Goal: Transaction & Acquisition: Purchase product/service

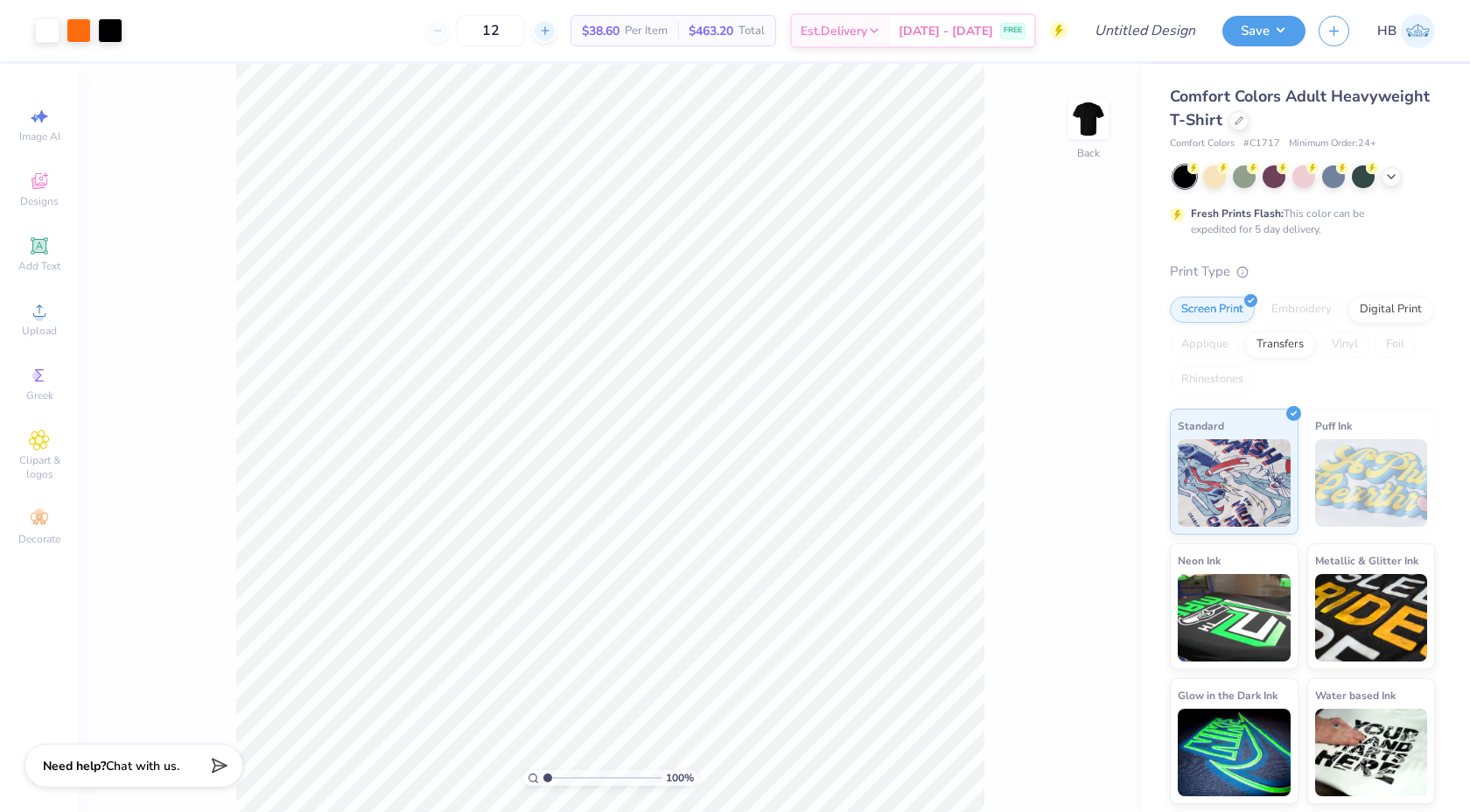
click at [552, 25] on icon at bounding box center [544, 30] width 12 height 12
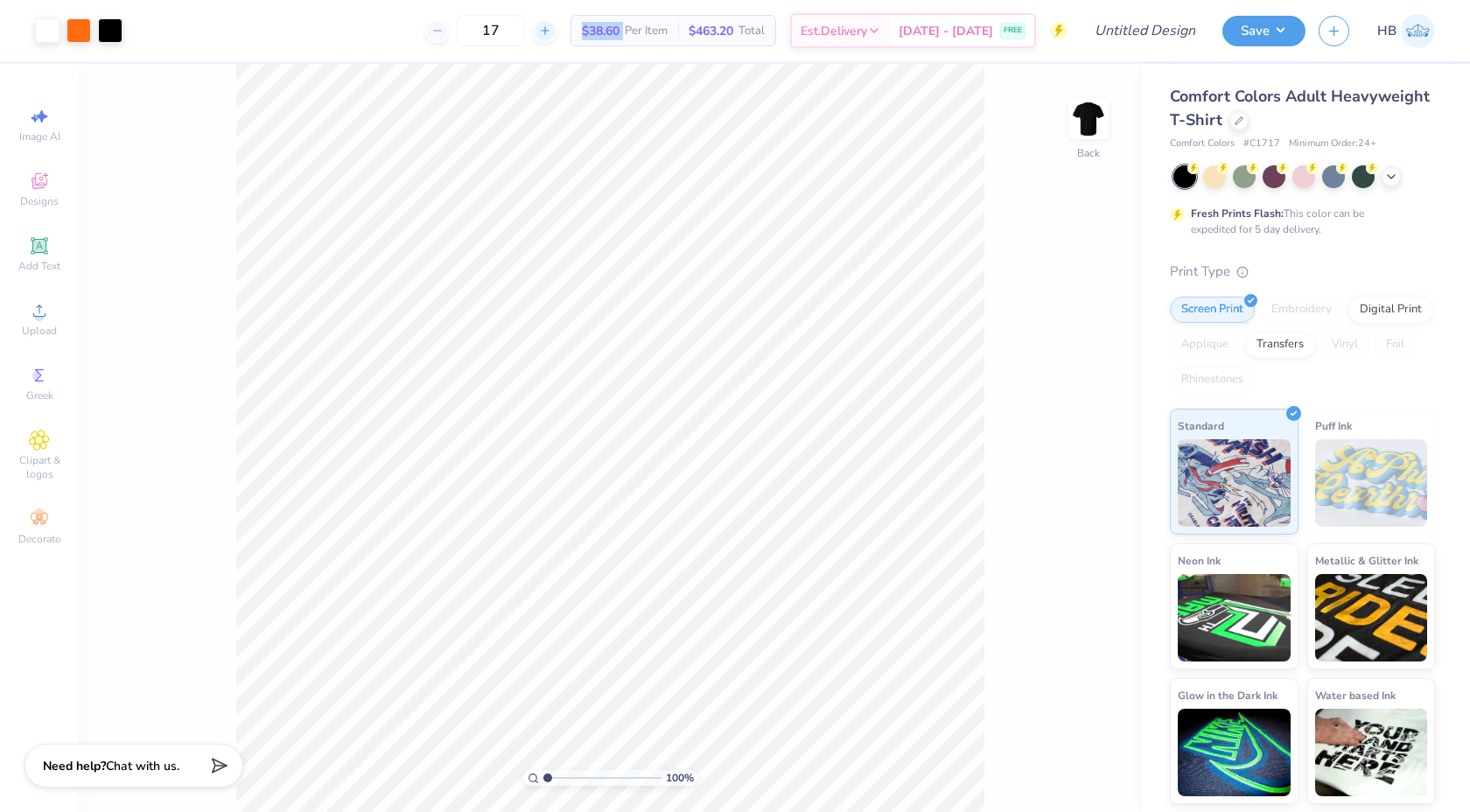
click at [525, 25] on input "17" at bounding box center [491, 30] width 68 height 31
click at [552, 25] on icon at bounding box center [544, 30] width 12 height 12
click at [525, 25] on input "18" at bounding box center [491, 30] width 68 height 31
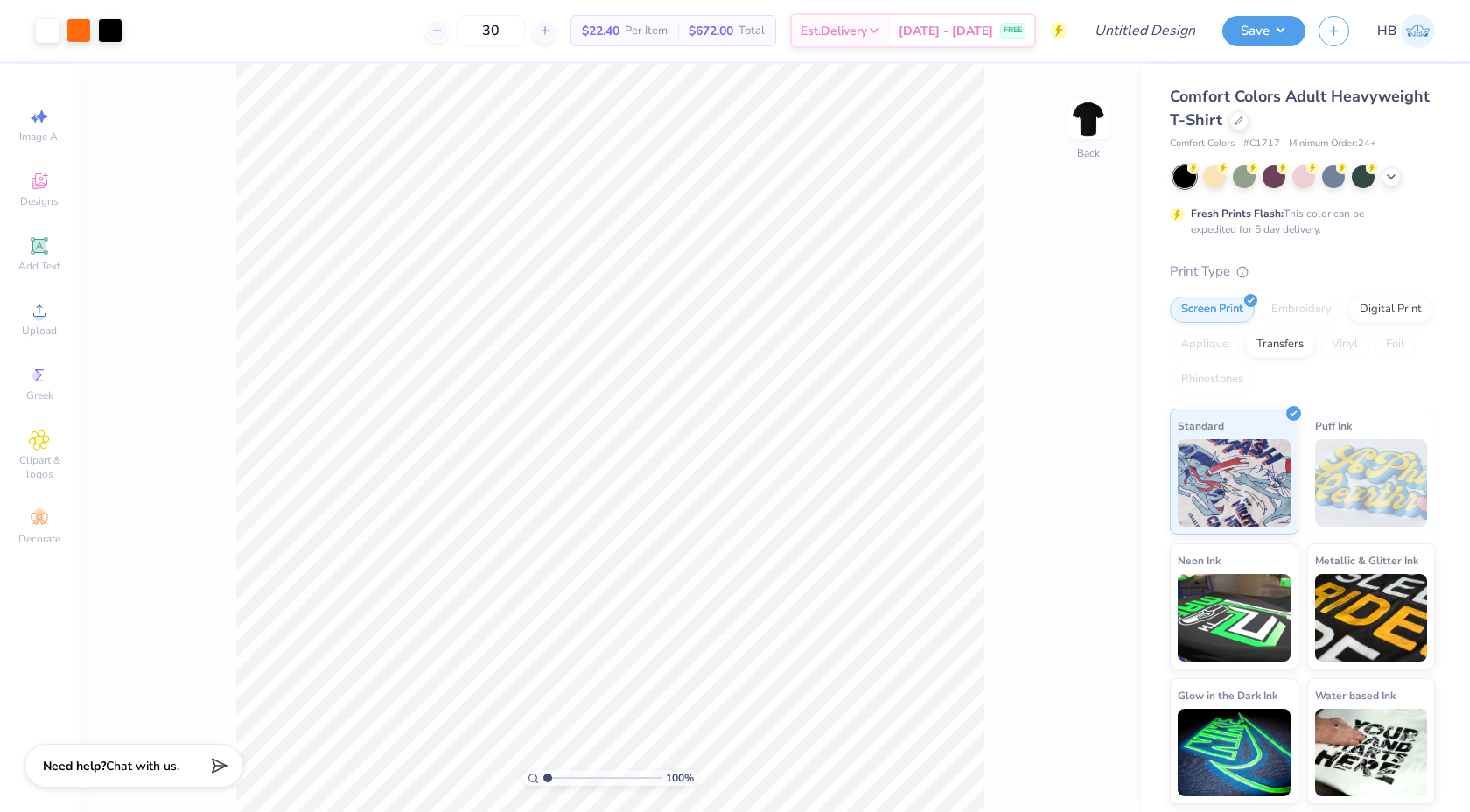
type input "30"
click at [1098, 29] on input "Design Title" at bounding box center [1124, 30] width 171 height 35
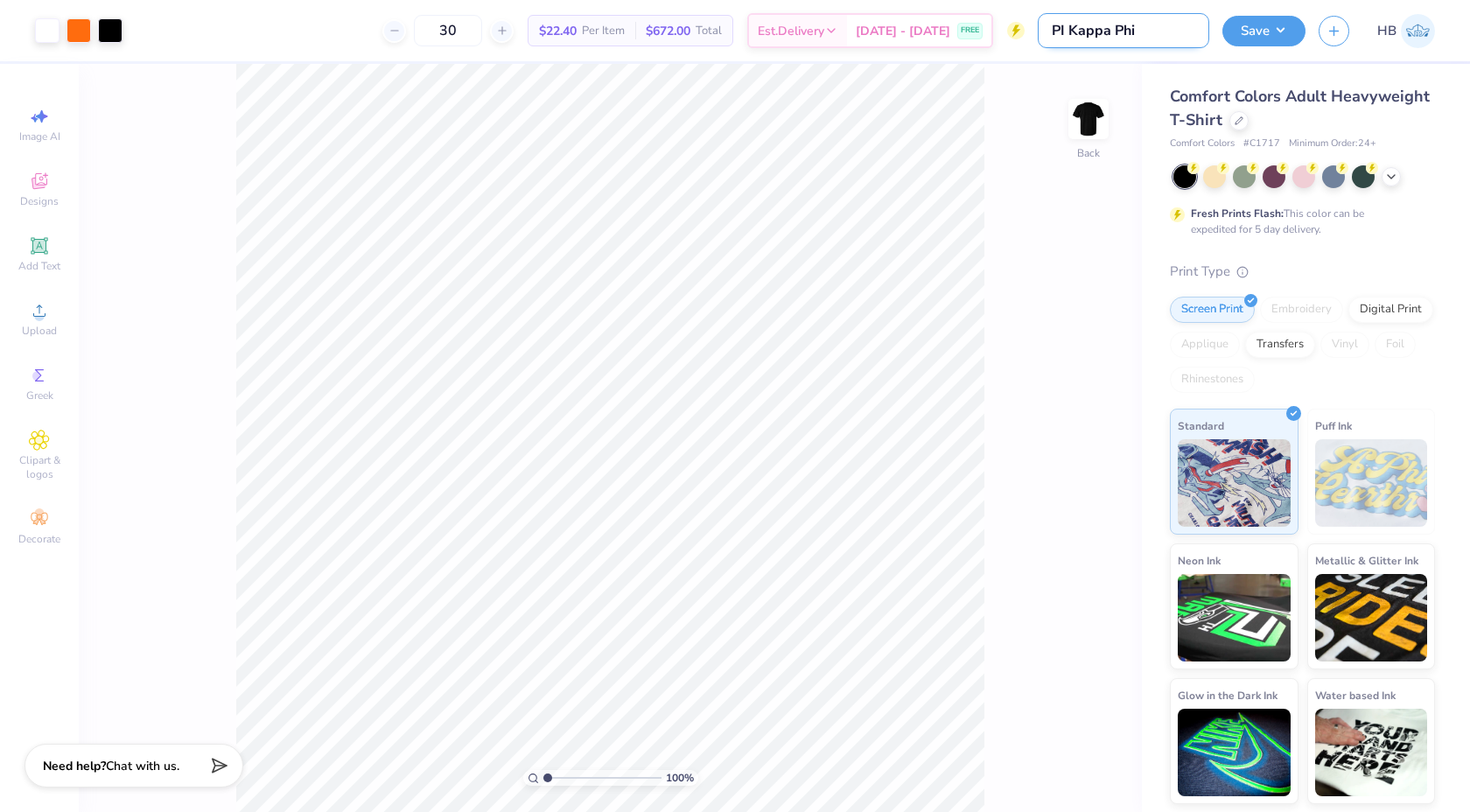
click at [1064, 29] on input "PI Kappa Phi" at bounding box center [1124, 30] width 171 height 35
click at [1155, 39] on input "Pi Kappa Phi" at bounding box center [1124, 30] width 171 height 35
type input "Pi Kappa Phi recruitment"
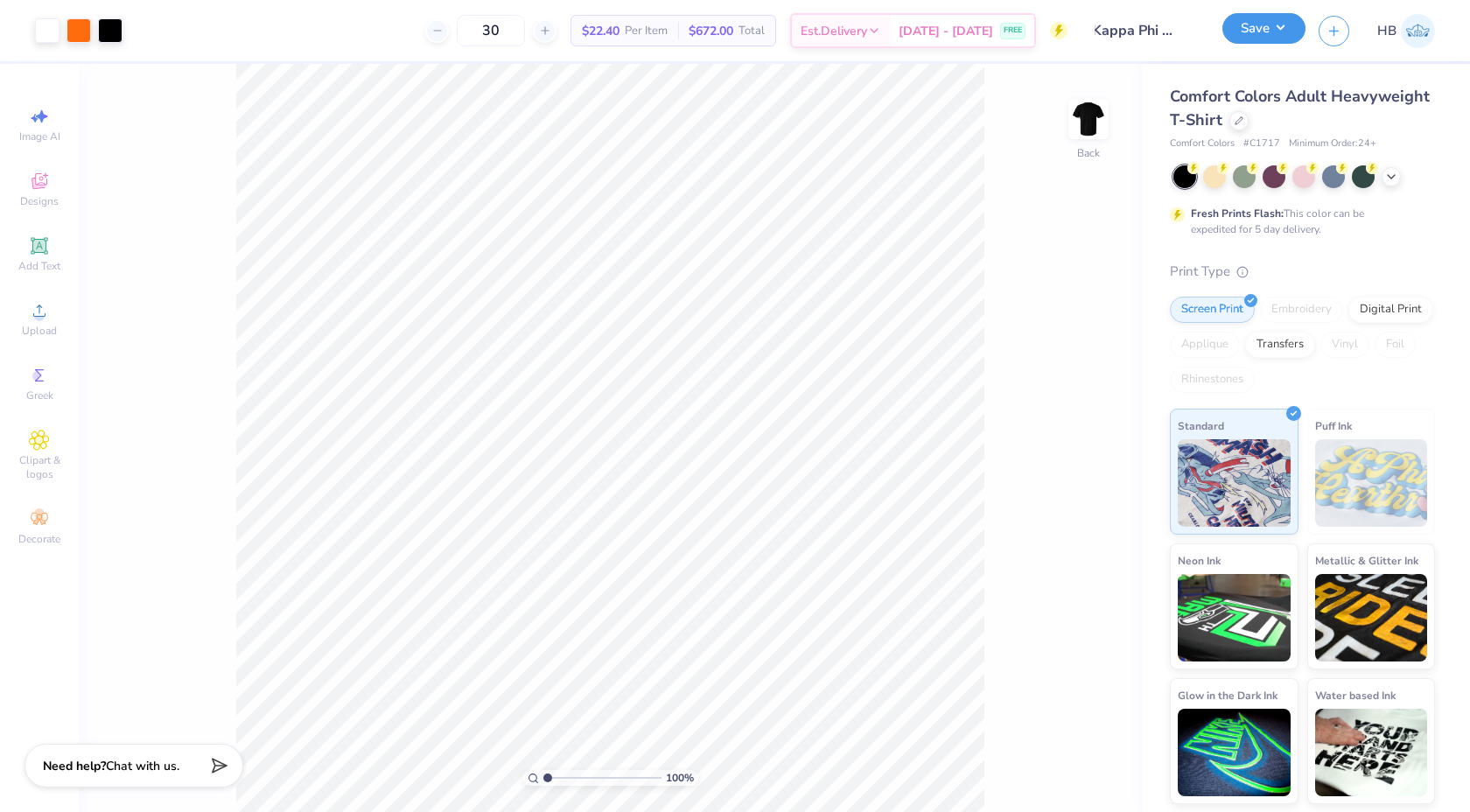
scroll to position [0, 0]
click at [1264, 28] on button "Save" at bounding box center [1264, 28] width 83 height 30
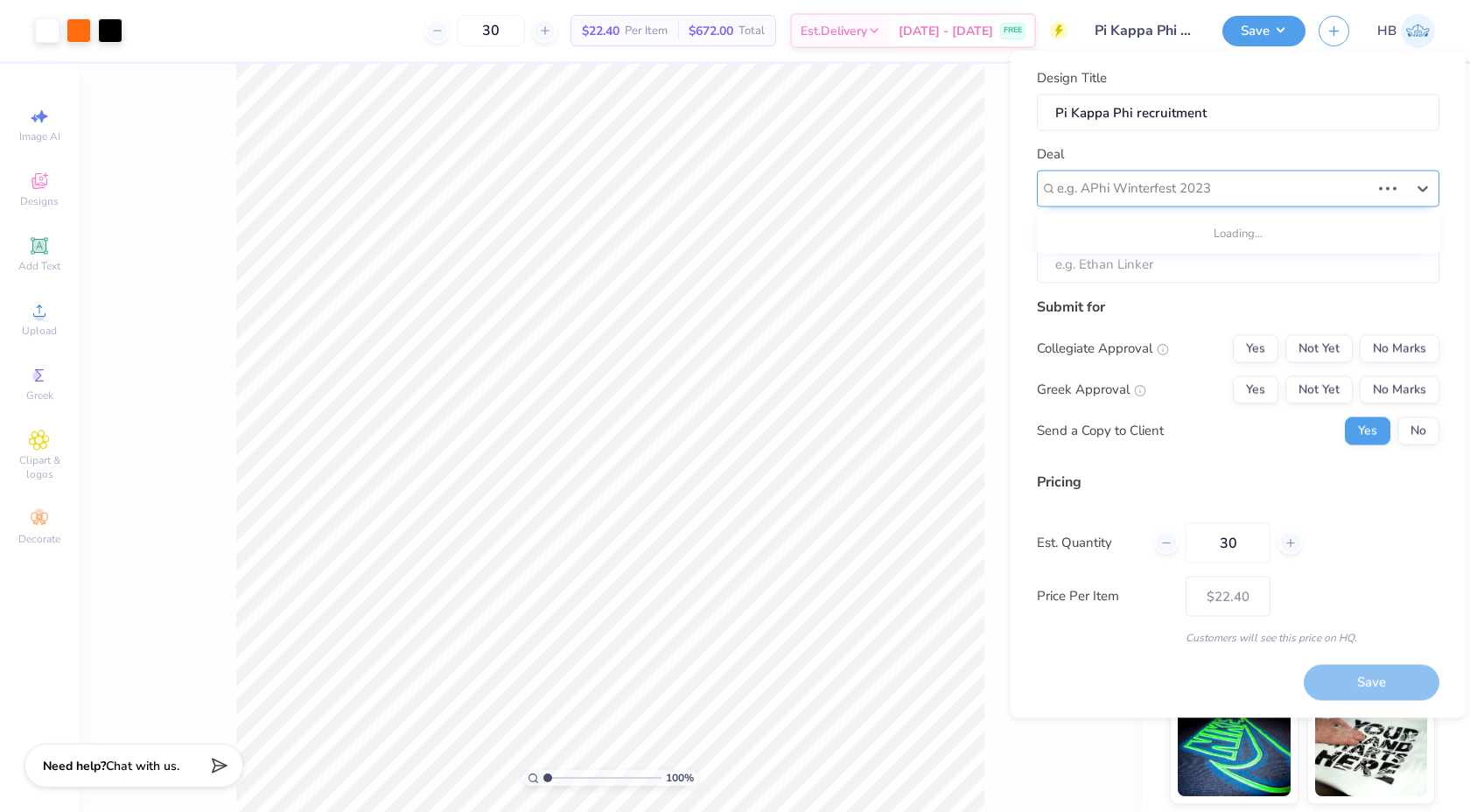
click at [1196, 191] on div at bounding box center [1214, 189] width 313 height 24
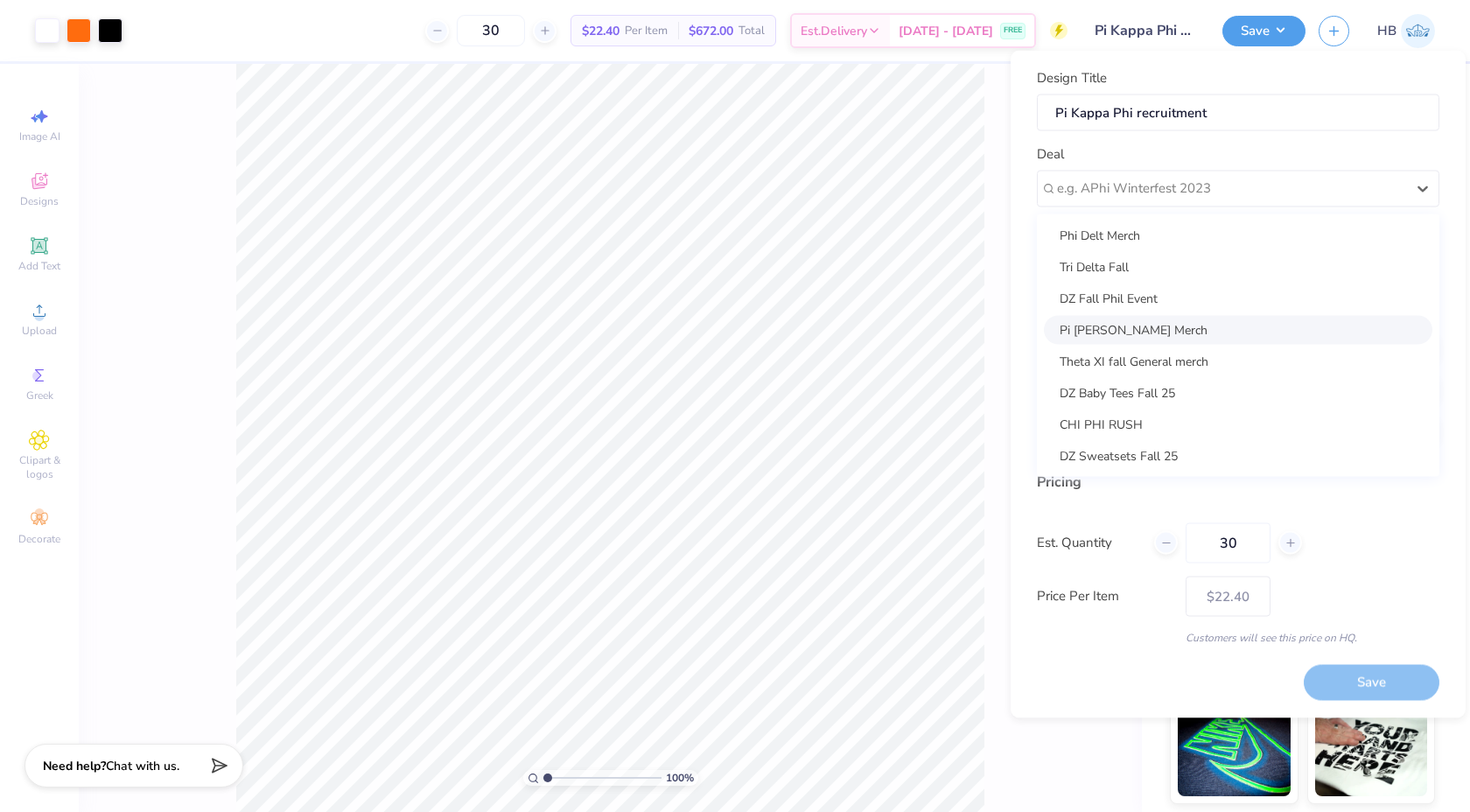
click at [1120, 323] on div "Pi Kapp Merch" at bounding box center [1238, 329] width 389 height 29
type input "Sarvesh Medisetti"
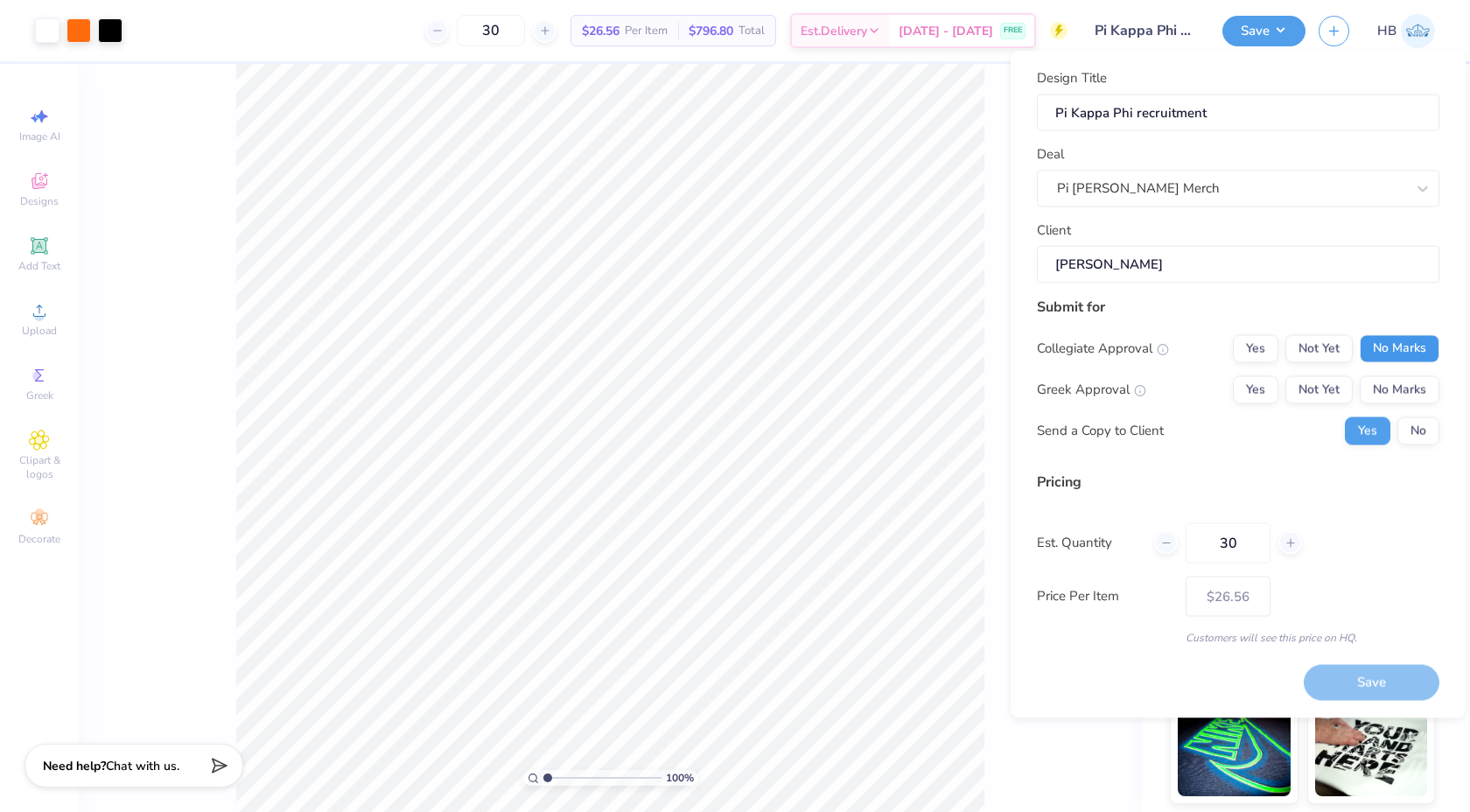
click at [1392, 340] on button "No Marks" at bounding box center [1399, 348] width 79 height 28
click at [1274, 391] on button "Yes" at bounding box center [1255, 389] width 45 height 28
click at [1434, 433] on button "No" at bounding box center [1418, 430] width 42 height 28
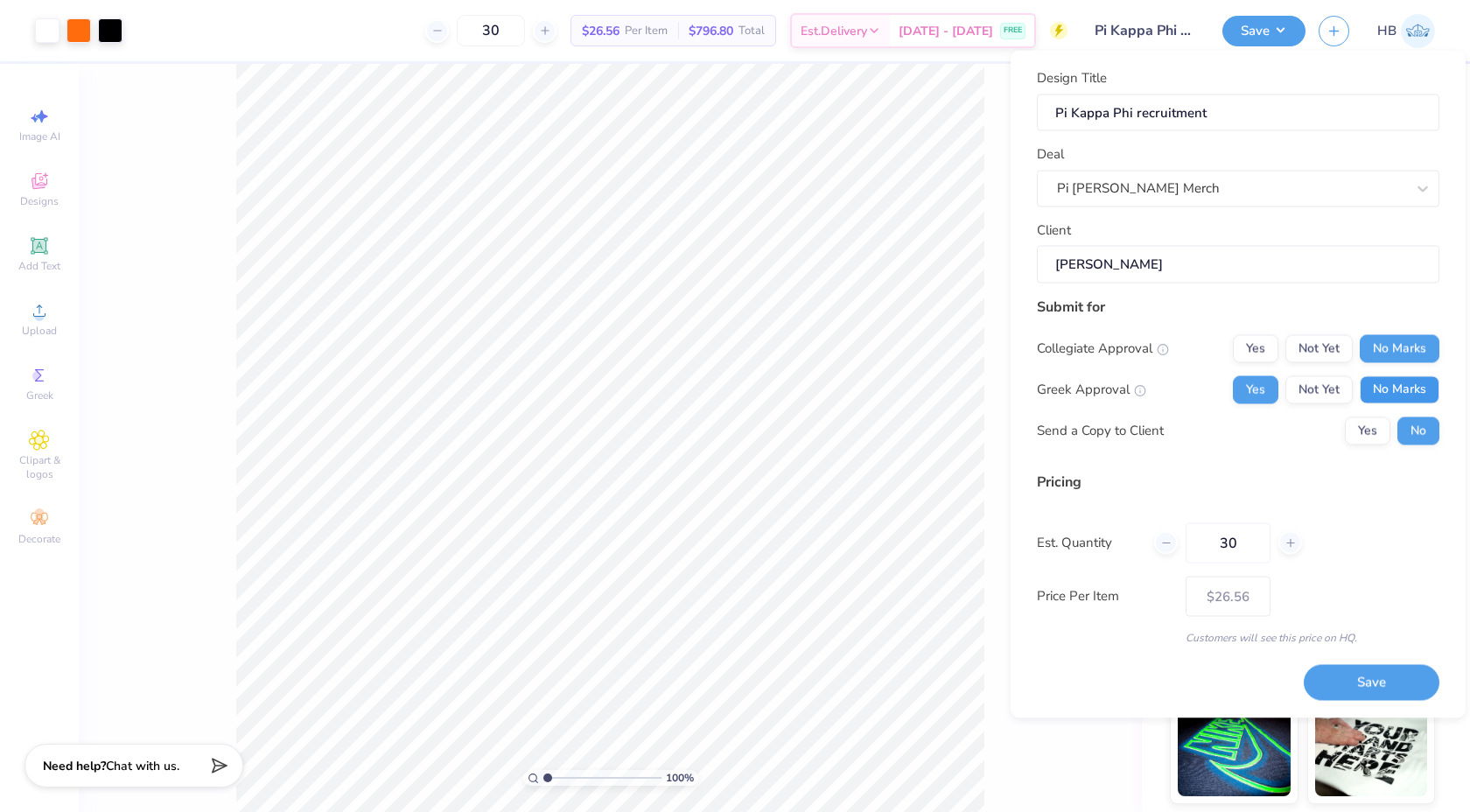
click at [1403, 382] on button "No Marks" at bounding box center [1399, 389] width 79 height 28
click at [1371, 679] on button "Save" at bounding box center [1371, 682] width 135 height 36
type input "– –"
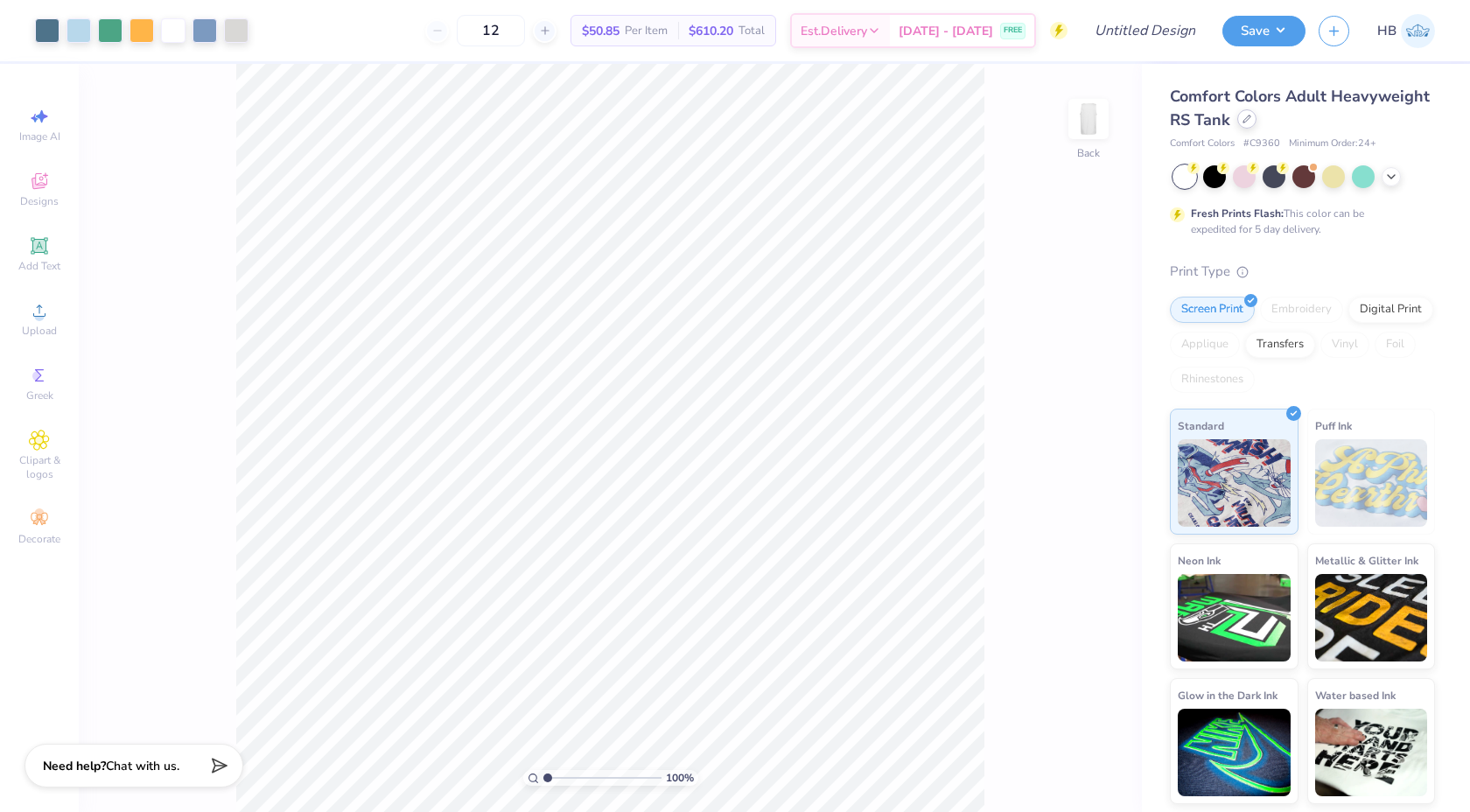
click at [1247, 127] on div at bounding box center [1246, 119] width 19 height 19
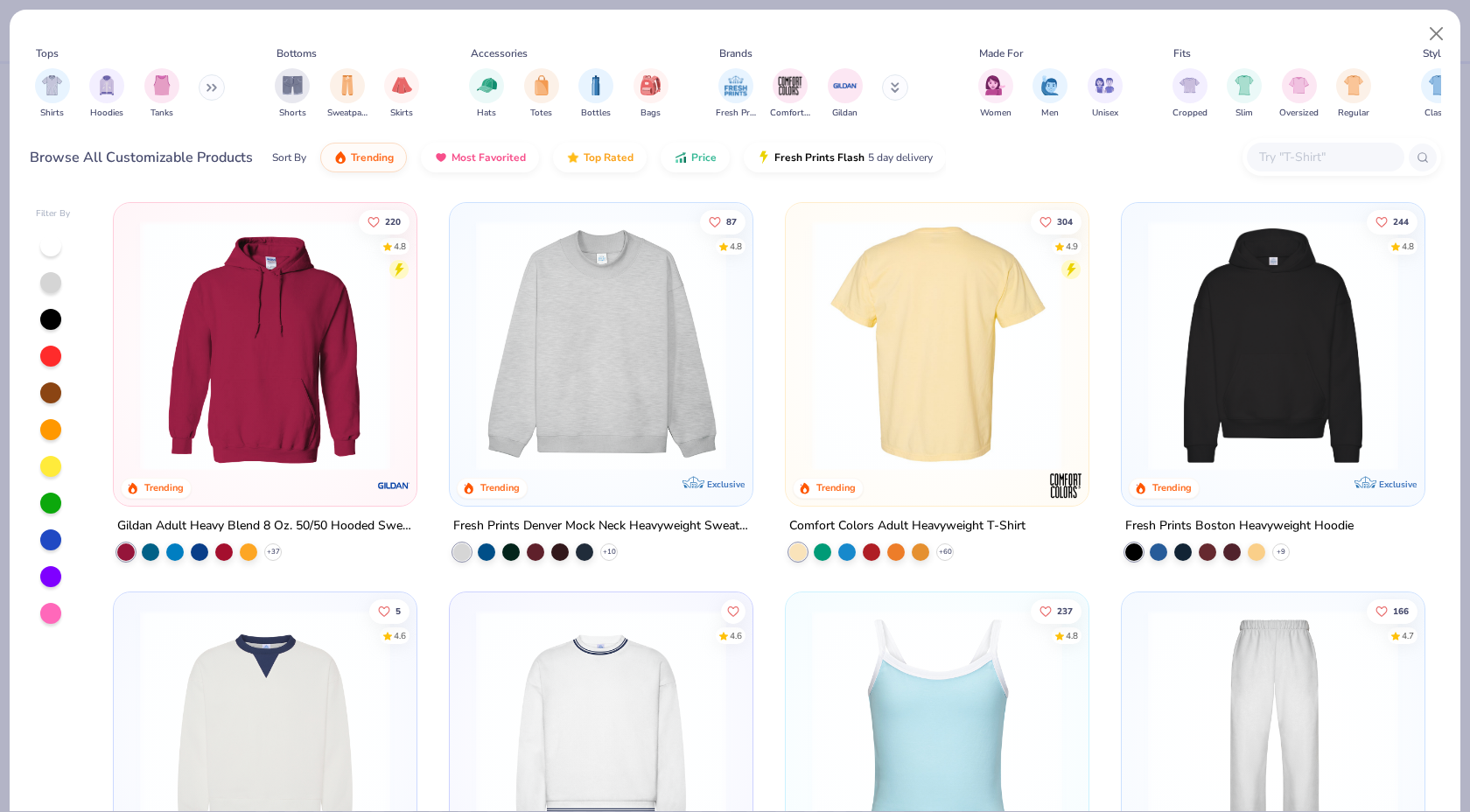
click at [923, 352] on img at bounding box center [937, 345] width 268 height 250
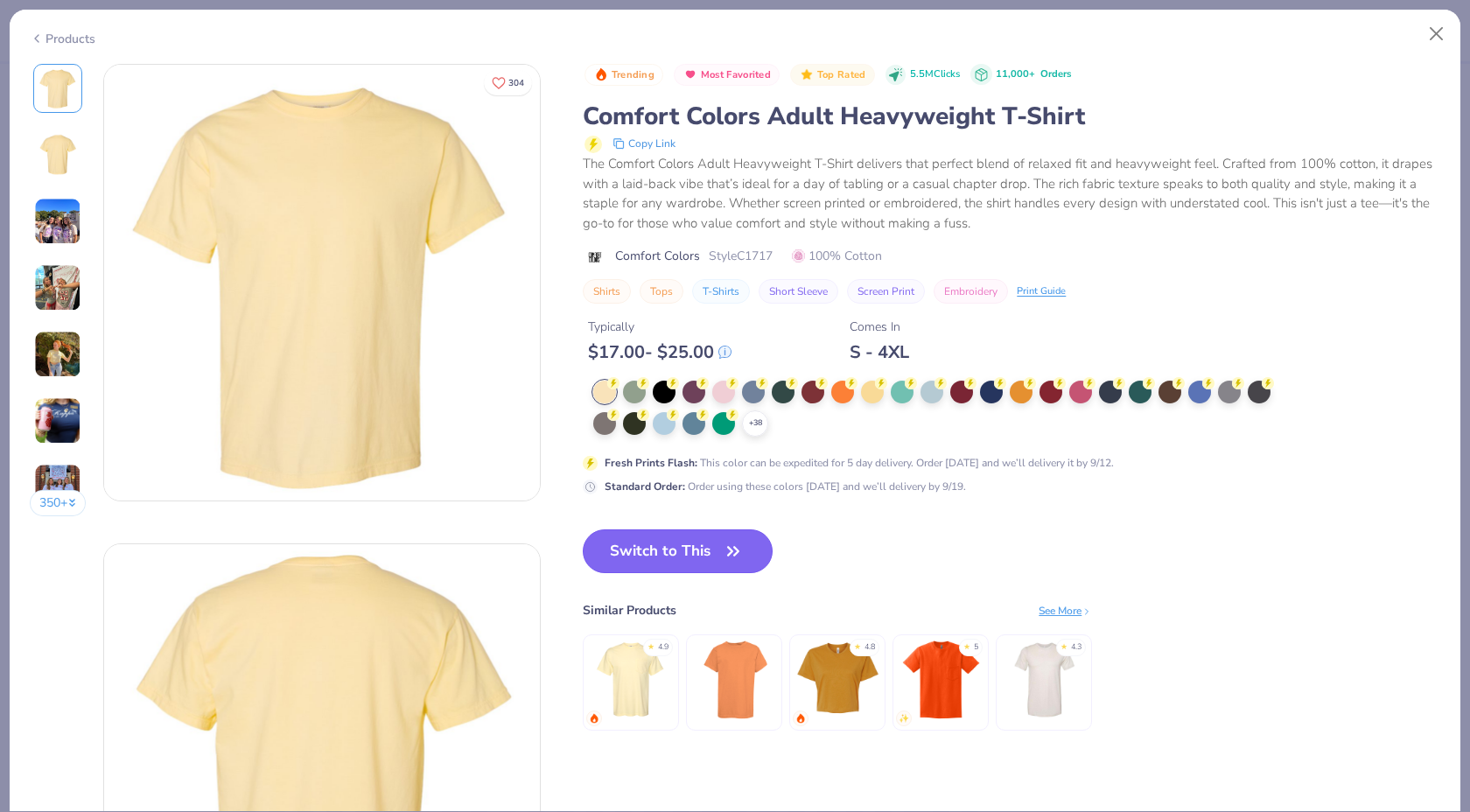
click at [659, 548] on button "Switch to This" at bounding box center [678, 551] width 190 height 44
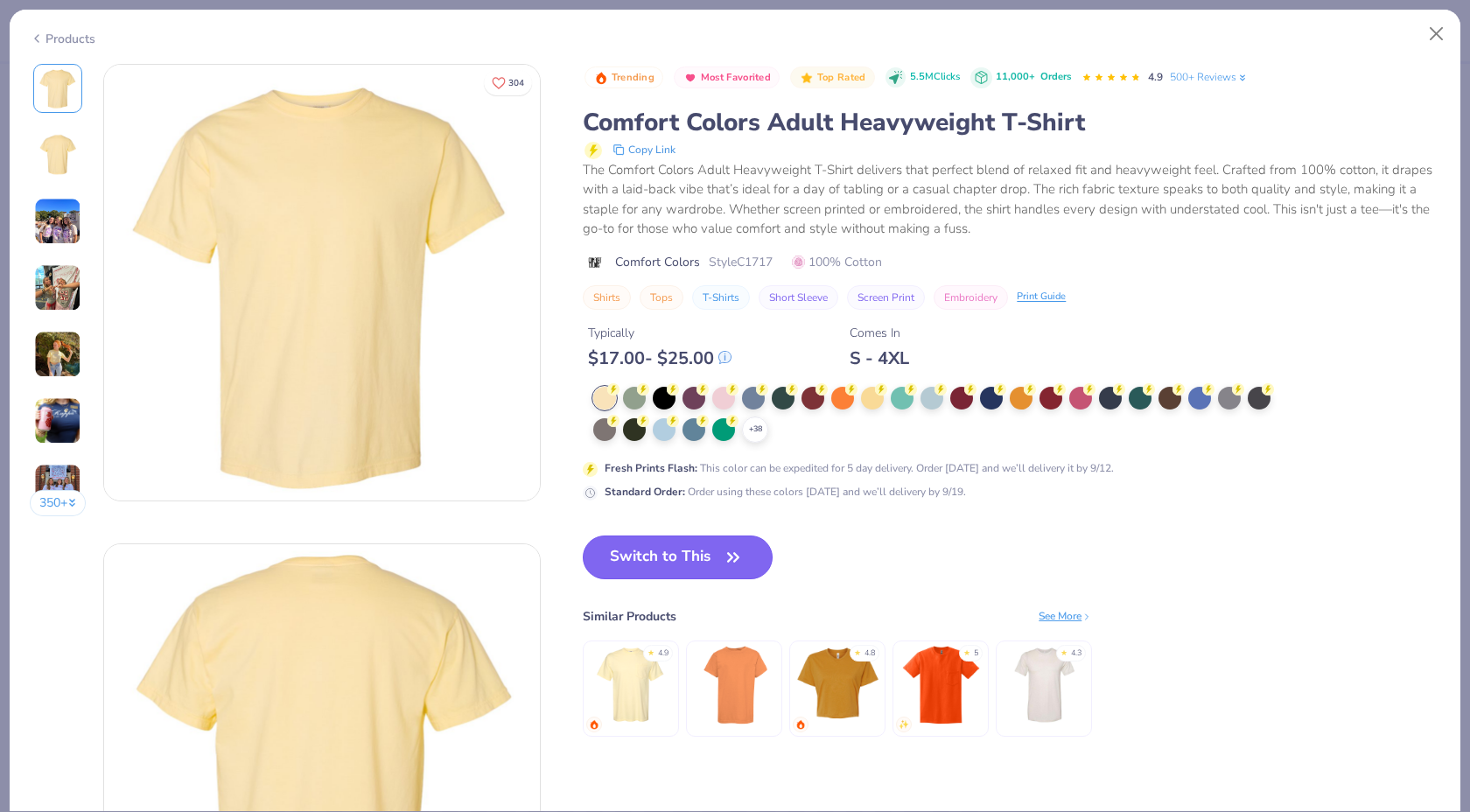
click at [711, 563] on button "Switch to This" at bounding box center [678, 557] width 190 height 44
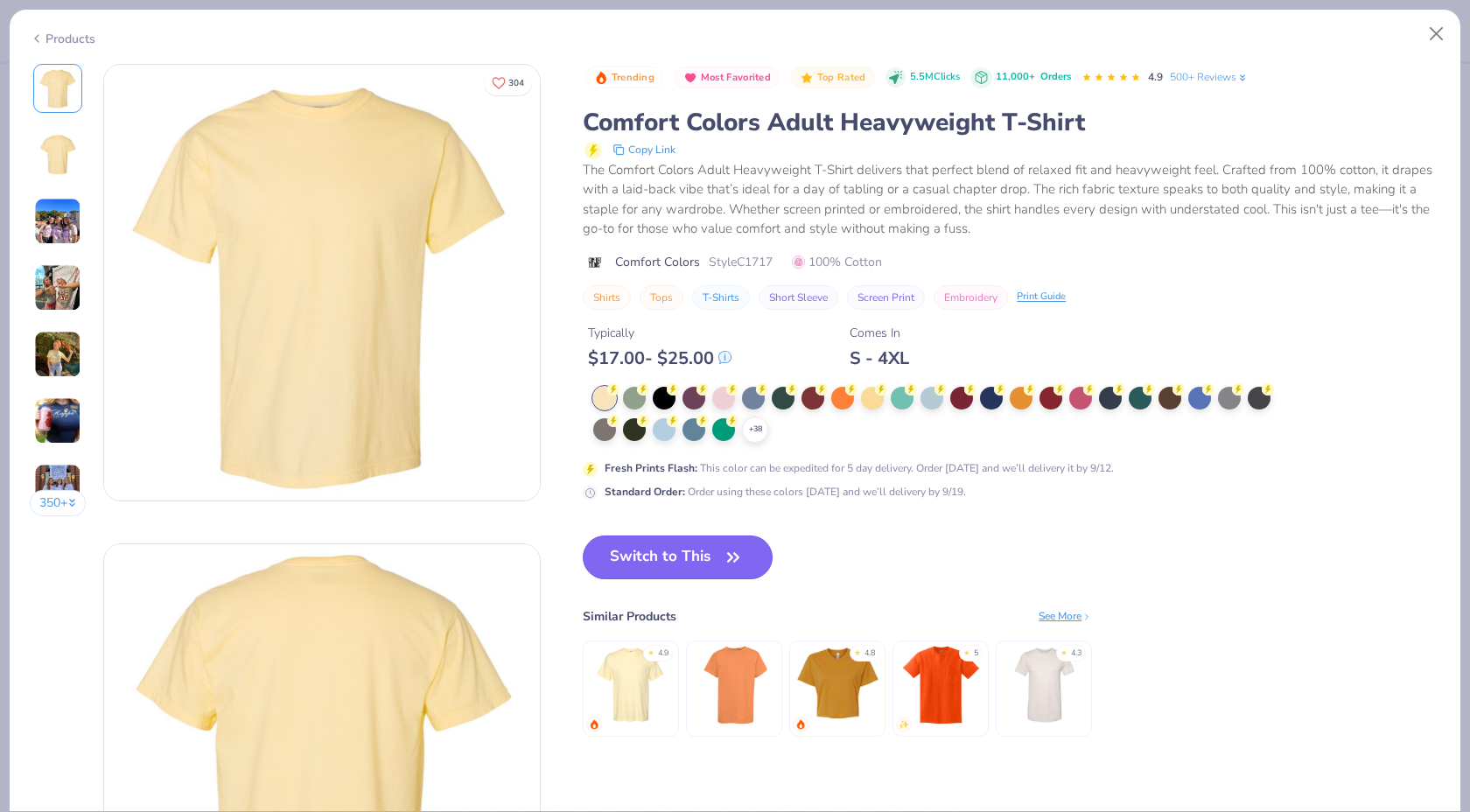
click at [676, 557] on button "Switch to This" at bounding box center [678, 557] width 190 height 44
click at [675, 555] on button "Switch to This" at bounding box center [678, 557] width 190 height 44
click at [1432, 35] on button "Close" at bounding box center [1437, 34] width 33 height 33
click at [1433, 46] on button "Close" at bounding box center [1437, 34] width 33 height 33
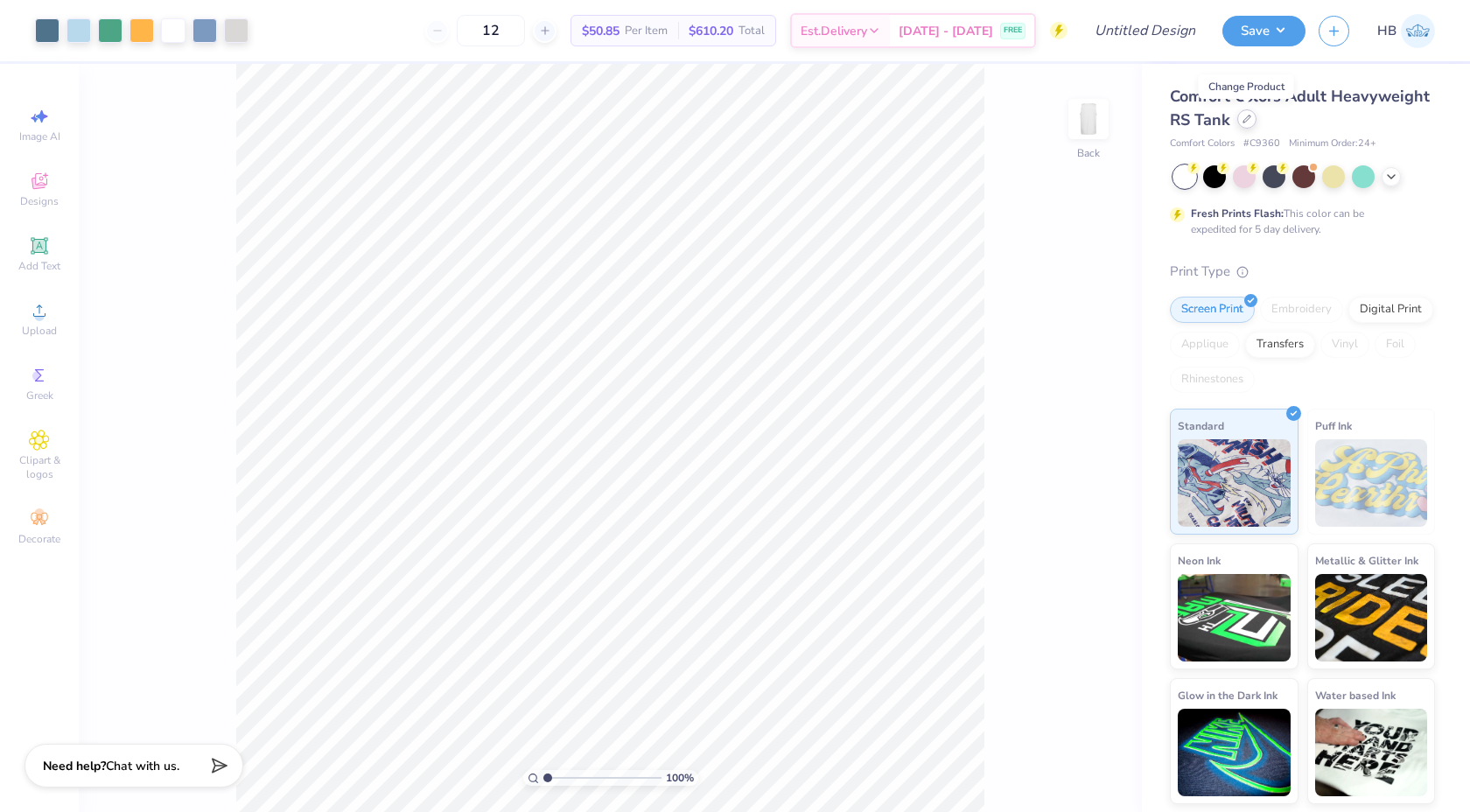
click at [1244, 123] on div at bounding box center [1246, 119] width 19 height 19
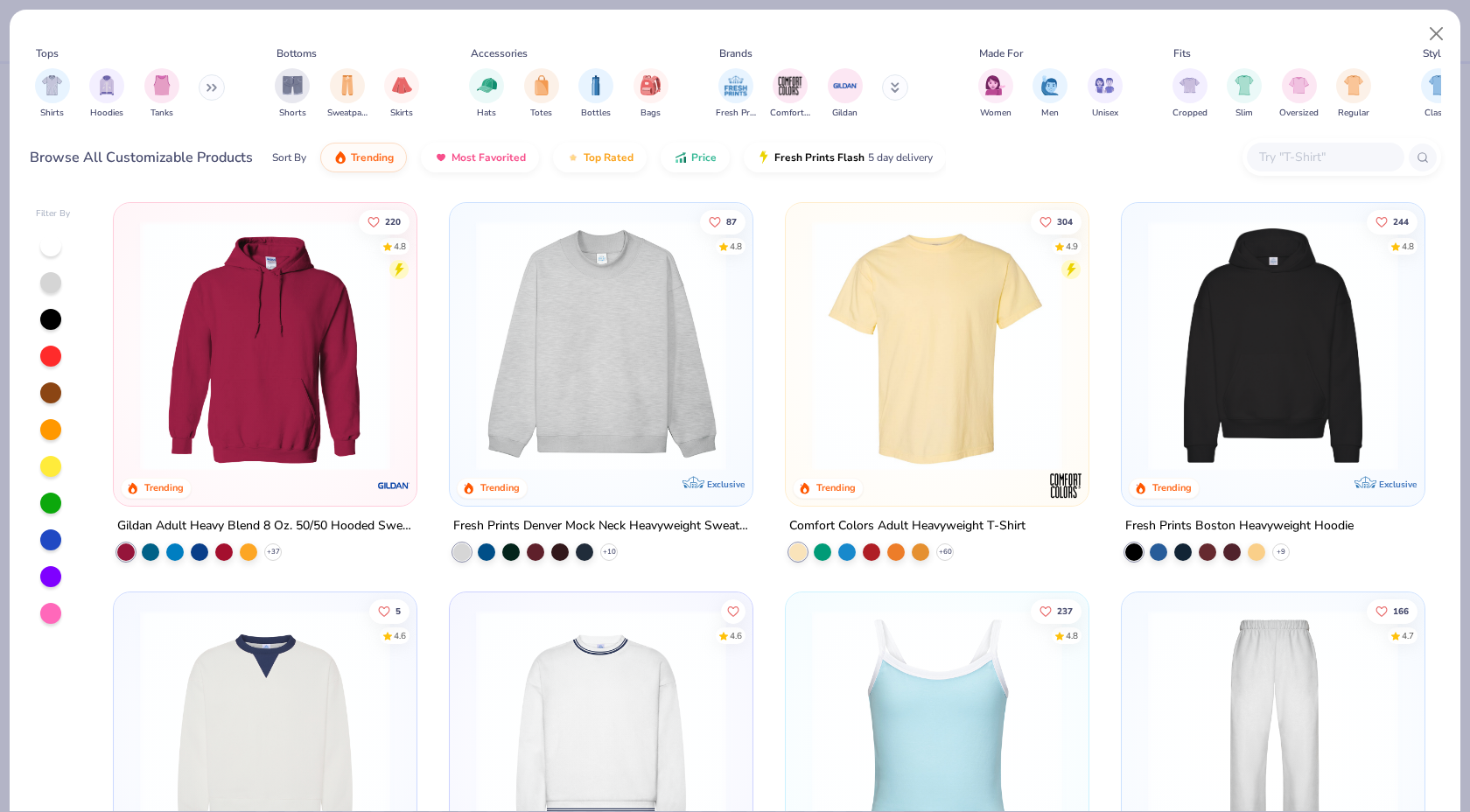
click at [953, 399] on img at bounding box center [937, 345] width 268 height 250
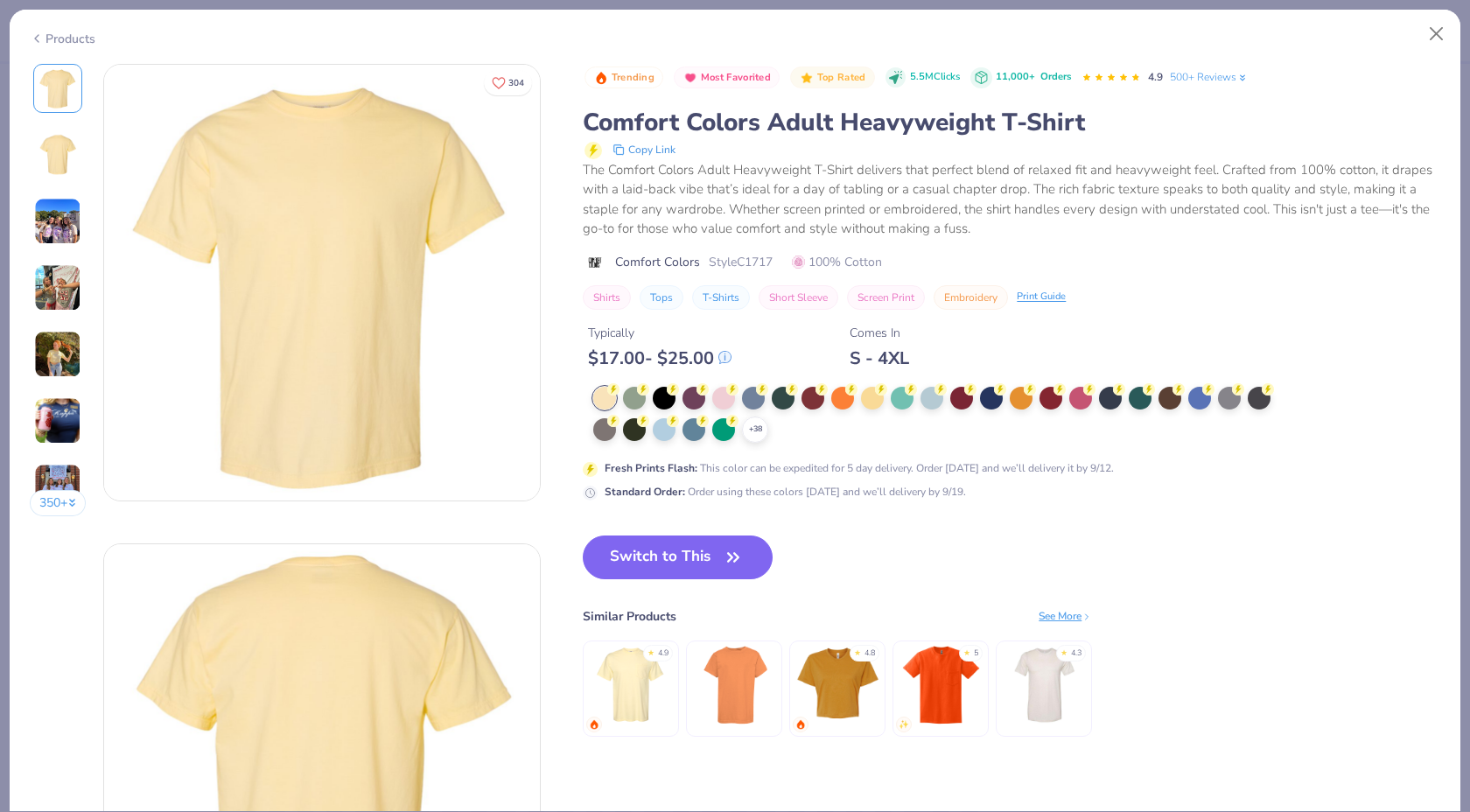
drag, startPoint x: 675, startPoint y: 549, endPoint x: 714, endPoint y: 413, distance: 141.5
click at [675, 549] on button "Switch to This" at bounding box center [678, 557] width 190 height 44
click at [760, 563] on button "Switch to This" at bounding box center [678, 557] width 190 height 44
click at [752, 428] on icon at bounding box center [754, 429] width 14 height 14
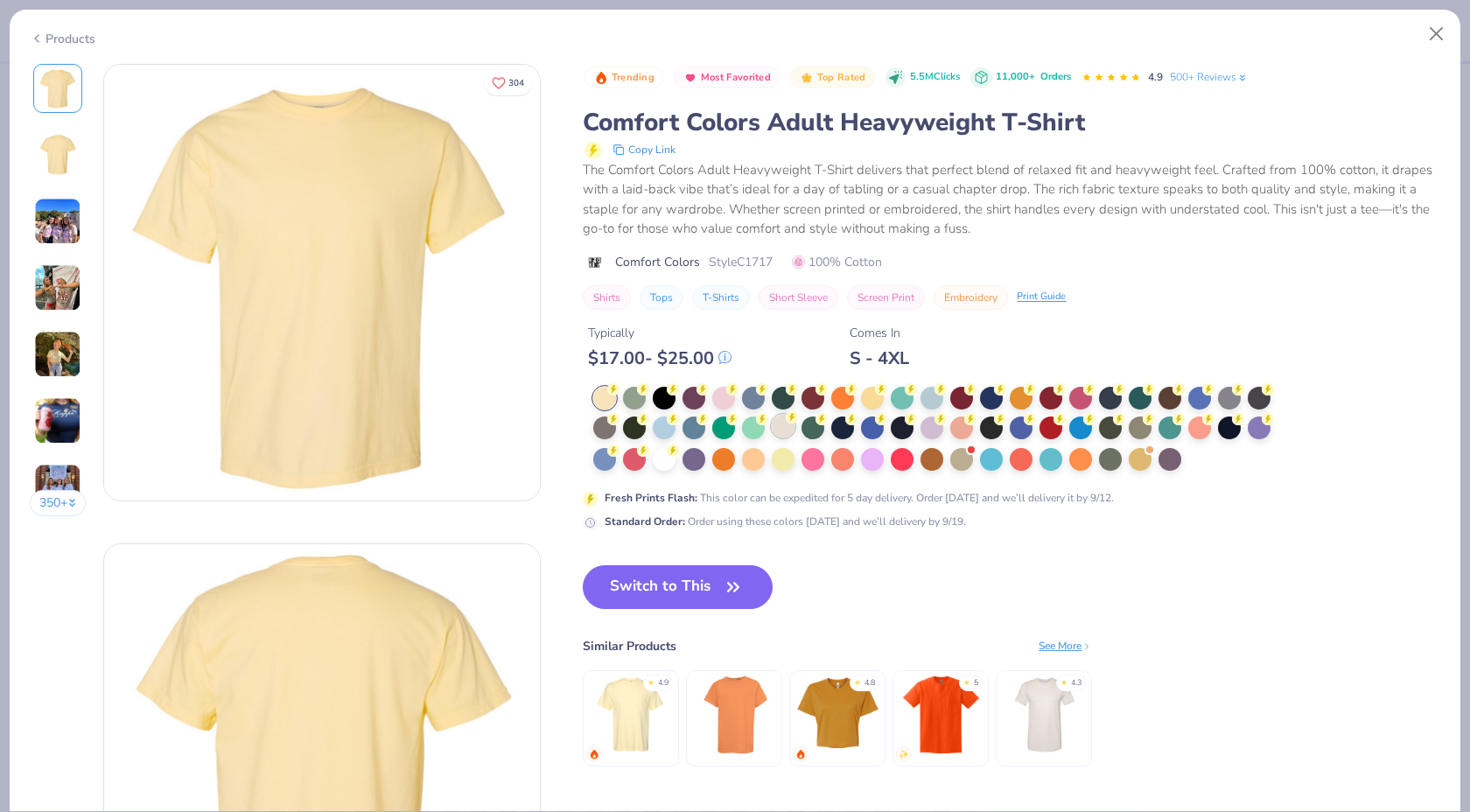
click at [782, 432] on div at bounding box center [783, 425] width 23 height 23
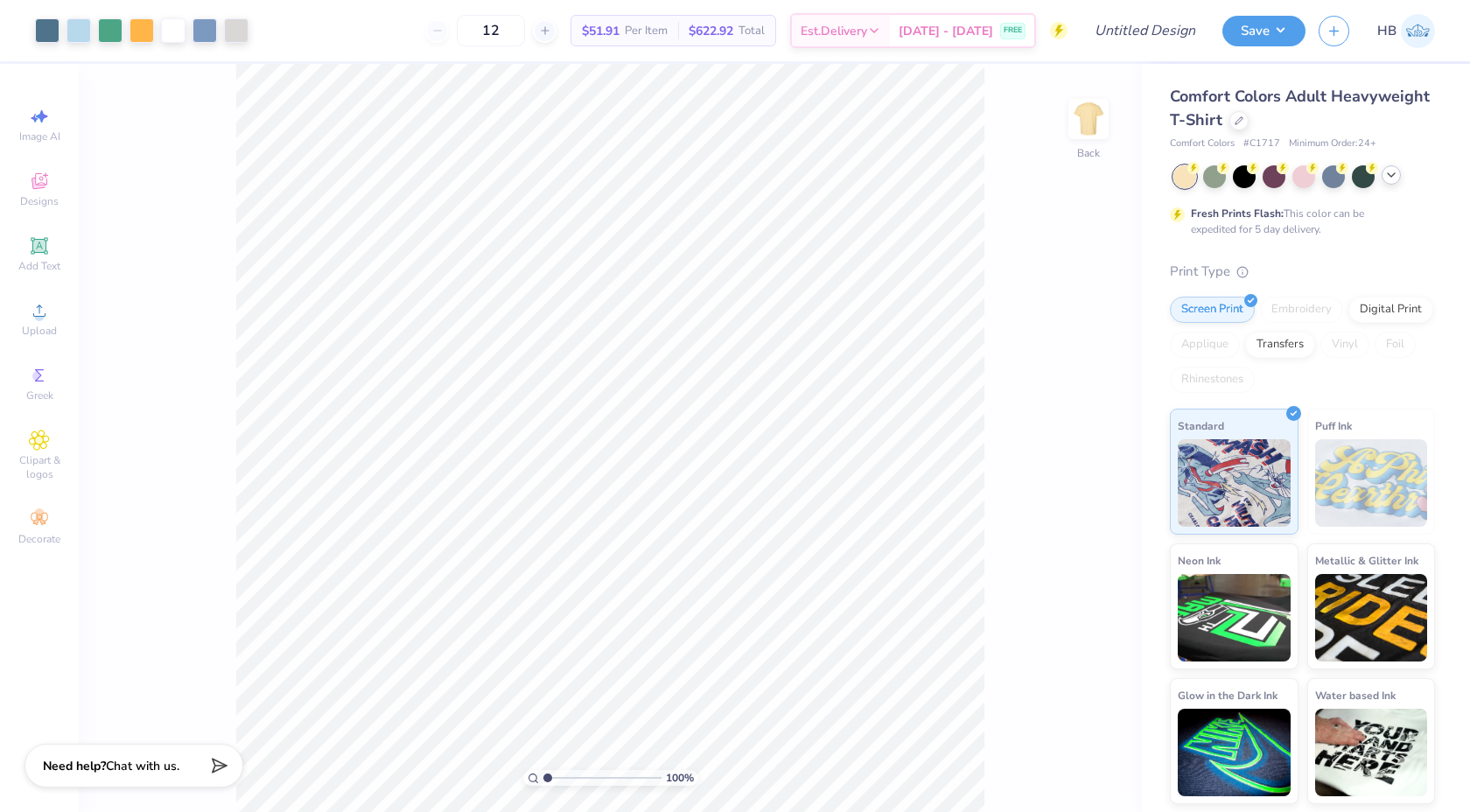
click at [1389, 173] on icon at bounding box center [1391, 174] width 14 height 14
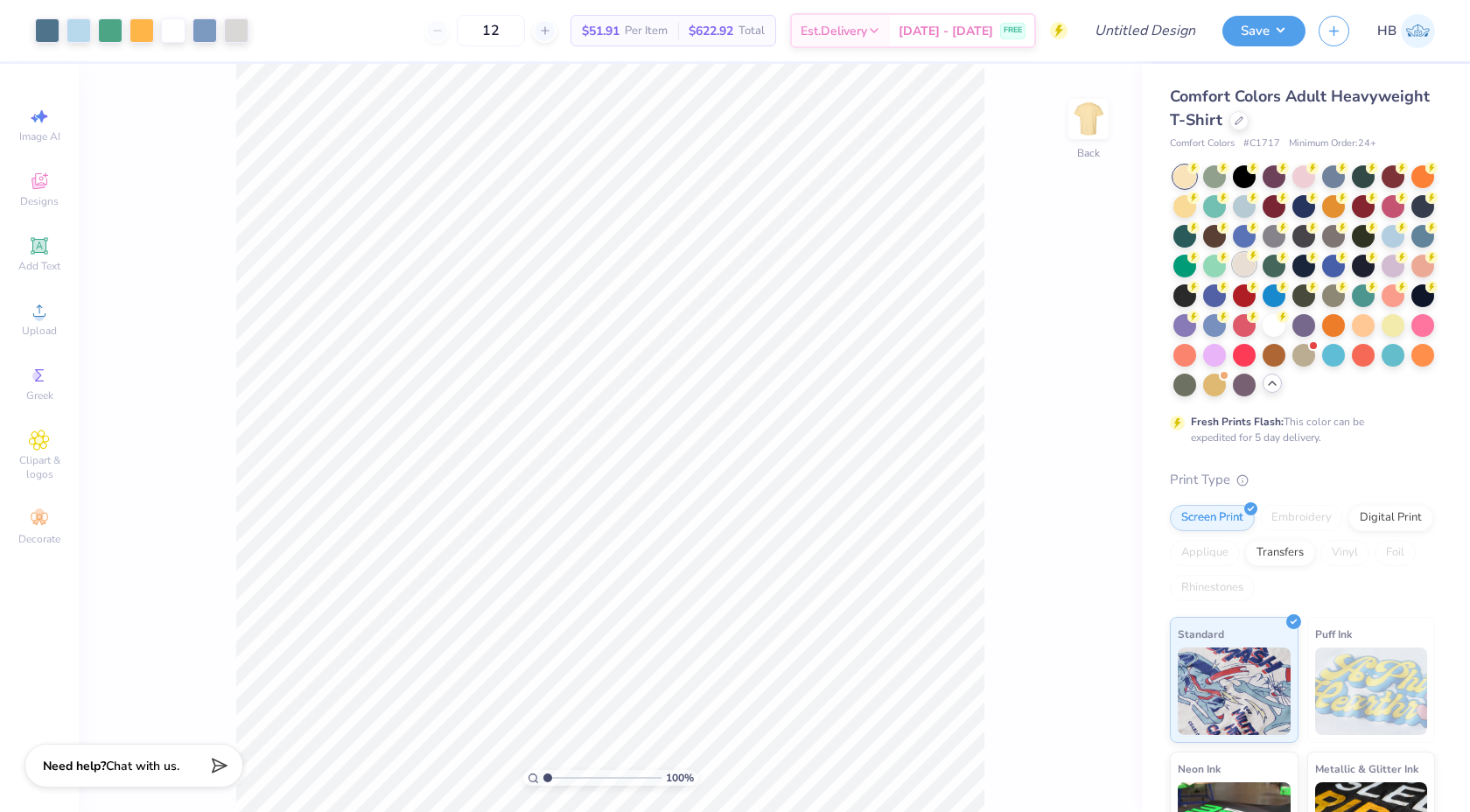
click at [1252, 262] on div at bounding box center [1244, 264] width 23 height 23
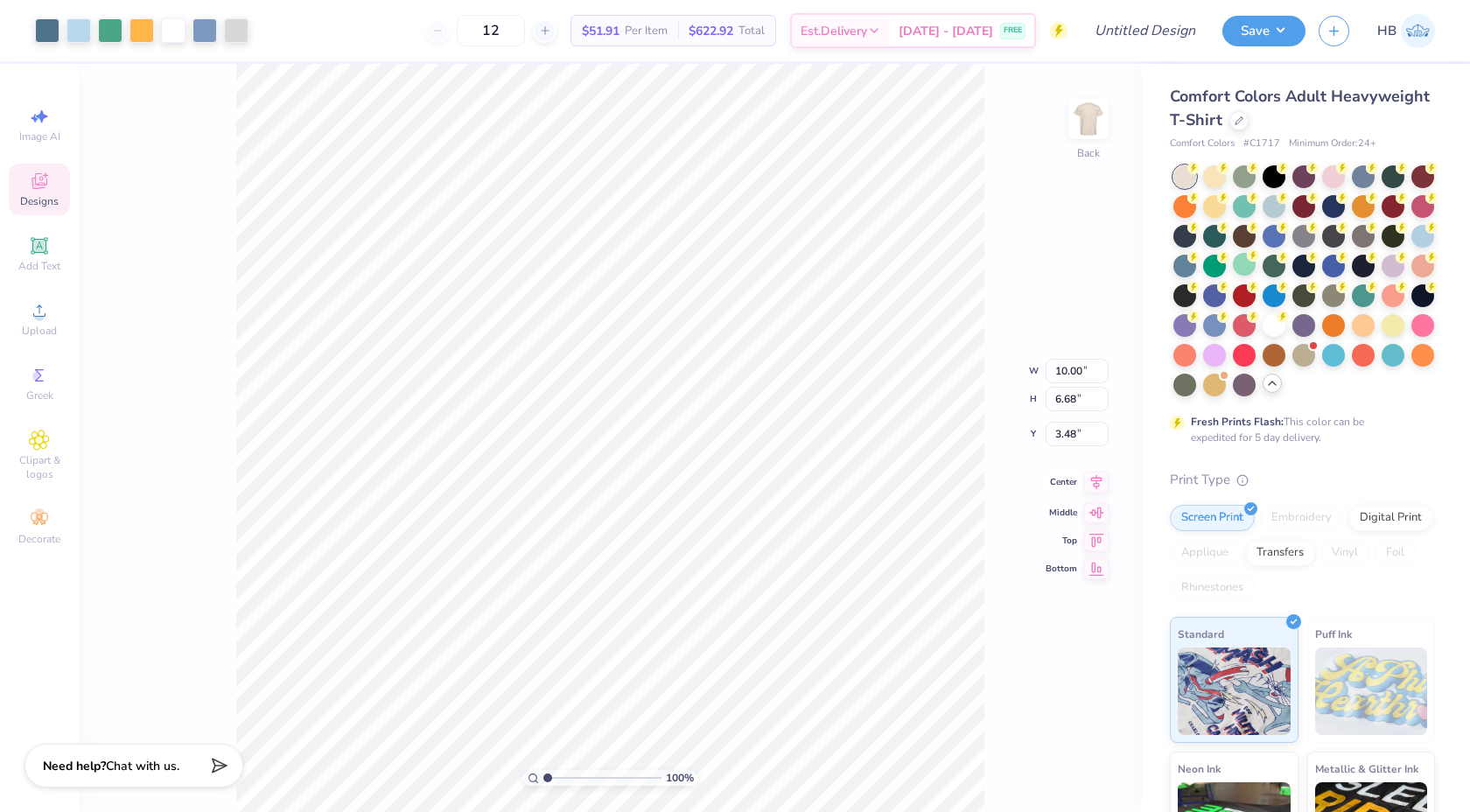
click at [1099, 478] on icon at bounding box center [1096, 481] width 25 height 21
type input "9.08"
type input "6.07"
type input "3.00"
click at [1098, 462] on icon at bounding box center [1096, 468] width 25 height 21
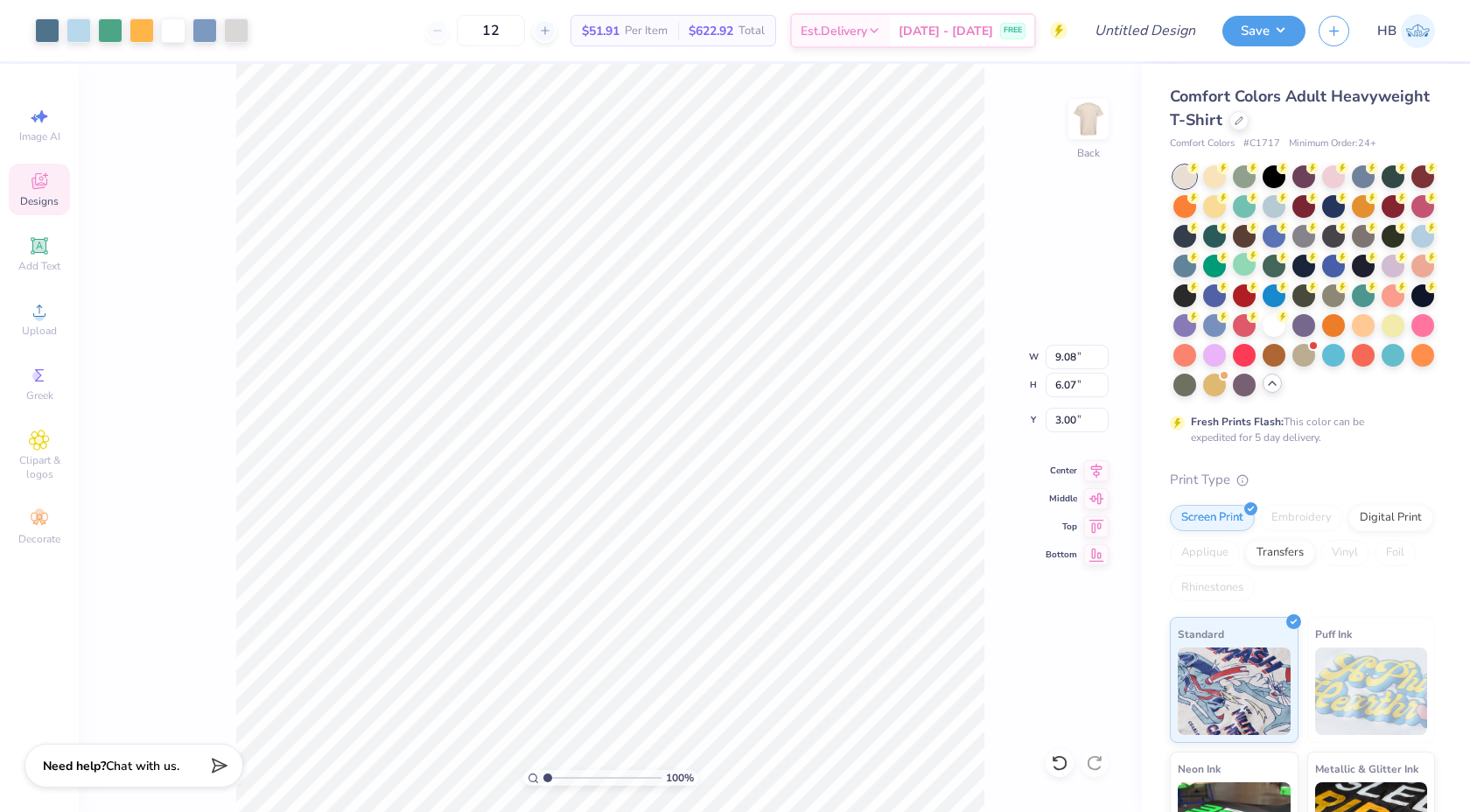
click at [985, 251] on div "100 % Back W 9.08 9.08 " H 6.07 6.07 " Y 3.00 3.00 " Center Middle Top Bottom" at bounding box center [611, 437] width 1063 height 748
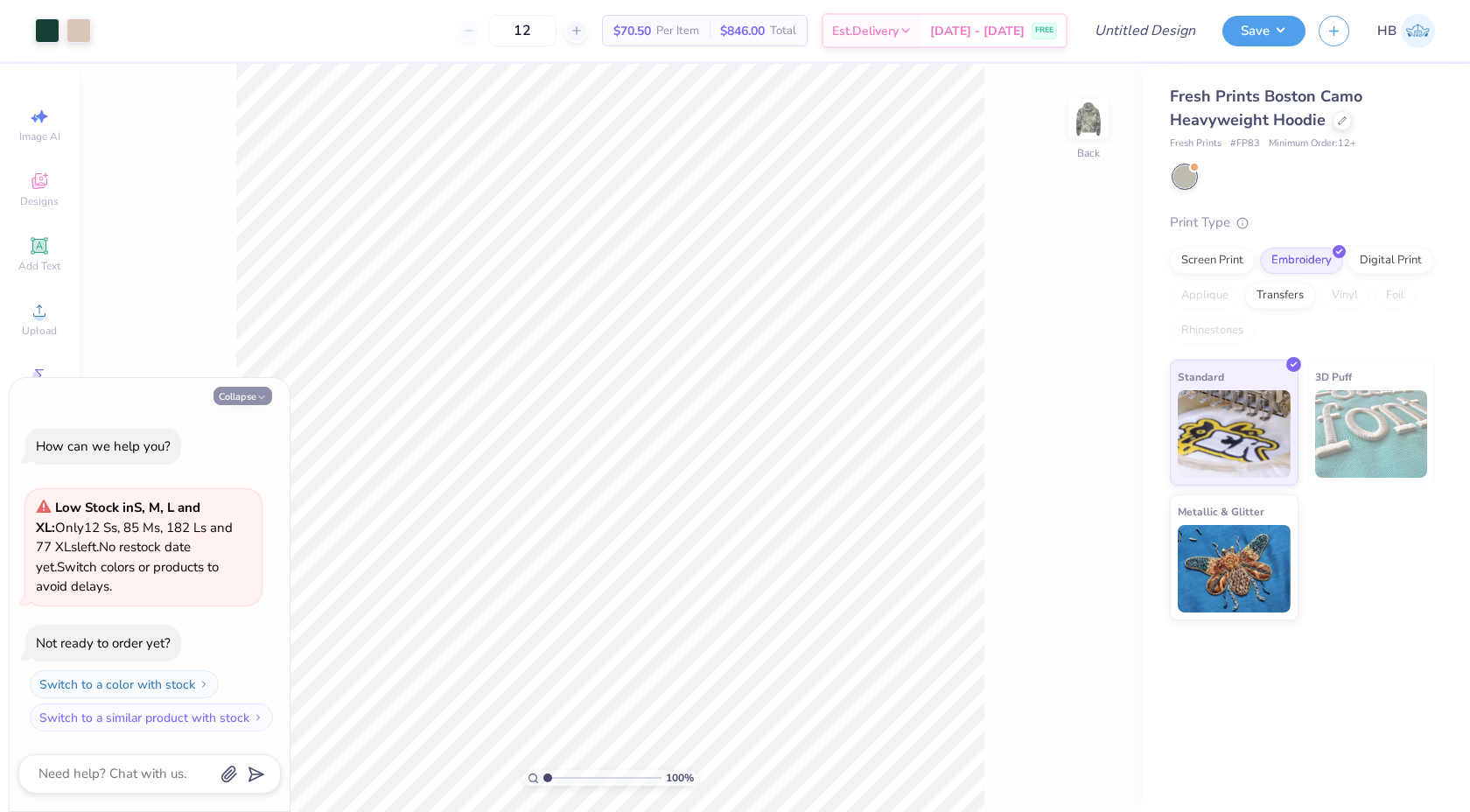
click at [269, 394] on button "Collapse" at bounding box center [243, 396] width 59 height 18
type textarea "x"
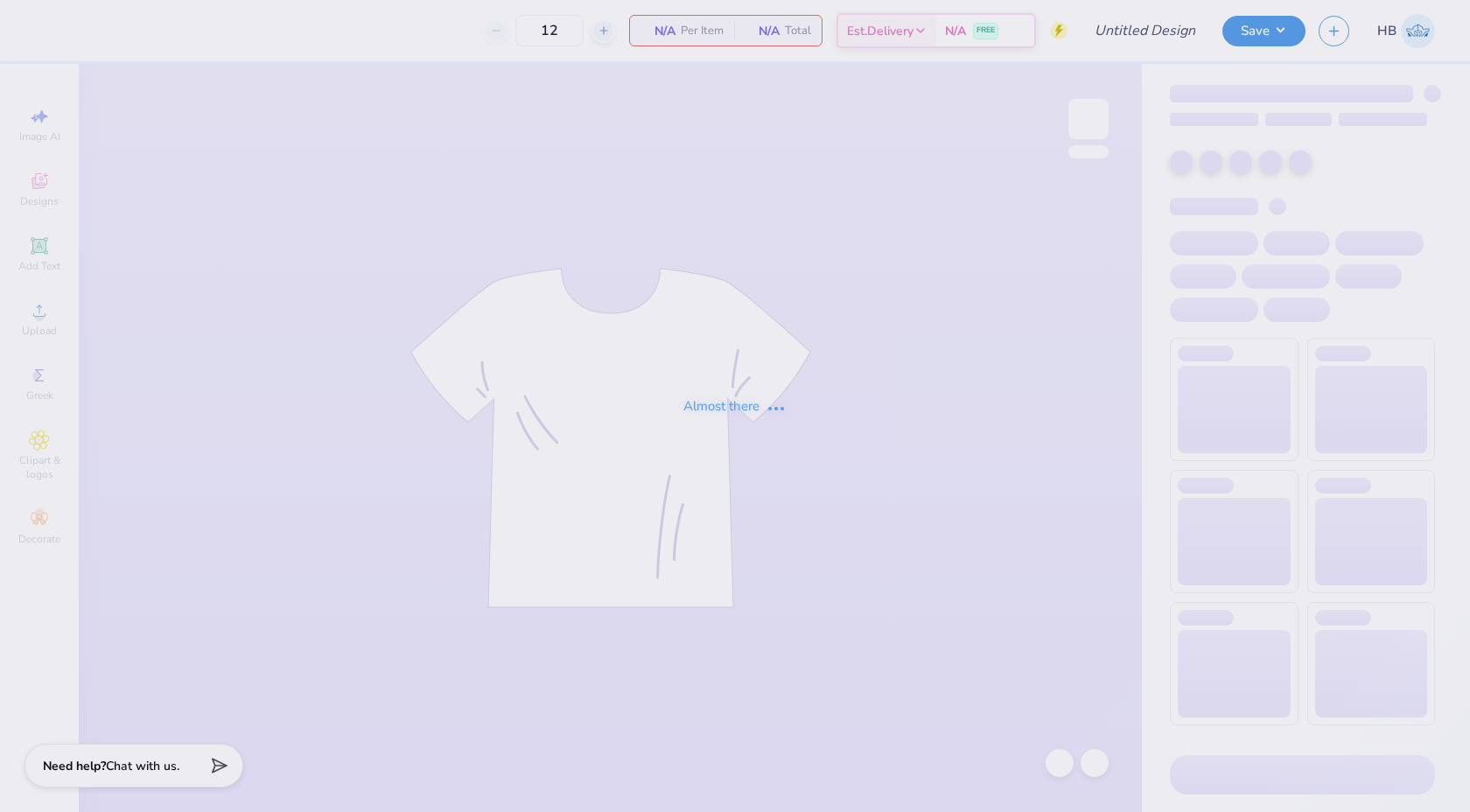
type input "50"
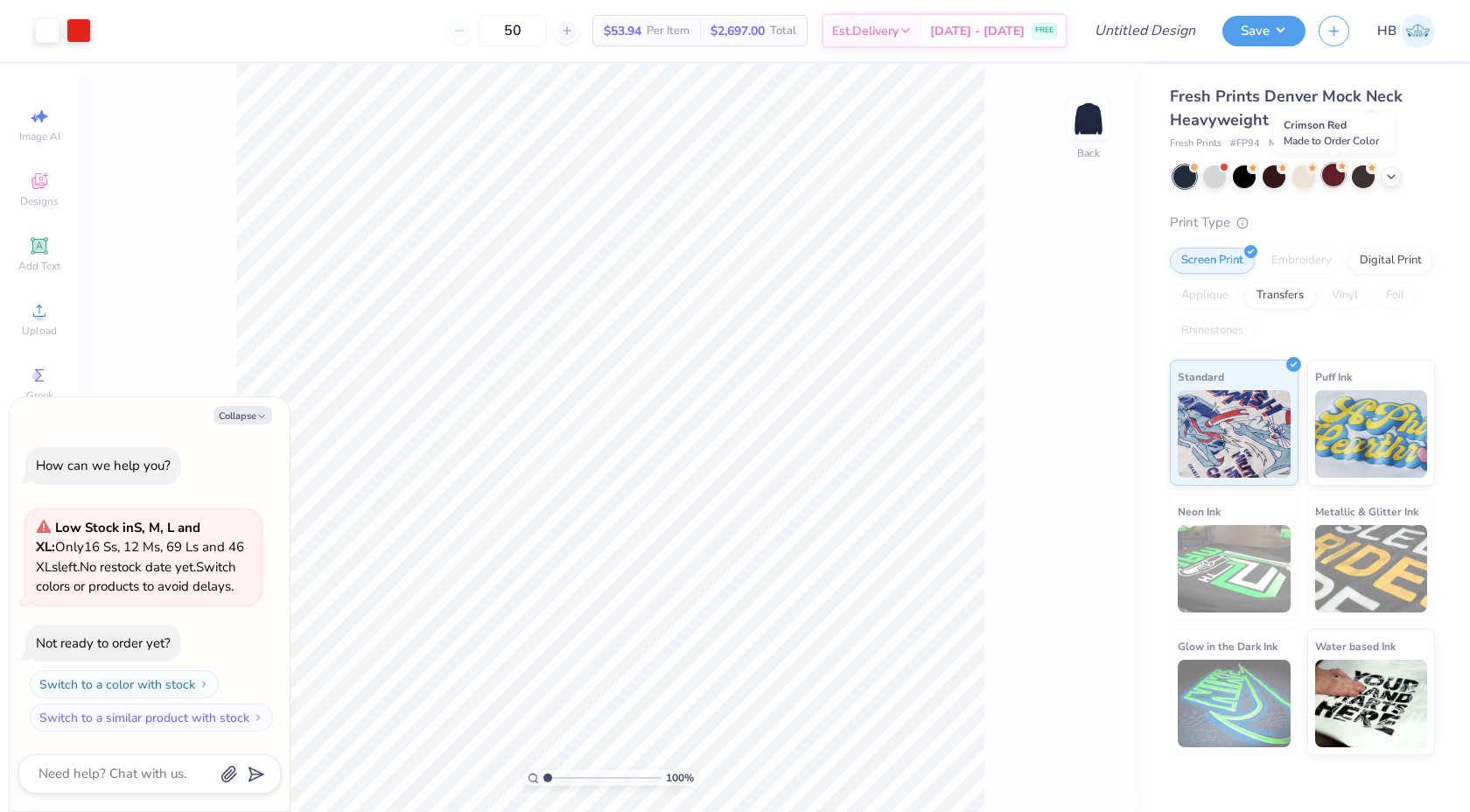
click at [1337, 177] on div at bounding box center [1333, 175] width 23 height 23
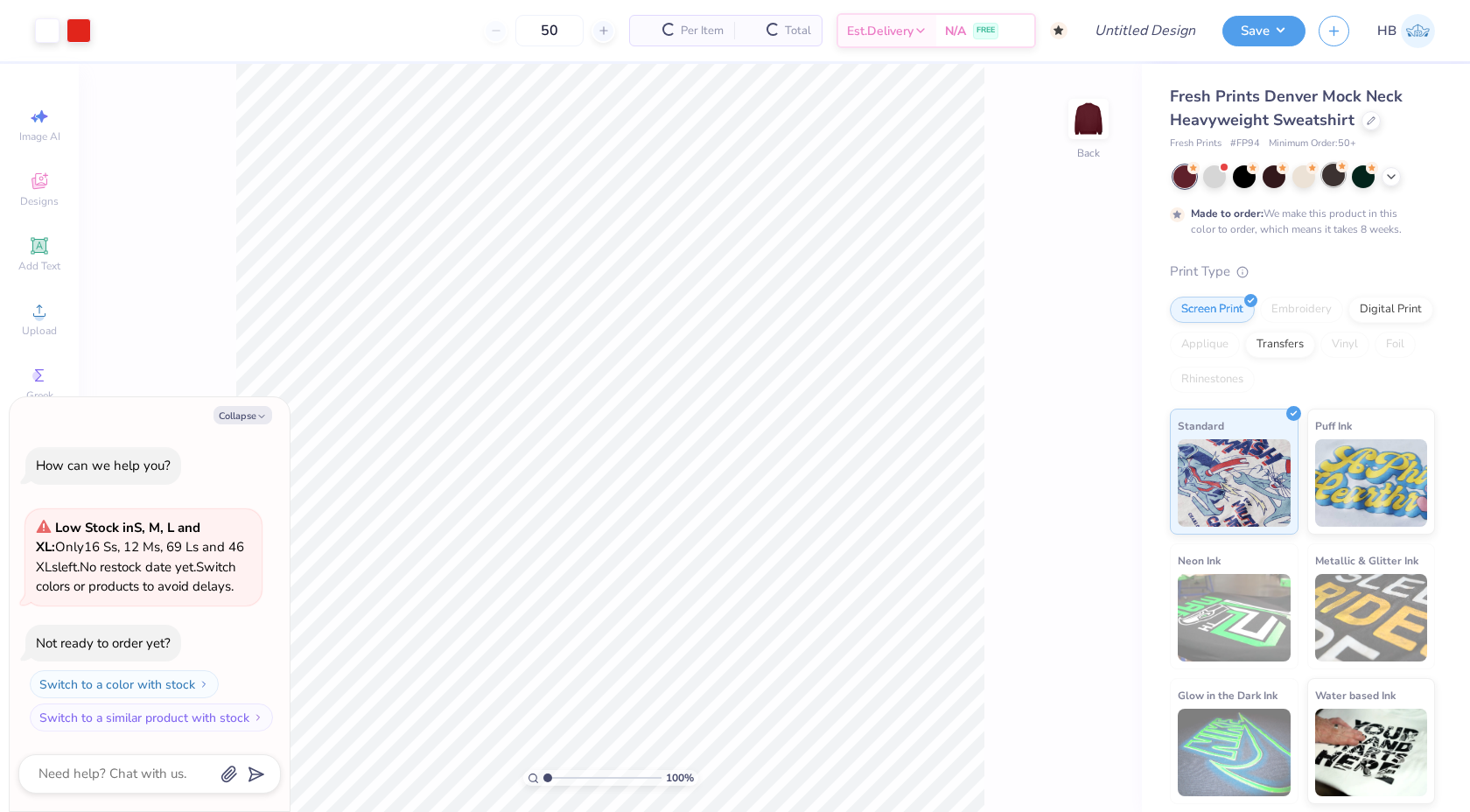
scroll to position [53, 0]
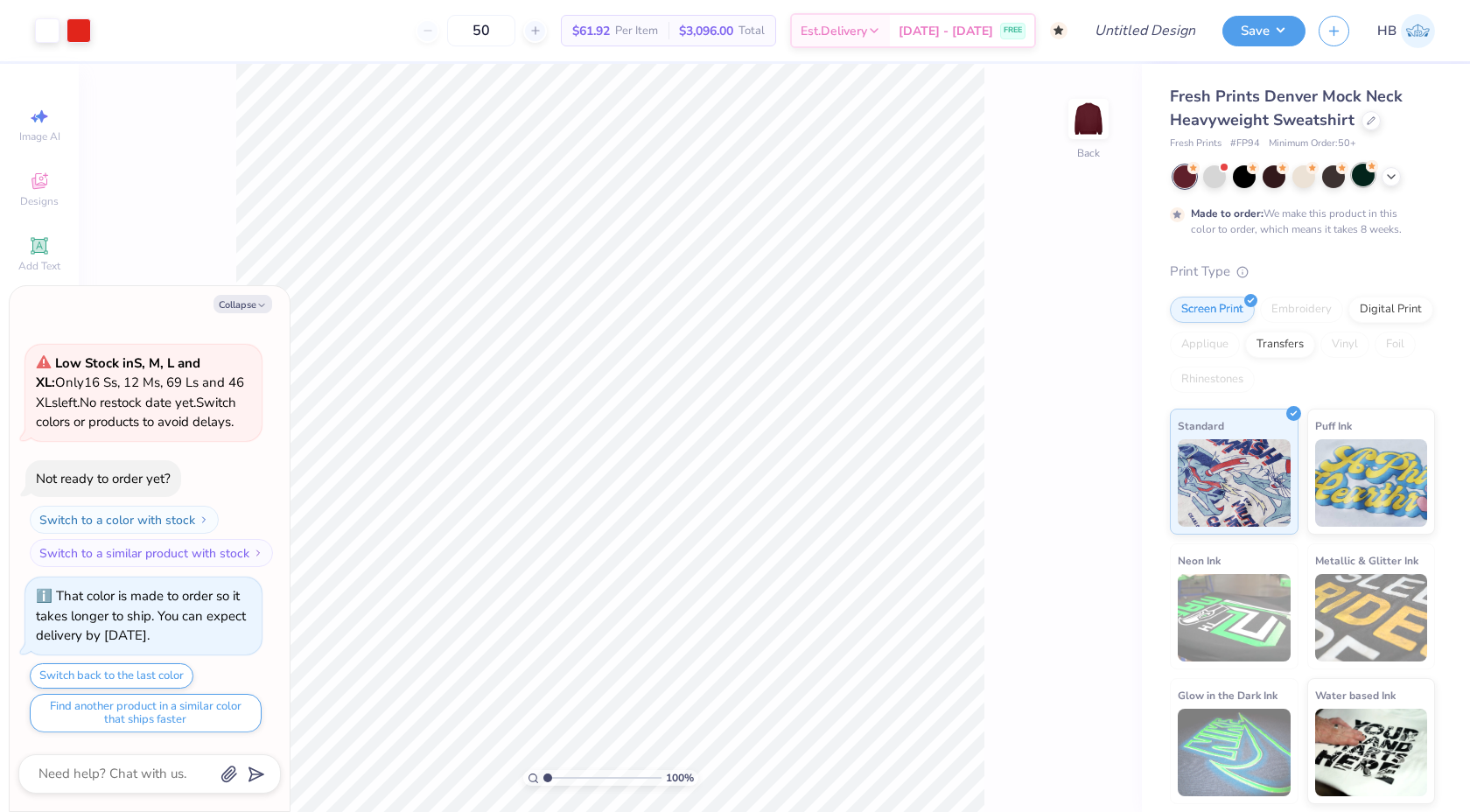
click at [1370, 176] on div at bounding box center [1363, 175] width 23 height 23
click at [233, 306] on button "Collapse" at bounding box center [243, 304] width 59 height 18
type textarea "x"
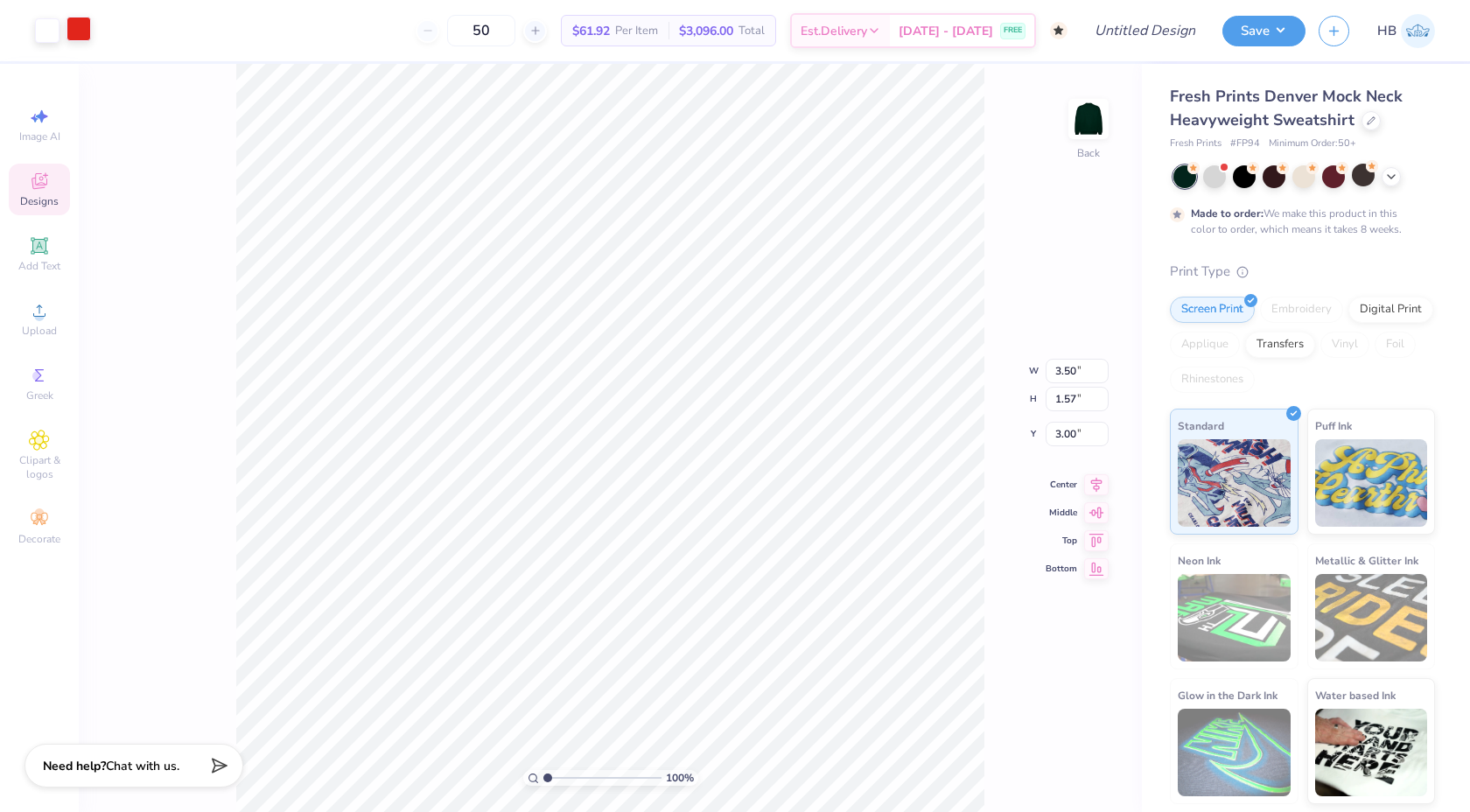
click at [76, 17] on div at bounding box center [78, 29] width 25 height 25
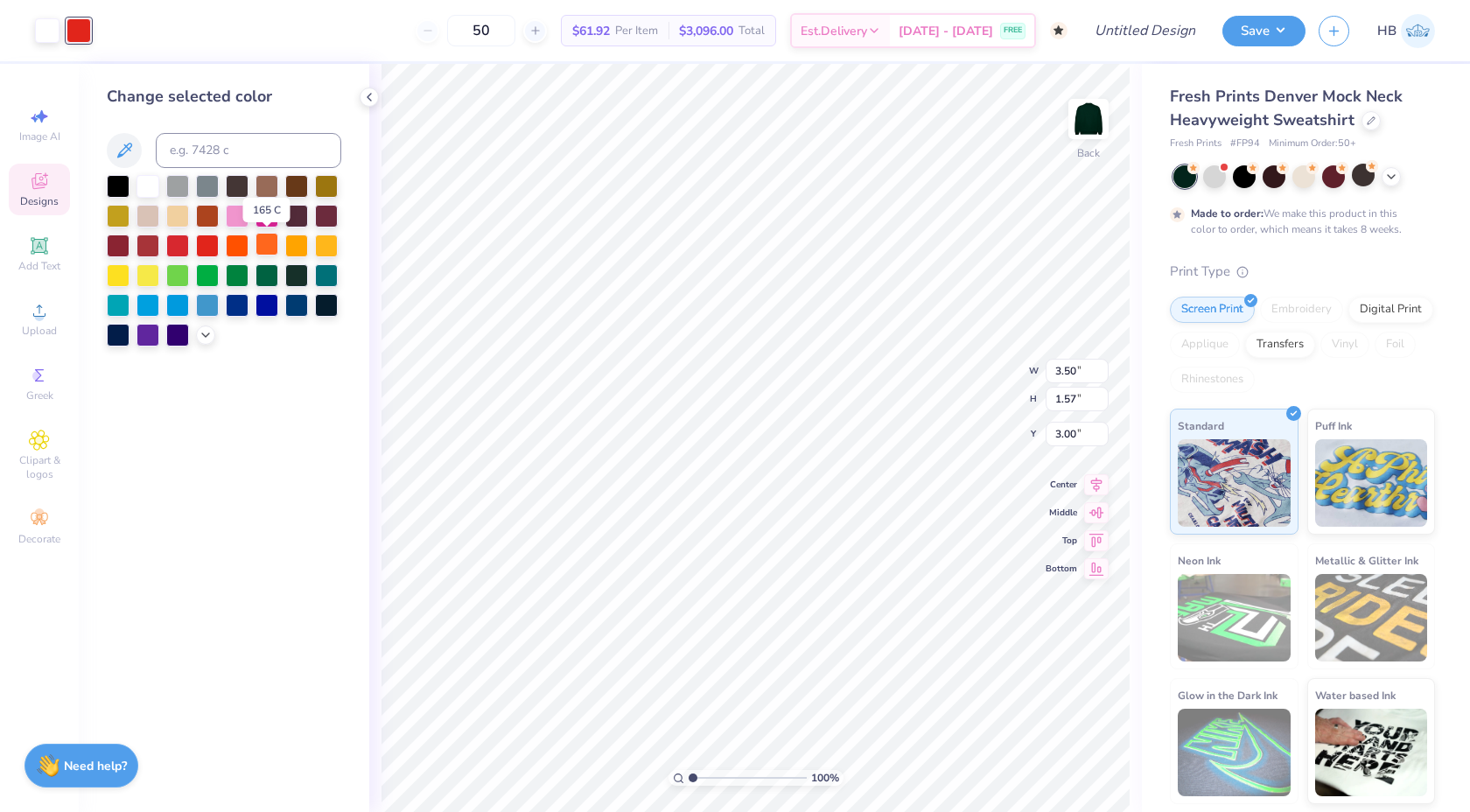
click at [267, 242] on div at bounding box center [266, 244] width 23 height 23
click at [365, 85] on div "Change selected color" at bounding box center [224, 437] width 290 height 748
click at [365, 92] on icon at bounding box center [368, 97] width 14 height 14
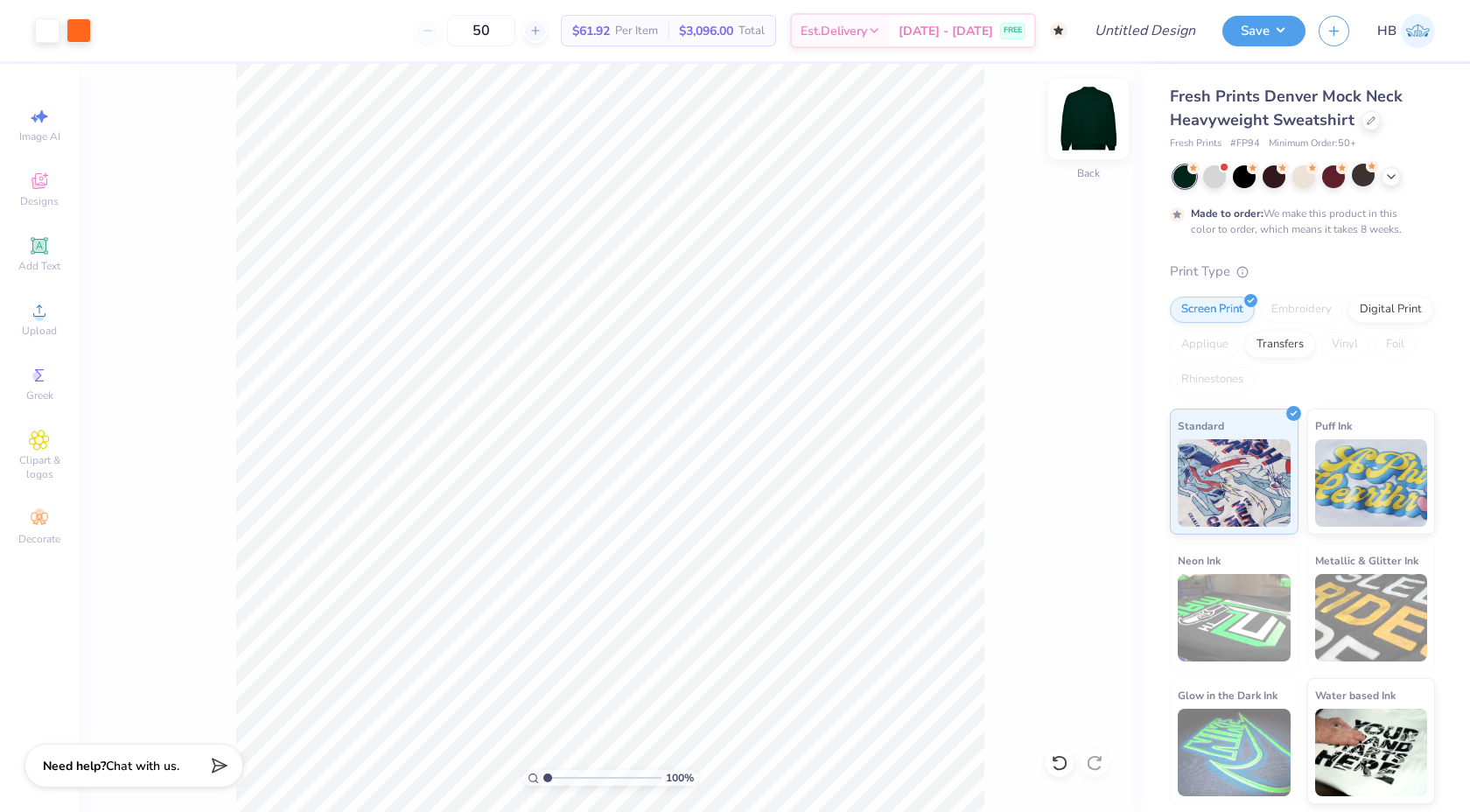
click at [1086, 124] on img at bounding box center [1089, 119] width 70 height 70
click at [1086, 123] on img at bounding box center [1089, 119] width 70 height 70
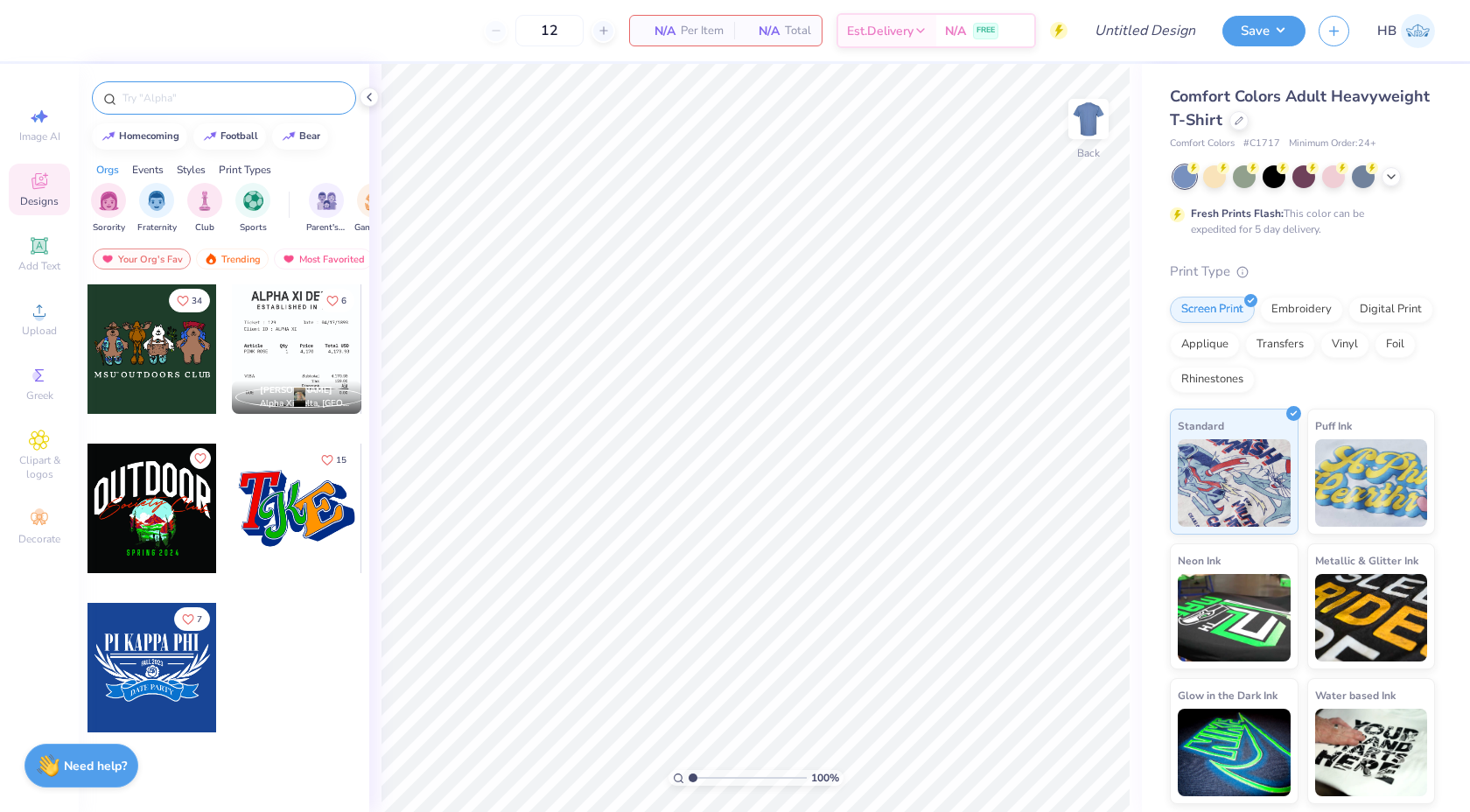
click at [167, 99] on input "text" at bounding box center [232, 98] width 224 height 17
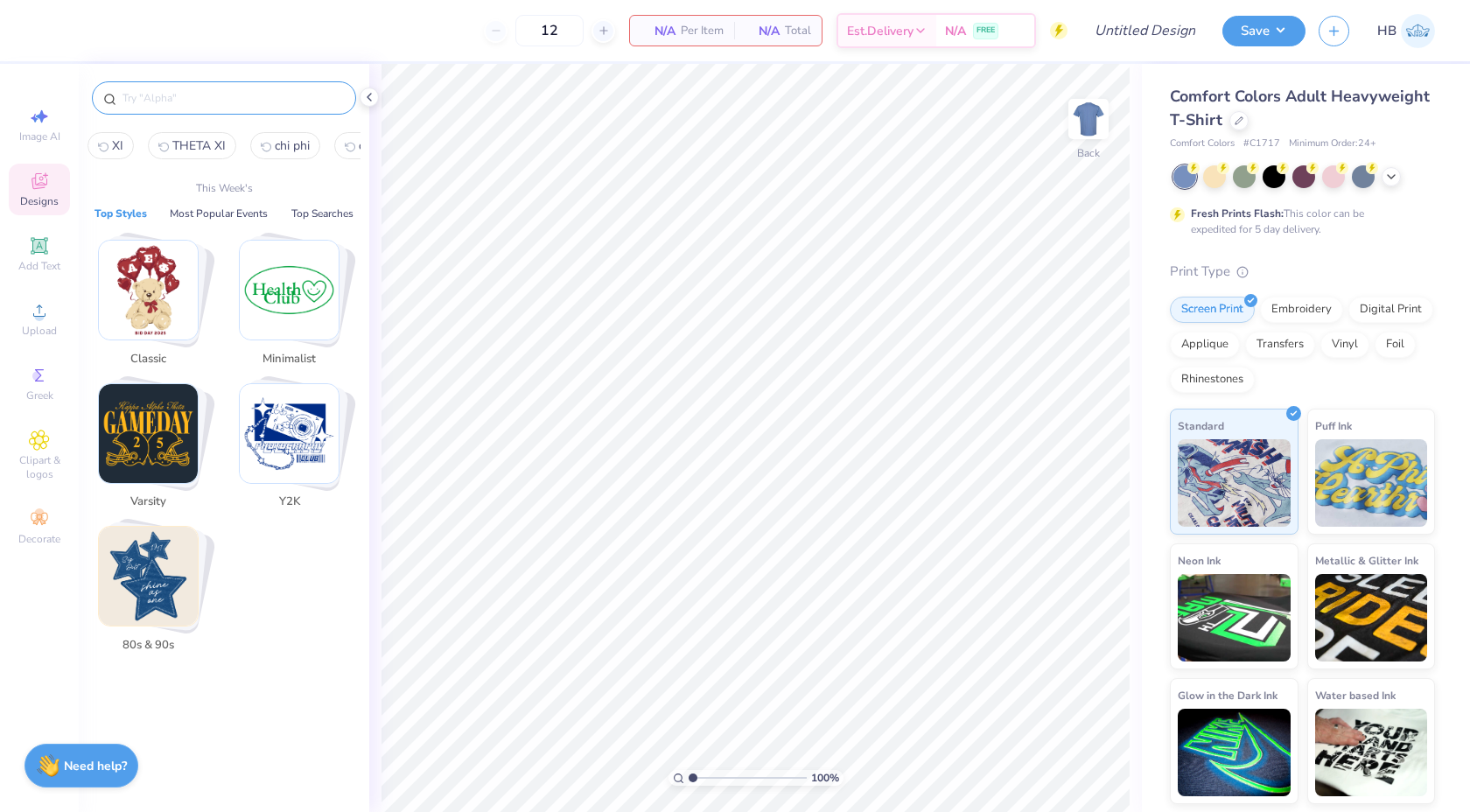
type input "o"
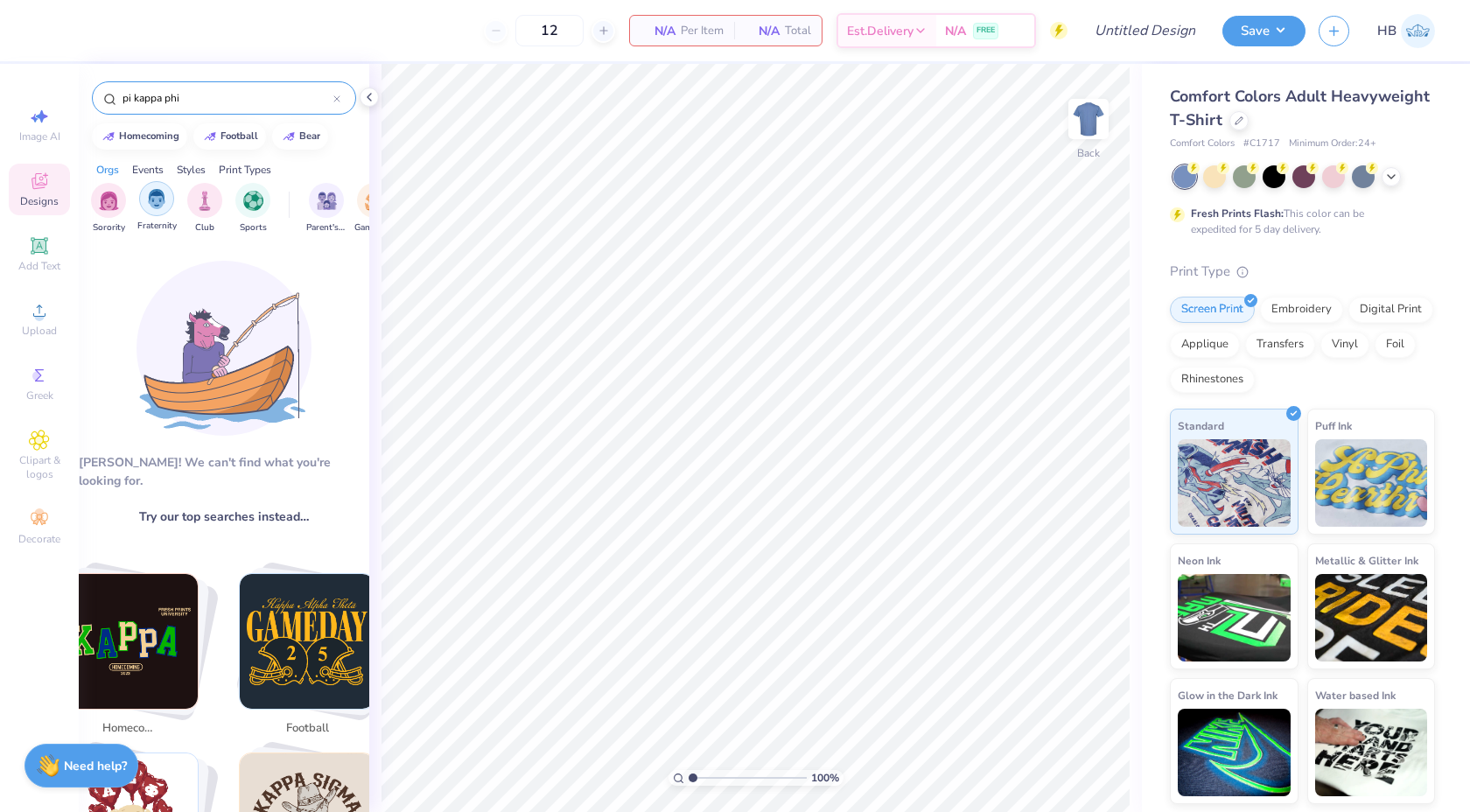
click at [156, 193] on img "filter for Fraternity" at bounding box center [157, 199] width 19 height 20
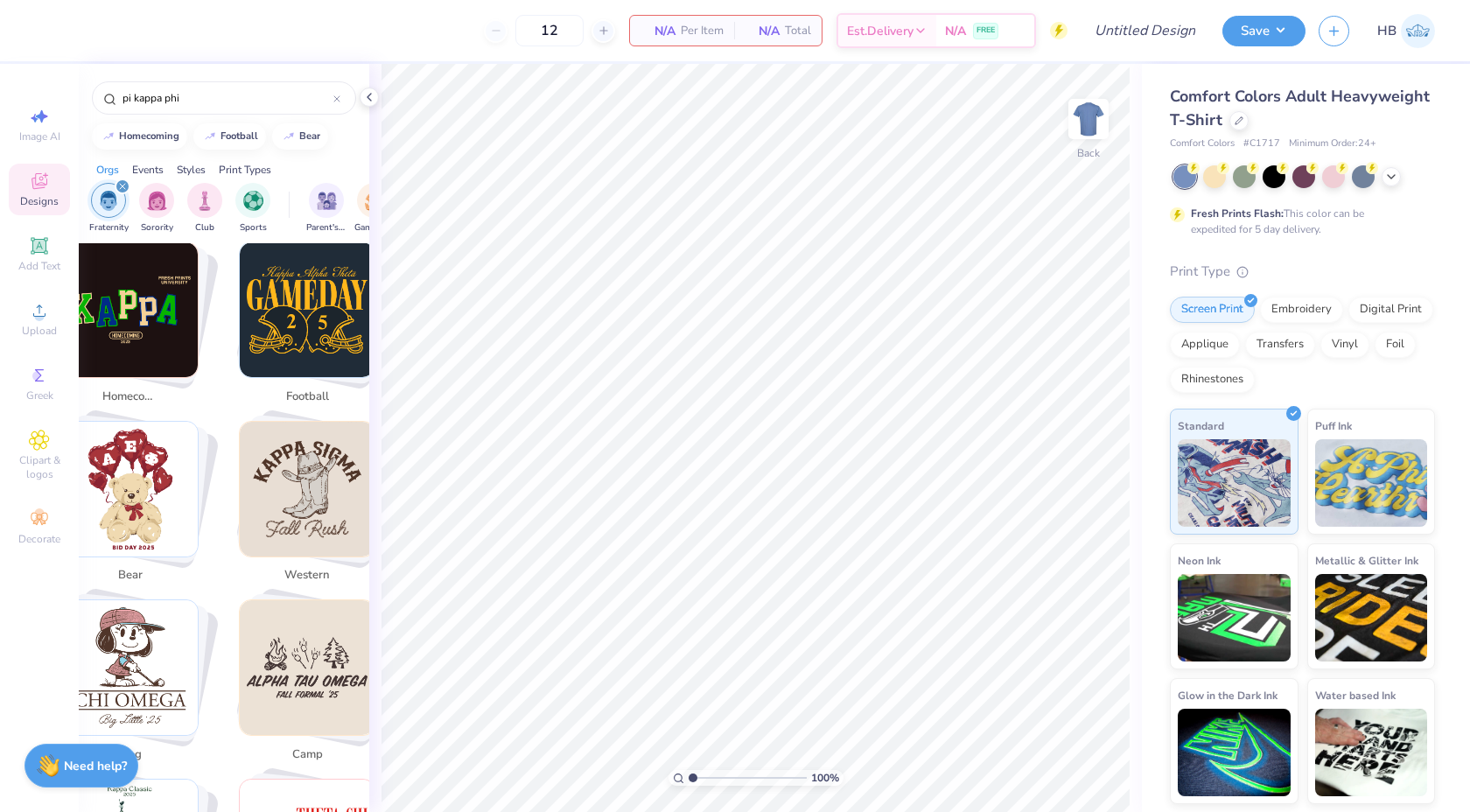
scroll to position [331, 0]
click at [155, 344] on img "Stack Card Button homecoming" at bounding box center [130, 310] width 134 height 134
type input "homecoming"
click at [129, 389] on span "homecoming" at bounding box center [131, 398] width 57 height 17
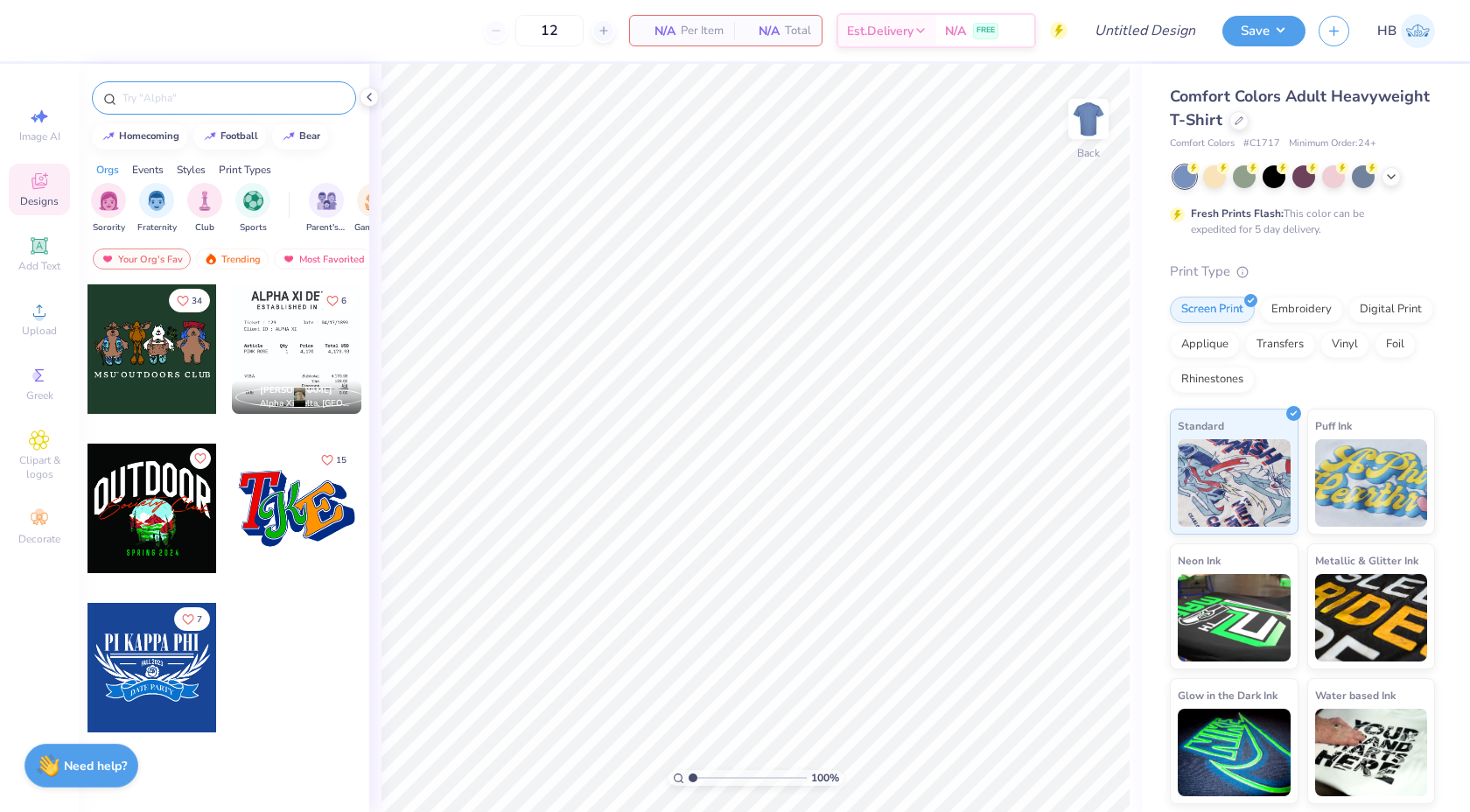
click at [229, 89] on input "text" at bounding box center [232, 98] width 224 height 17
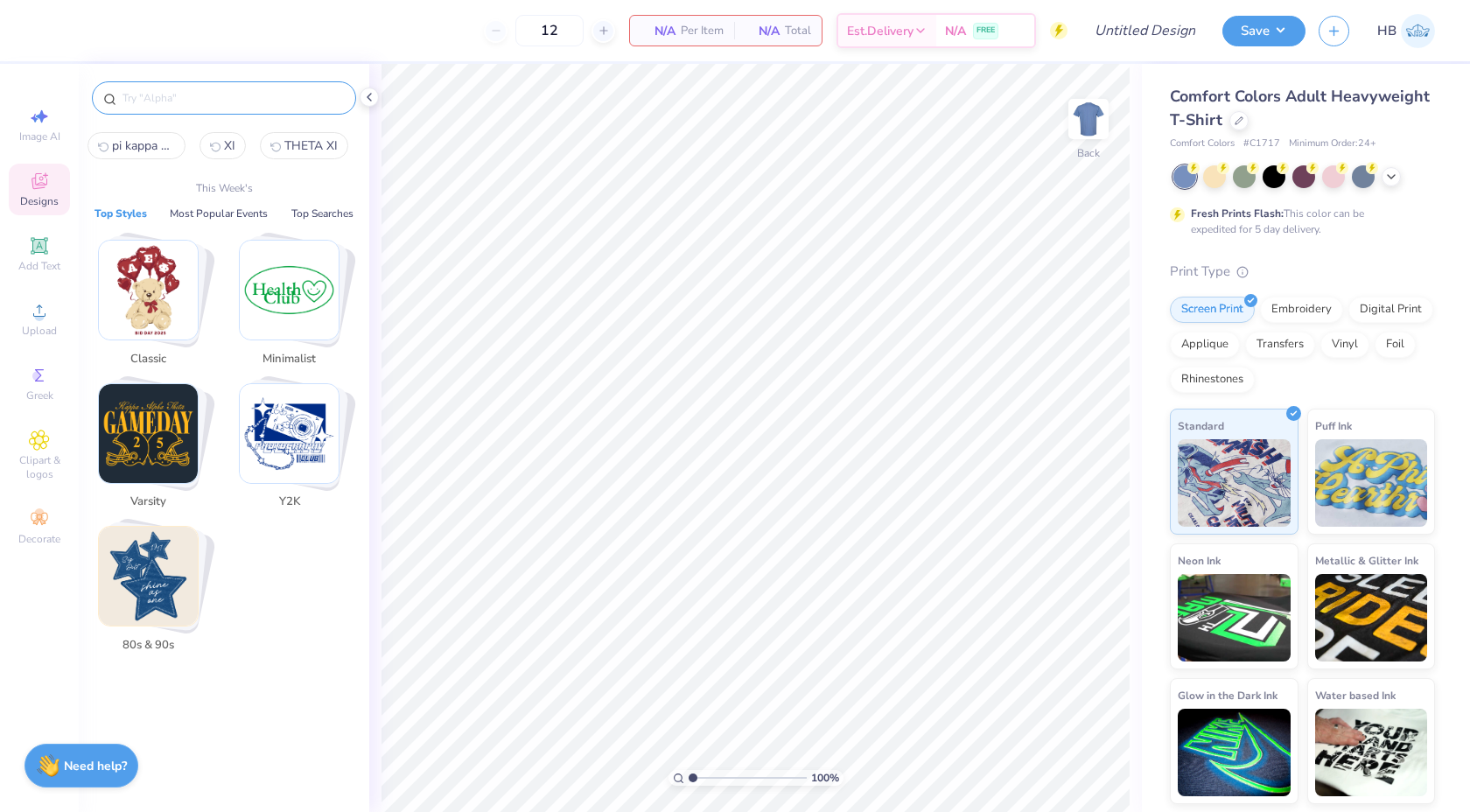
click at [161, 106] on input "text" at bounding box center [232, 98] width 224 height 17
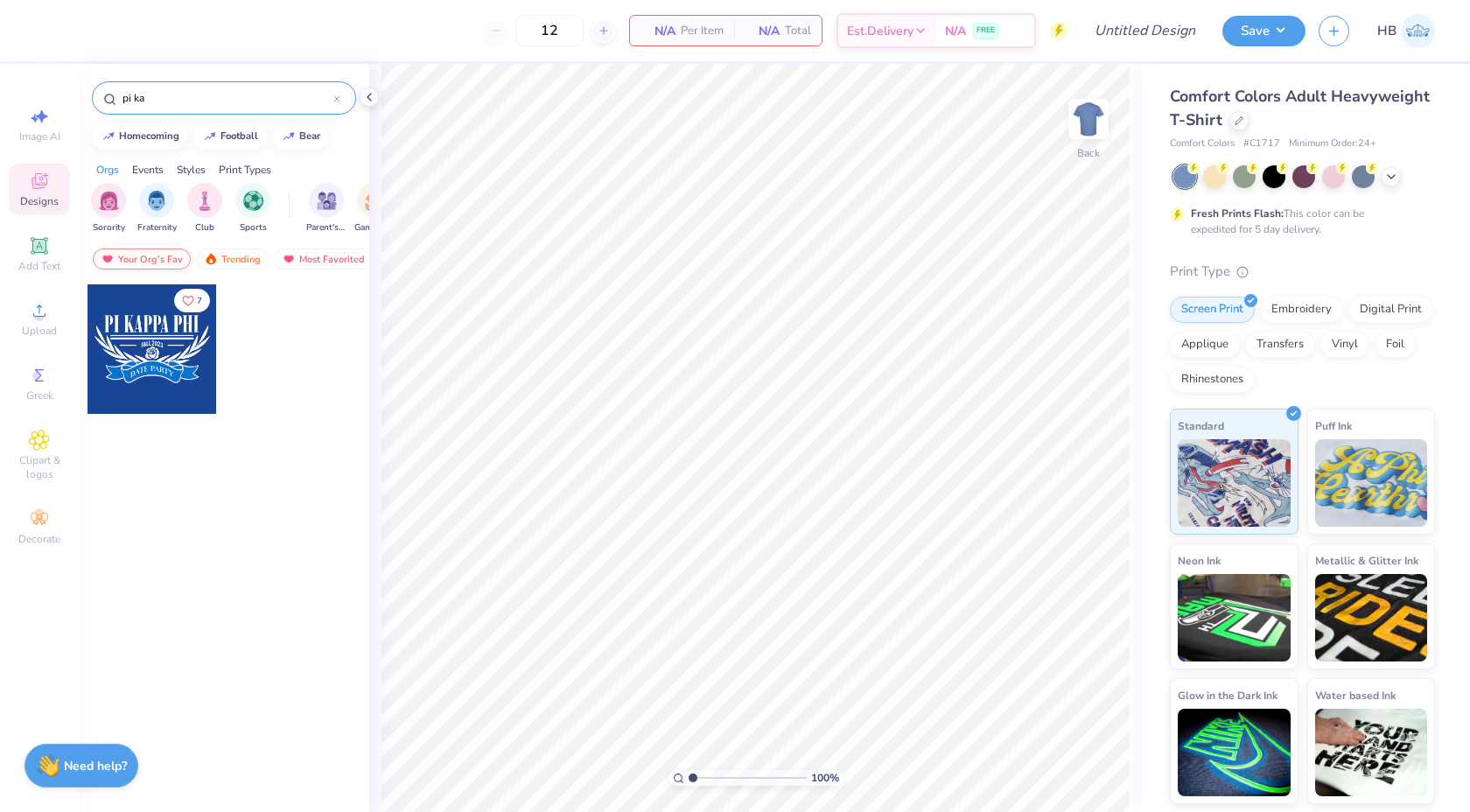
type input "pi ka"
click at [122, 260] on div "Your Org's Fav" at bounding box center [142, 259] width 98 height 21
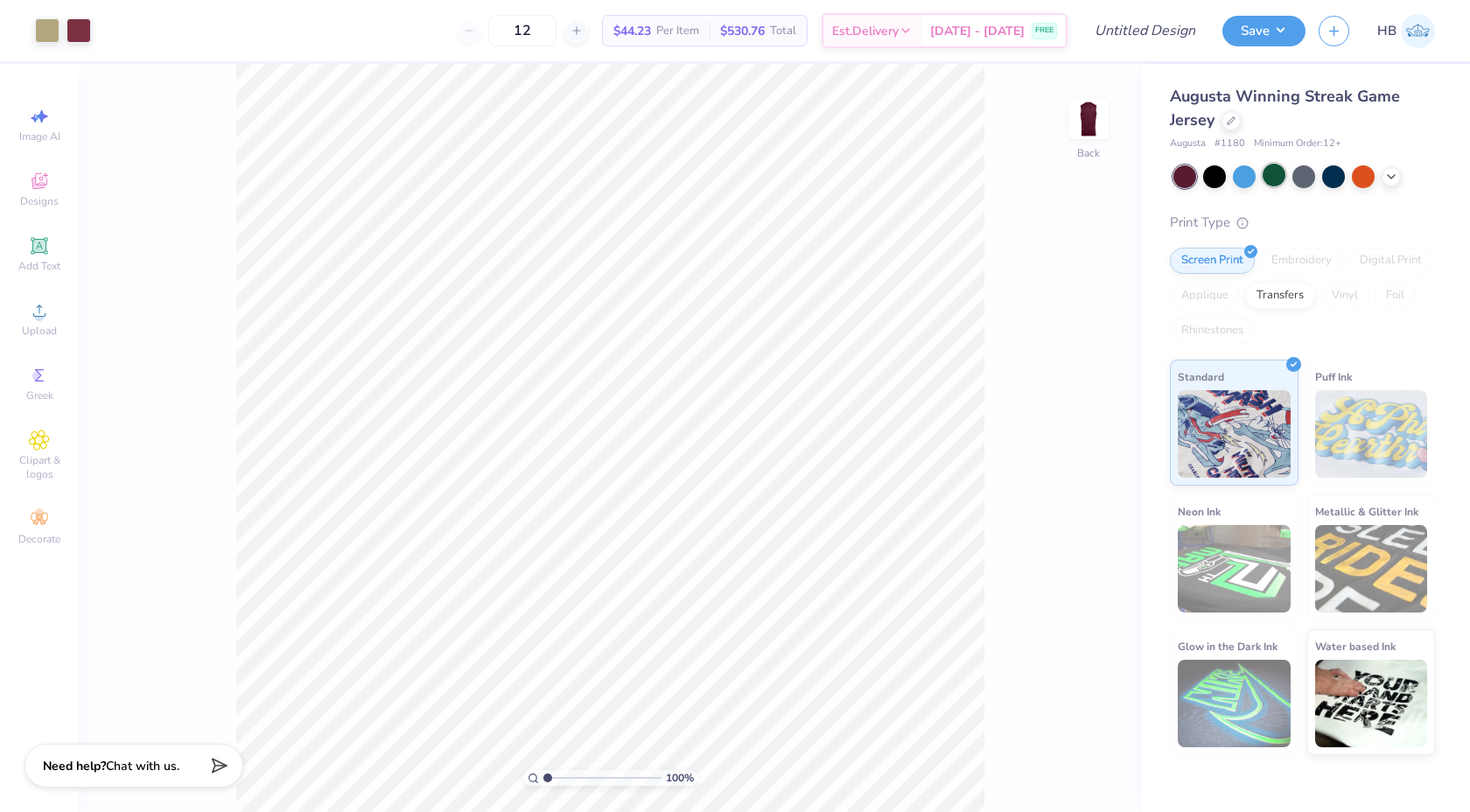
click at [1277, 168] on div at bounding box center [1274, 175] width 23 height 23
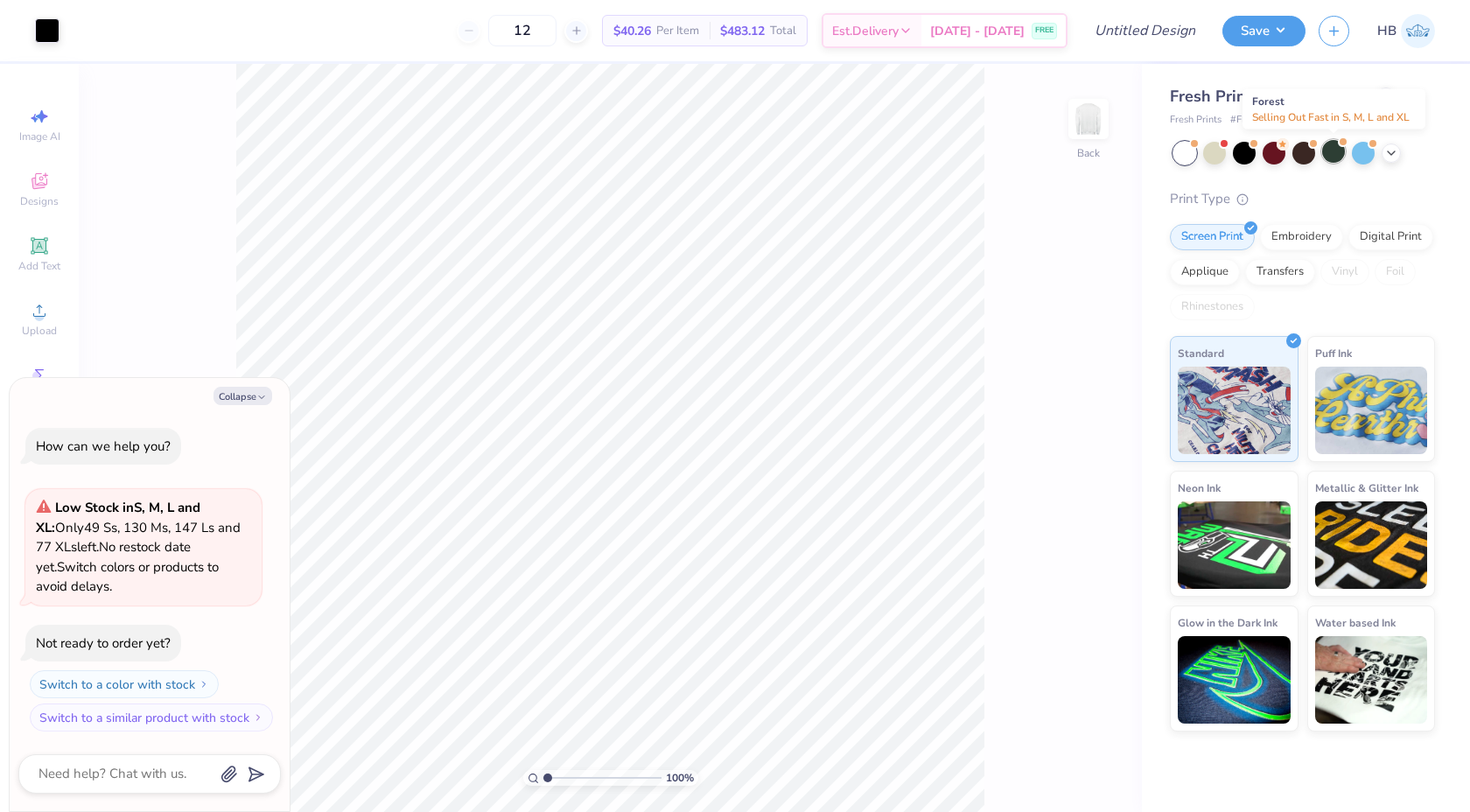
click at [1332, 156] on div at bounding box center [1333, 151] width 23 height 23
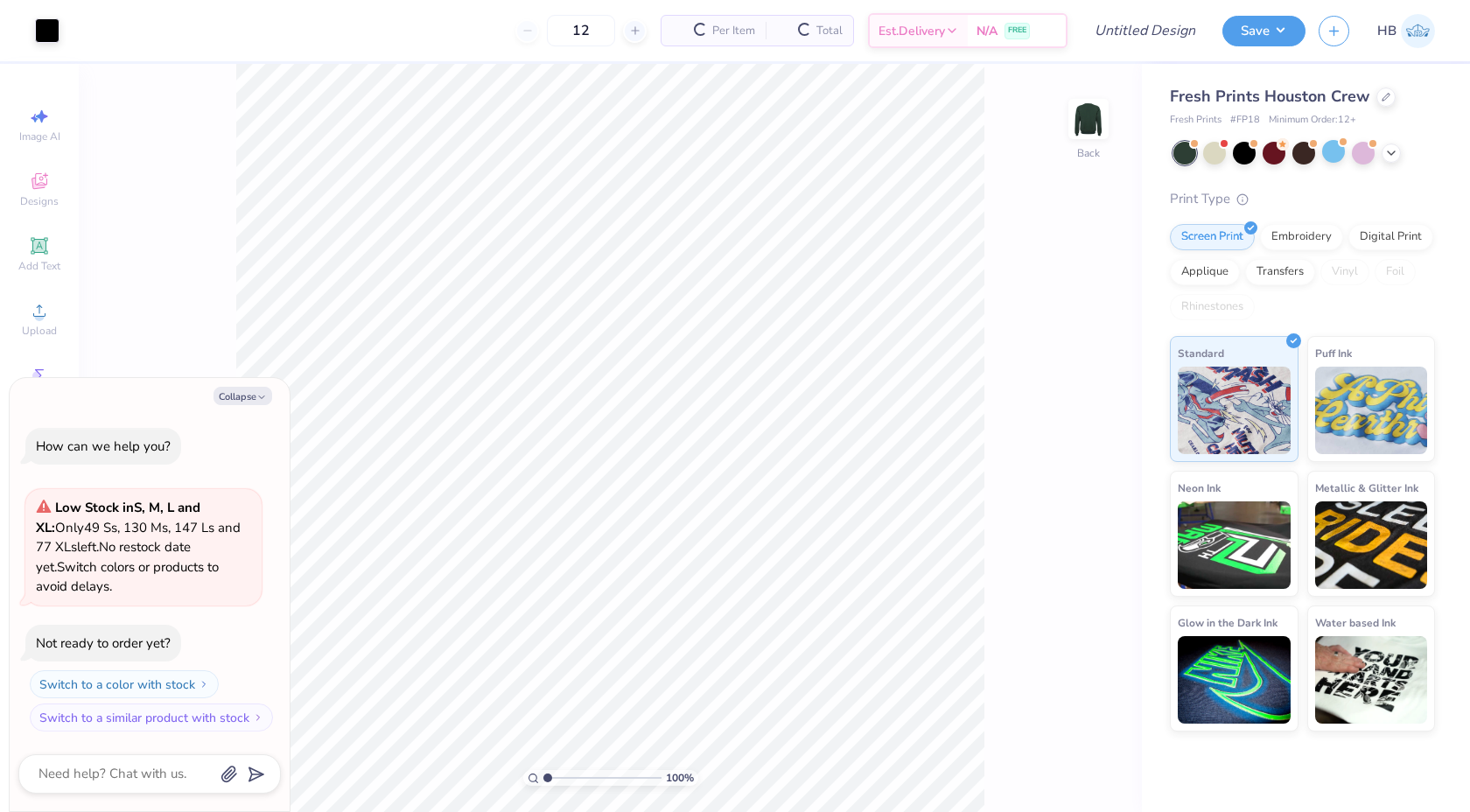
scroll to position [156, 0]
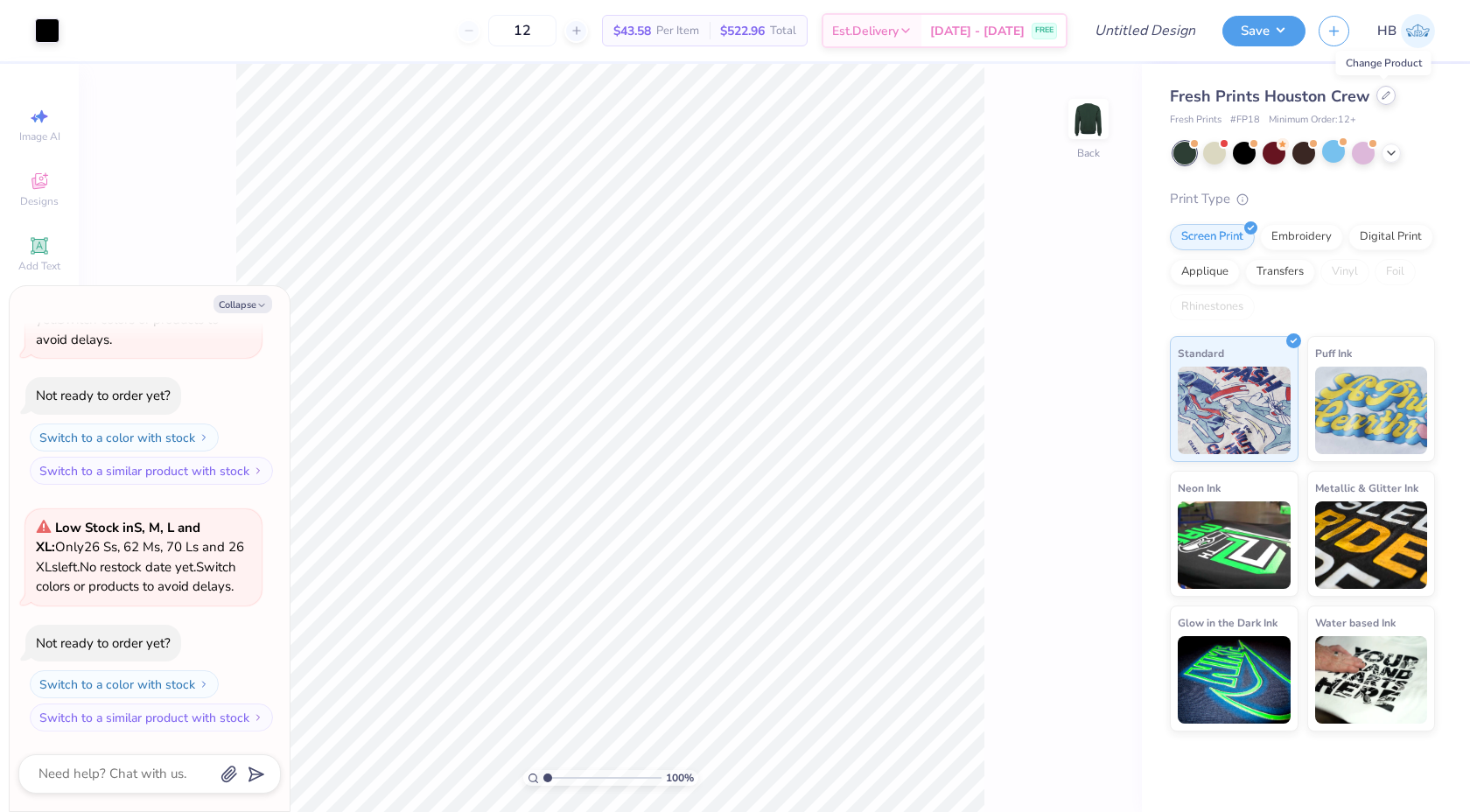
click at [1382, 97] on icon at bounding box center [1386, 96] width 9 height 9
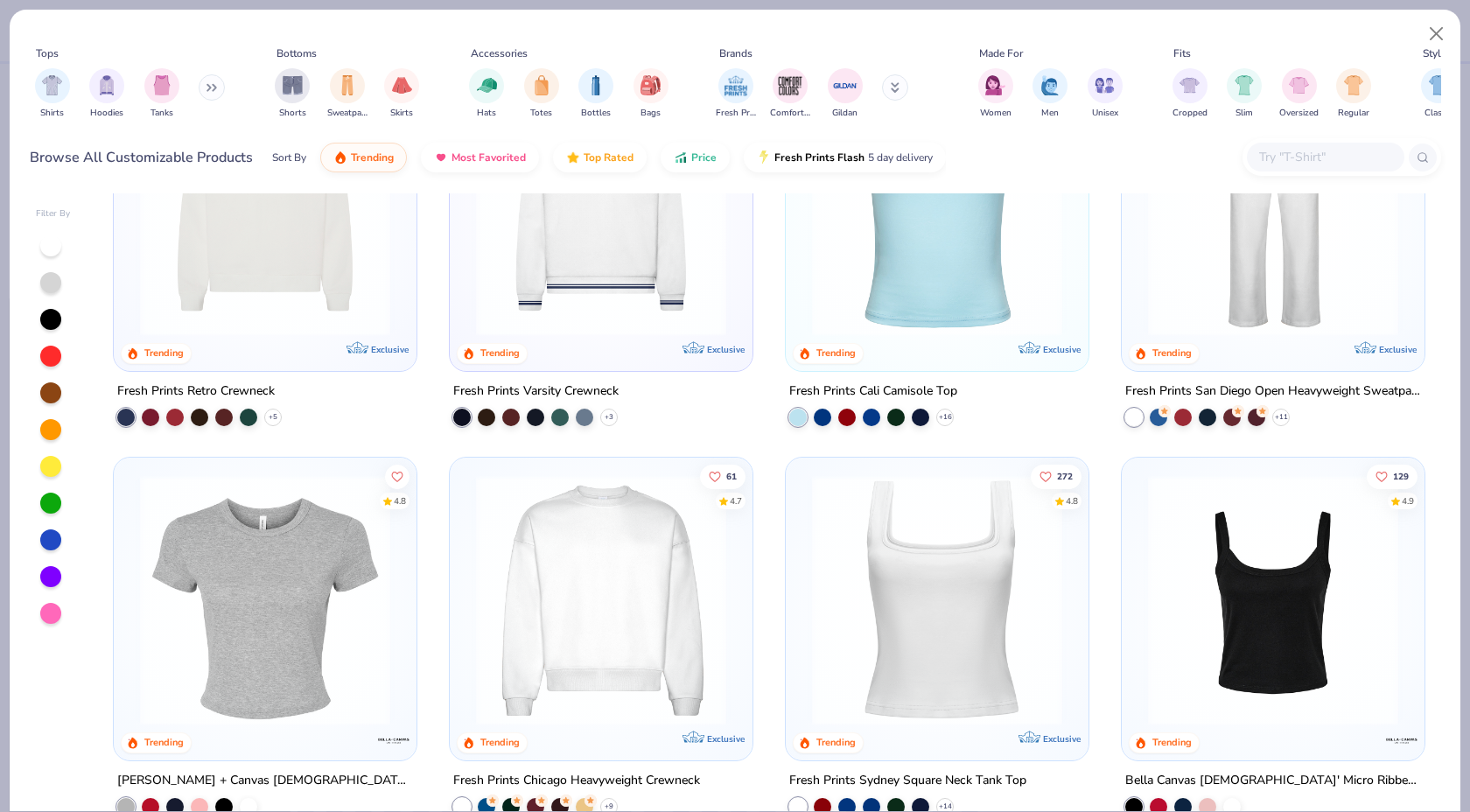
scroll to position [384, 0]
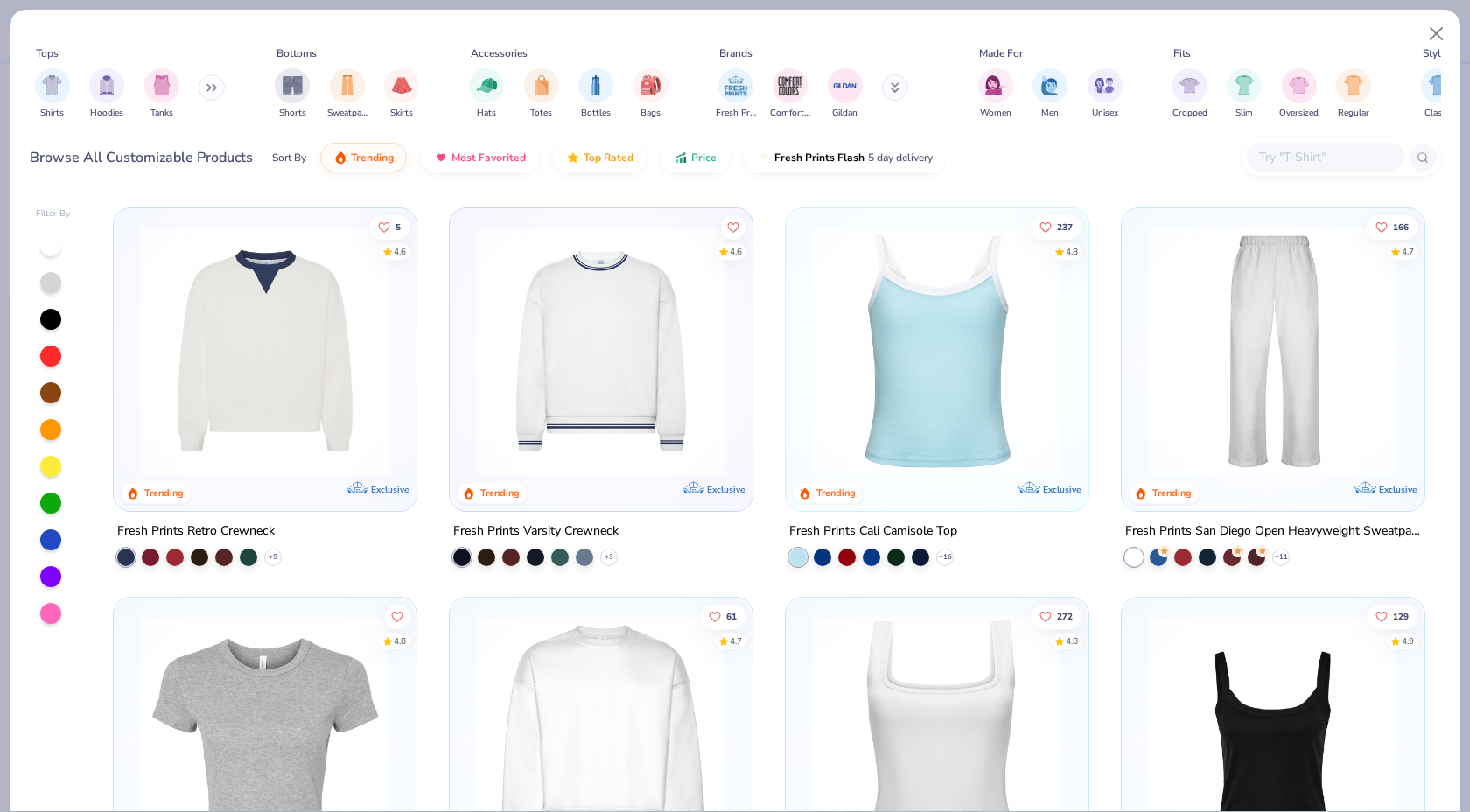
click at [325, 423] on img at bounding box center [265, 351] width 268 height 250
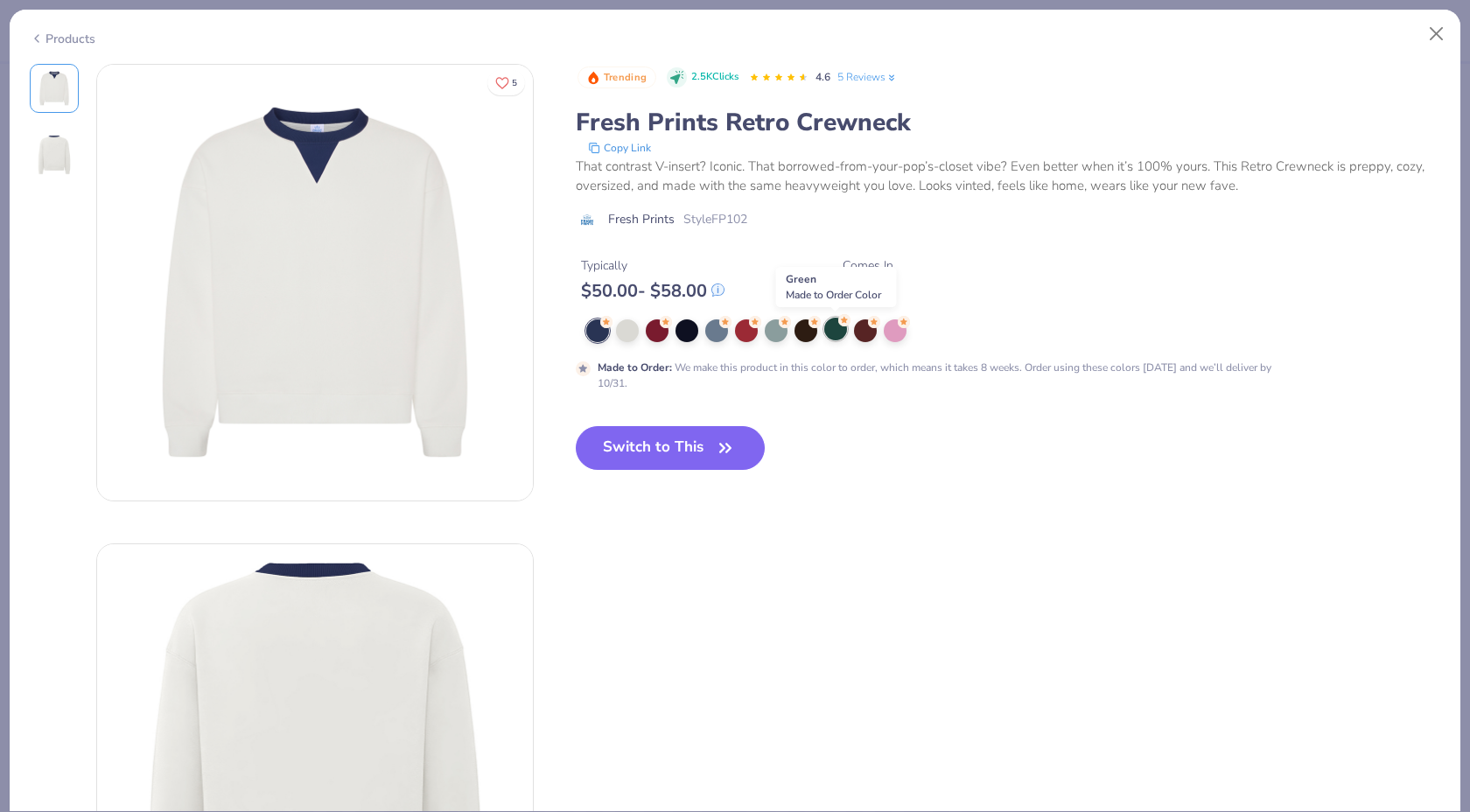
click at [836, 321] on div at bounding box center [835, 329] width 23 height 23
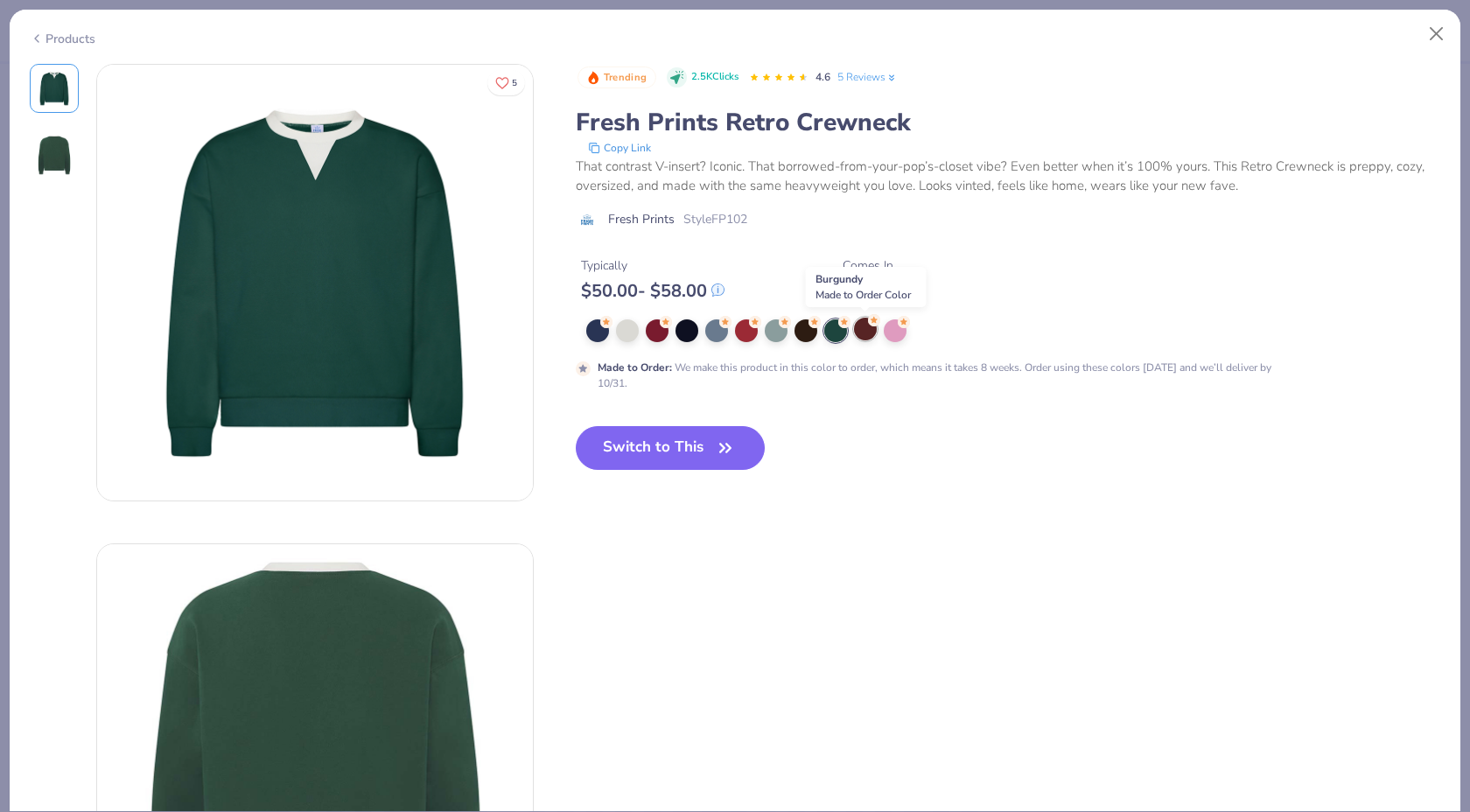
click at [869, 339] on div at bounding box center [865, 329] width 23 height 23
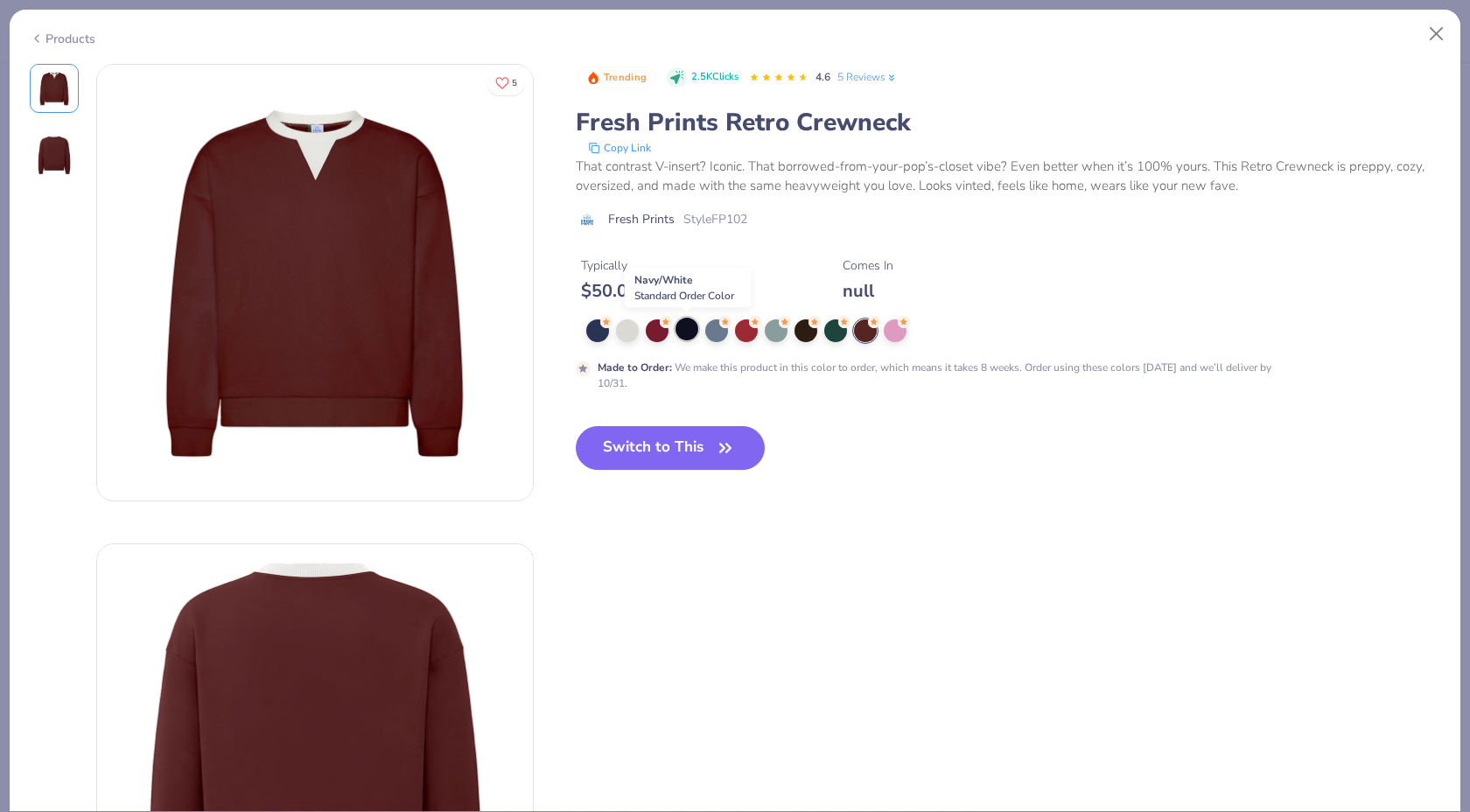
click at [676, 331] on div at bounding box center [686, 329] width 23 height 23
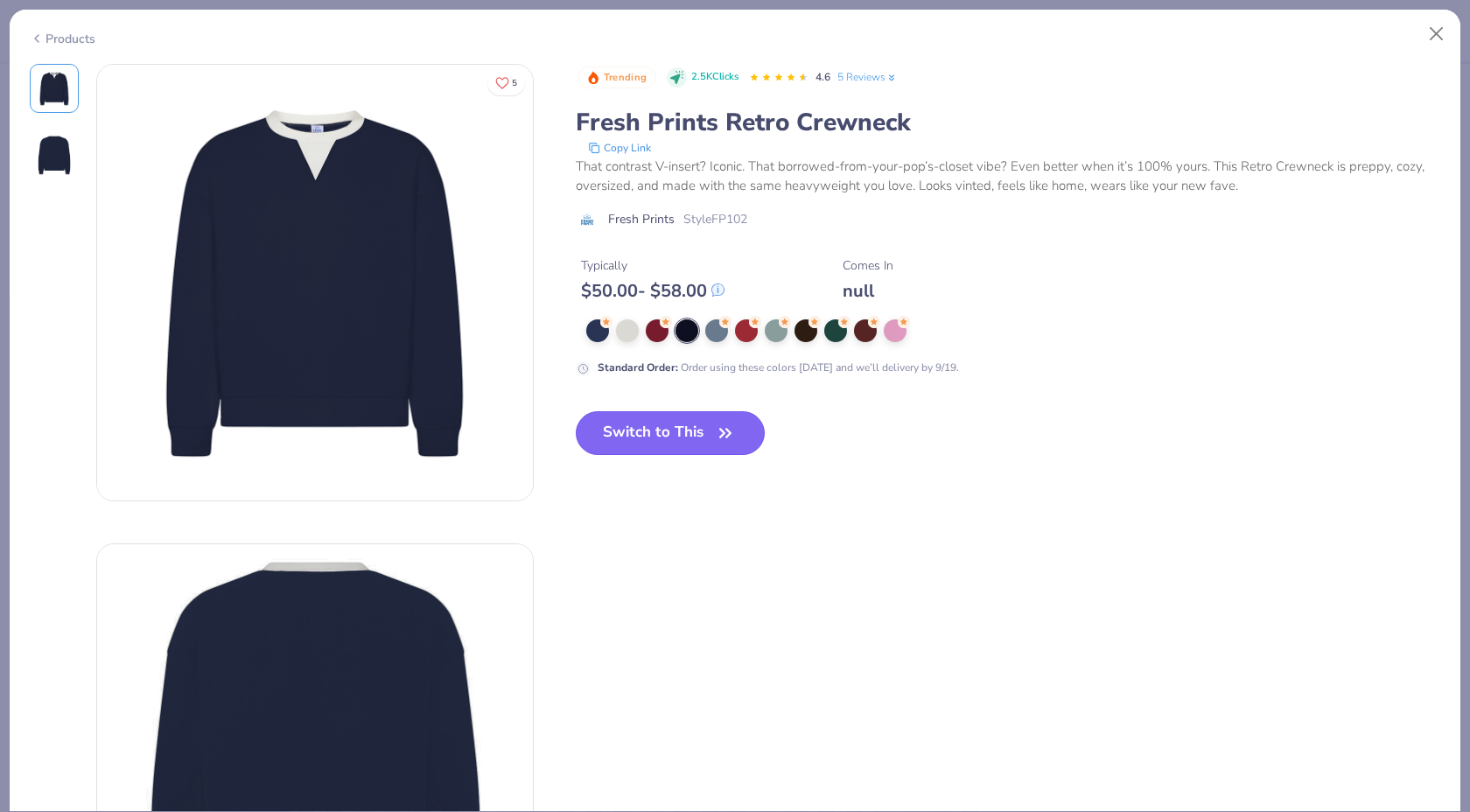
click at [647, 429] on button "Switch to This" at bounding box center [671, 434] width 190 height 44
type textarea "x"
type input "50"
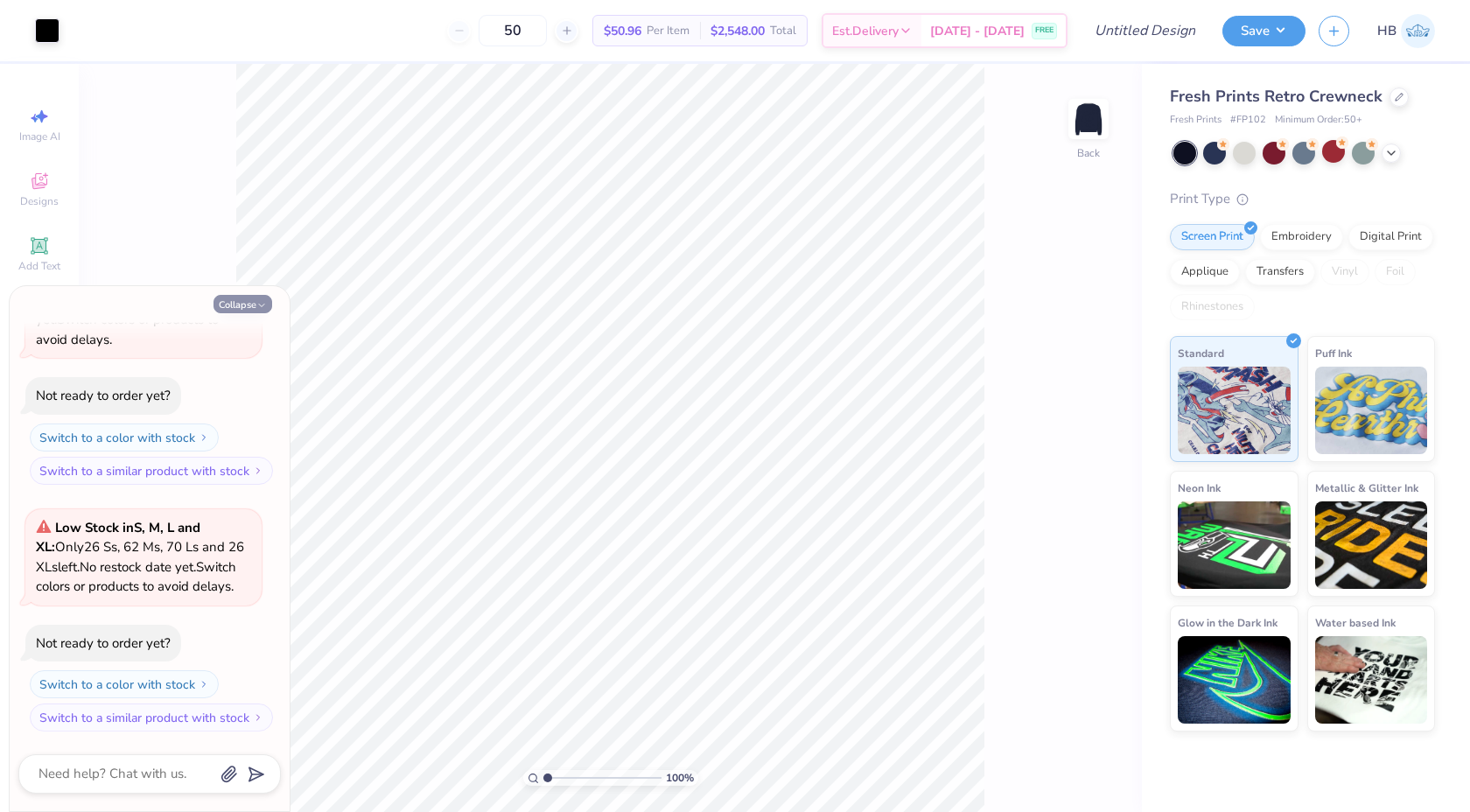
click at [253, 304] on button "Collapse" at bounding box center [243, 304] width 59 height 18
type textarea "x"
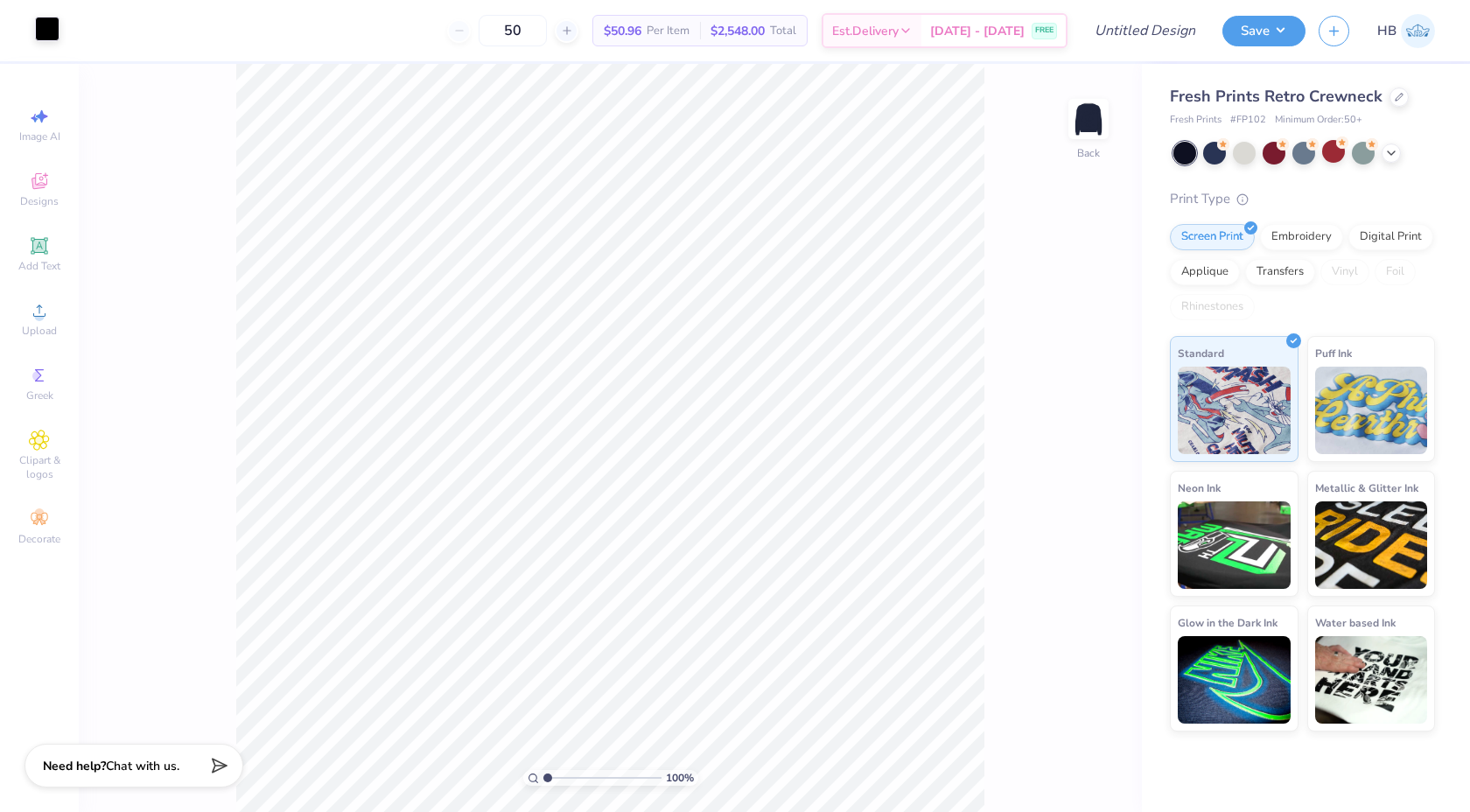
click at [38, 29] on div at bounding box center [47, 29] width 25 height 25
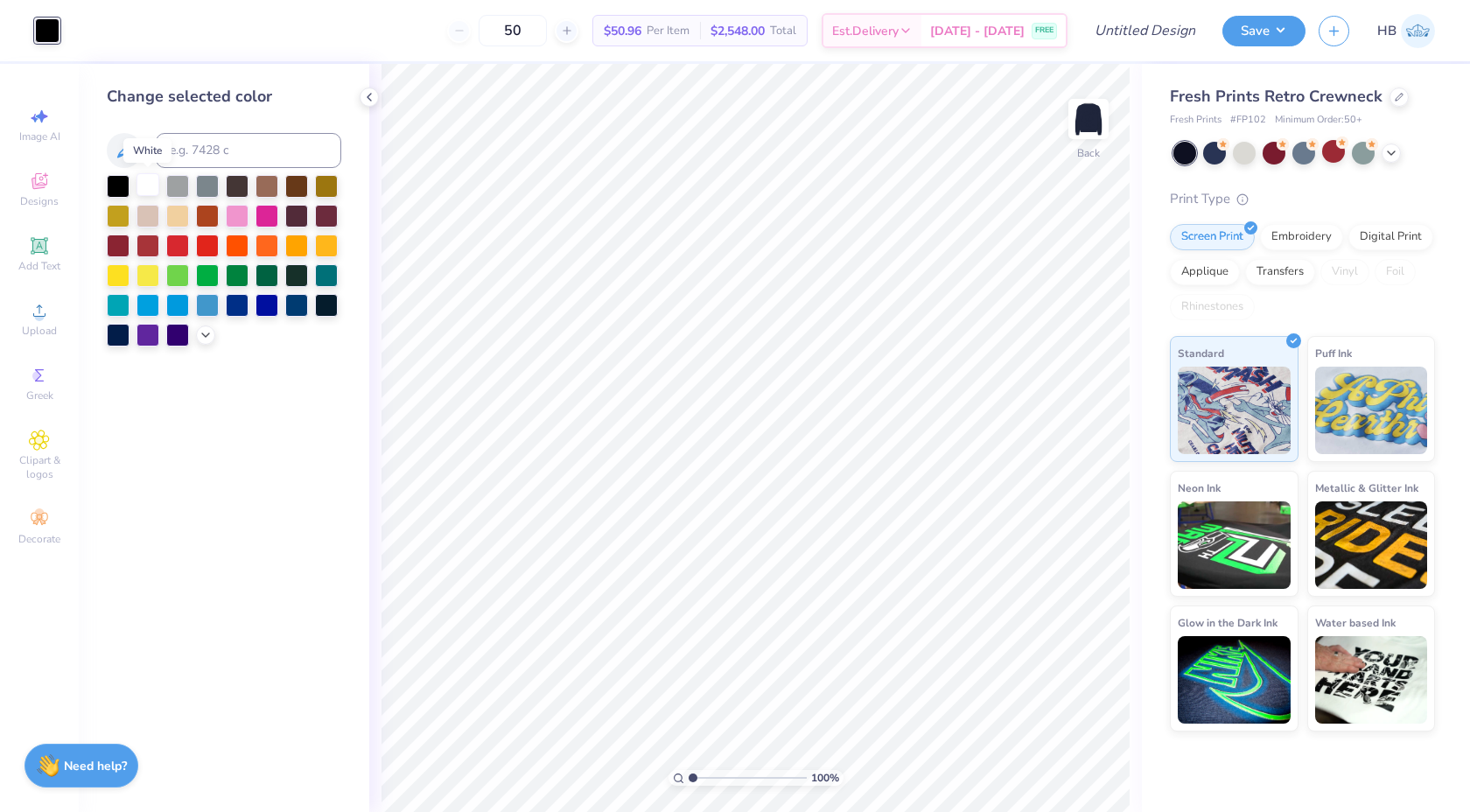
click at [150, 181] on div at bounding box center [147, 184] width 23 height 23
click at [369, 87] on div "100 % Back" at bounding box center [755, 437] width 773 height 748
click at [369, 89] on div at bounding box center [368, 97] width 19 height 19
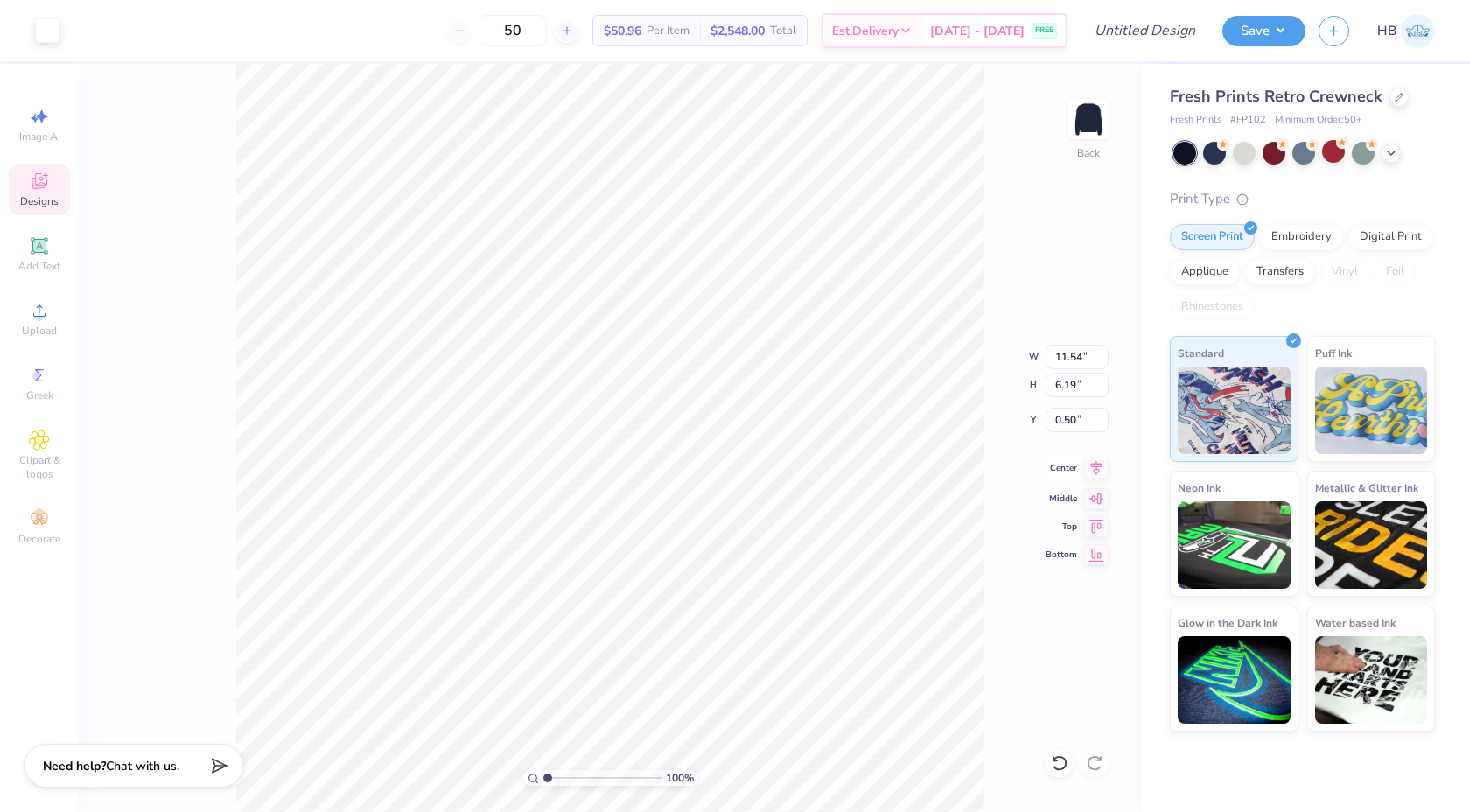
click at [1093, 466] on icon at bounding box center [1097, 469] width 11 height 15
click at [1393, 88] on div at bounding box center [1399, 95] width 19 height 19
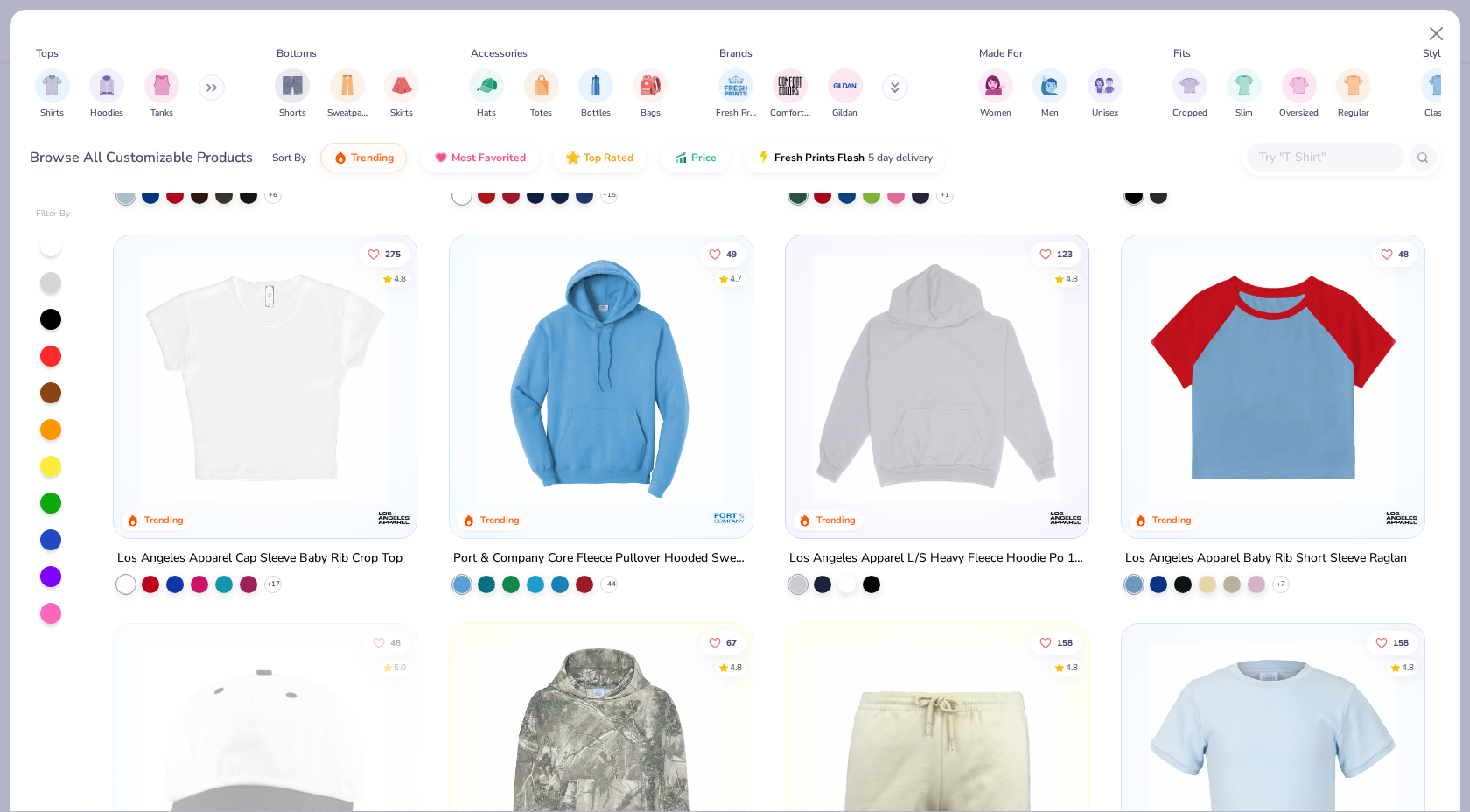
scroll to position [2334, 0]
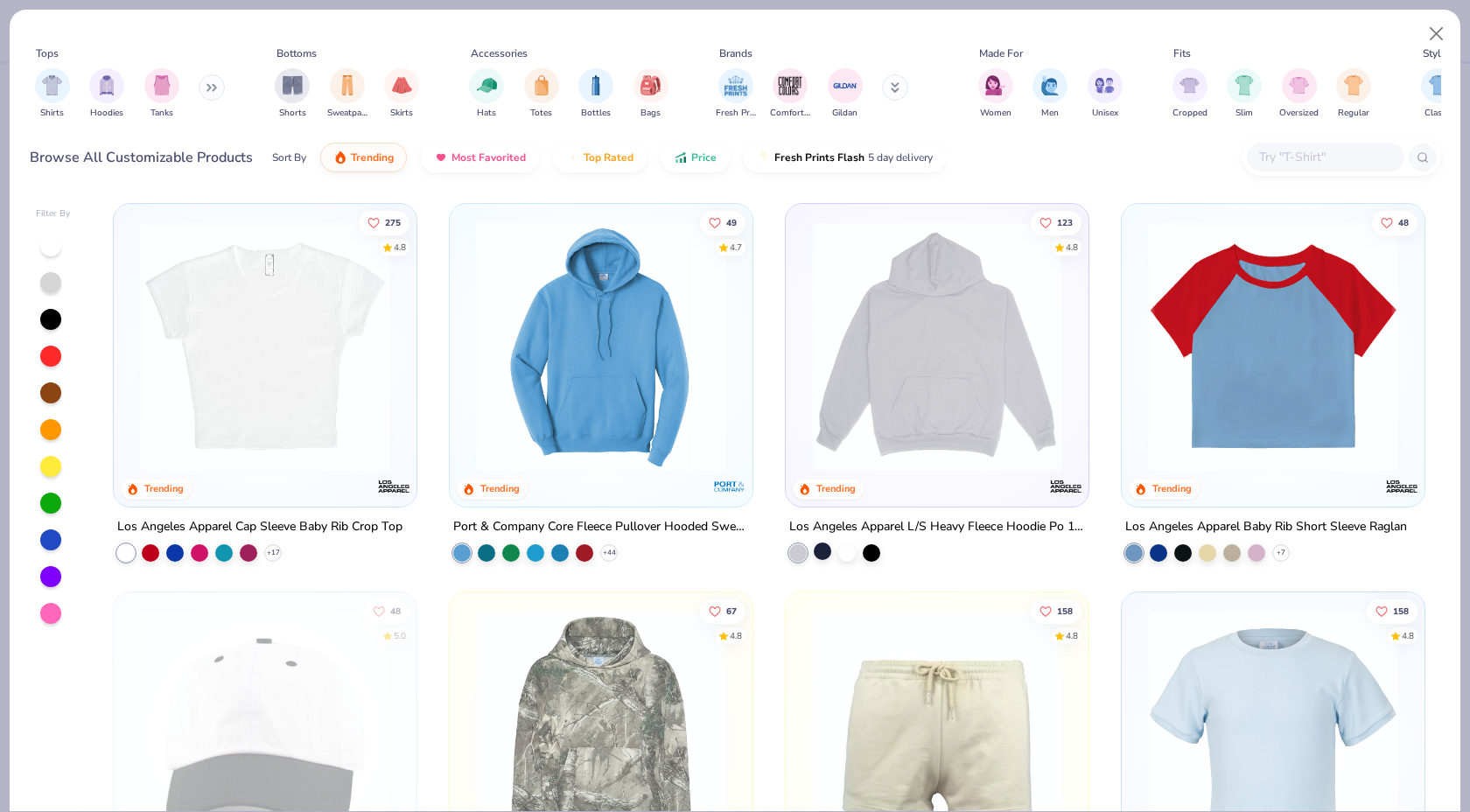
click at [820, 549] on div at bounding box center [822, 550] width 18 height 17
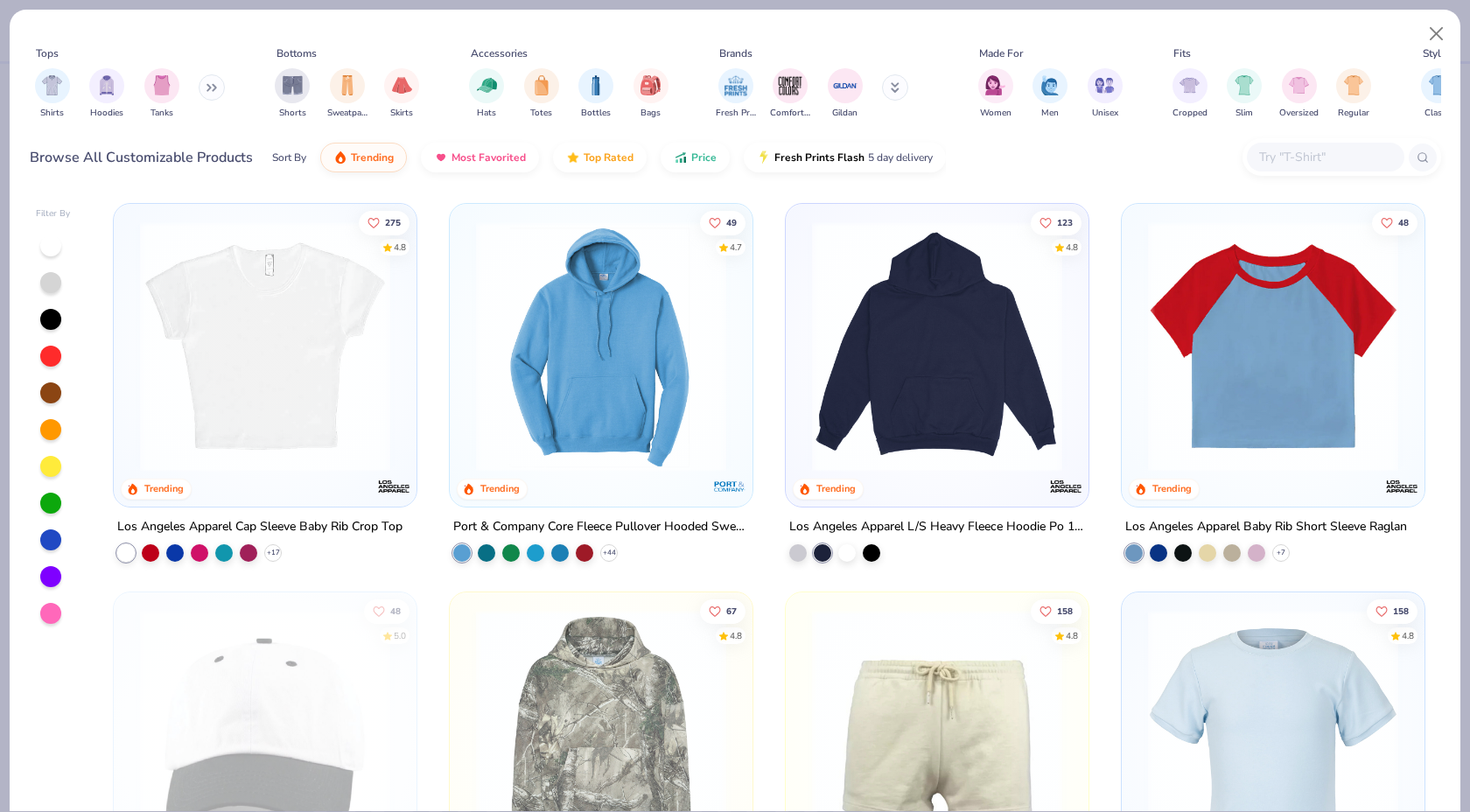
click at [916, 447] on img at bounding box center [937, 345] width 268 height 250
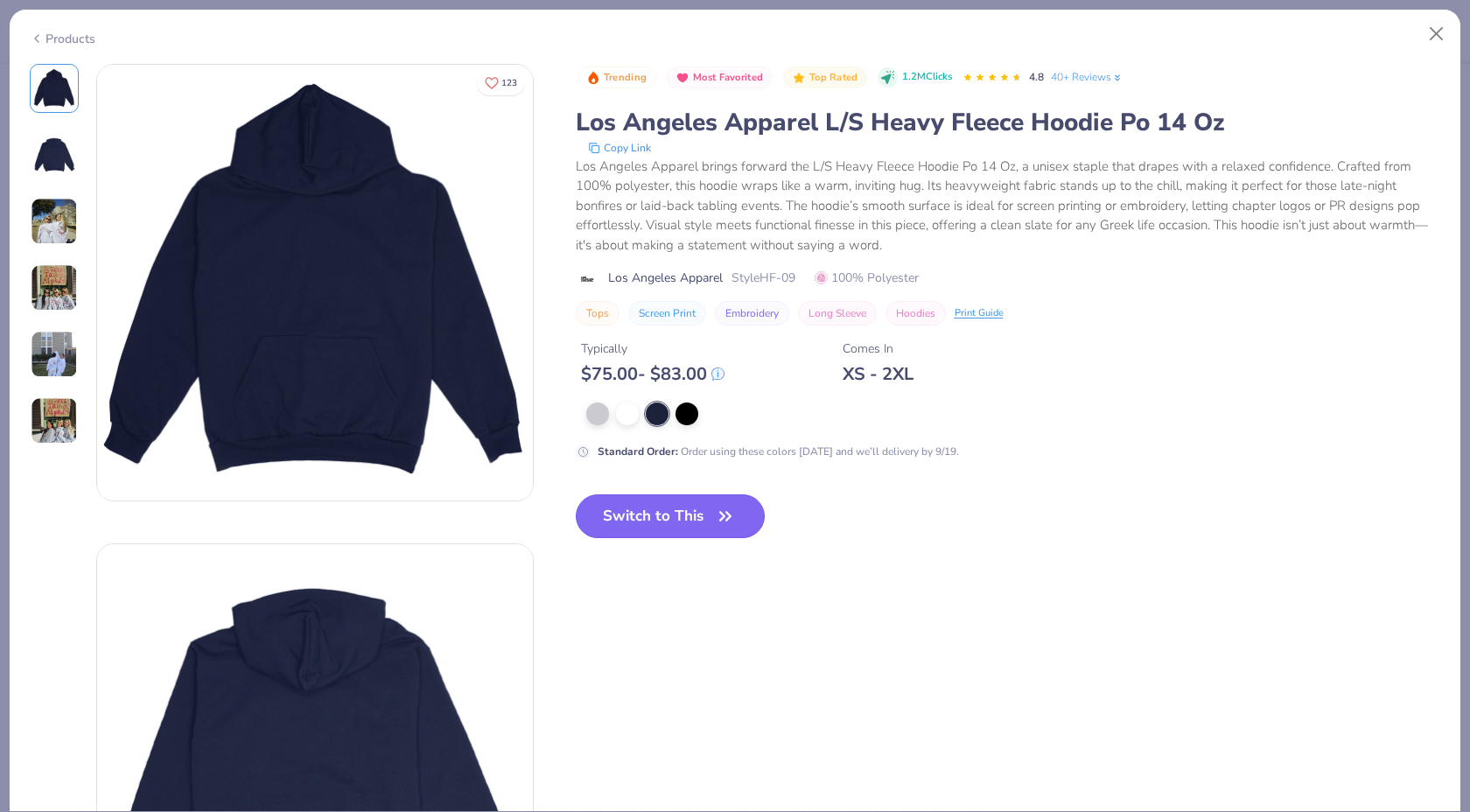
click at [686, 514] on button "Switch to This" at bounding box center [671, 516] width 190 height 44
click at [739, 516] on button "Switch to This" at bounding box center [671, 516] width 190 height 44
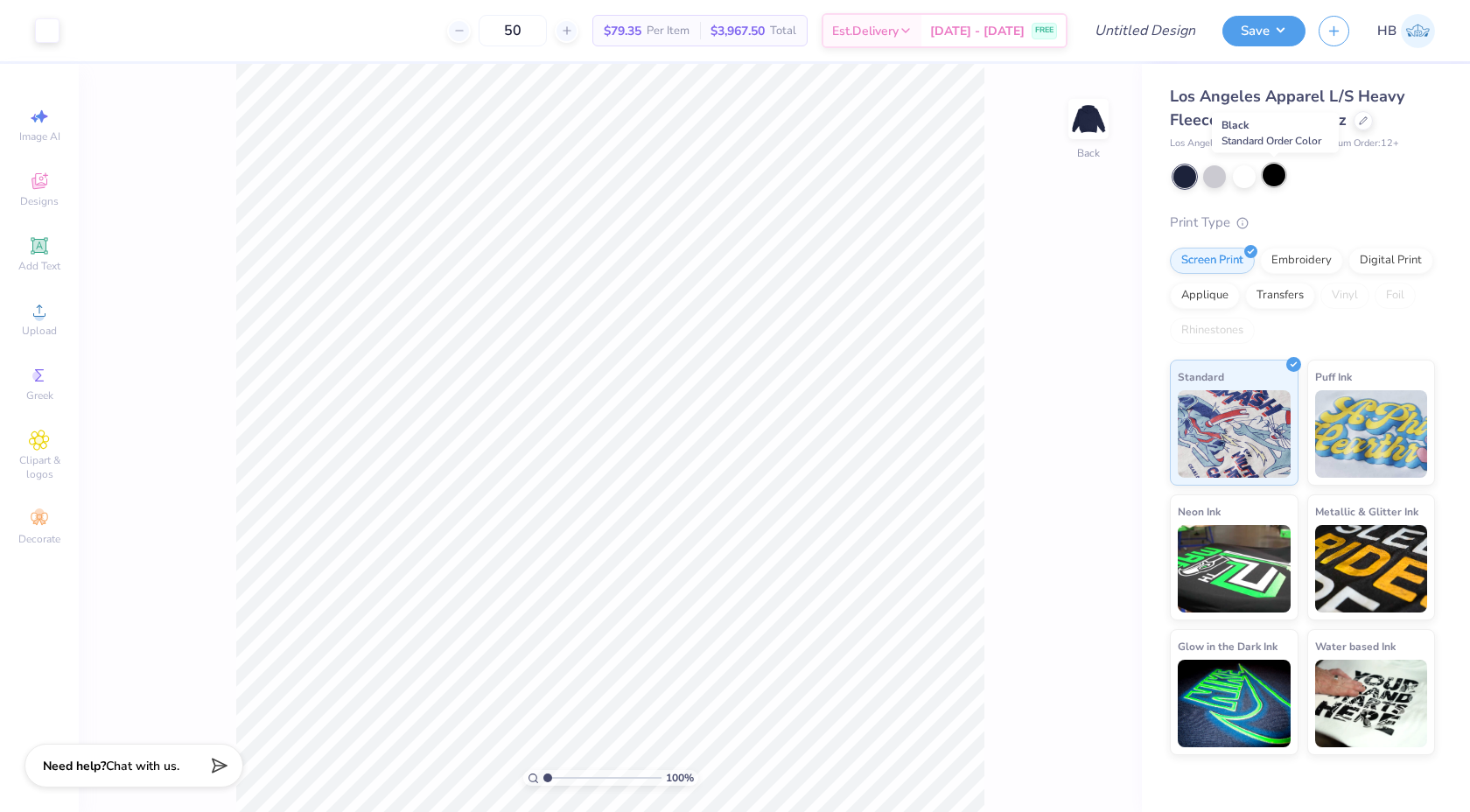
click at [1279, 177] on div at bounding box center [1274, 175] width 23 height 23
type input "6.45"
click at [1362, 122] on icon at bounding box center [1363, 119] width 9 height 9
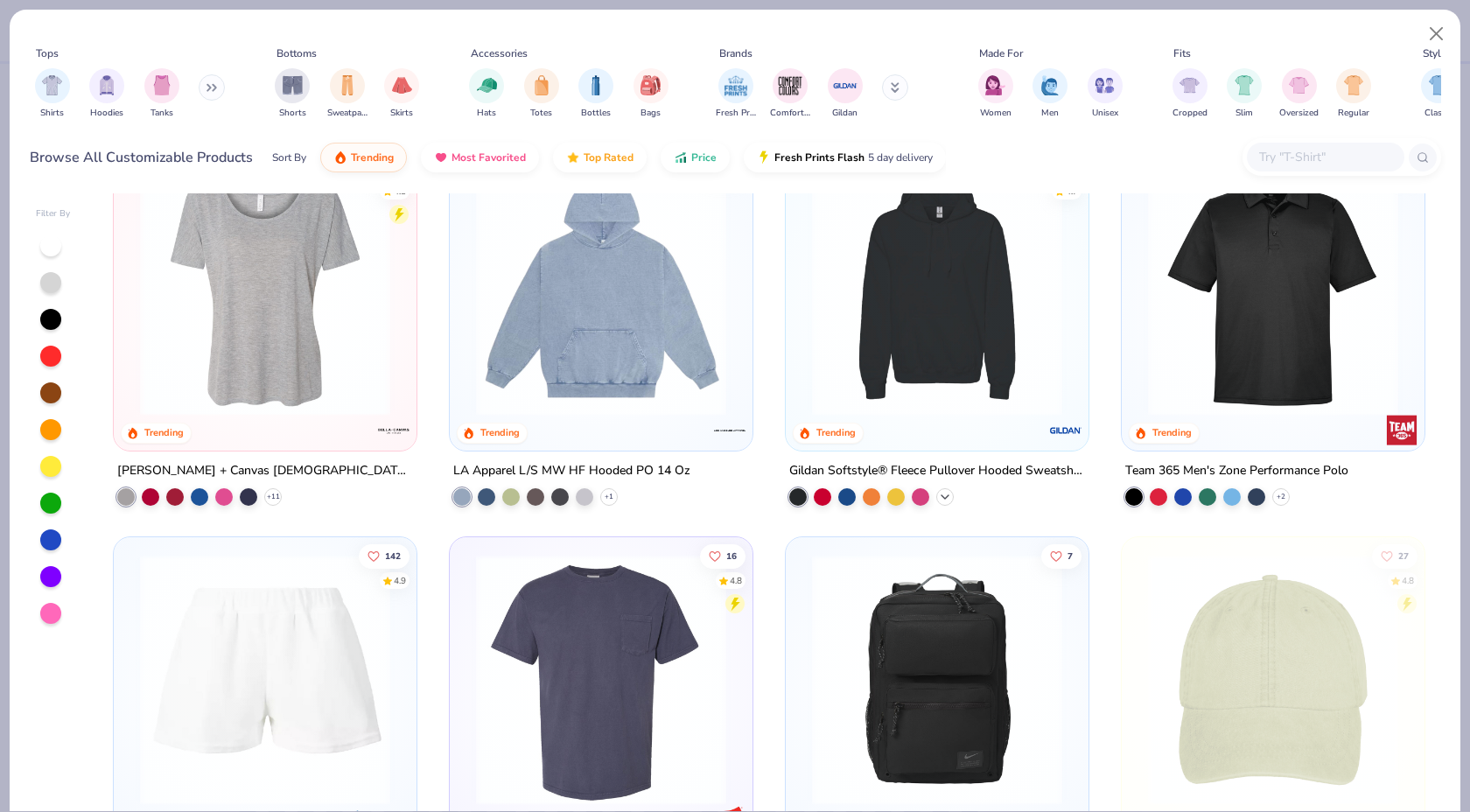
scroll to position [4329, 0]
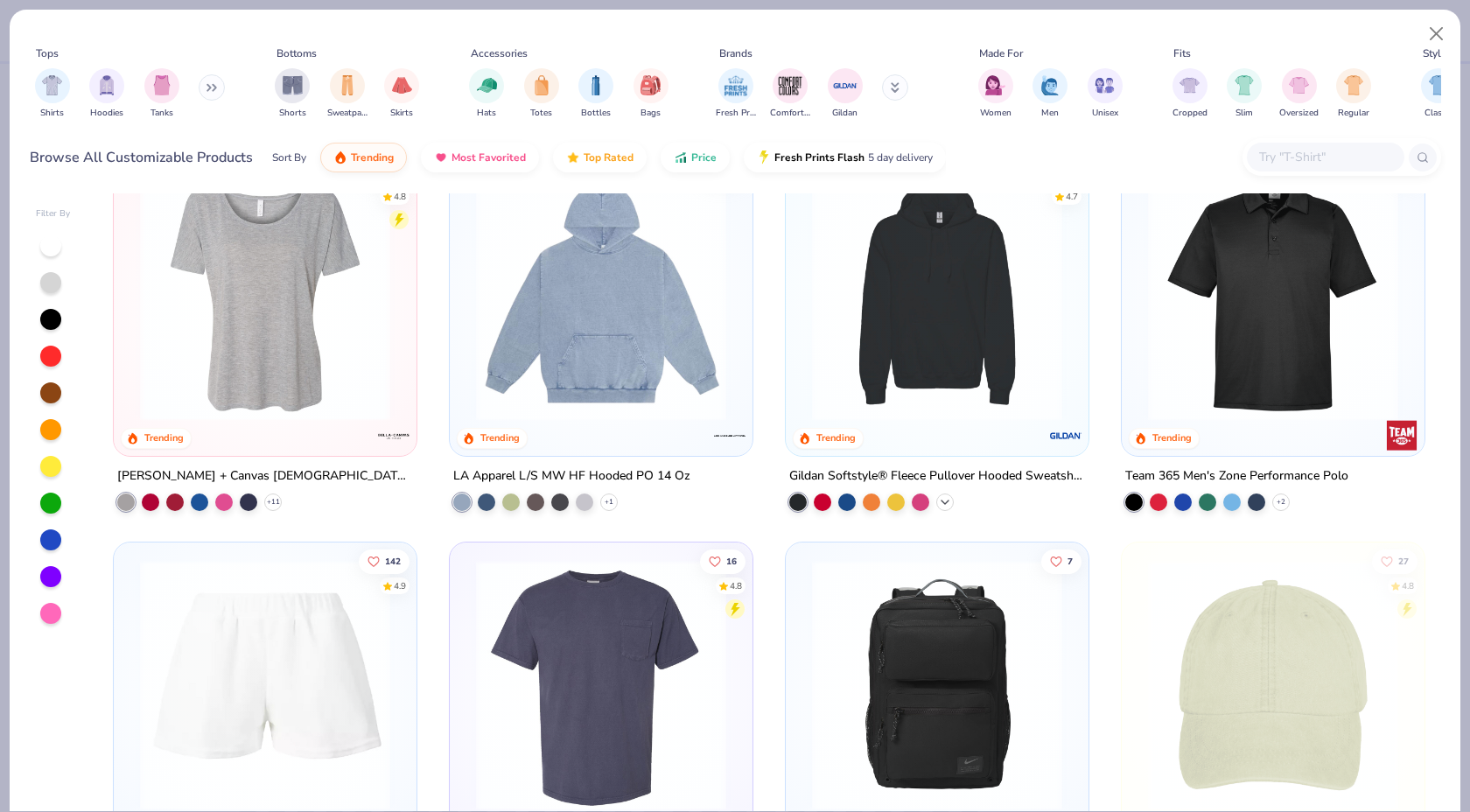
click at [942, 505] on icon at bounding box center [944, 502] width 14 height 14
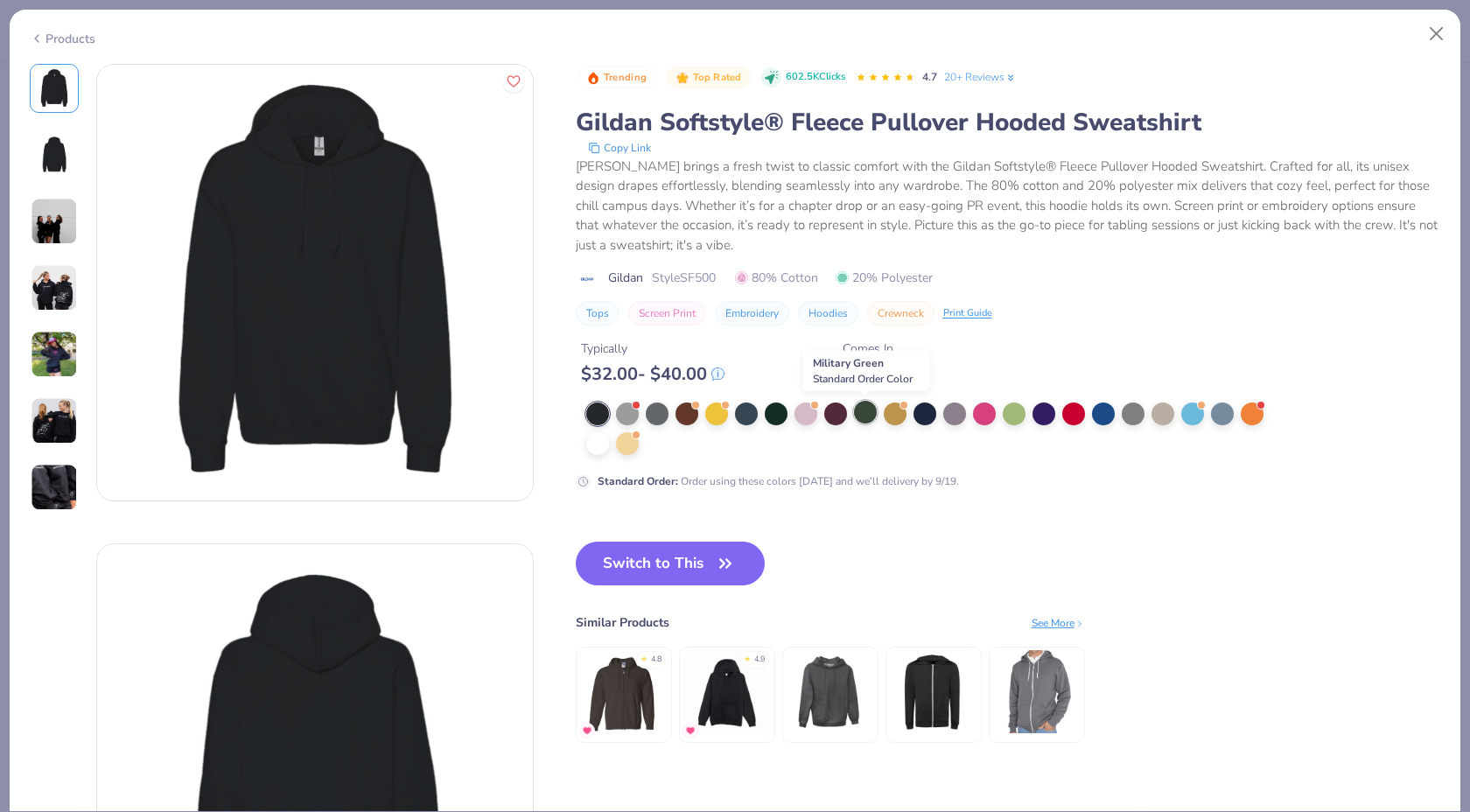
click at [859, 412] on div at bounding box center [865, 412] width 23 height 23
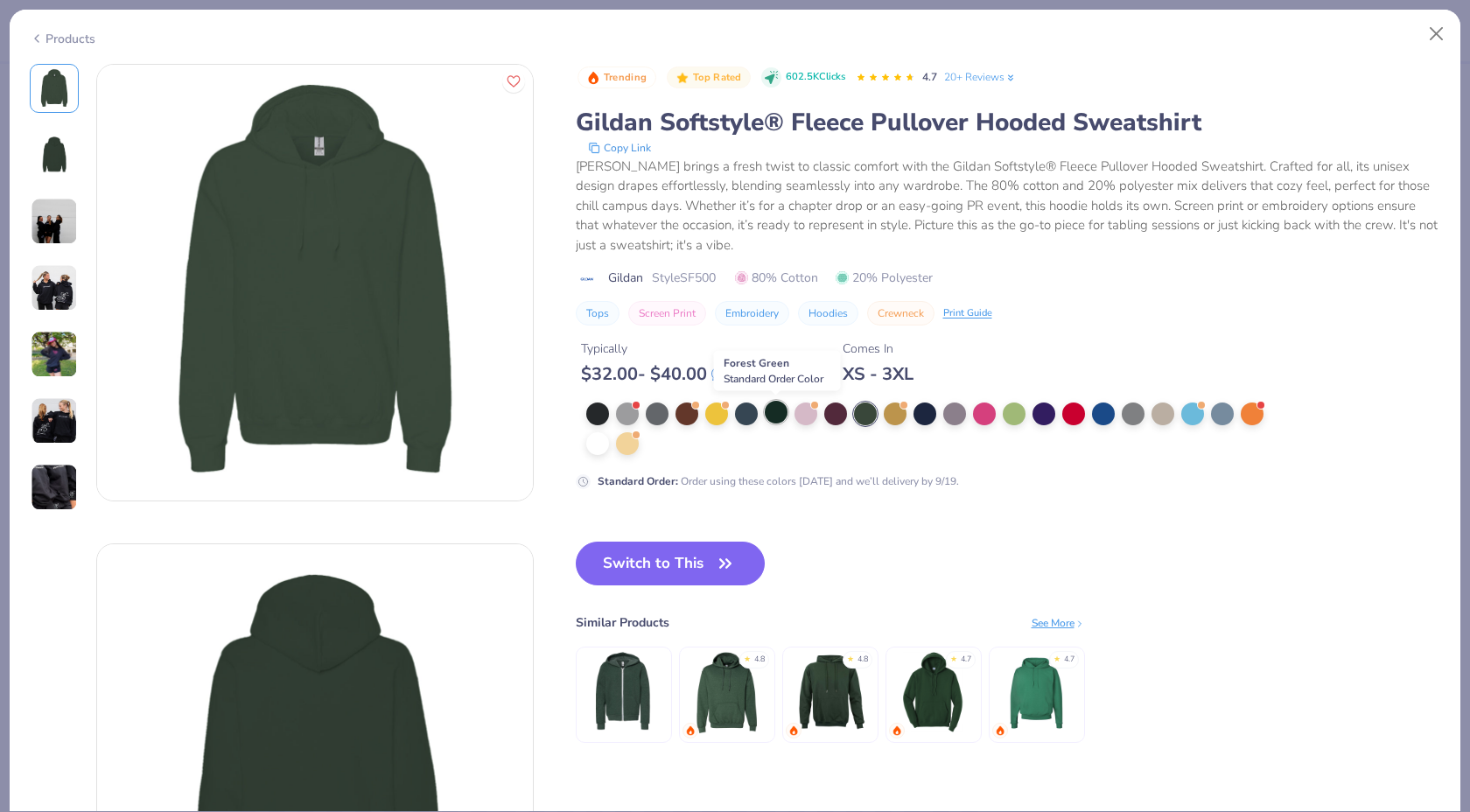
click at [771, 416] on div at bounding box center [776, 412] width 23 height 23
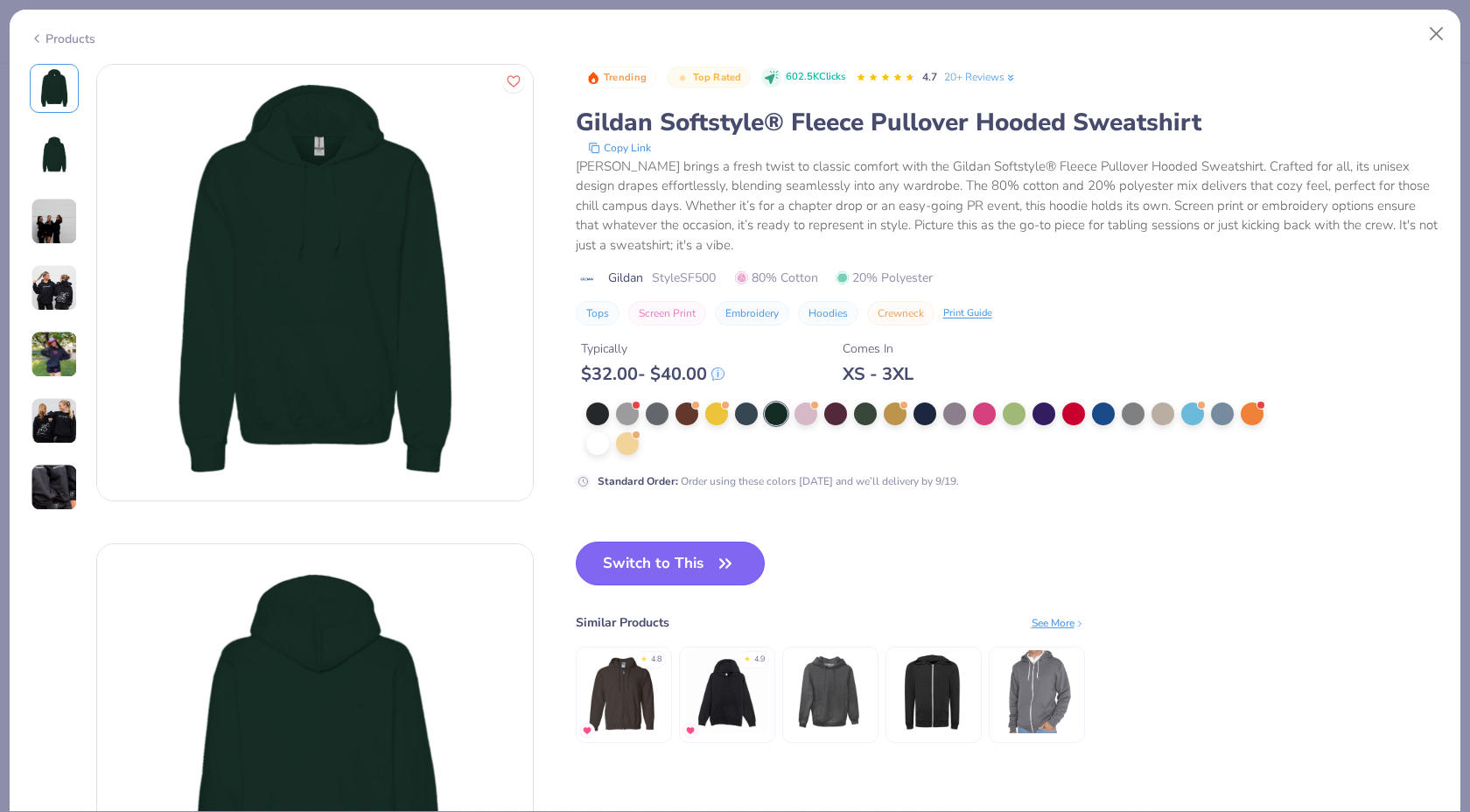
click at [693, 551] on button "Switch to This" at bounding box center [671, 563] width 190 height 44
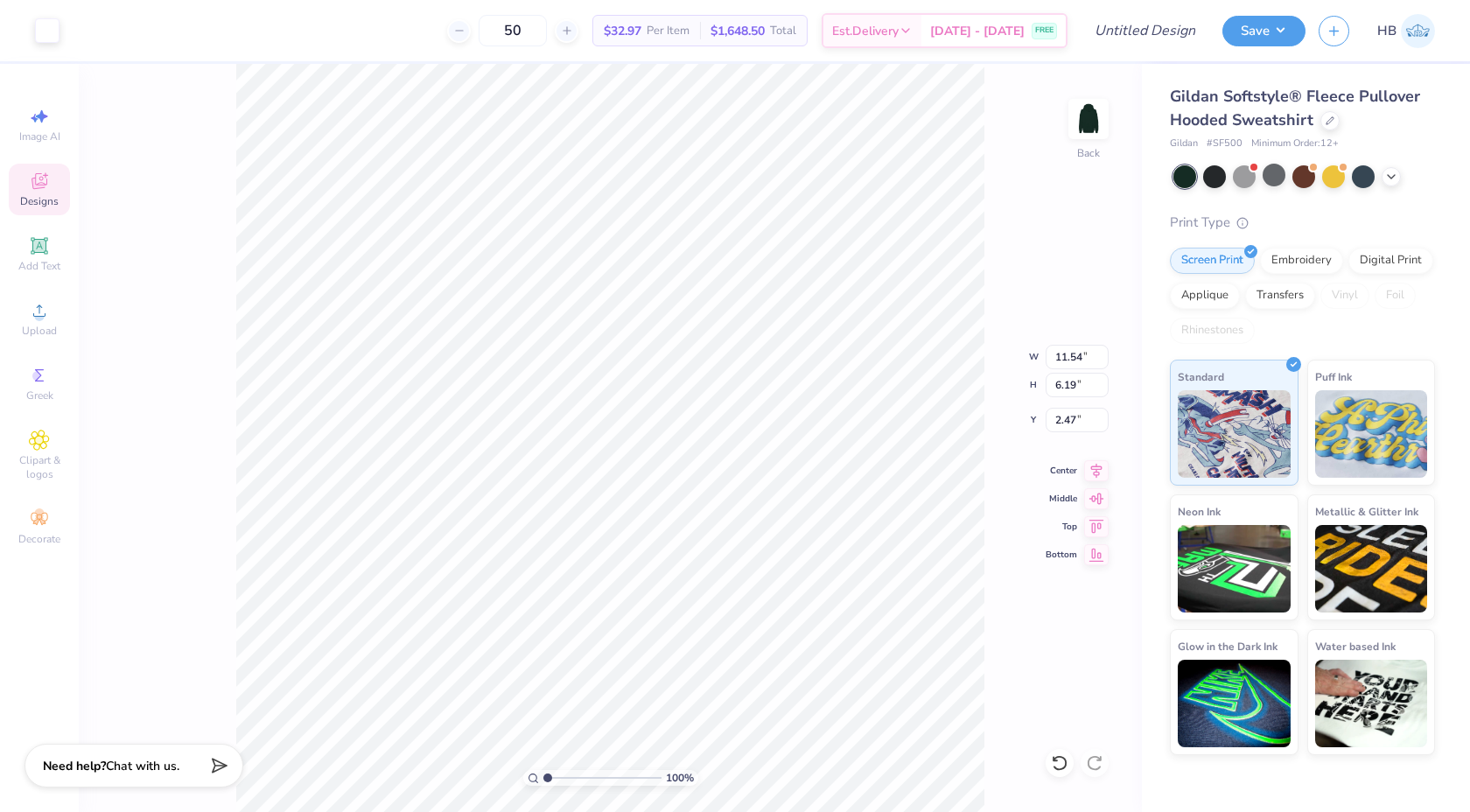
type input "2.47"
click at [1099, 475] on icon at bounding box center [1096, 468] width 25 height 21
click at [988, 449] on div "100 % Back W 11.54 11.54 " H 6.19 6.19 " Y 2.47 2.47 " Center Middle Top Bottom" at bounding box center [611, 437] width 1063 height 748
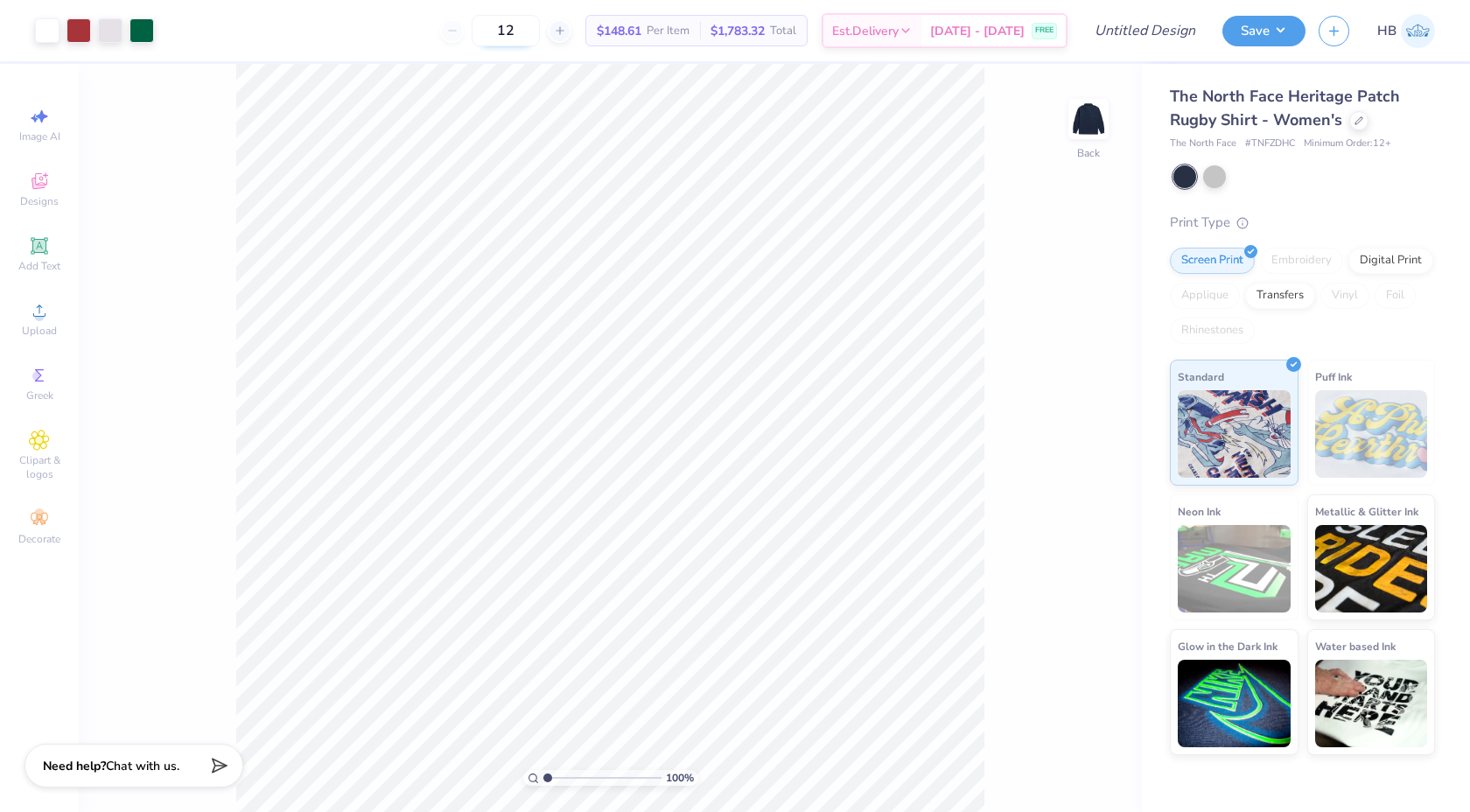
click at [540, 31] on input "12" at bounding box center [506, 30] width 68 height 31
click at [528, 28] on input "12" at bounding box center [506, 30] width 68 height 31
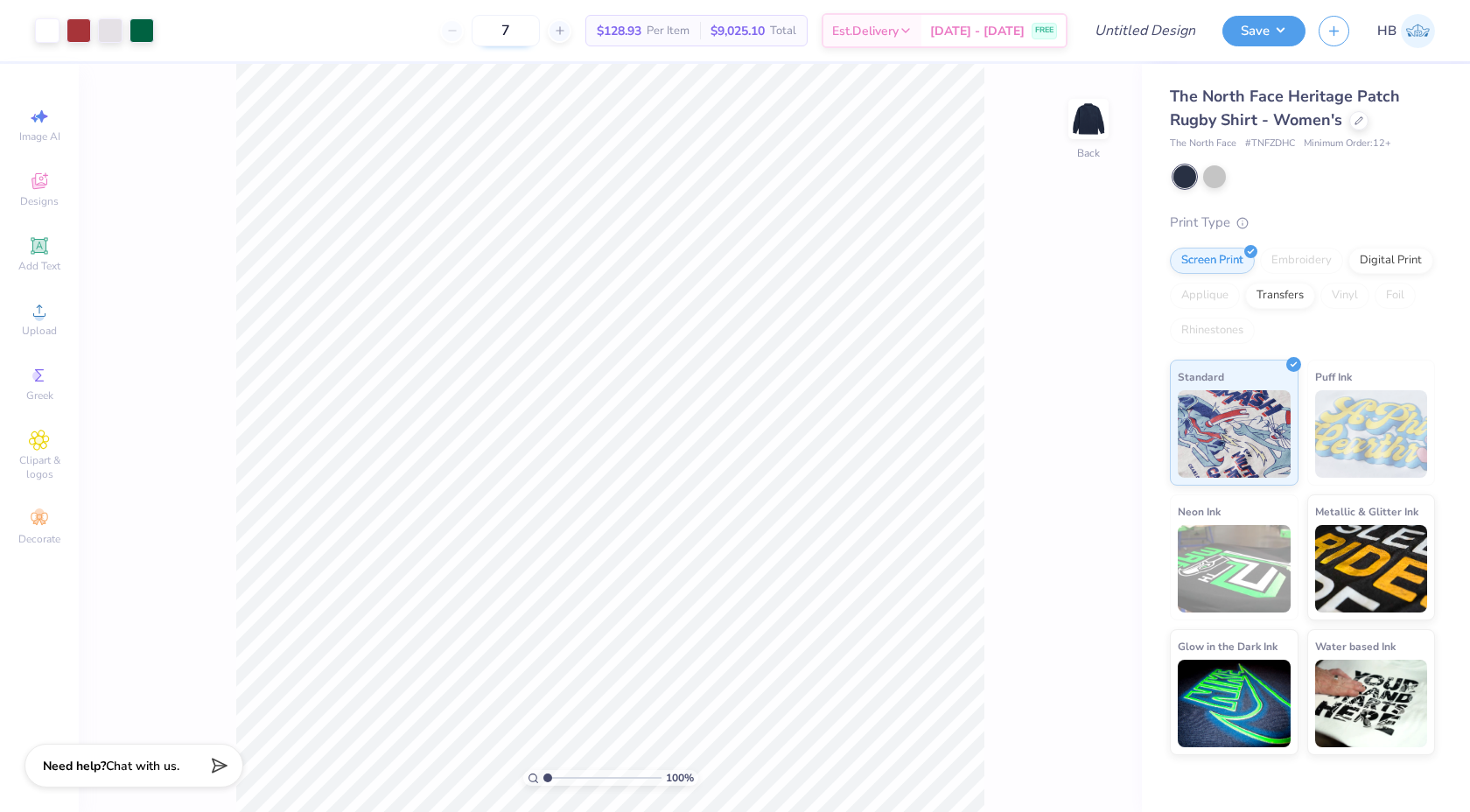
type input "7"
click at [1358, 119] on icon at bounding box center [1359, 119] width 7 height 7
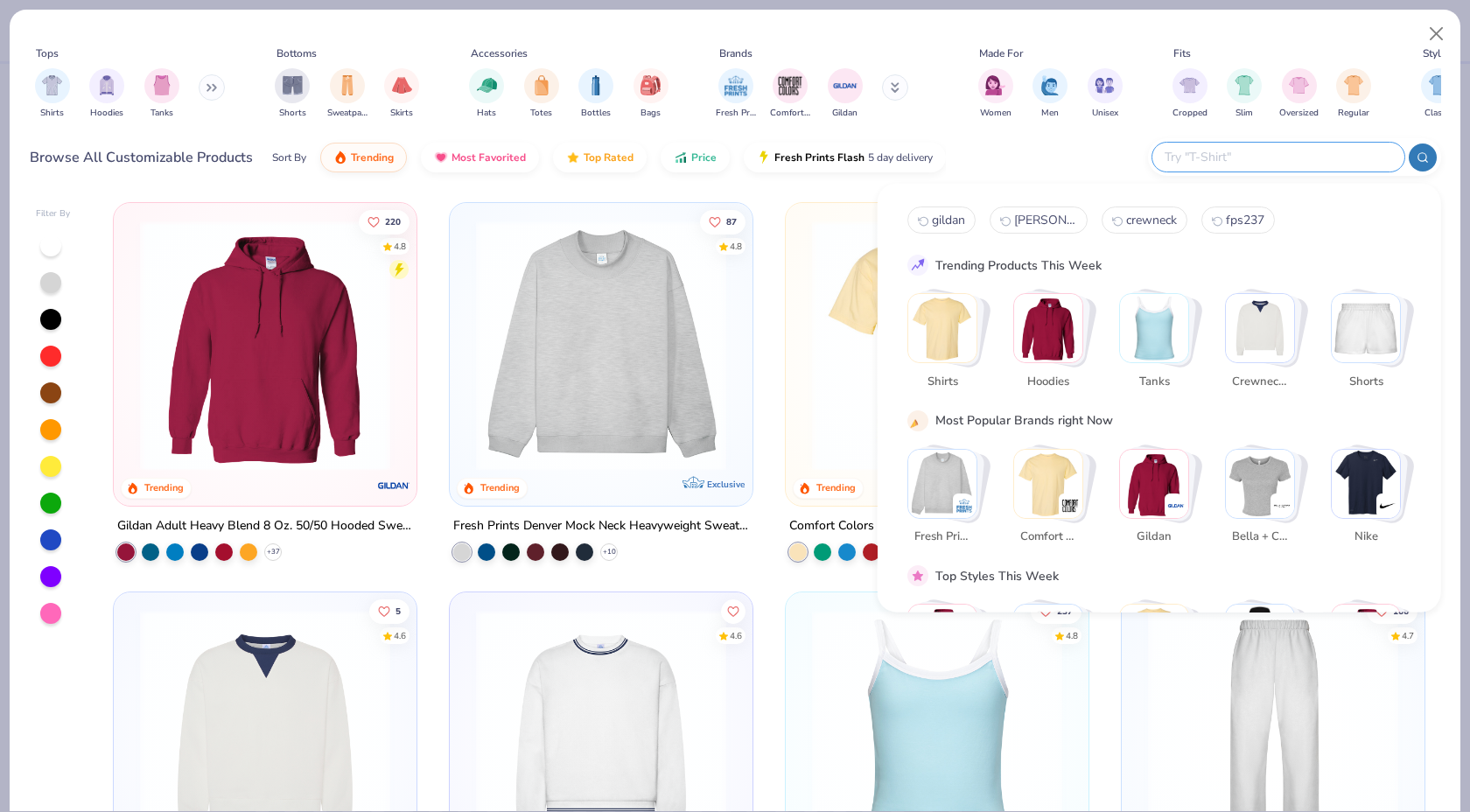
click at [1289, 154] on input "text" at bounding box center [1278, 157] width 229 height 20
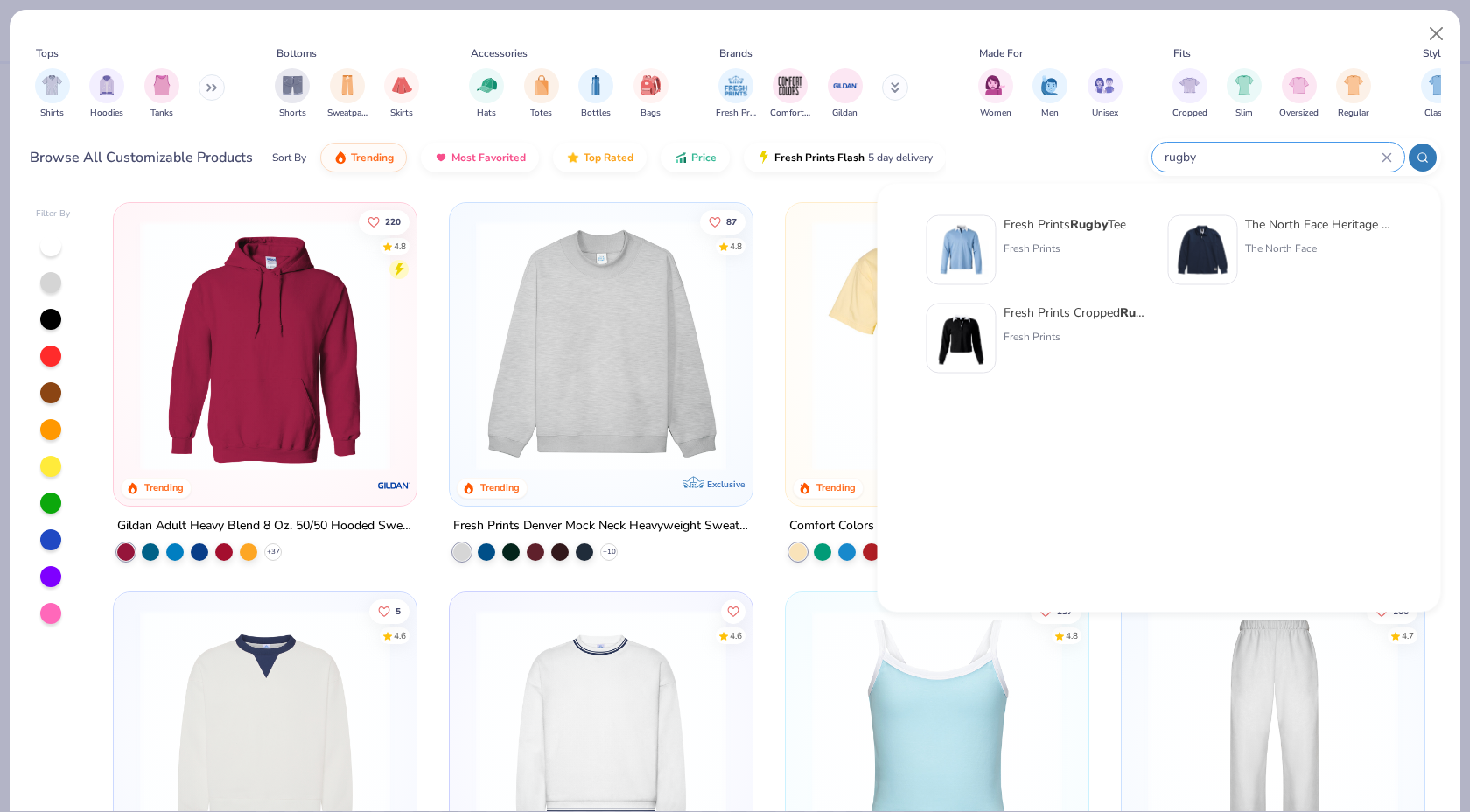
type input "rugby"
click at [1114, 232] on div "Fresh Prints Rugby Tee" at bounding box center [1065, 225] width 122 height 18
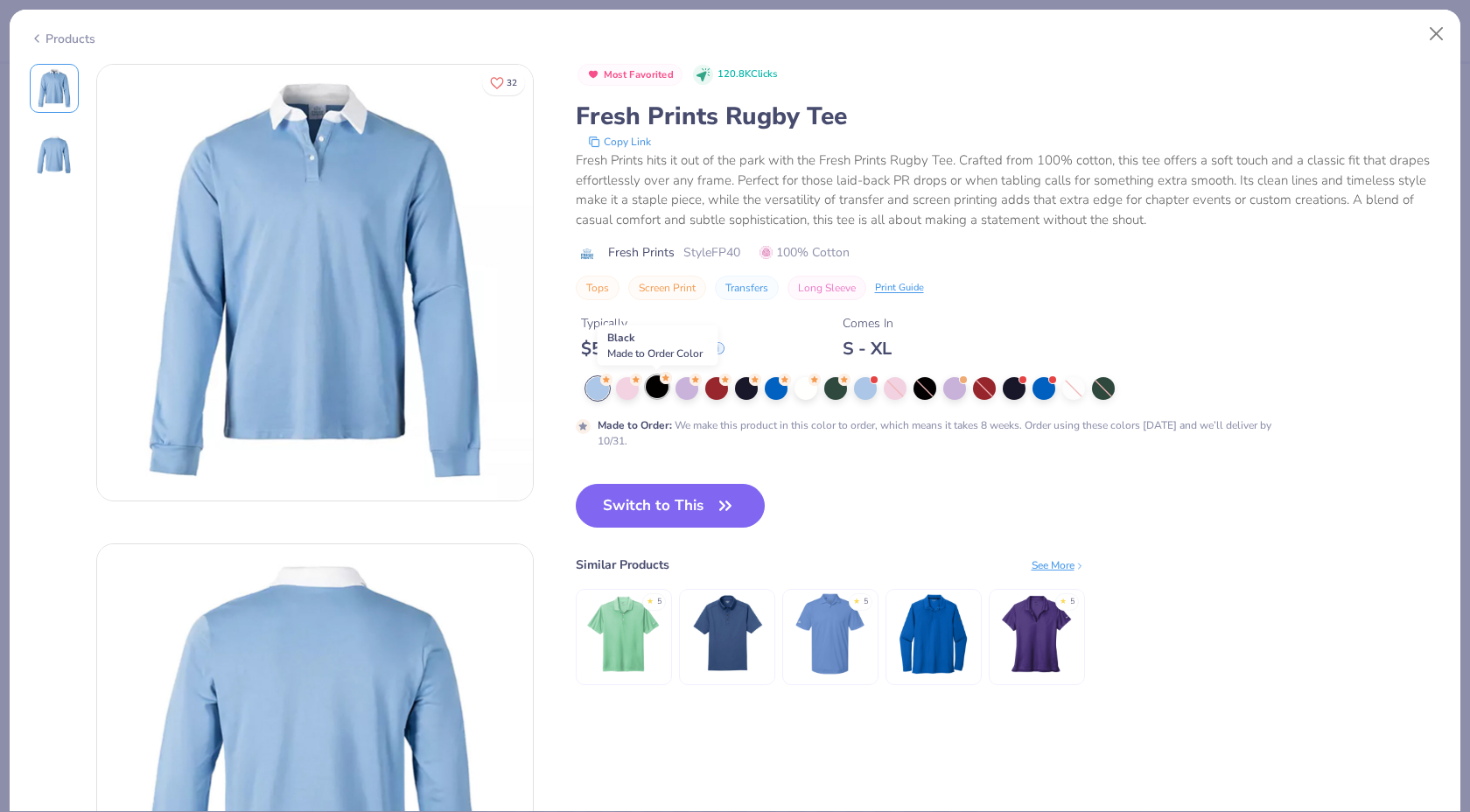
click at [652, 392] on div at bounding box center [657, 387] width 23 height 23
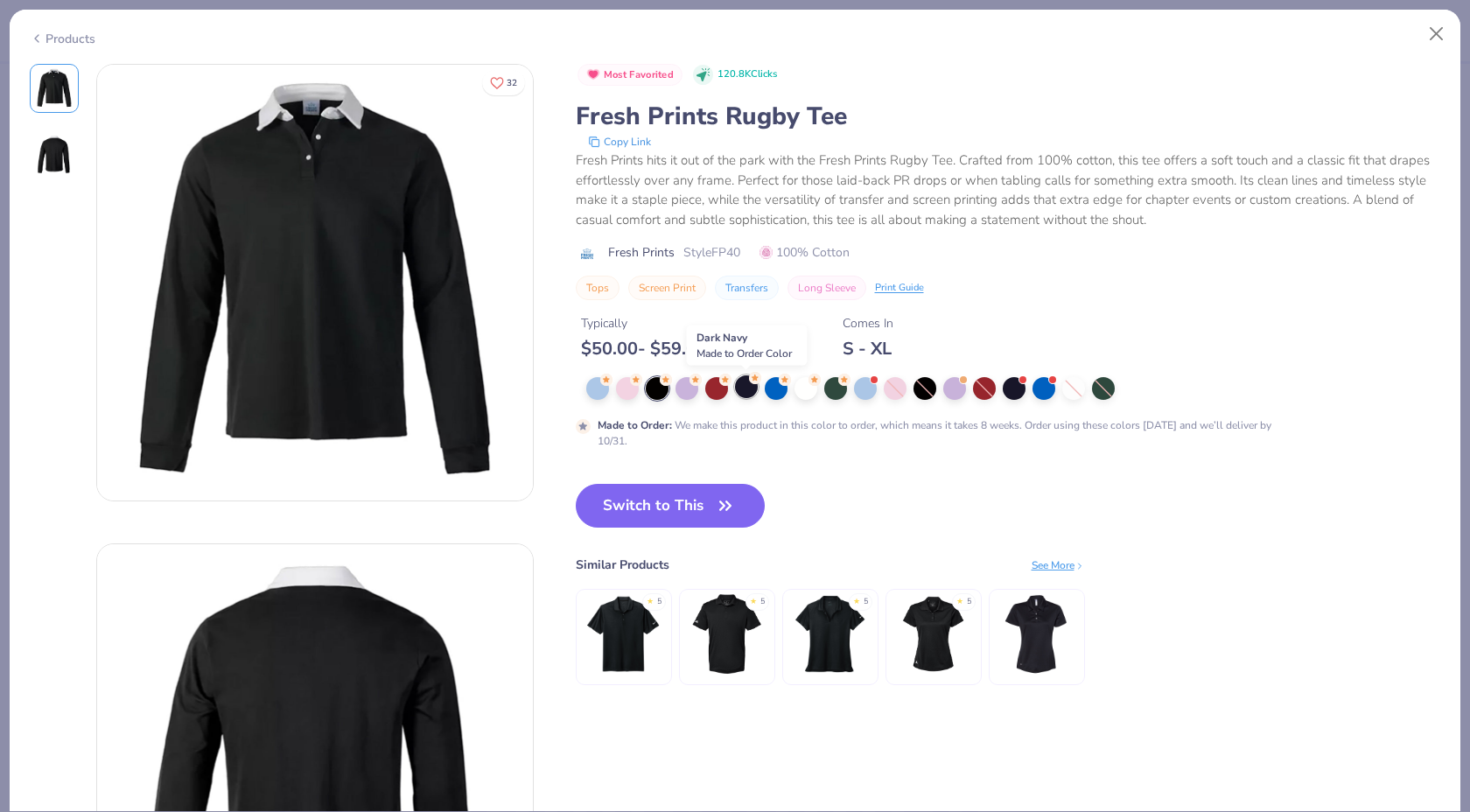
click at [753, 388] on div at bounding box center [746, 387] width 23 height 23
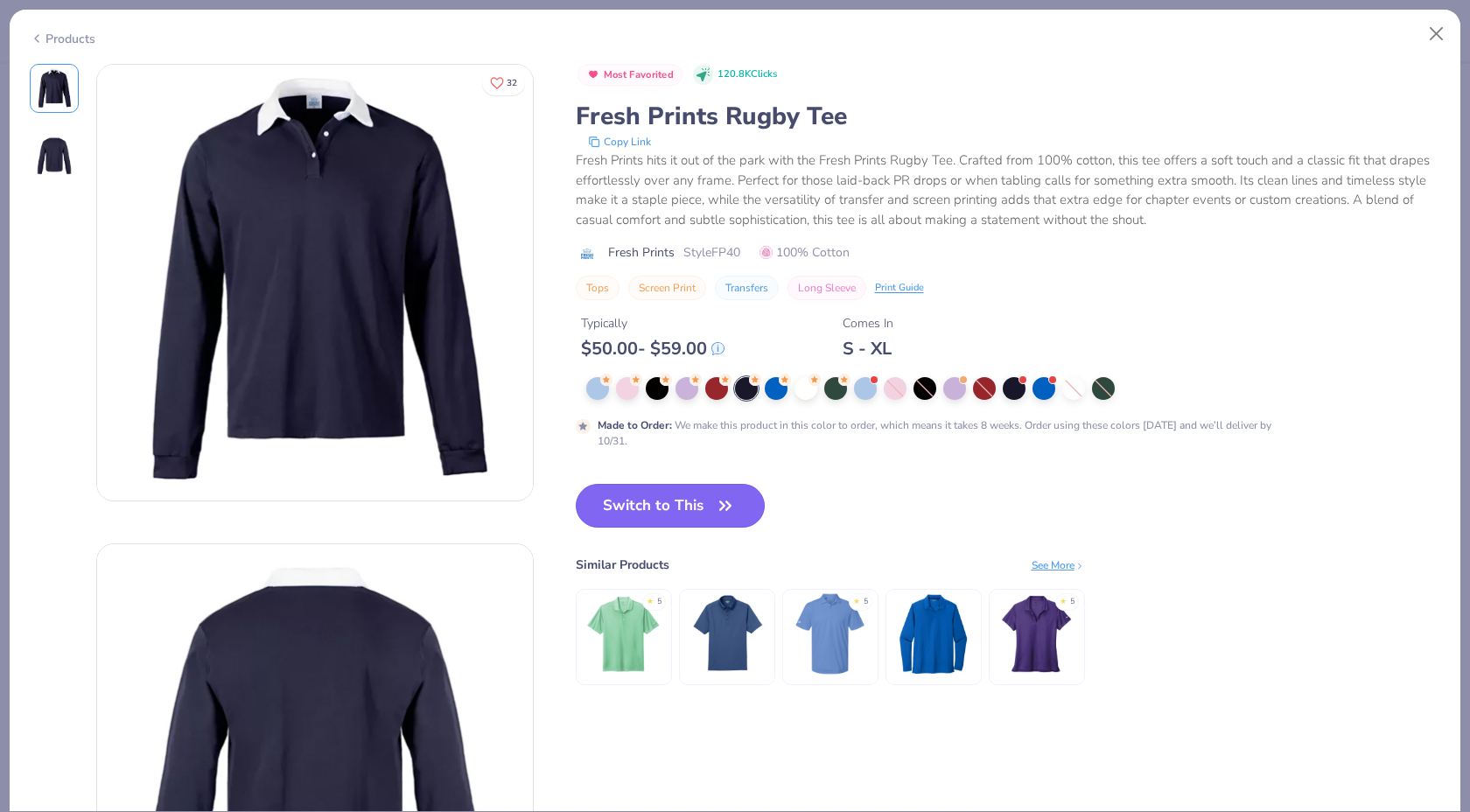
click at [672, 501] on button "Switch to This" at bounding box center [671, 505] width 190 height 44
type input "50"
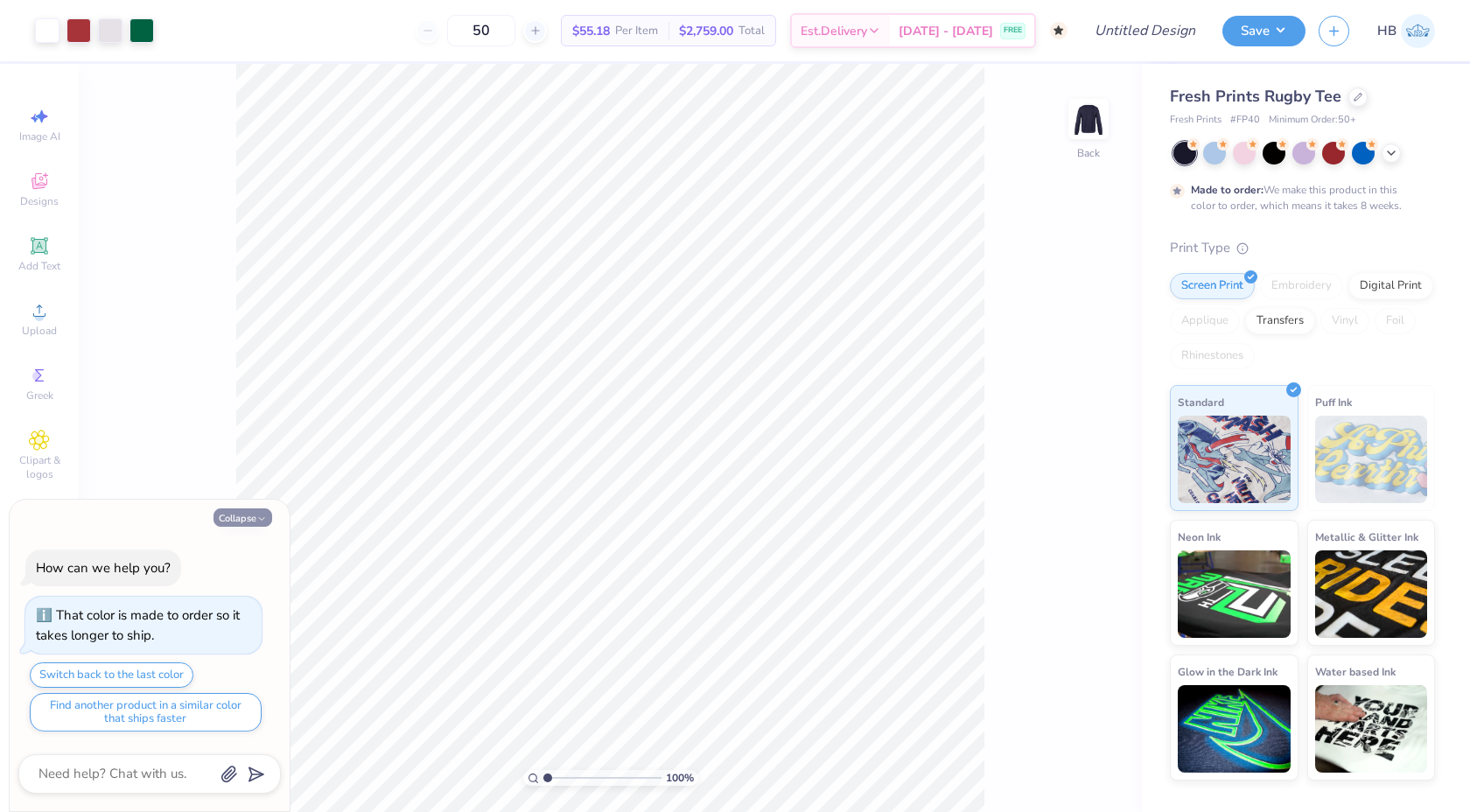
click at [237, 518] on button "Collapse" at bounding box center [243, 517] width 59 height 18
type textarea "x"
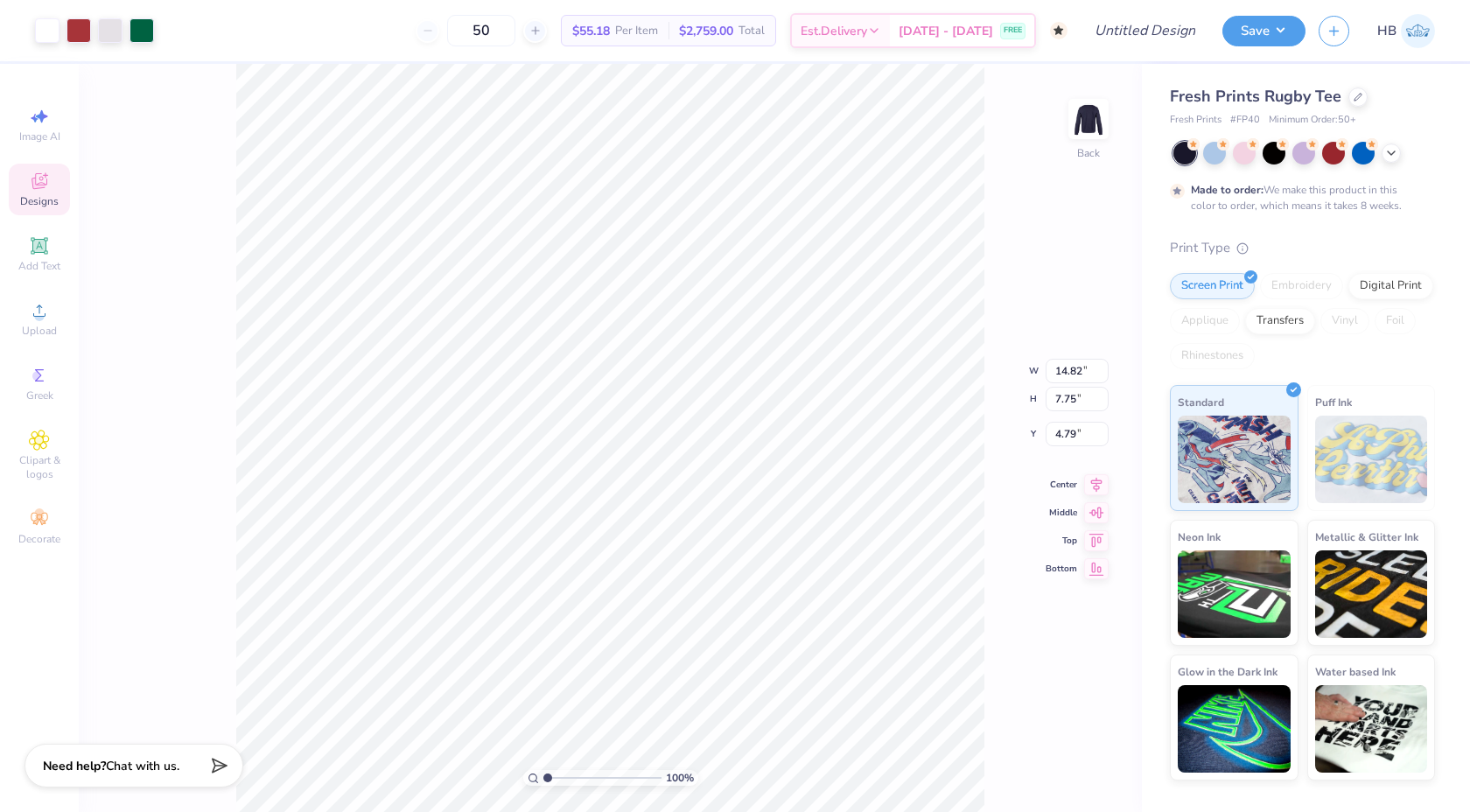
type input "9.96"
type input "5.21"
type input "3.00"
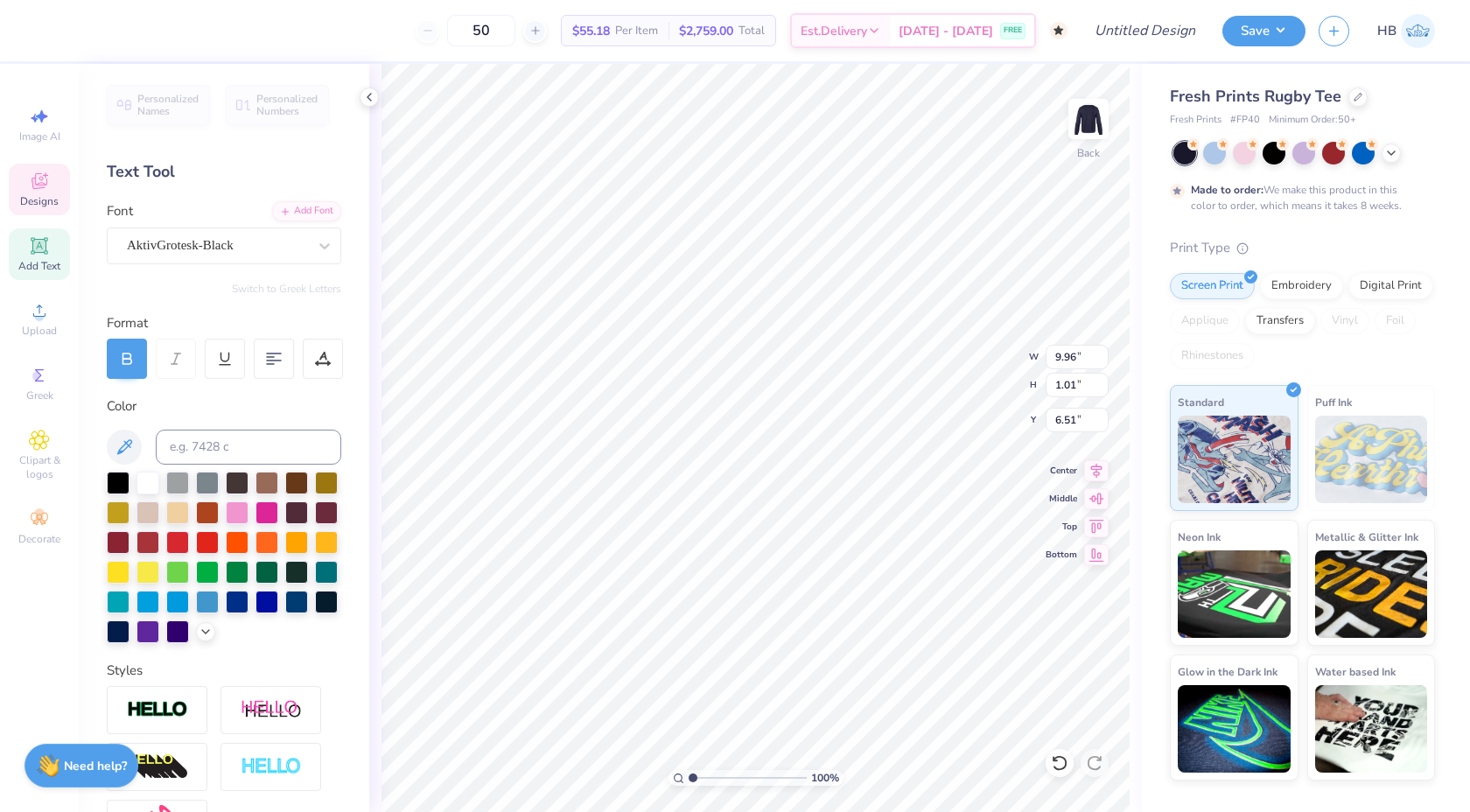
scroll to position [0, 3]
type textarea "PI KAPPA PHI"
type textarea "FOR BROTHERHOOD 2025"
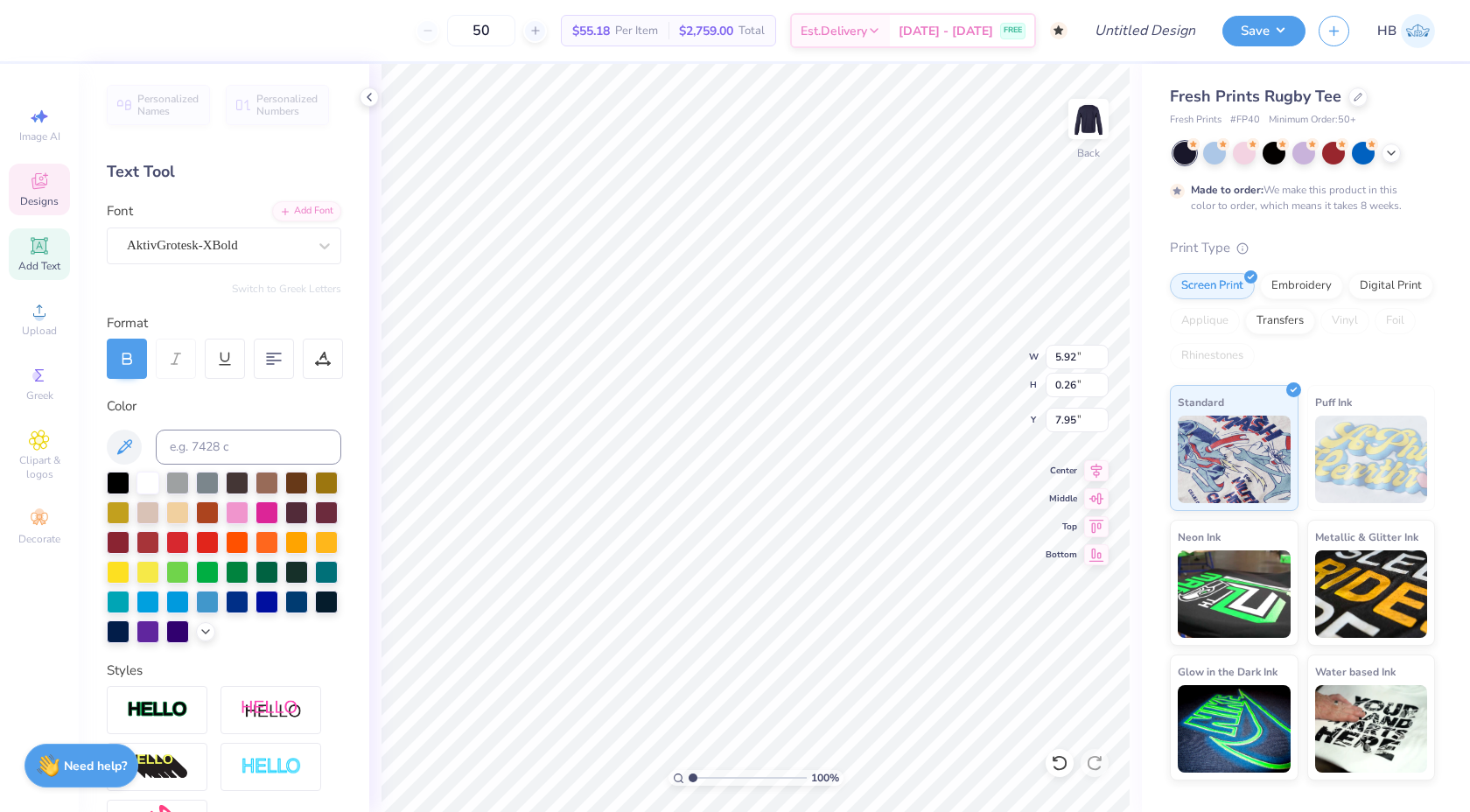
type textarea "F"
paste textarea "Building Scholars, Leaders, Gentlemen"
type textarea "Building Scholars, Leaders, Gentlemen"
drag, startPoint x: 51, startPoint y: 382, endPoint x: 48, endPoint y: 393, distance: 11.4
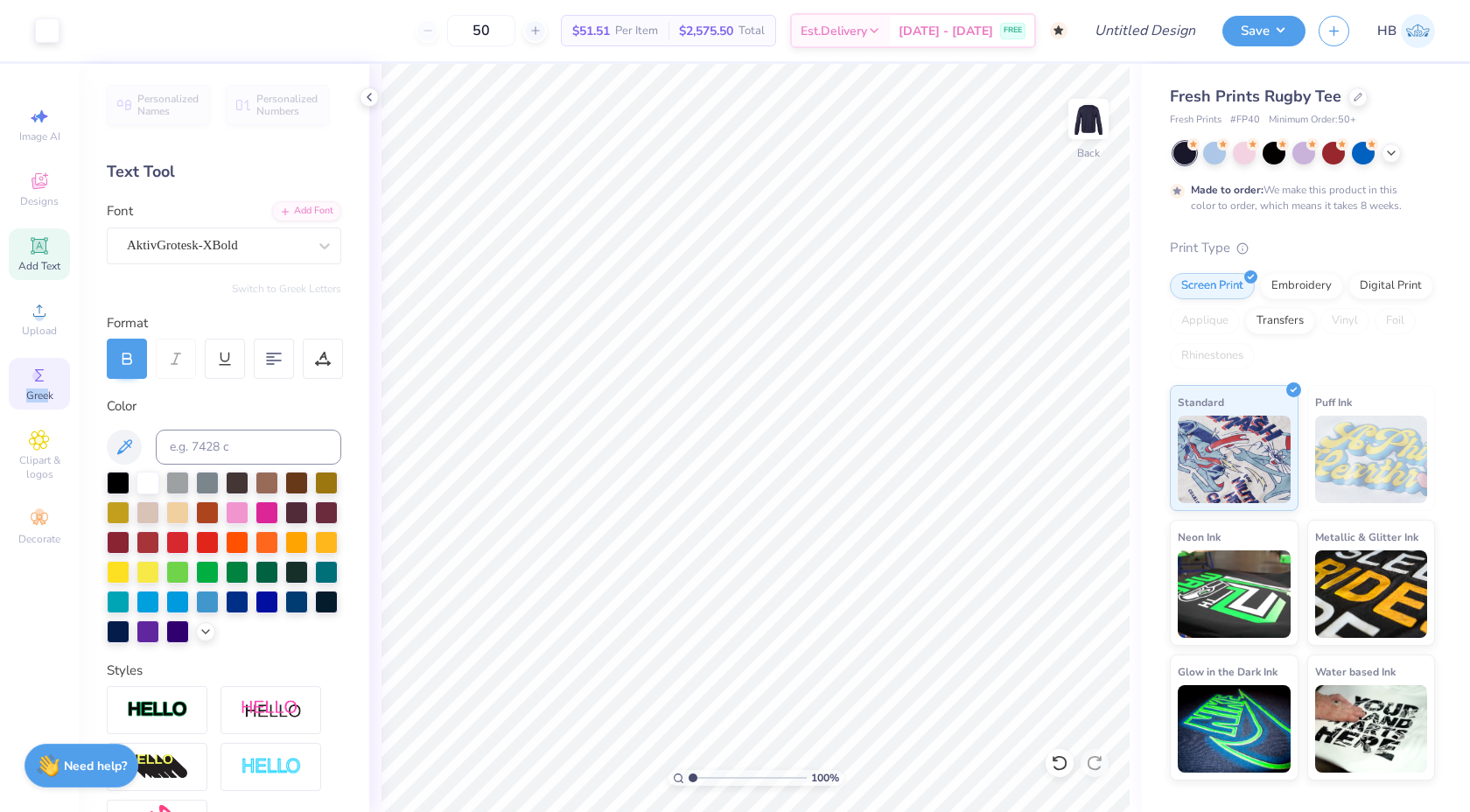
click at [48, 393] on div "Greek" at bounding box center [40, 384] width 62 height 52
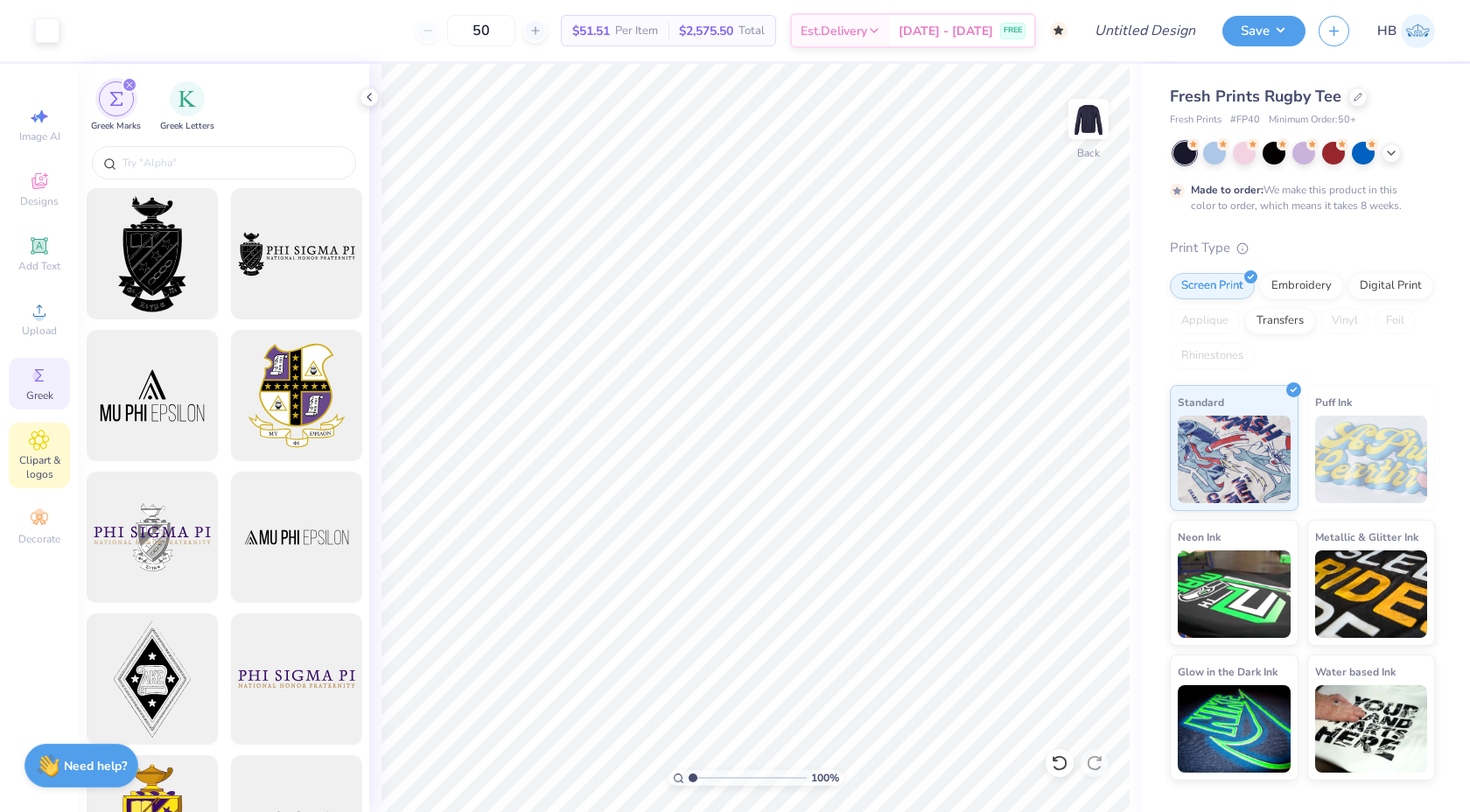
click at [33, 459] on span "Clipart & logos" at bounding box center [40, 467] width 62 height 28
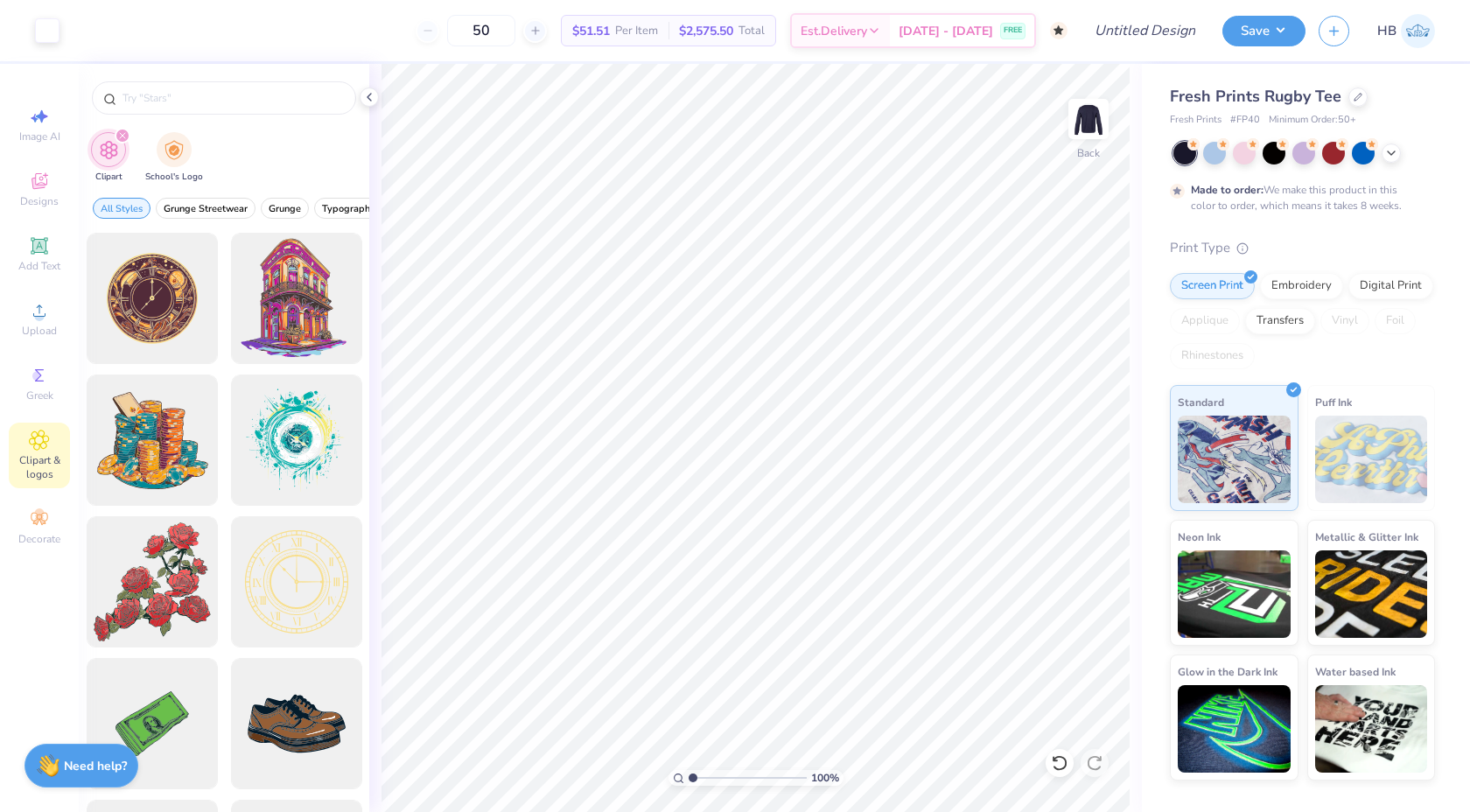
click at [122, 133] on icon "filter for Clipart" at bounding box center [122, 135] width 7 height 7
click at [121, 135] on icon "filter for Clipart" at bounding box center [122, 135] width 6 height 6
click at [37, 372] on icon at bounding box center [40, 375] width 9 height 12
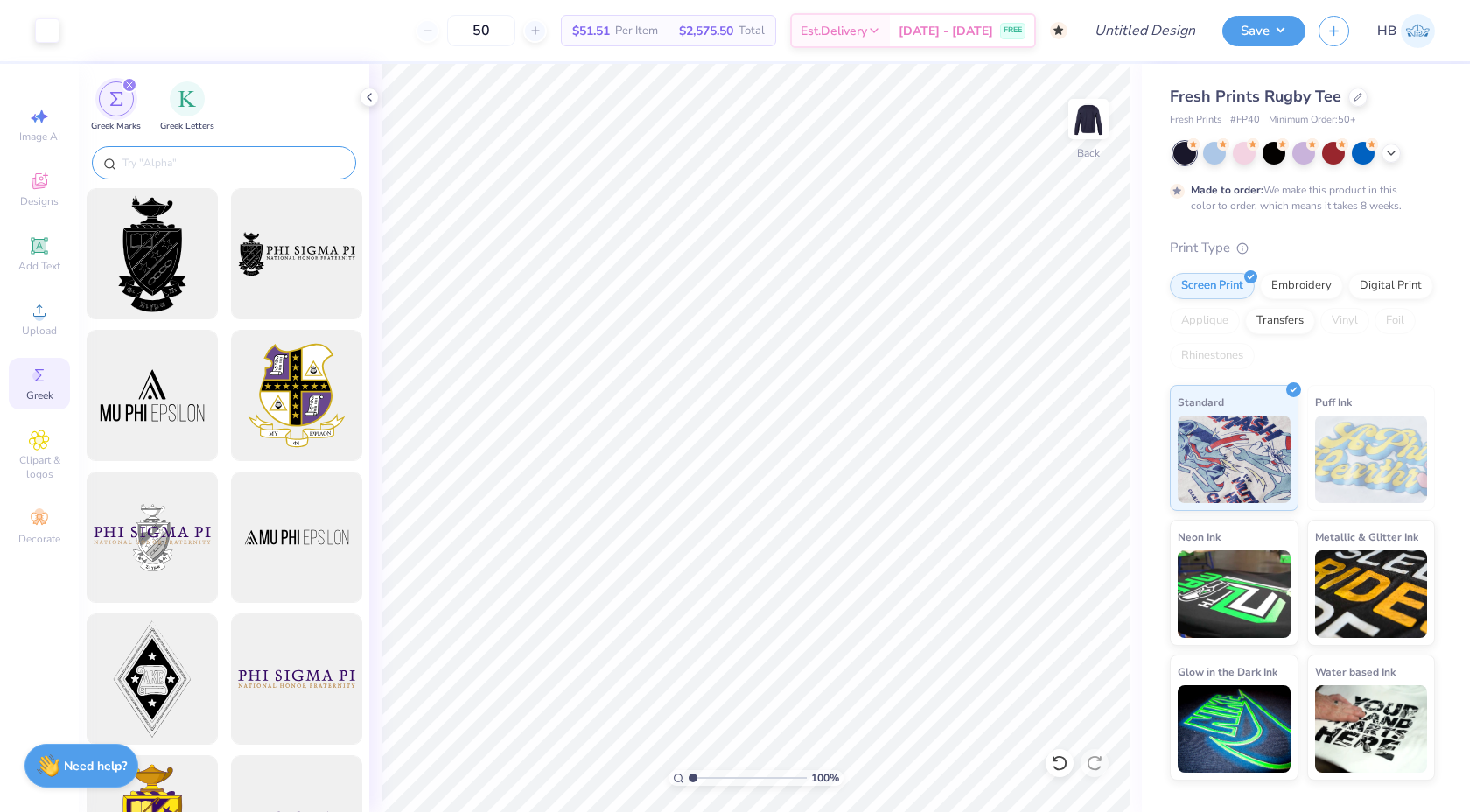
click at [222, 170] on input "text" at bounding box center [232, 162] width 224 height 17
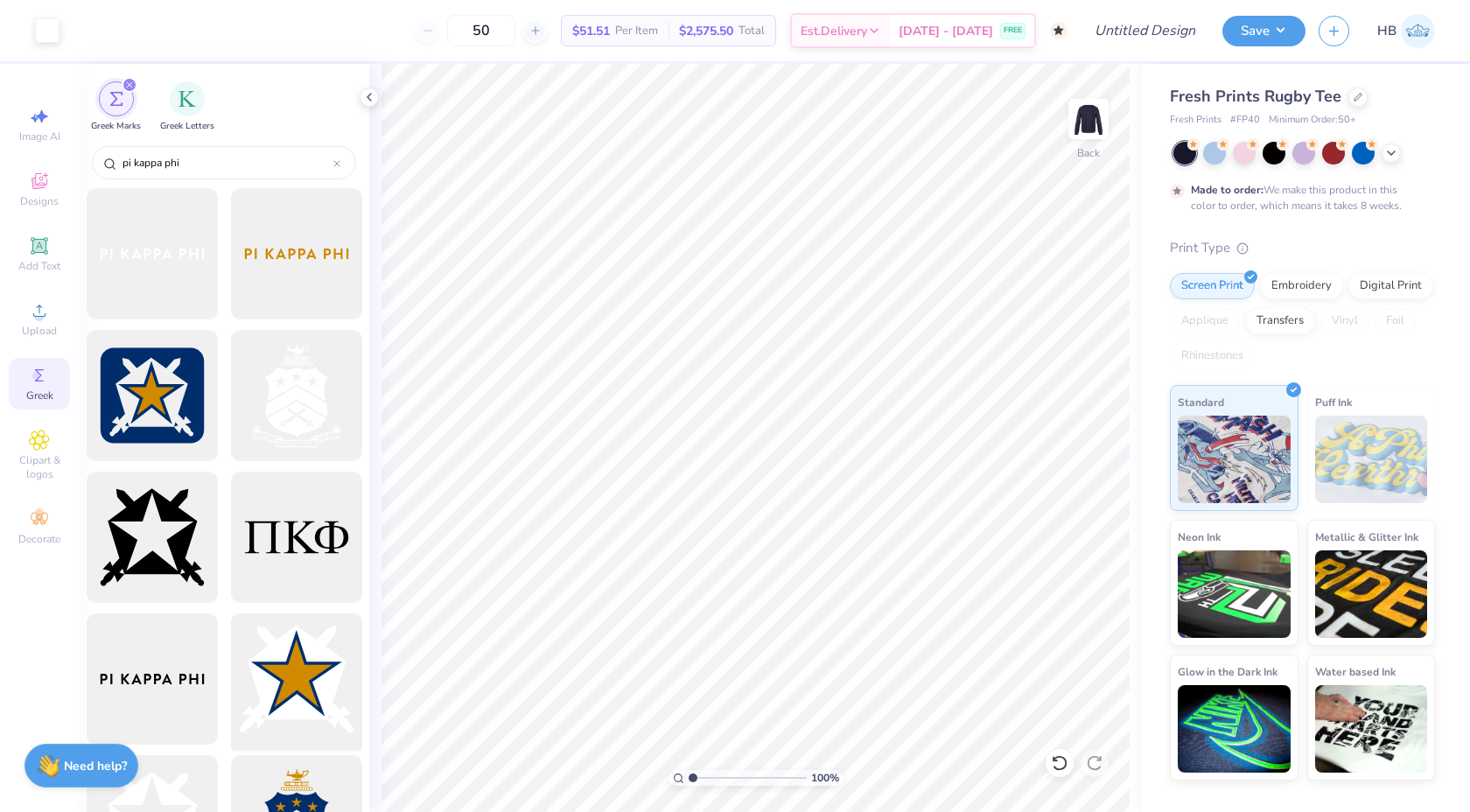
scroll to position [179, 0]
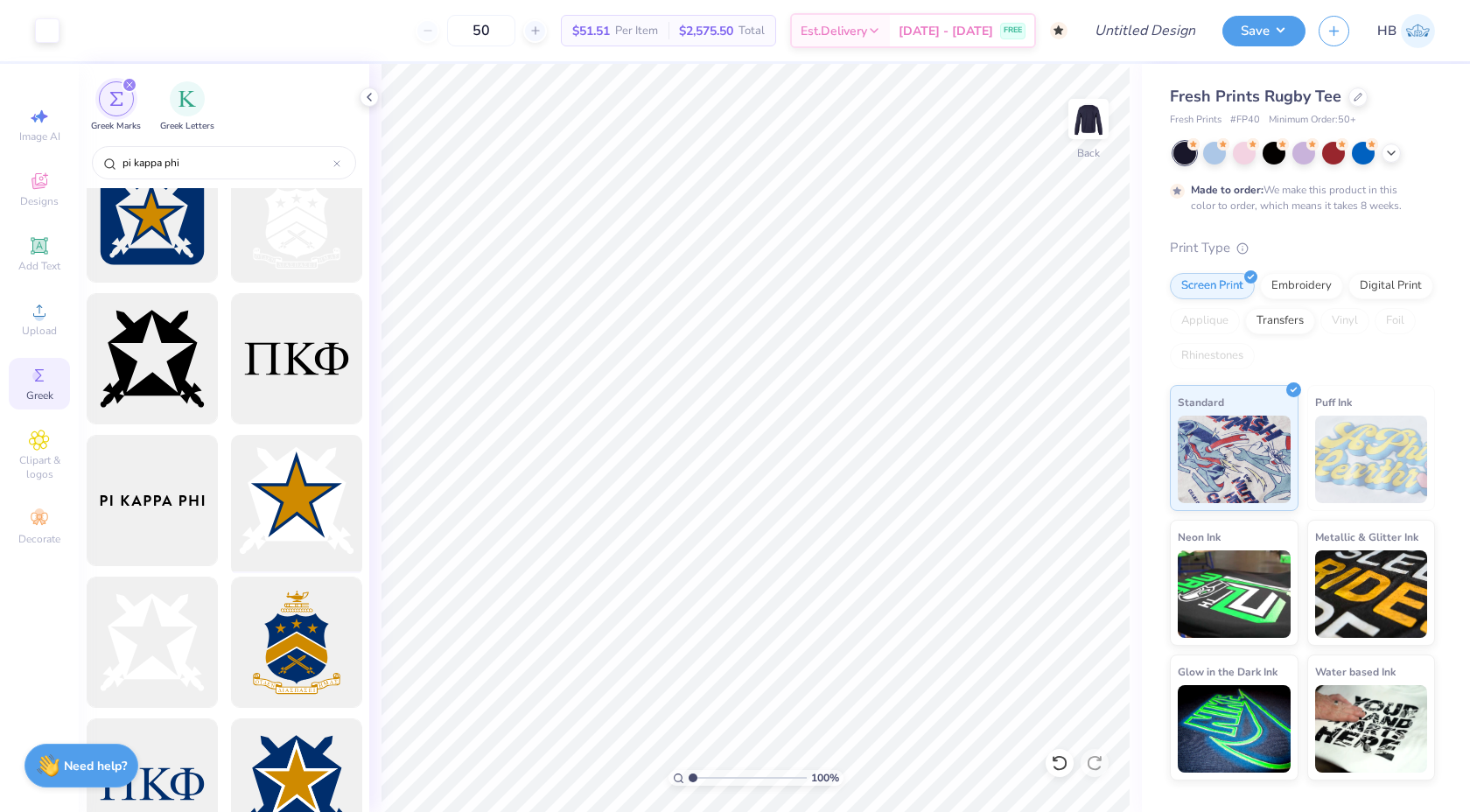
type input "pi kappa phi"
click at [298, 496] on div at bounding box center [296, 501] width 145 height 145
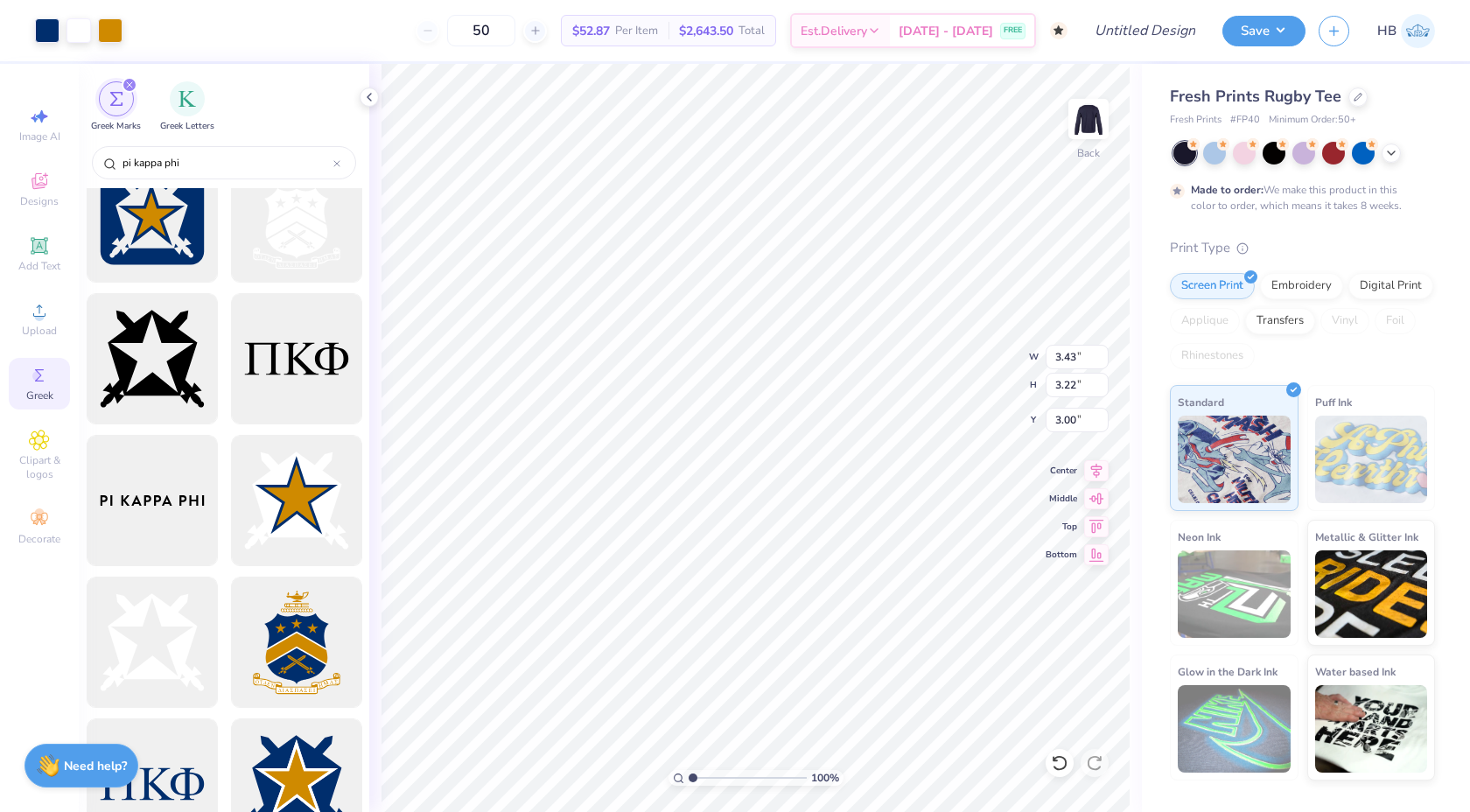
type input "3.43"
type input "3.22"
type input "2.63"
type input "2.47"
type input "2.04"
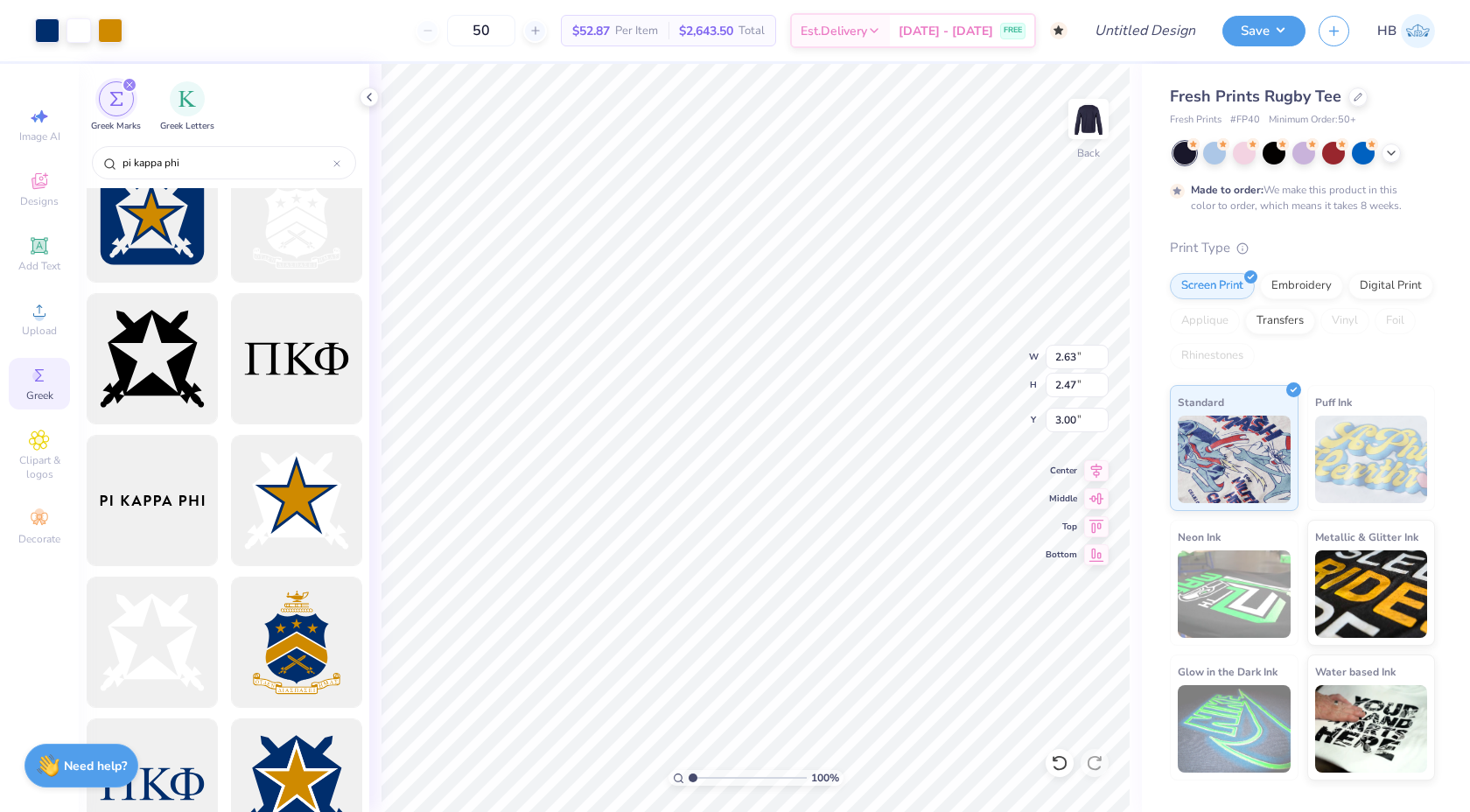
type input "1.91"
click at [368, 97] on icon at bounding box center [368, 97] width 14 height 14
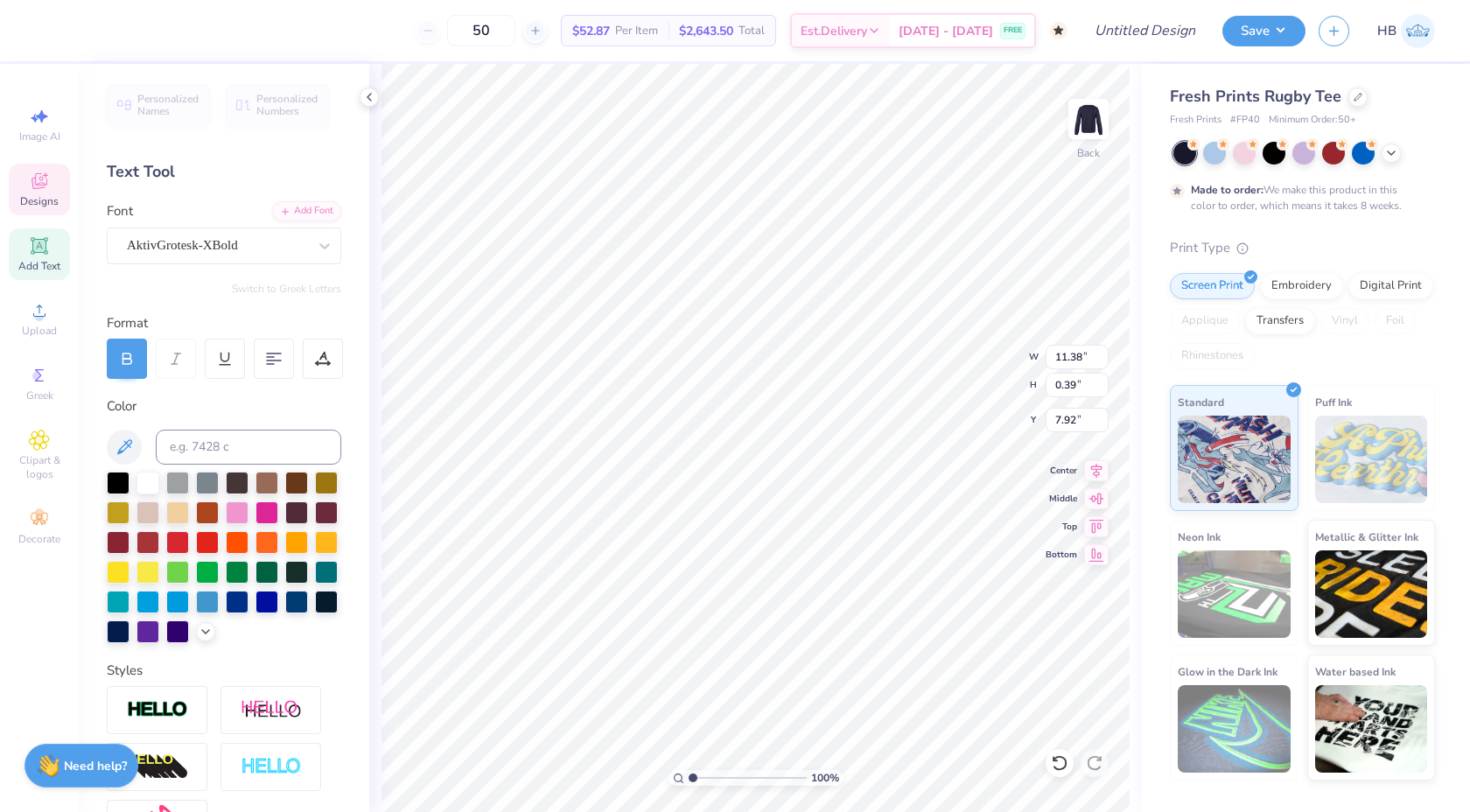
type input "11.38"
type input "0.39"
click at [1098, 470] on icon at bounding box center [1097, 469] width 11 height 15
type input "9.03"
type input "0.96"
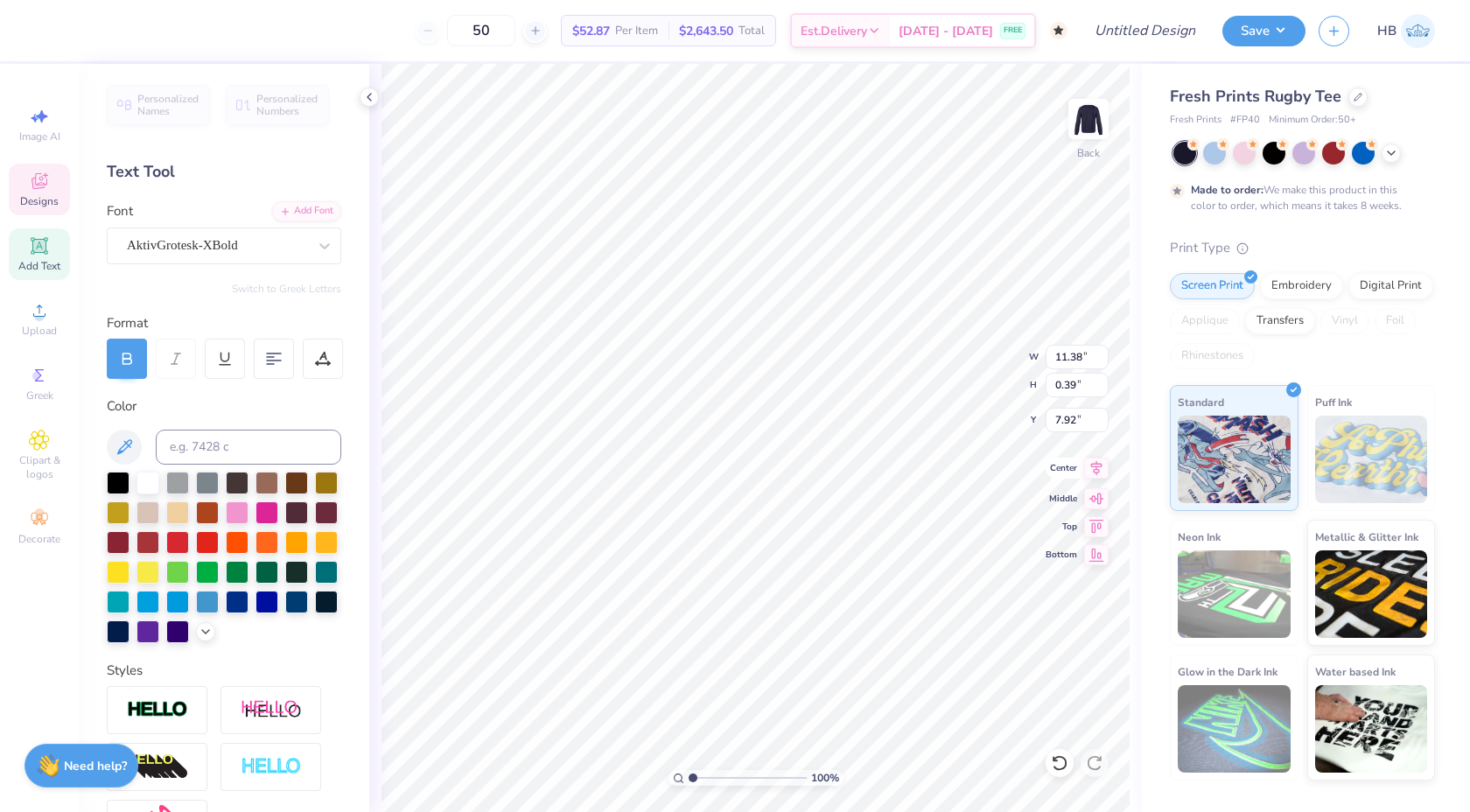
type input "6.54"
click at [1101, 465] on icon at bounding box center [1097, 469] width 11 height 15
click at [369, 95] on polyline at bounding box center [369, 98] width 4 height 7
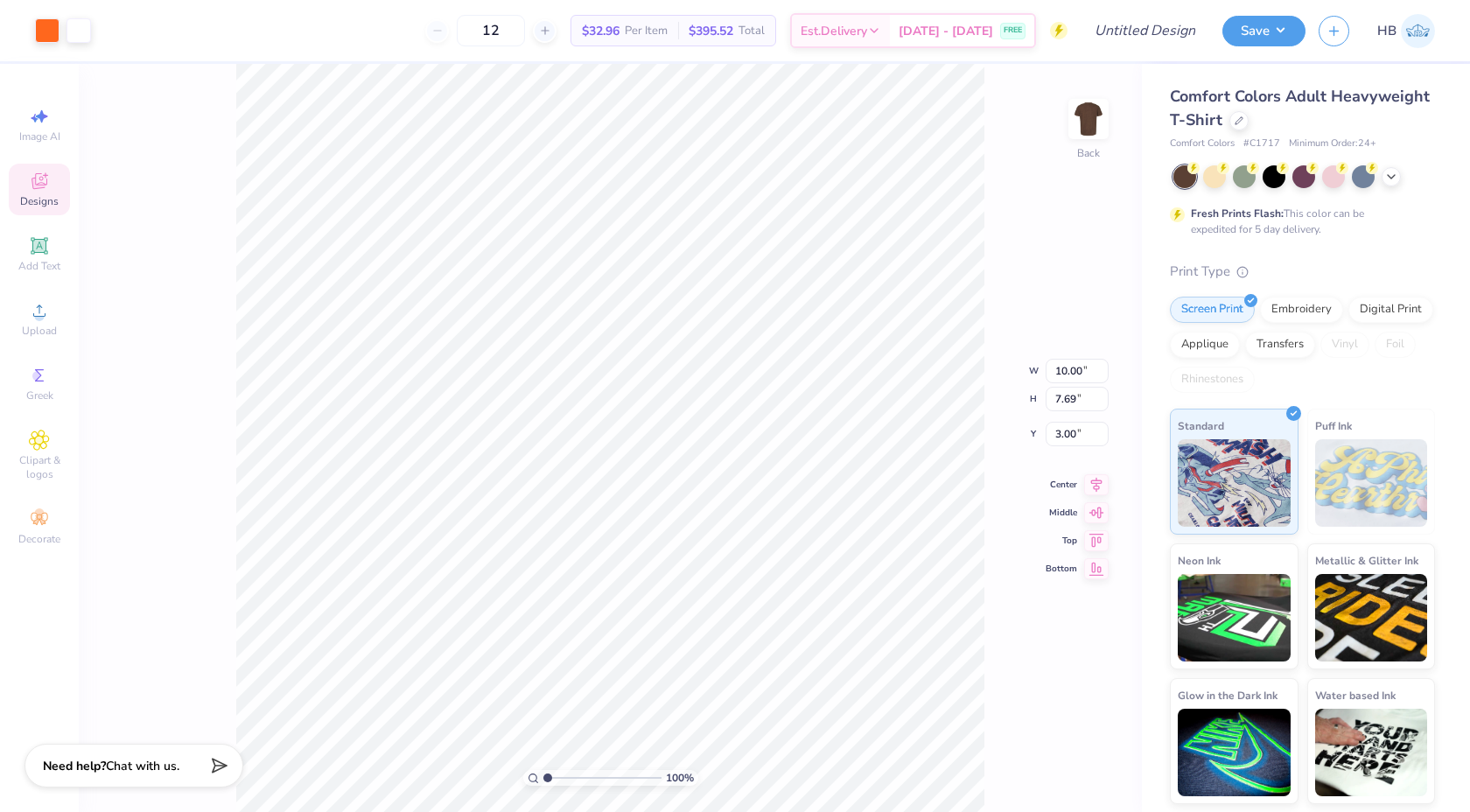
click at [989, 193] on div "100 % Back W 10.00 10.00 " H 7.69 7.69 " Y 3.00 3.00 " Center Middle Top Bottom" at bounding box center [611, 437] width 1063 height 748
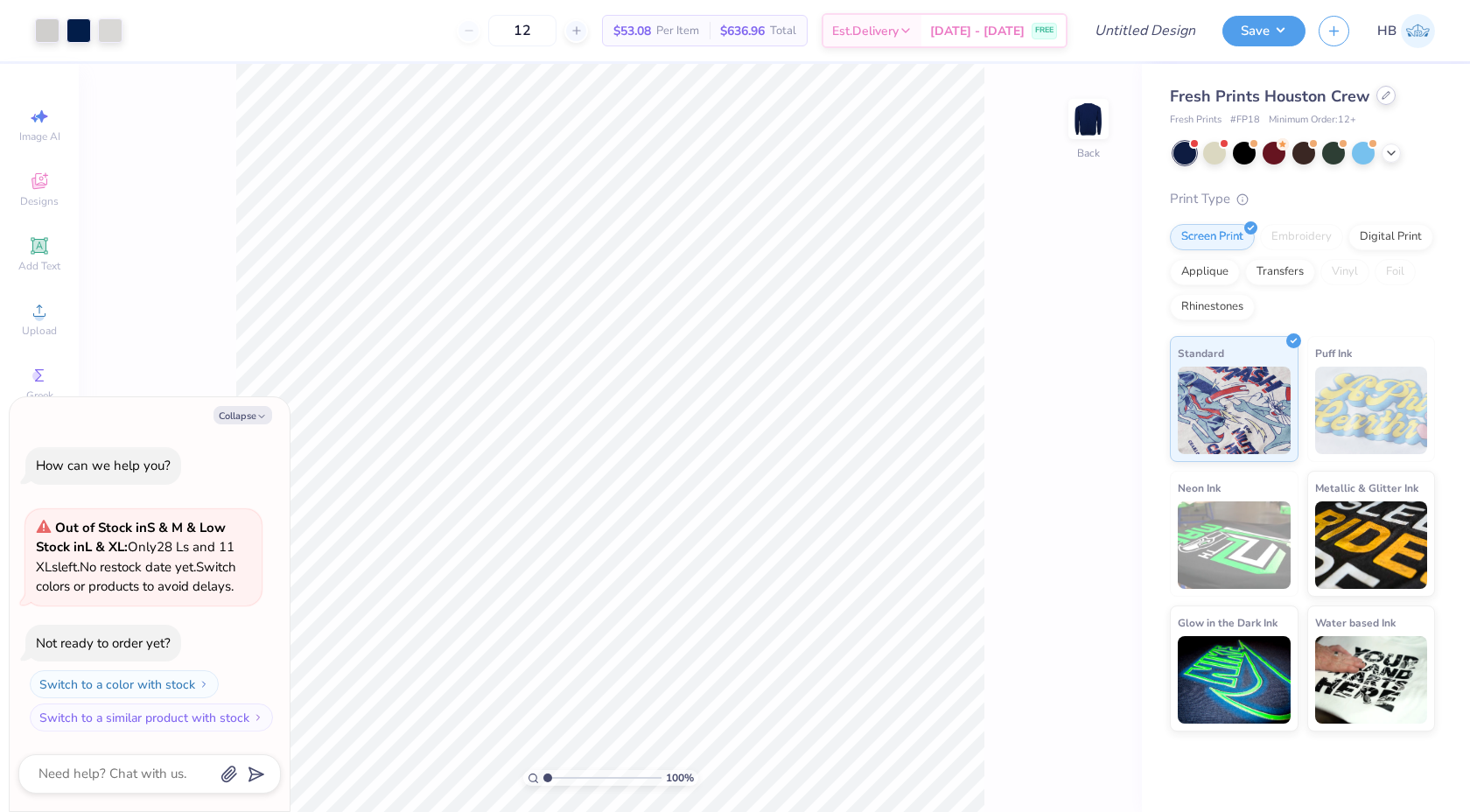
click at [1384, 99] on div at bounding box center [1385, 95] width 19 height 19
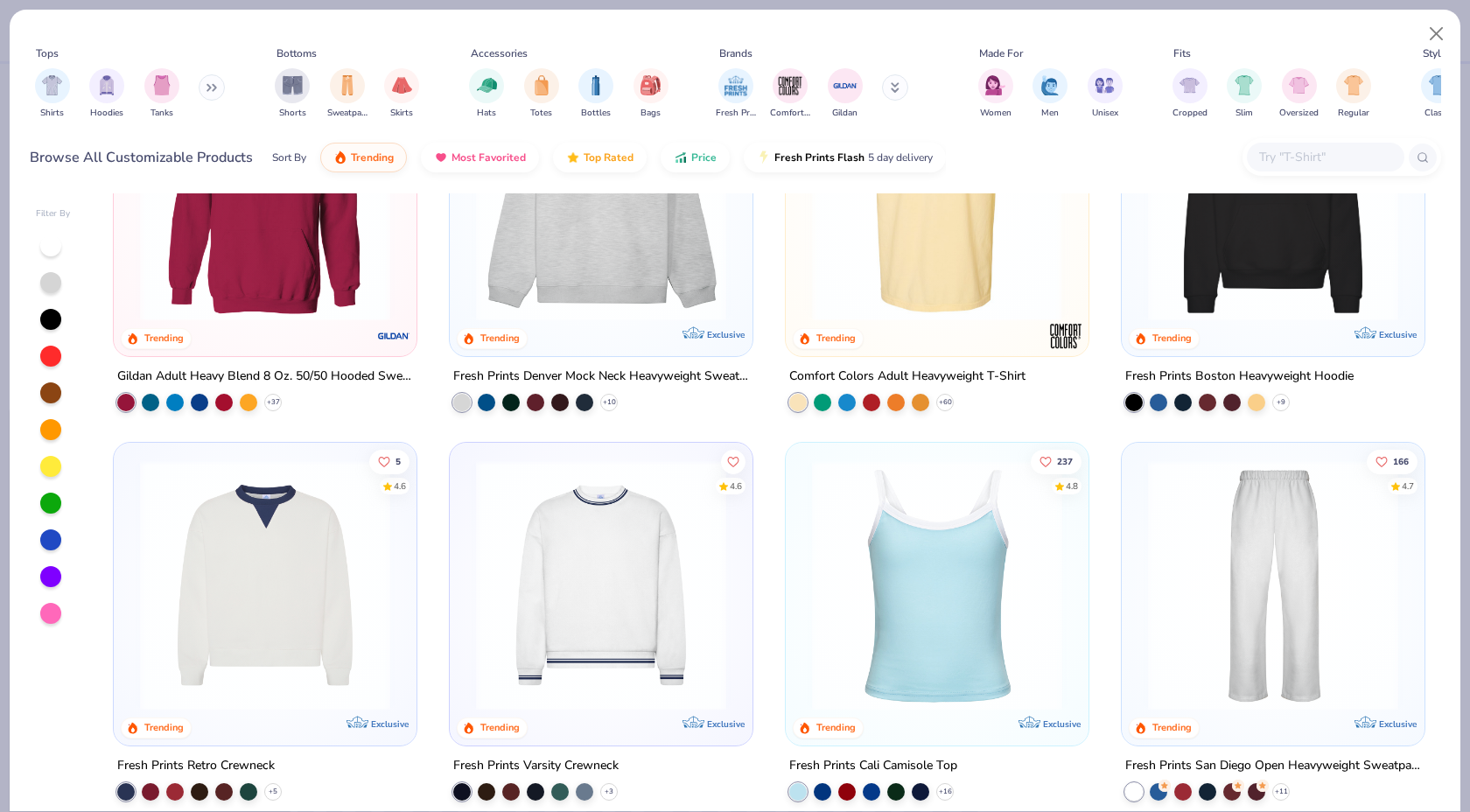
scroll to position [327, 0]
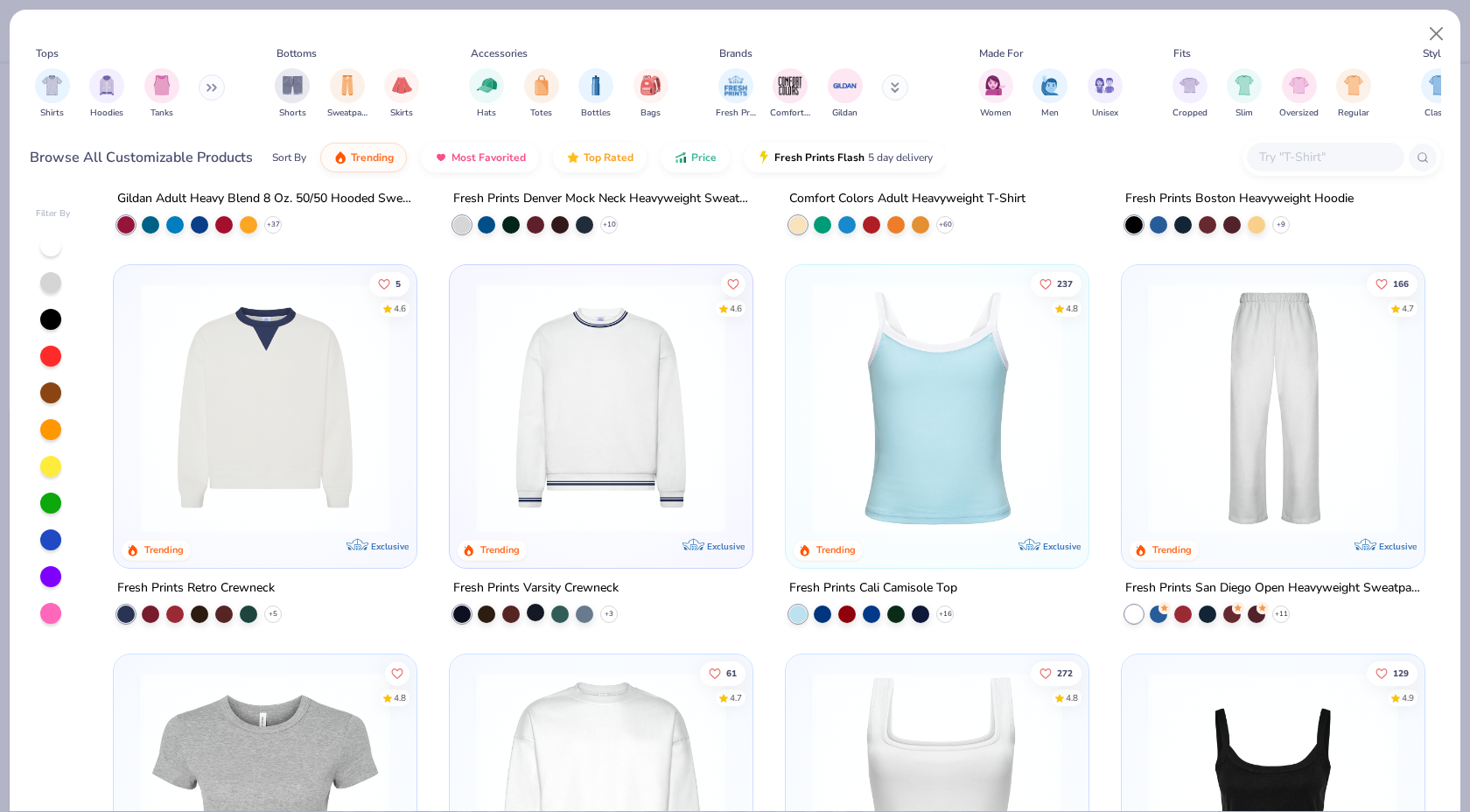
click at [540, 606] on div at bounding box center [535, 611] width 18 height 17
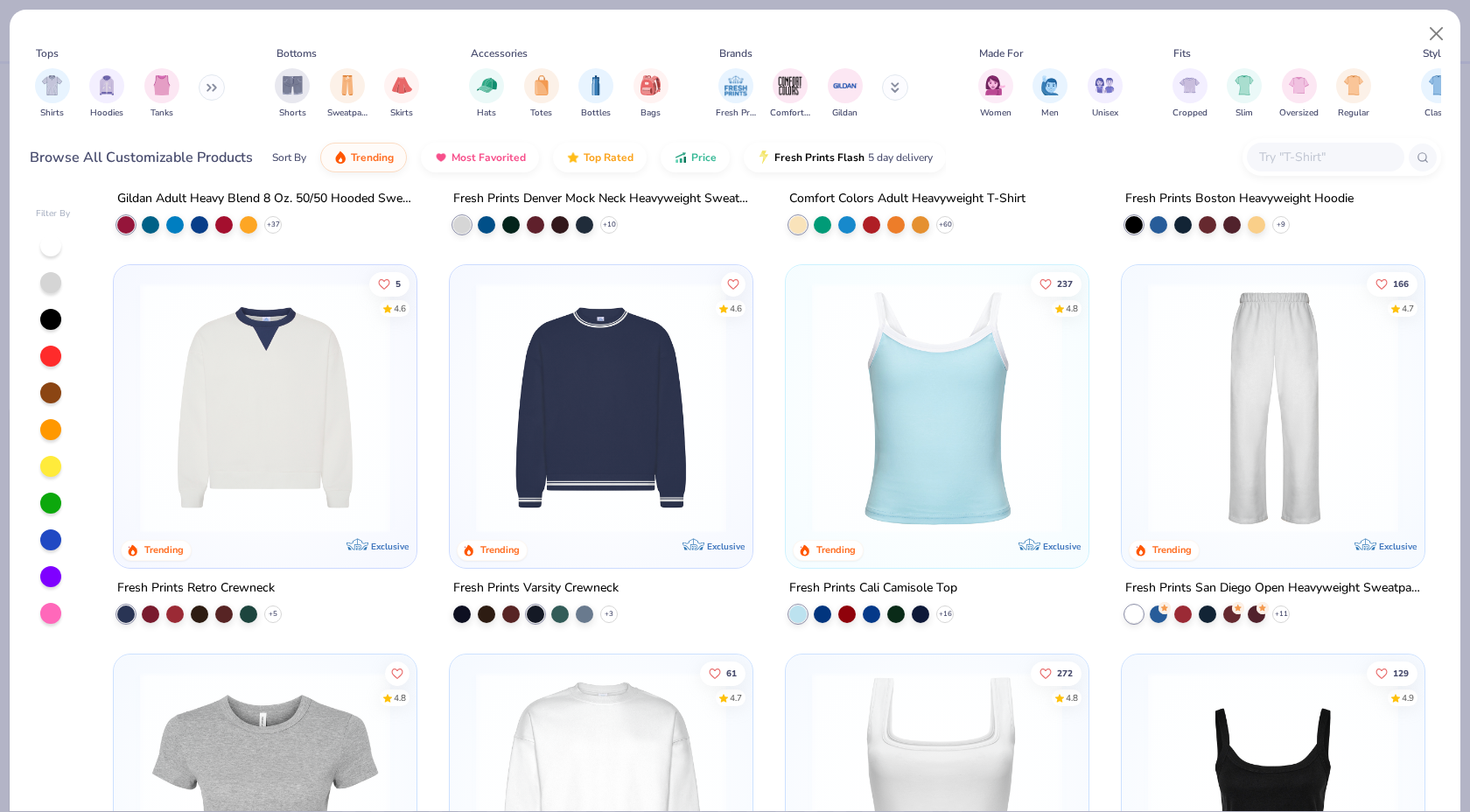
click at [537, 491] on img at bounding box center [601, 408] width 268 height 250
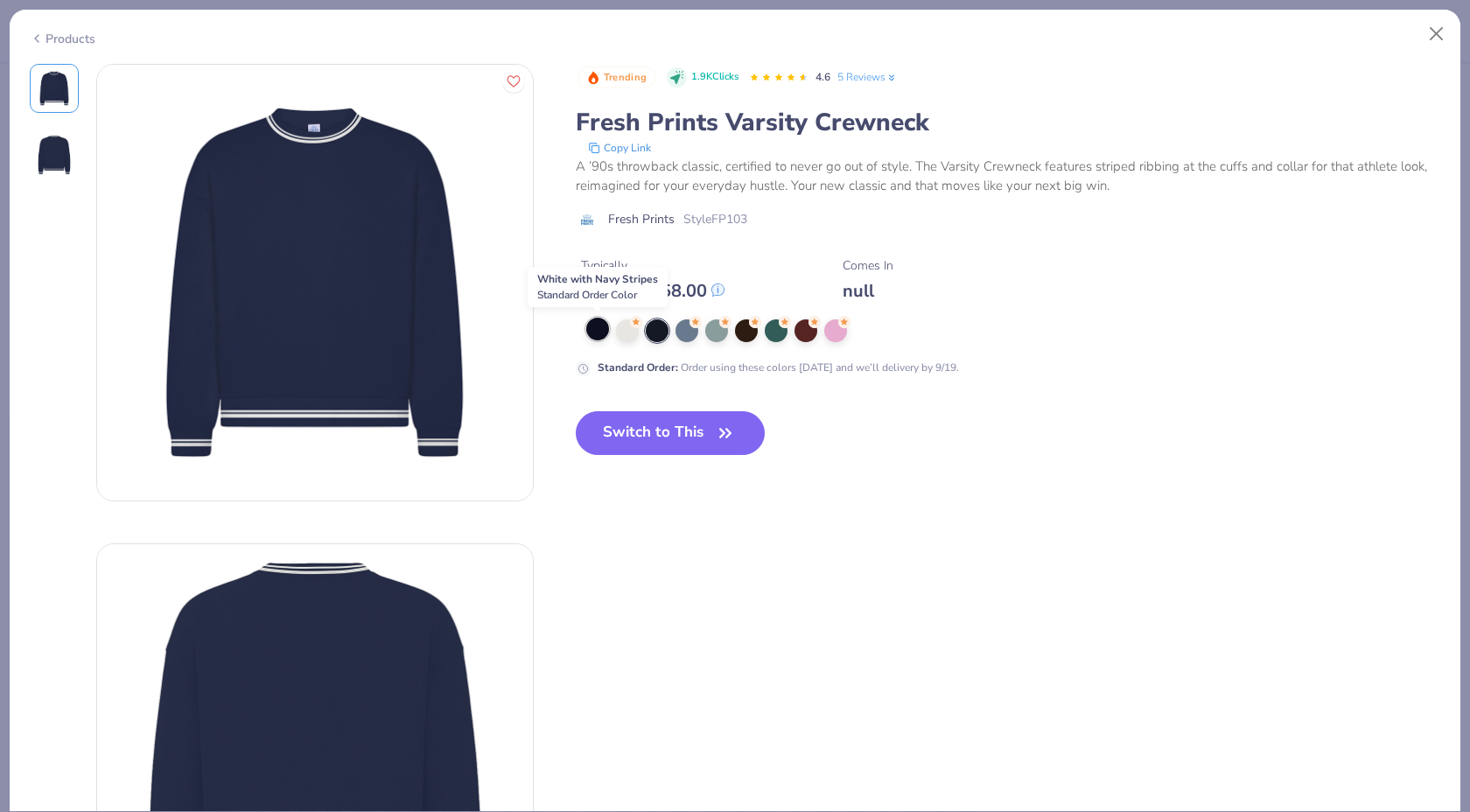
click at [600, 327] on div at bounding box center [598, 329] width 23 height 23
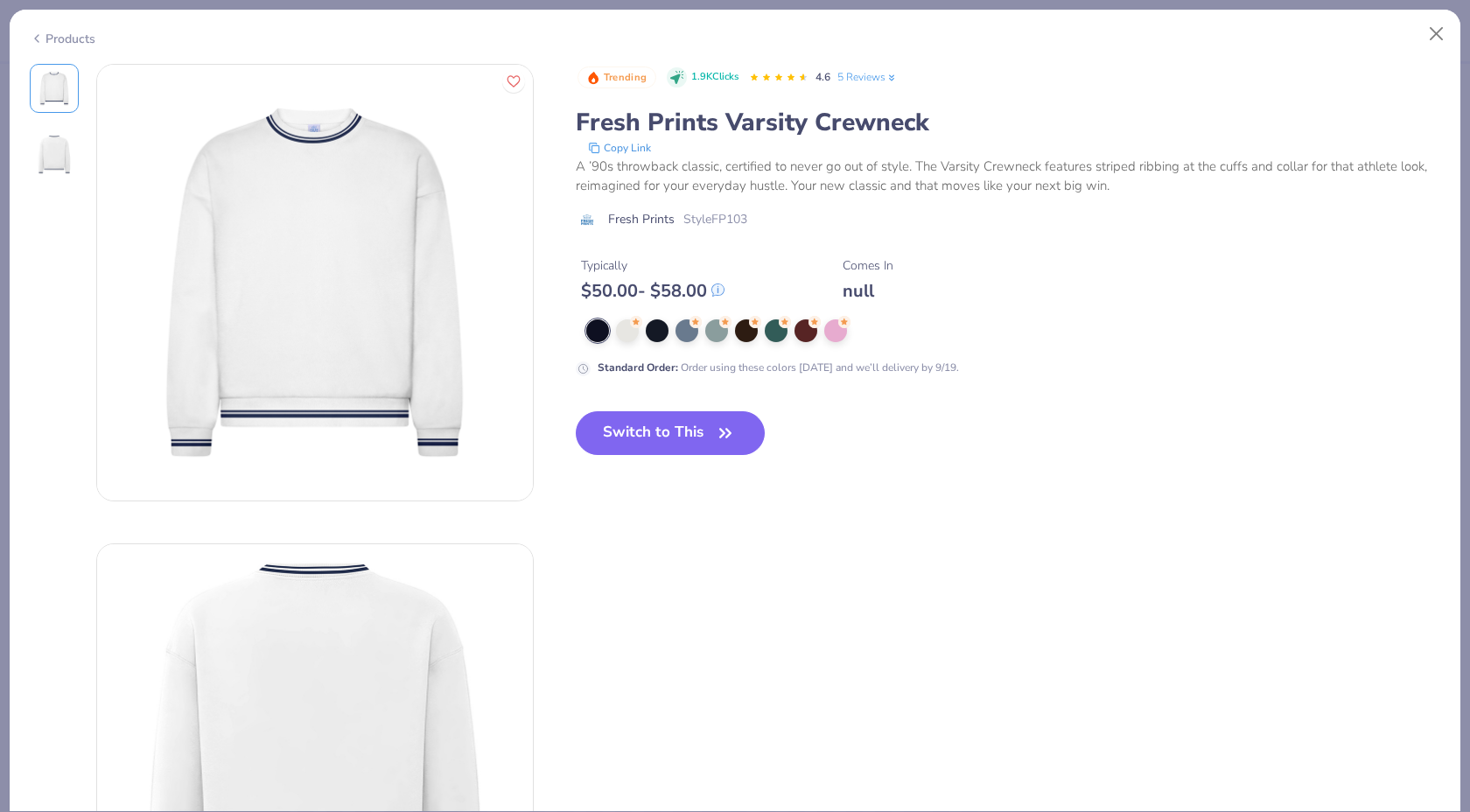
click at [851, 325] on div at bounding box center [931, 331] width 690 height 23
click at [843, 325] on circle at bounding box center [844, 319] width 12 height 12
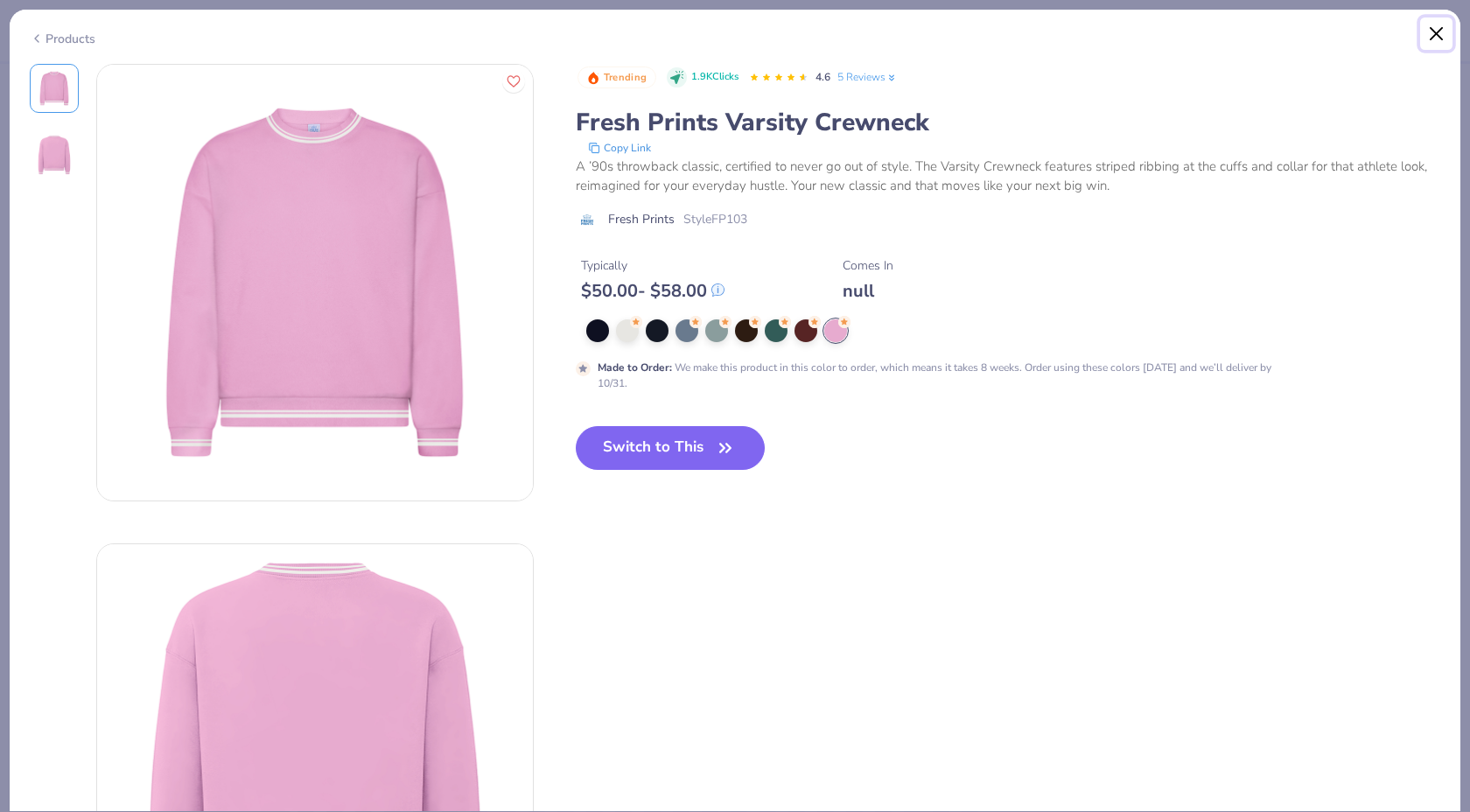
click at [1441, 32] on button "Close" at bounding box center [1437, 34] width 33 height 33
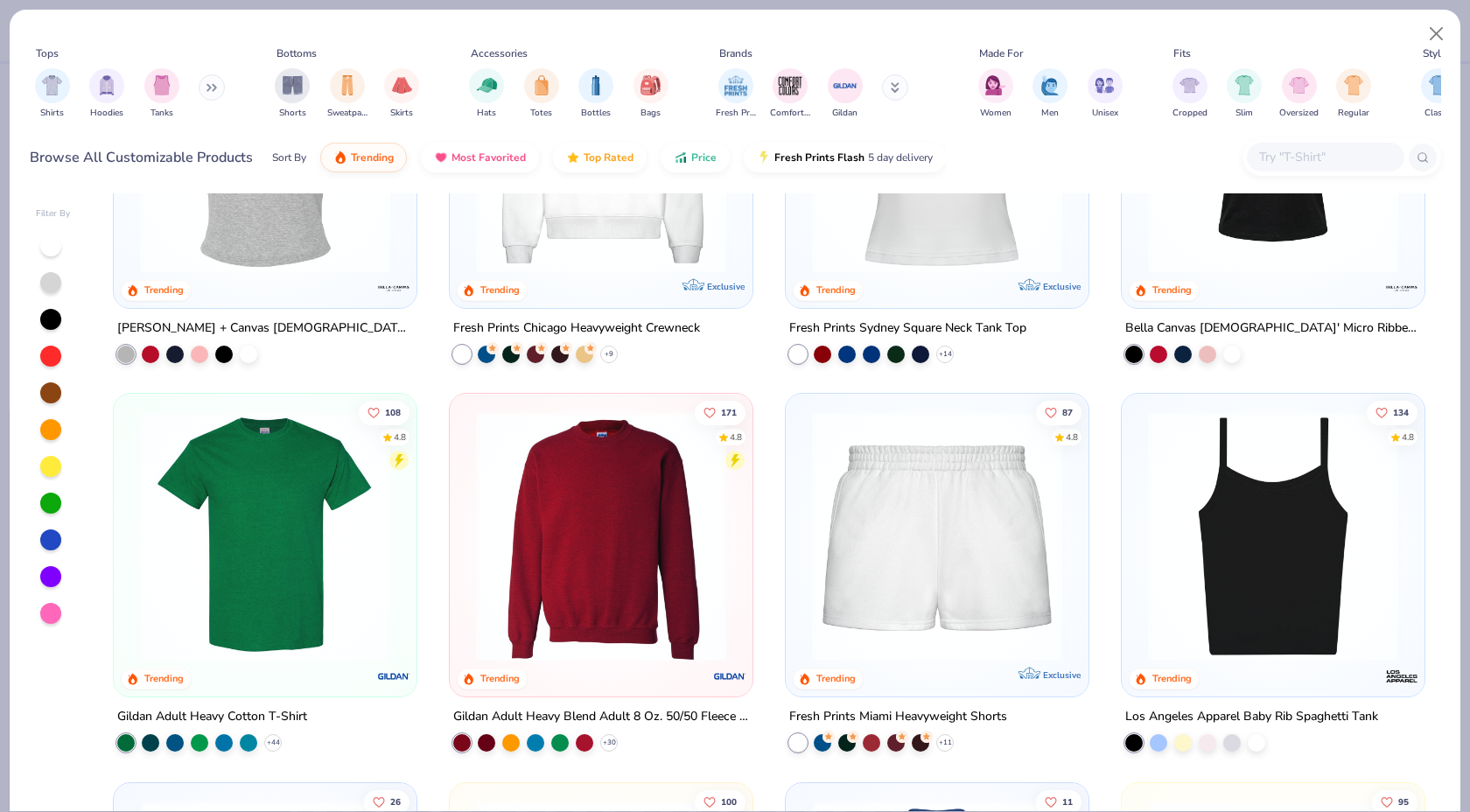
scroll to position [1007, 0]
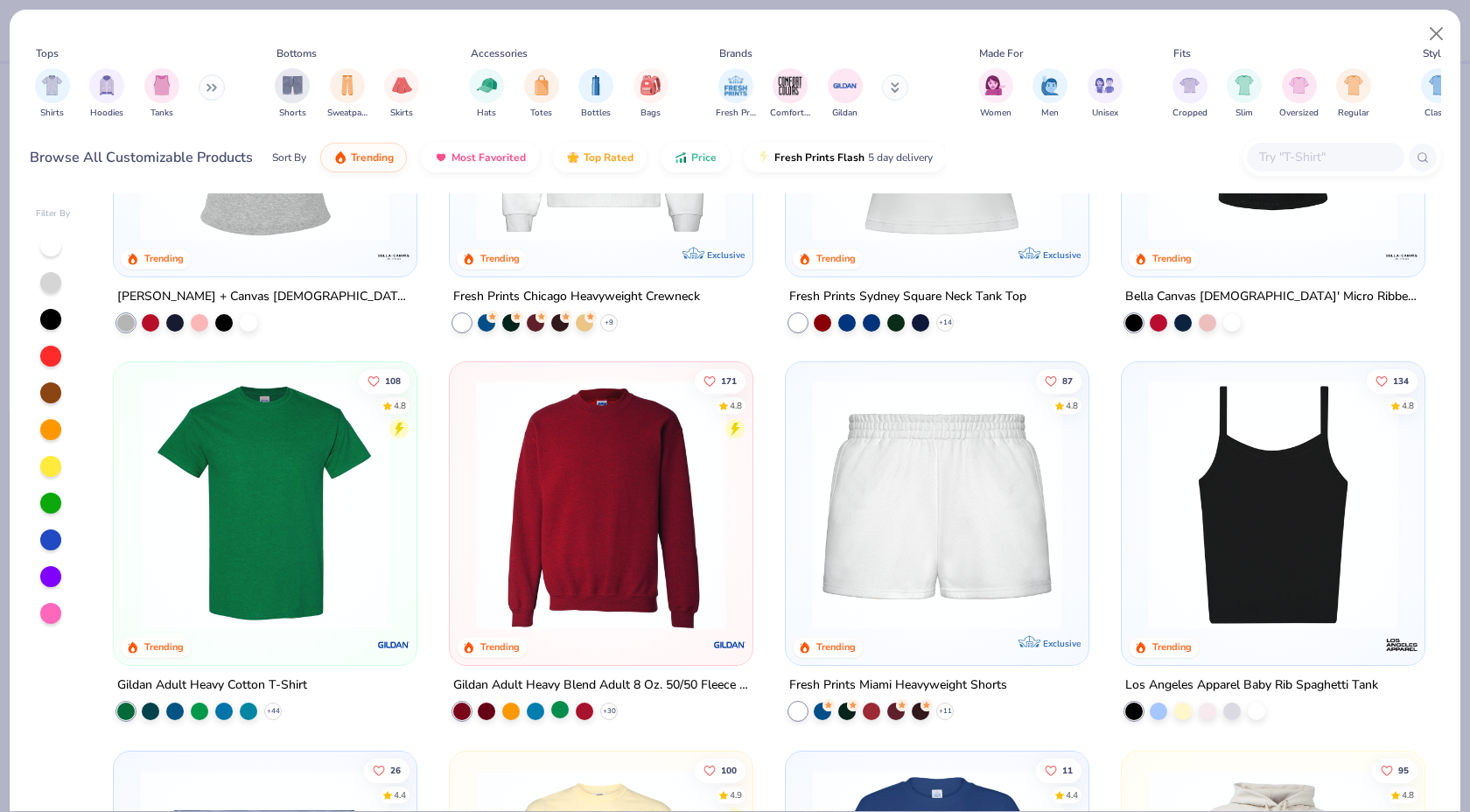
click at [552, 702] on div at bounding box center [560, 709] width 18 height 17
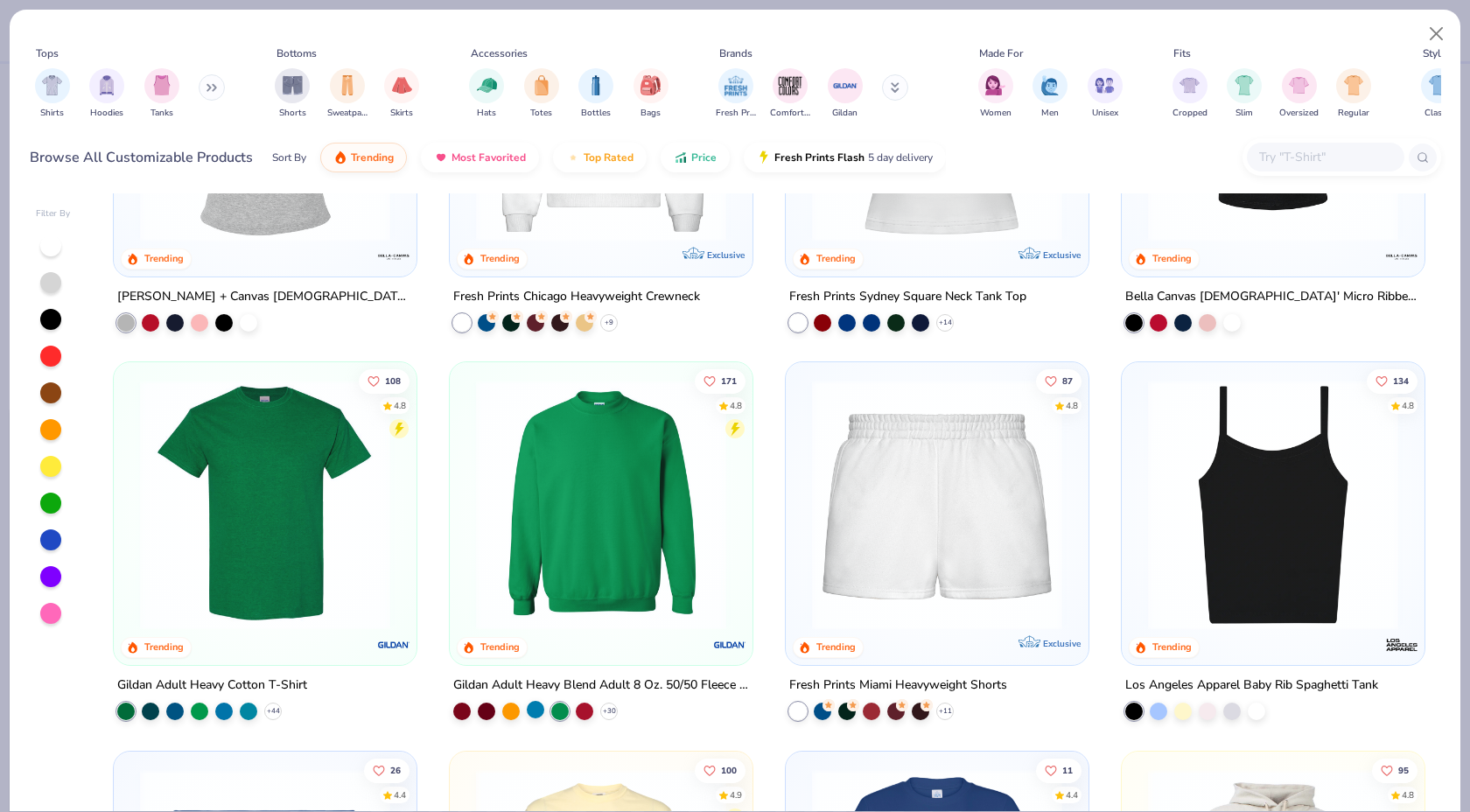
click at [536, 706] on div at bounding box center [535, 709] width 18 height 17
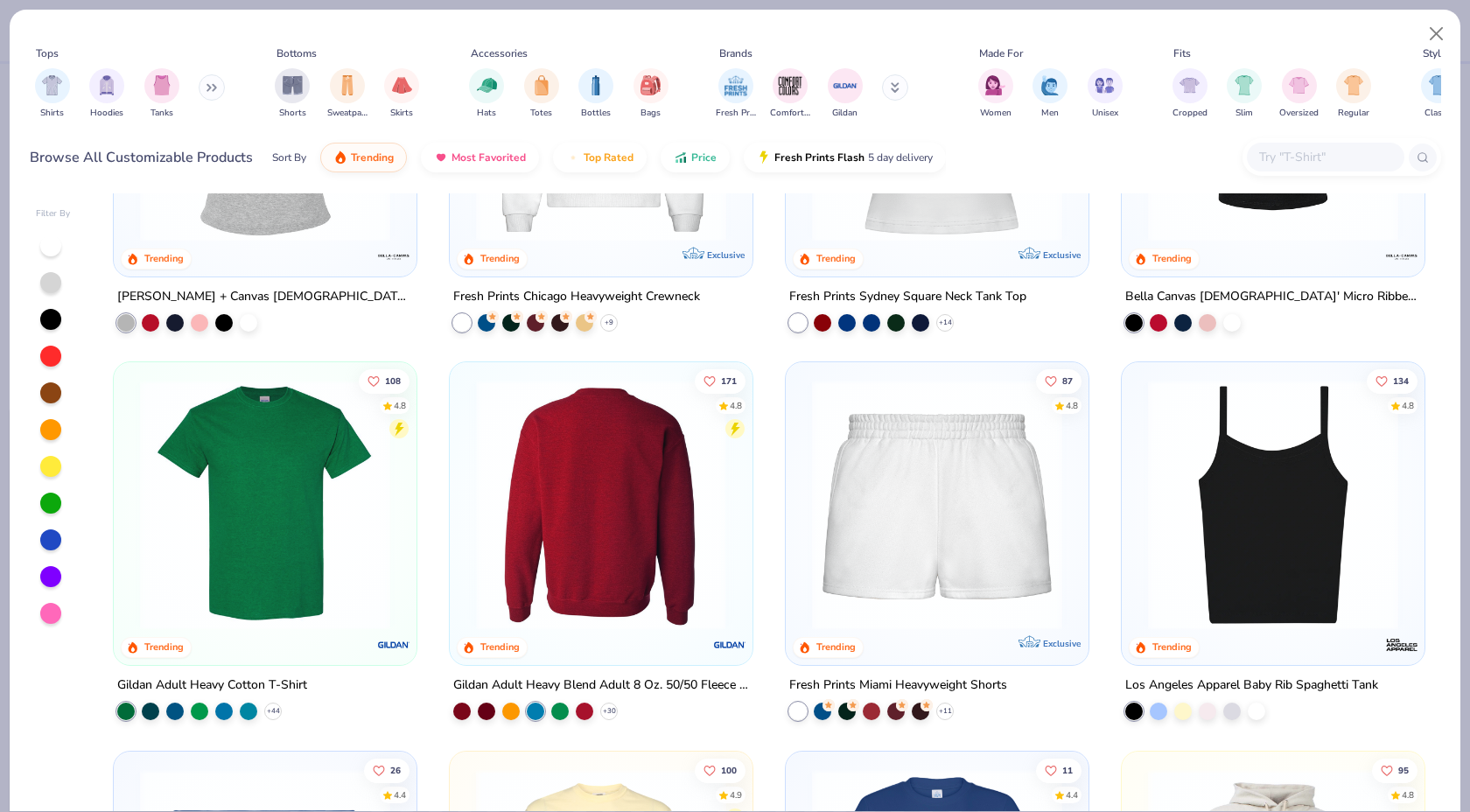
click at [467, 569] on img at bounding box center [333, 505] width 268 height 250
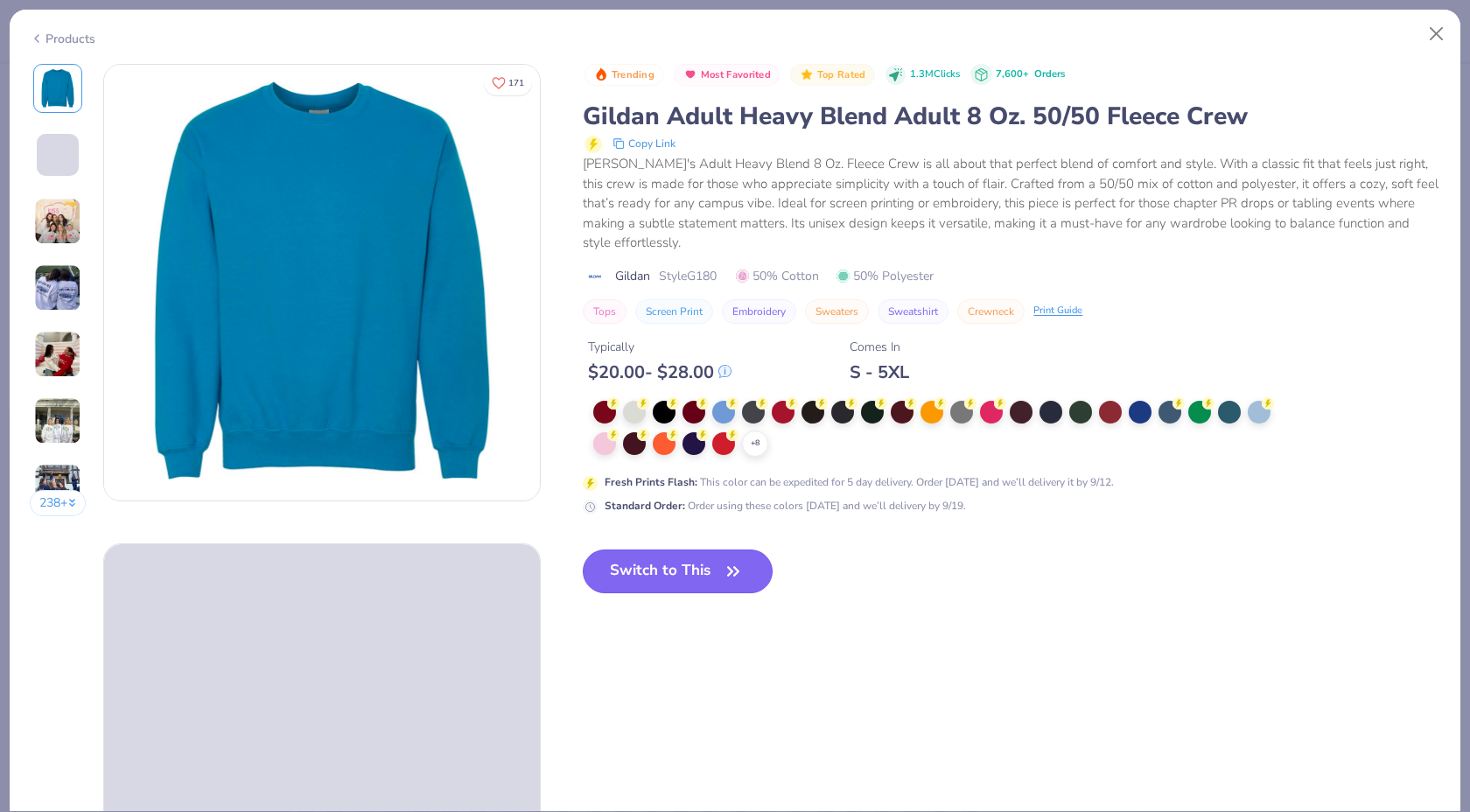
click at [652, 560] on button "Switch to This" at bounding box center [678, 572] width 190 height 44
click at [711, 552] on button "Switch to This" at bounding box center [678, 572] width 190 height 44
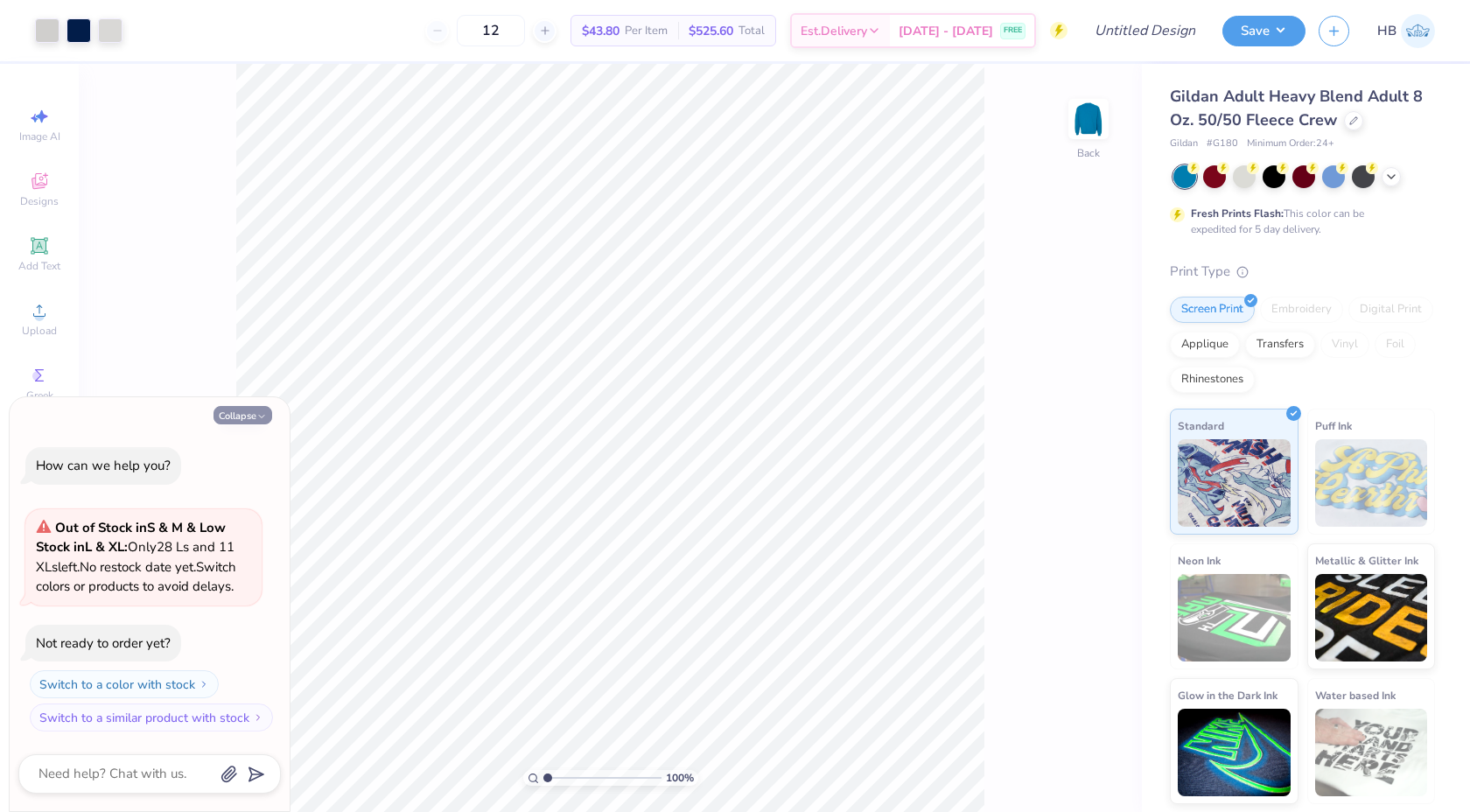
click at [258, 415] on icon "button" at bounding box center [261, 416] width 10 height 10
type textarea "x"
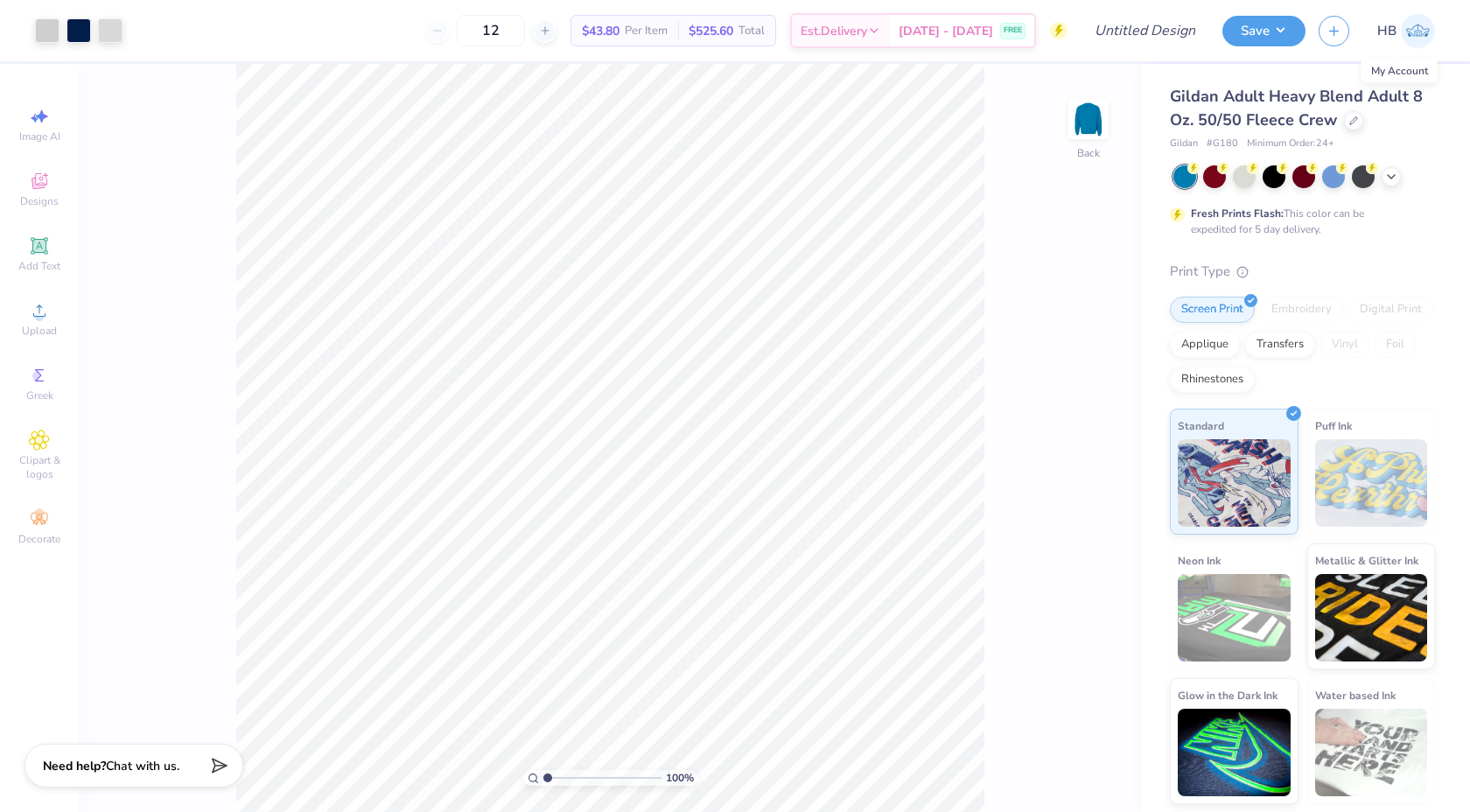
click at [1422, 28] on img at bounding box center [1418, 30] width 34 height 34
click at [1416, 27] on img at bounding box center [1418, 30] width 34 height 34
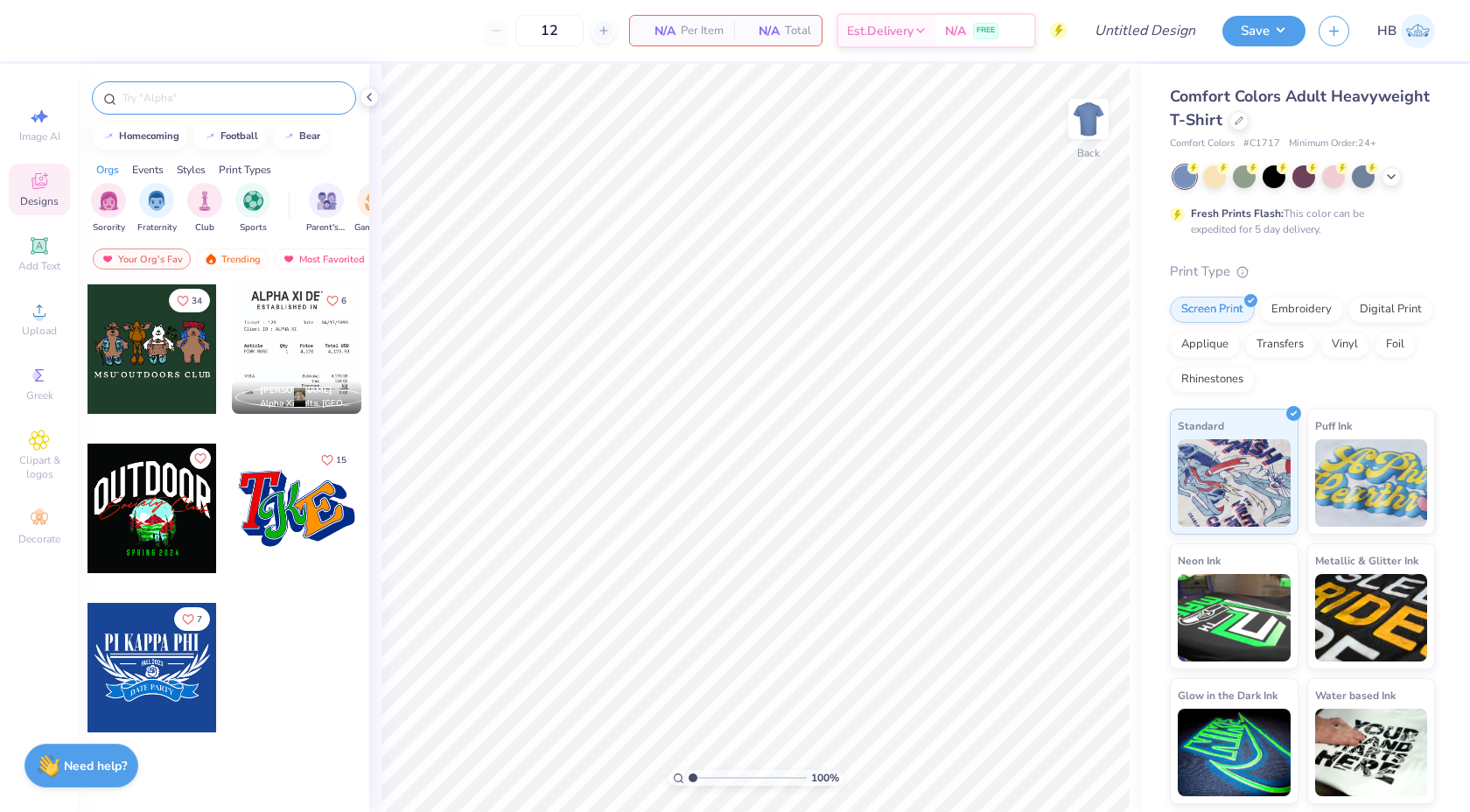
click at [167, 99] on input "text" at bounding box center [232, 98] width 224 height 17
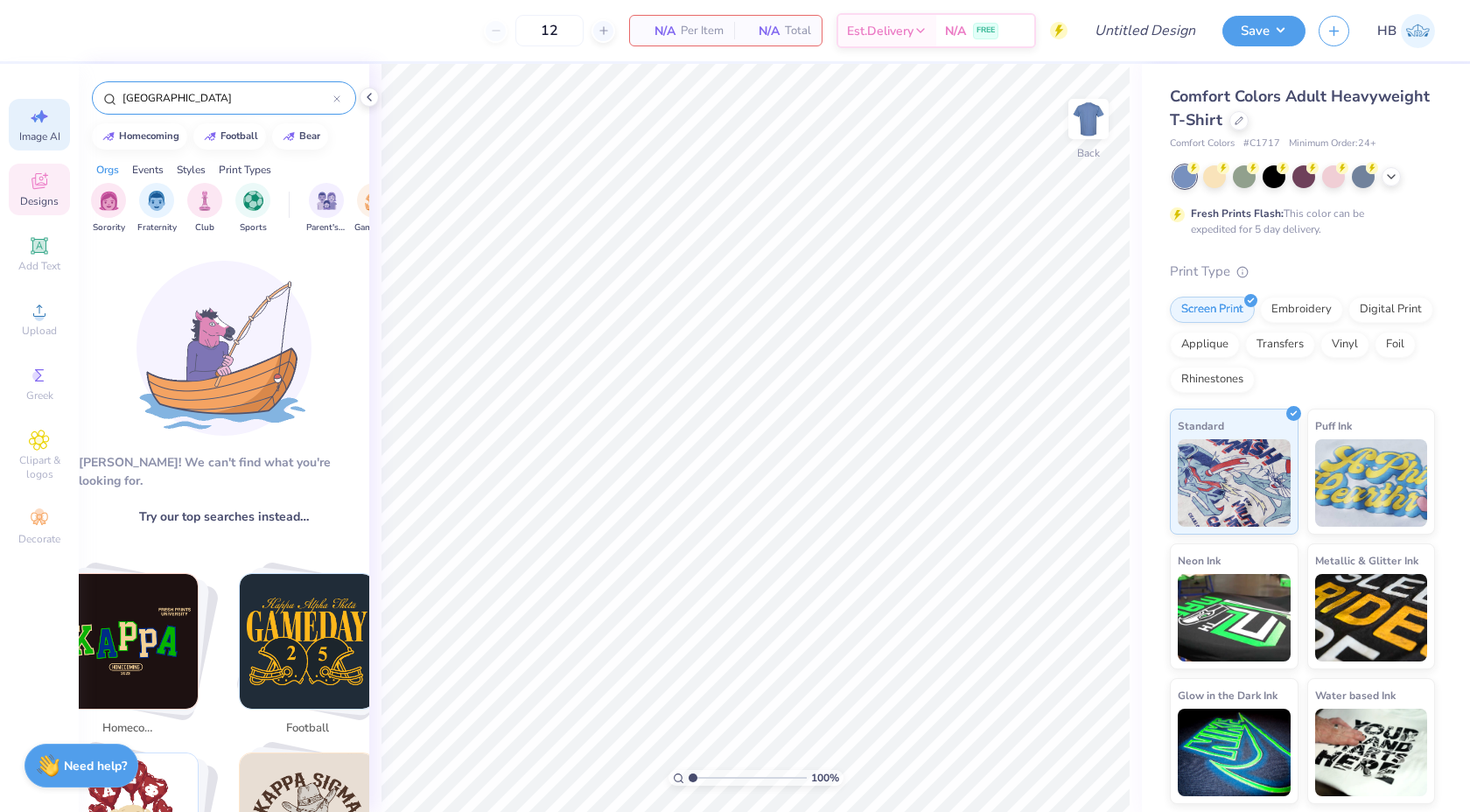
type input "[GEOGRAPHIC_DATA]"
click at [27, 127] on div "Image AI" at bounding box center [40, 124] width 62 height 52
select select "4"
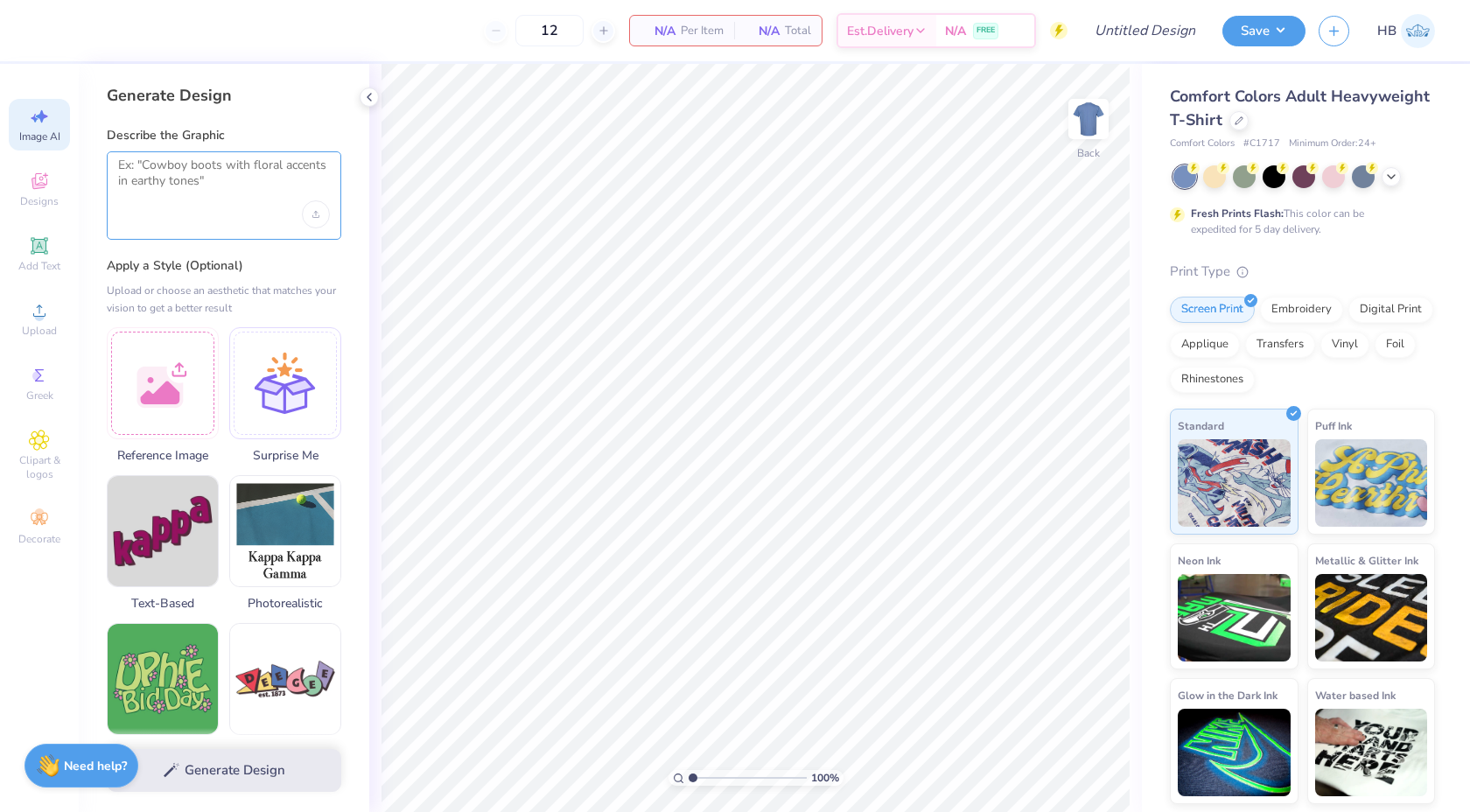
click at [221, 186] on textarea at bounding box center [224, 180] width 212 height 44
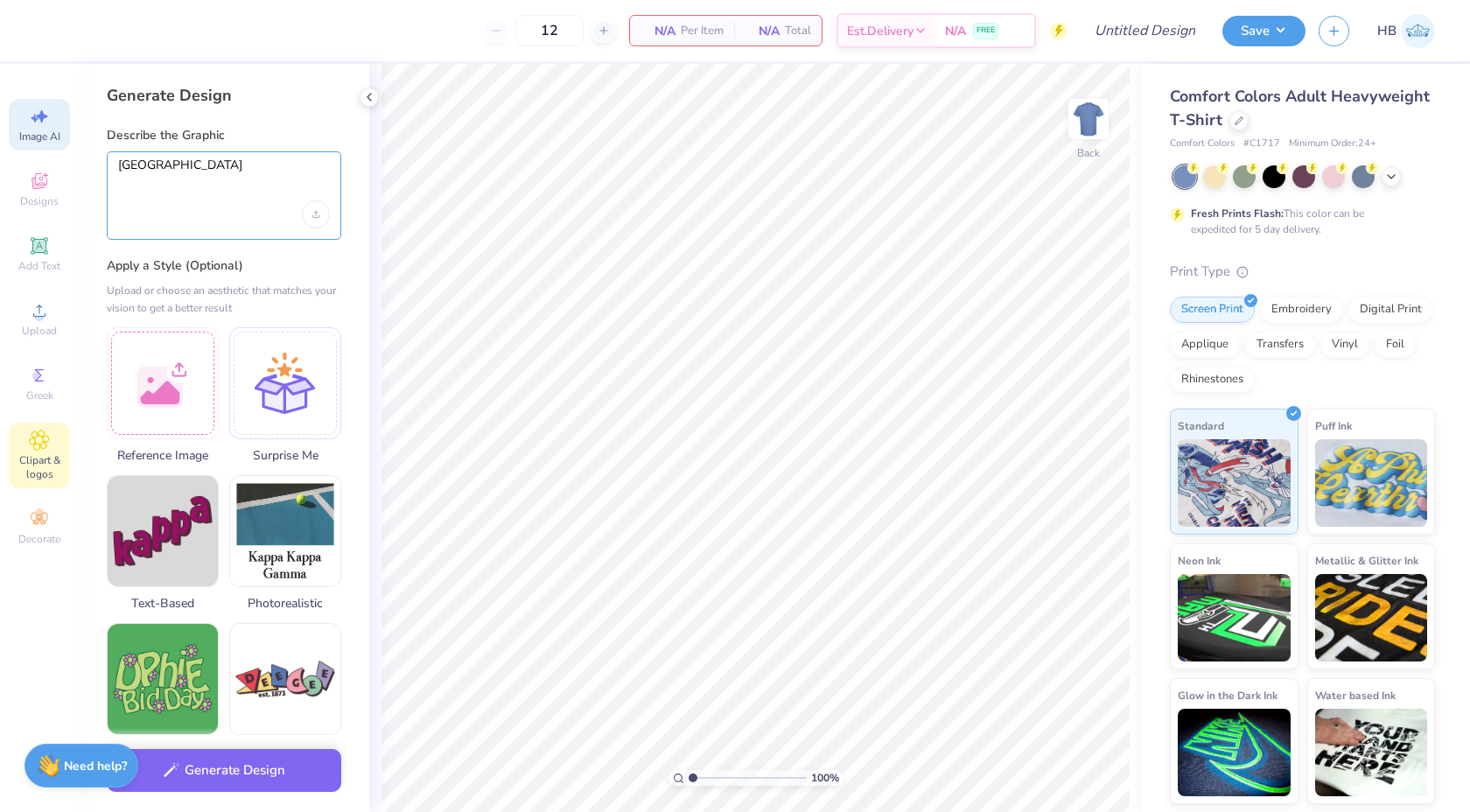
type textarea "[GEOGRAPHIC_DATA]"
click at [41, 447] on icon at bounding box center [39, 439] width 19 height 19
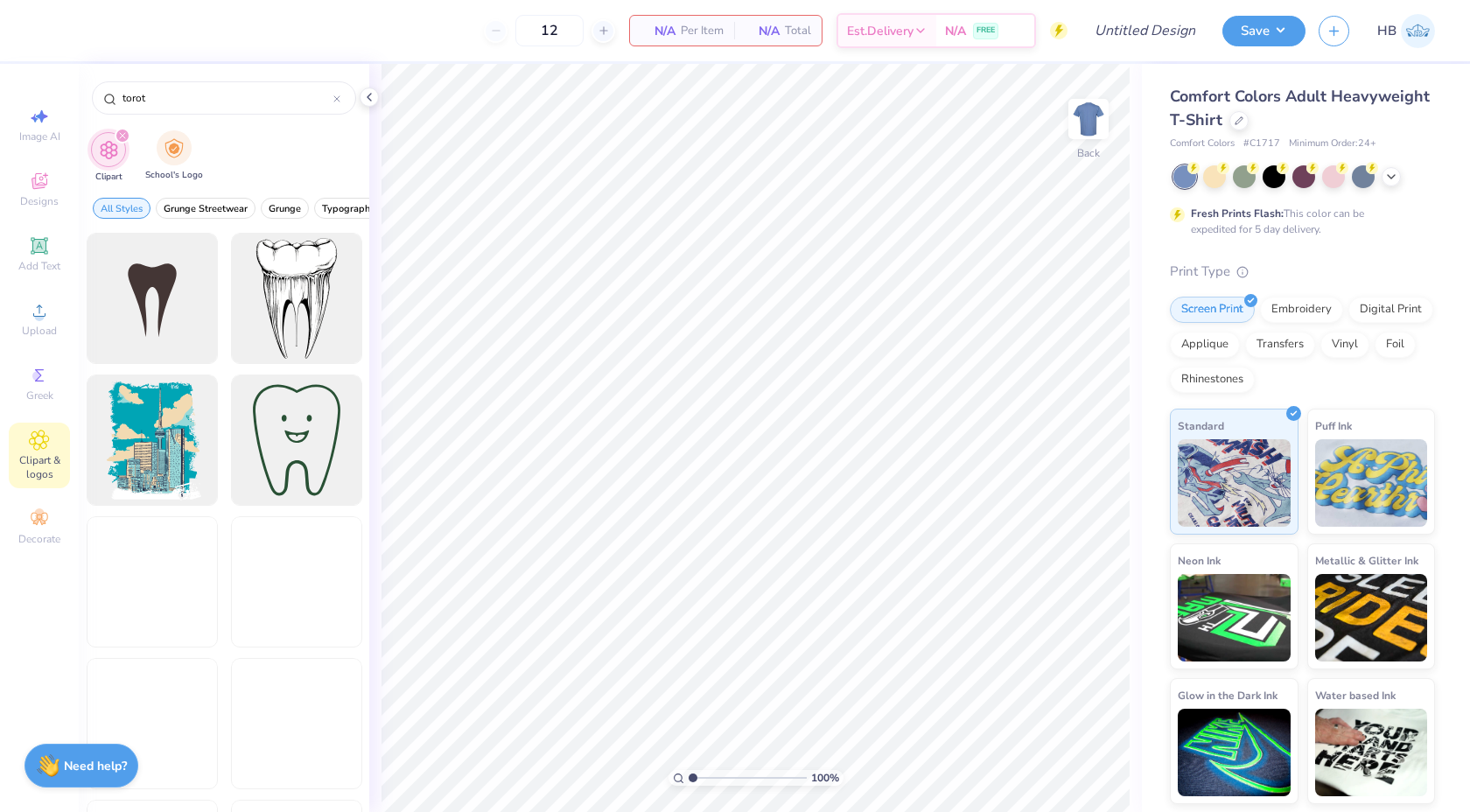
type input "toroto"
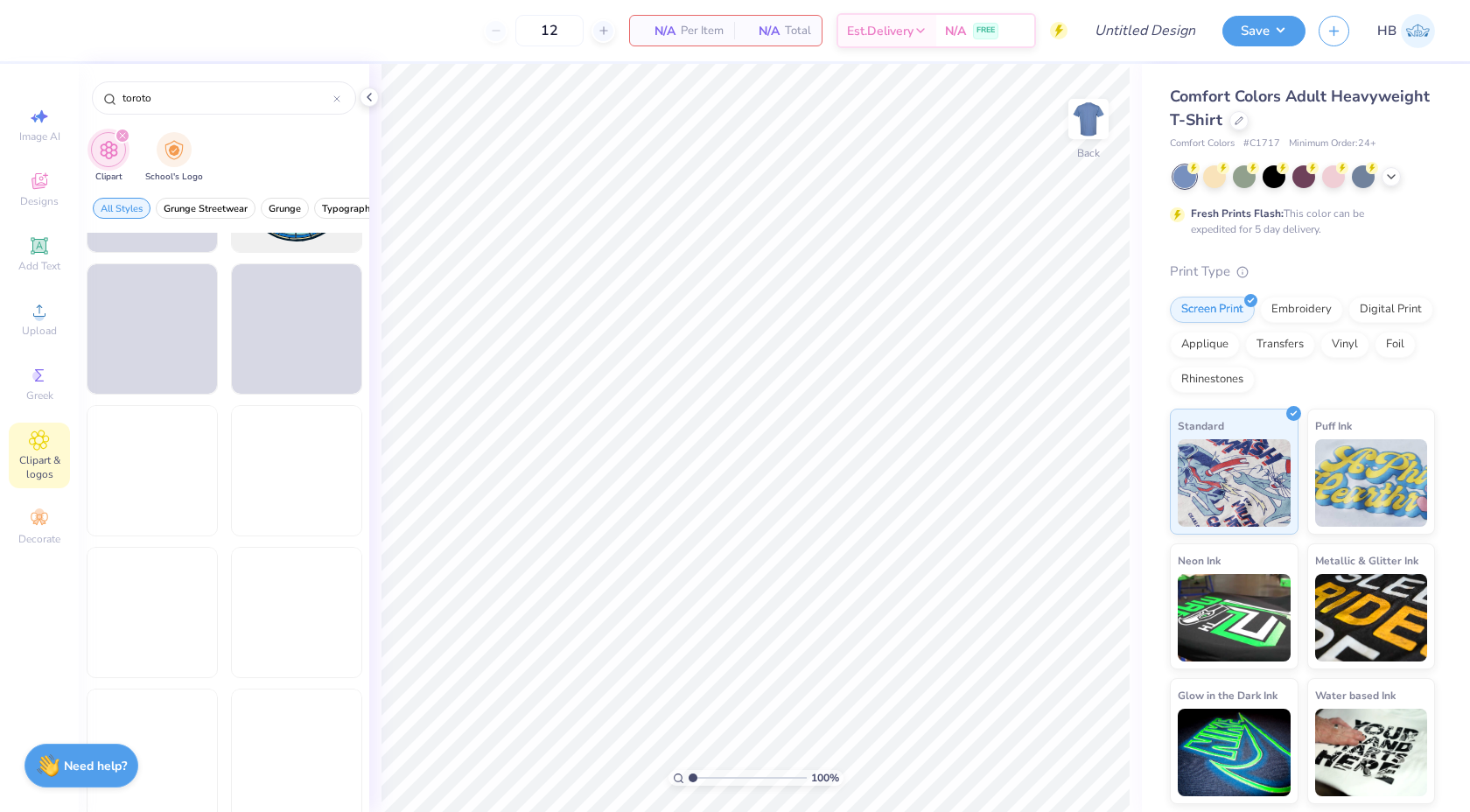
scroll to position [1404, 0]
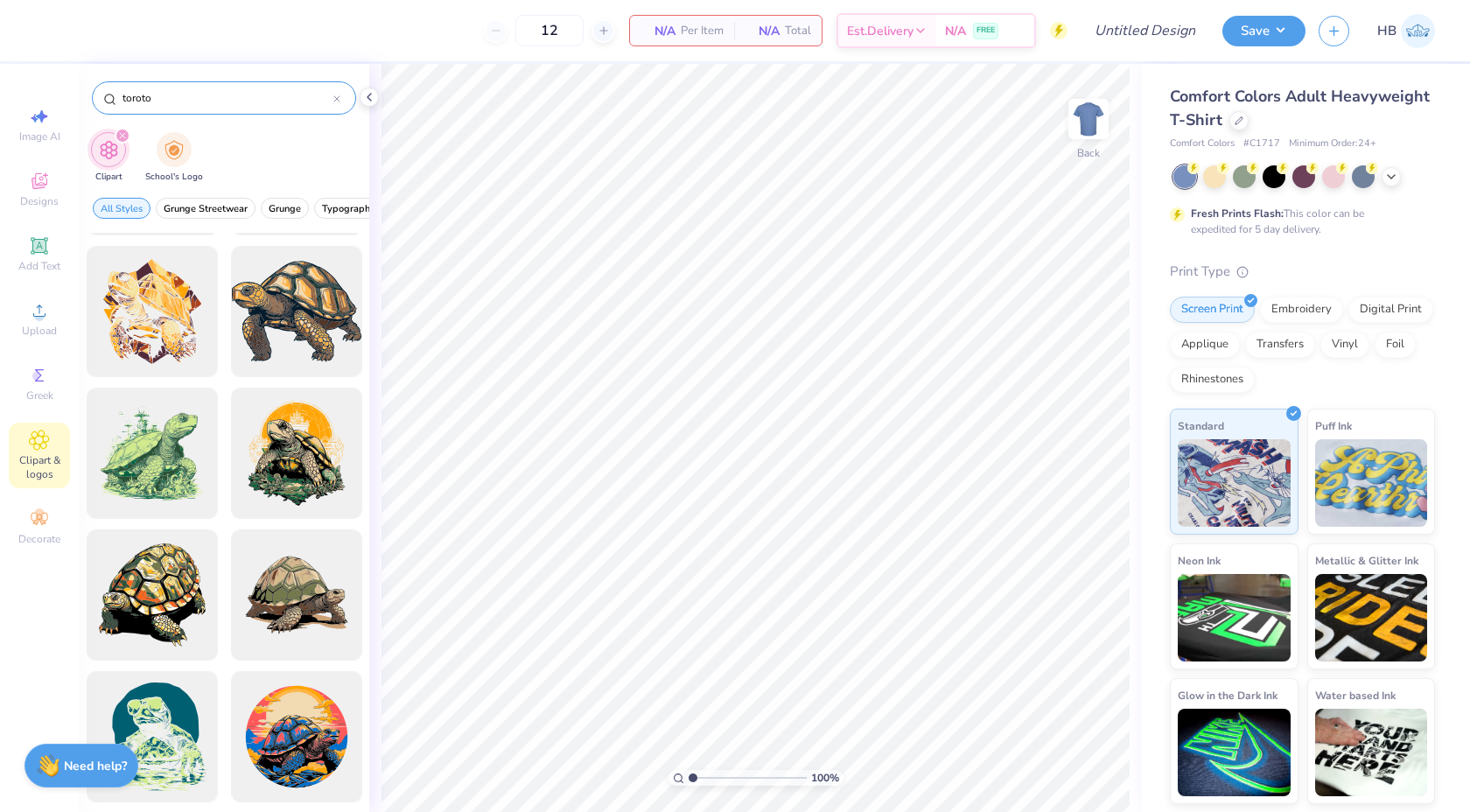
click at [338, 96] on icon at bounding box center [337, 99] width 7 height 7
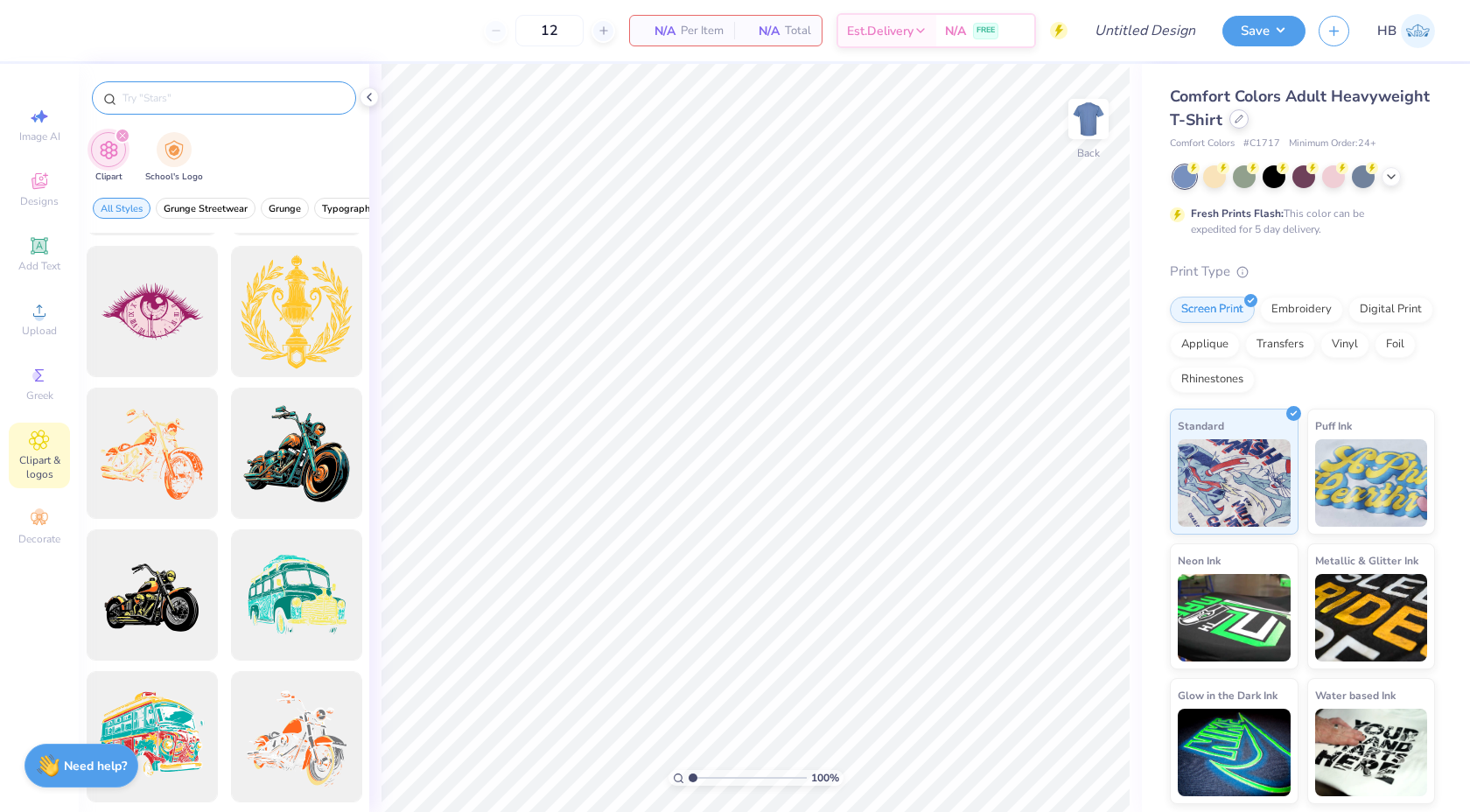
click at [1237, 122] on icon at bounding box center [1239, 119] width 9 height 9
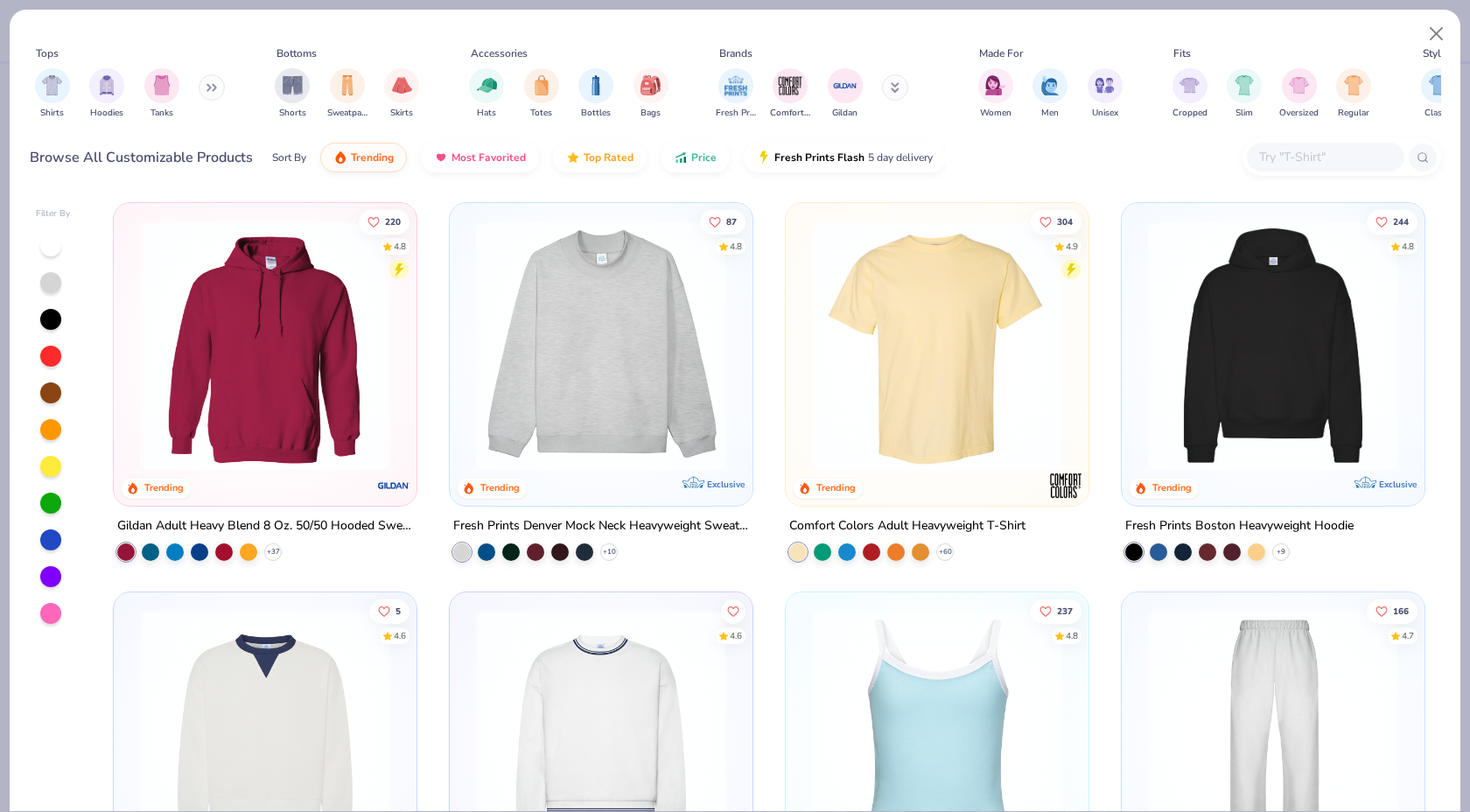
click at [1278, 167] on div at bounding box center [1325, 157] width 158 height 29
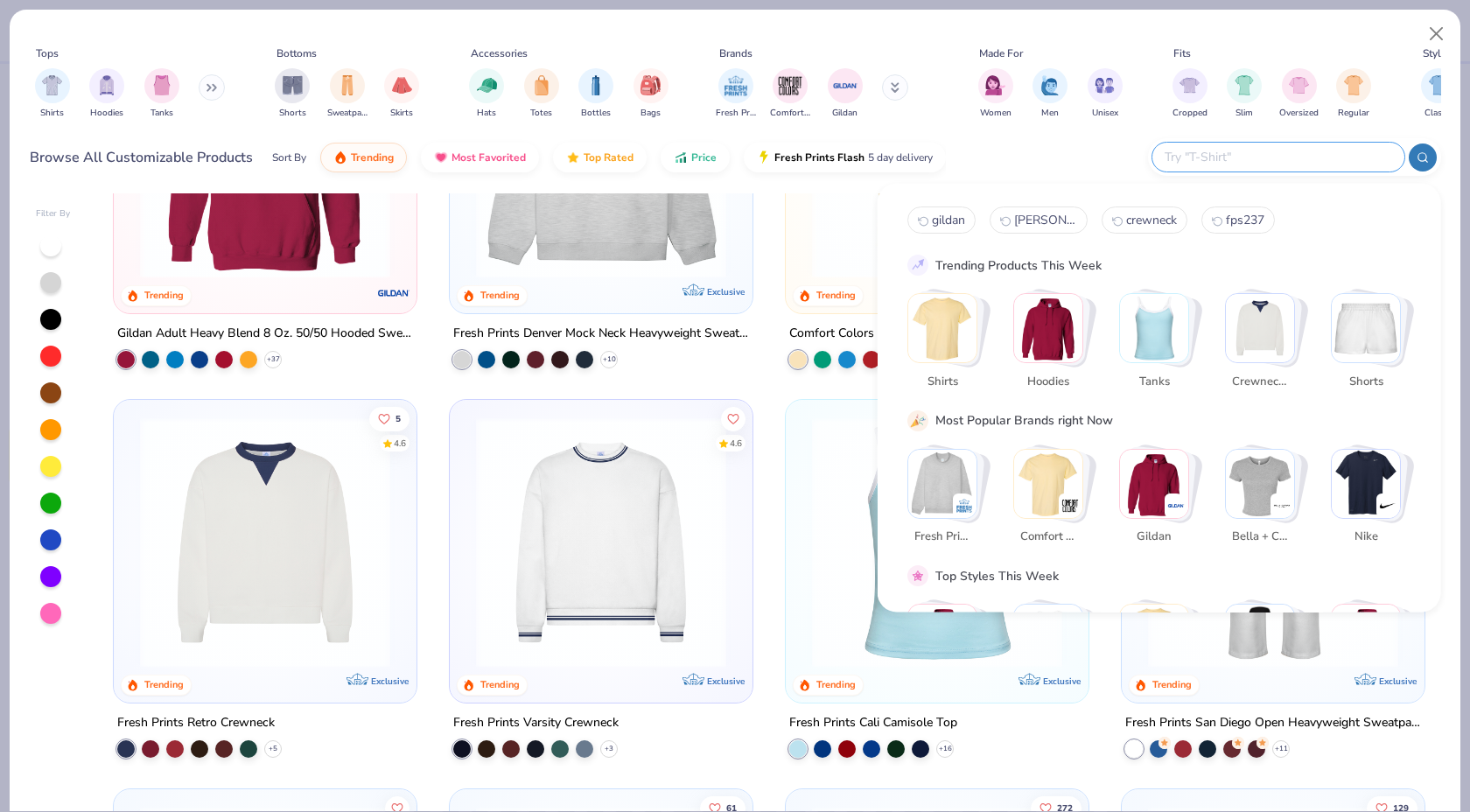
scroll to position [193, 0]
click at [113, 108] on span "Hoodies" at bounding box center [107, 111] width 33 height 13
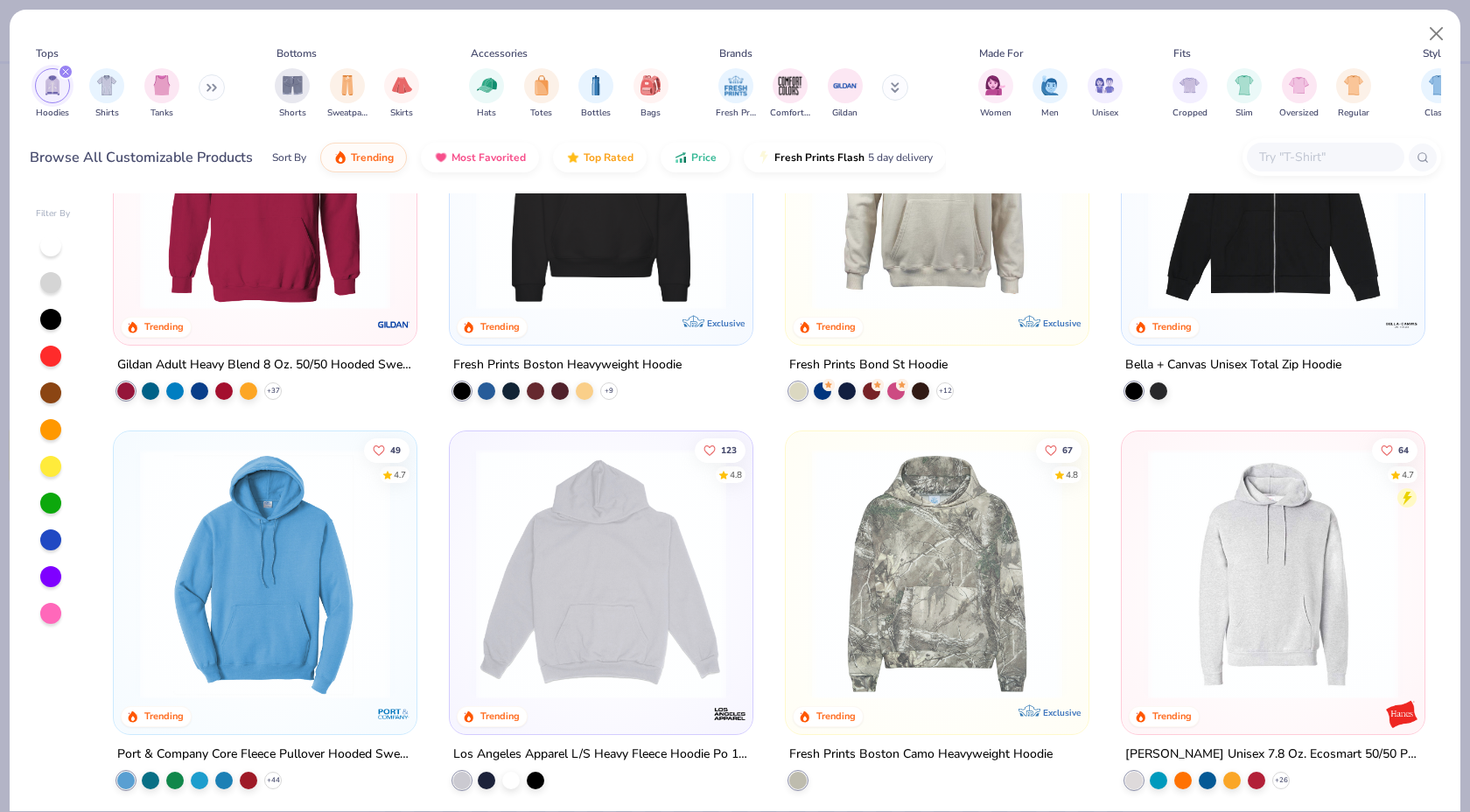
scroll to position [157, 0]
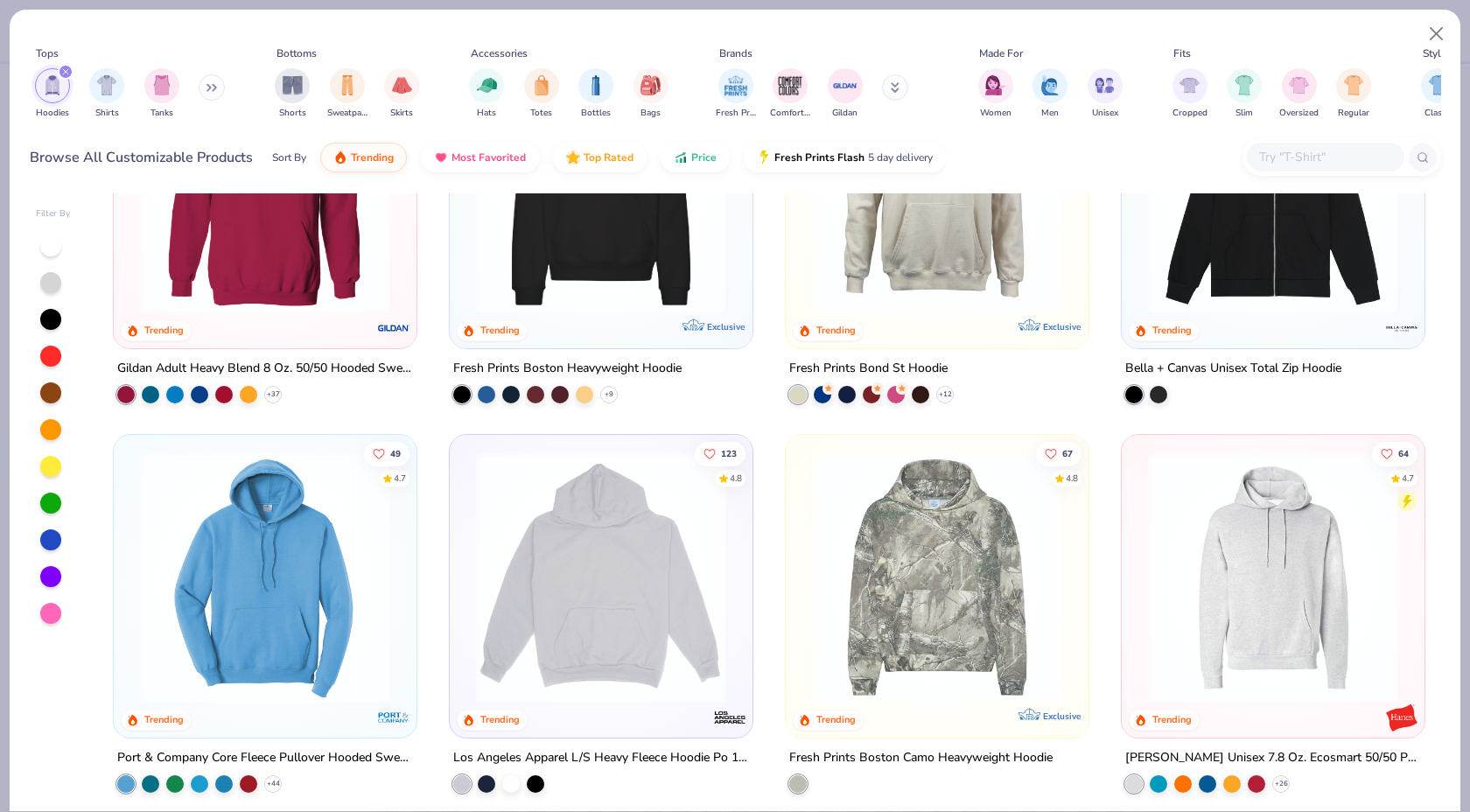
click at [243, 322] on div at bounding box center [265, 192] width 286 height 276
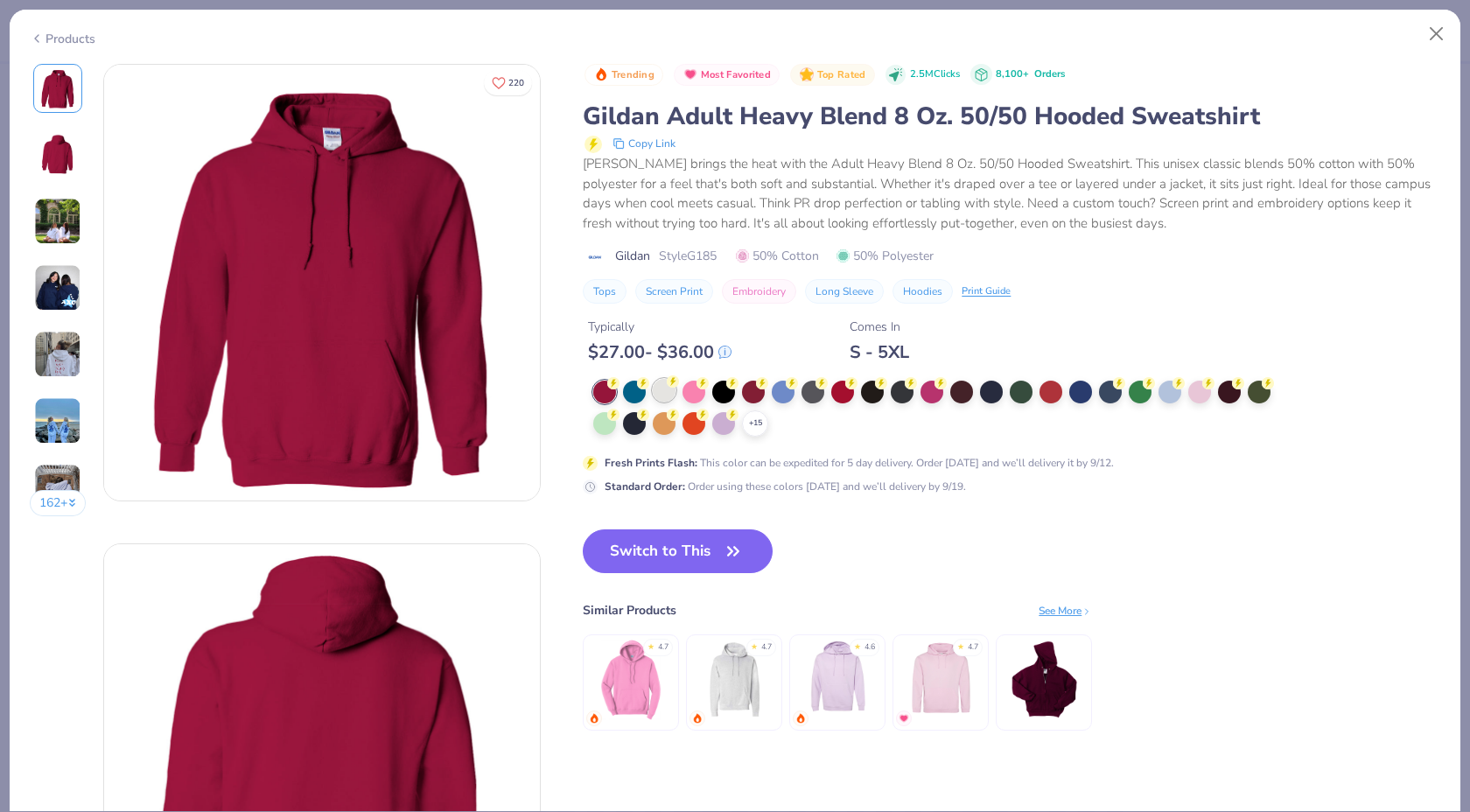
click at [669, 394] on div at bounding box center [664, 389] width 23 height 23
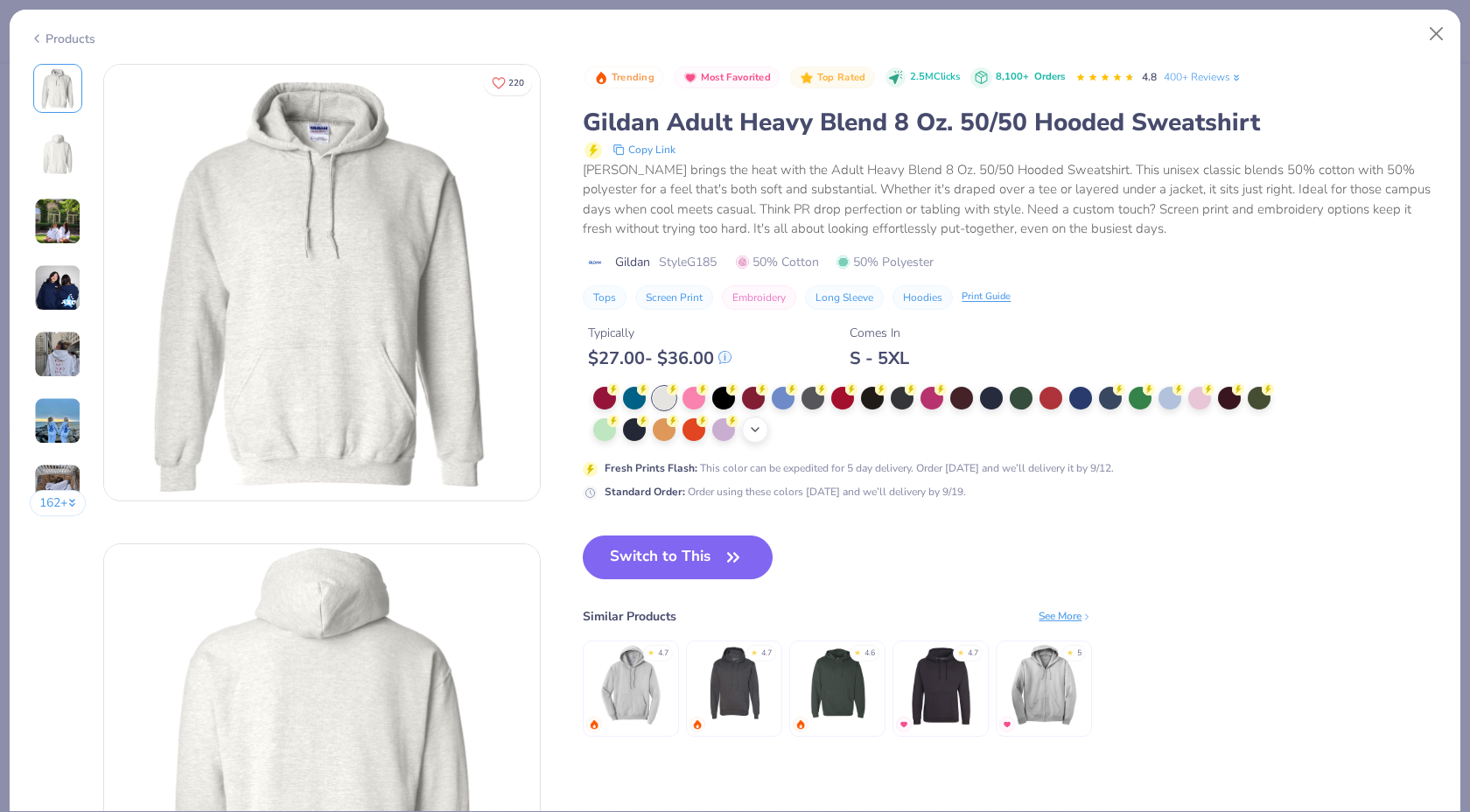
click at [757, 436] on div "+ 15" at bounding box center [755, 429] width 27 height 27
click at [943, 422] on circle at bounding box center [940, 418] width 12 height 12
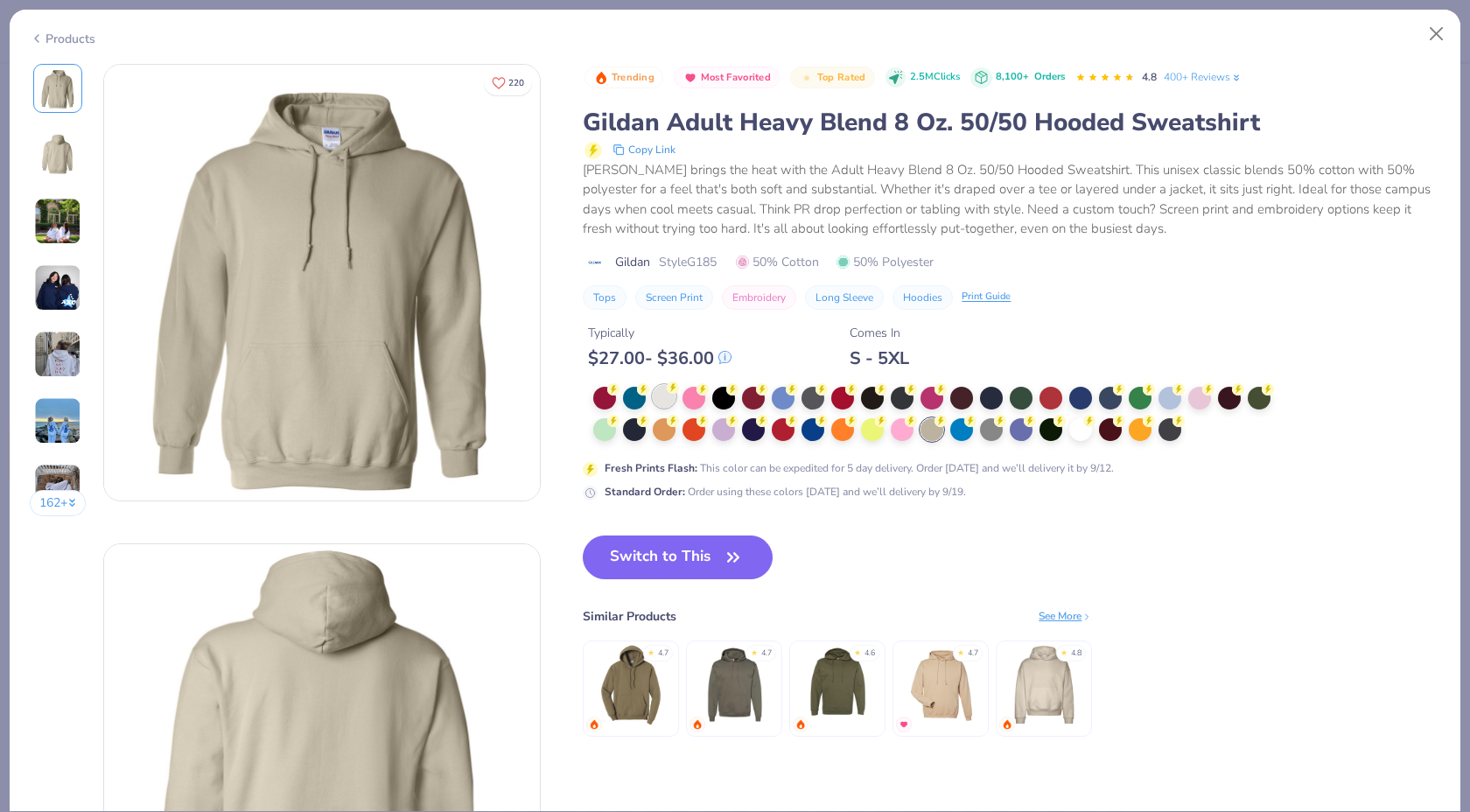
click at [669, 395] on div at bounding box center [664, 396] width 23 height 23
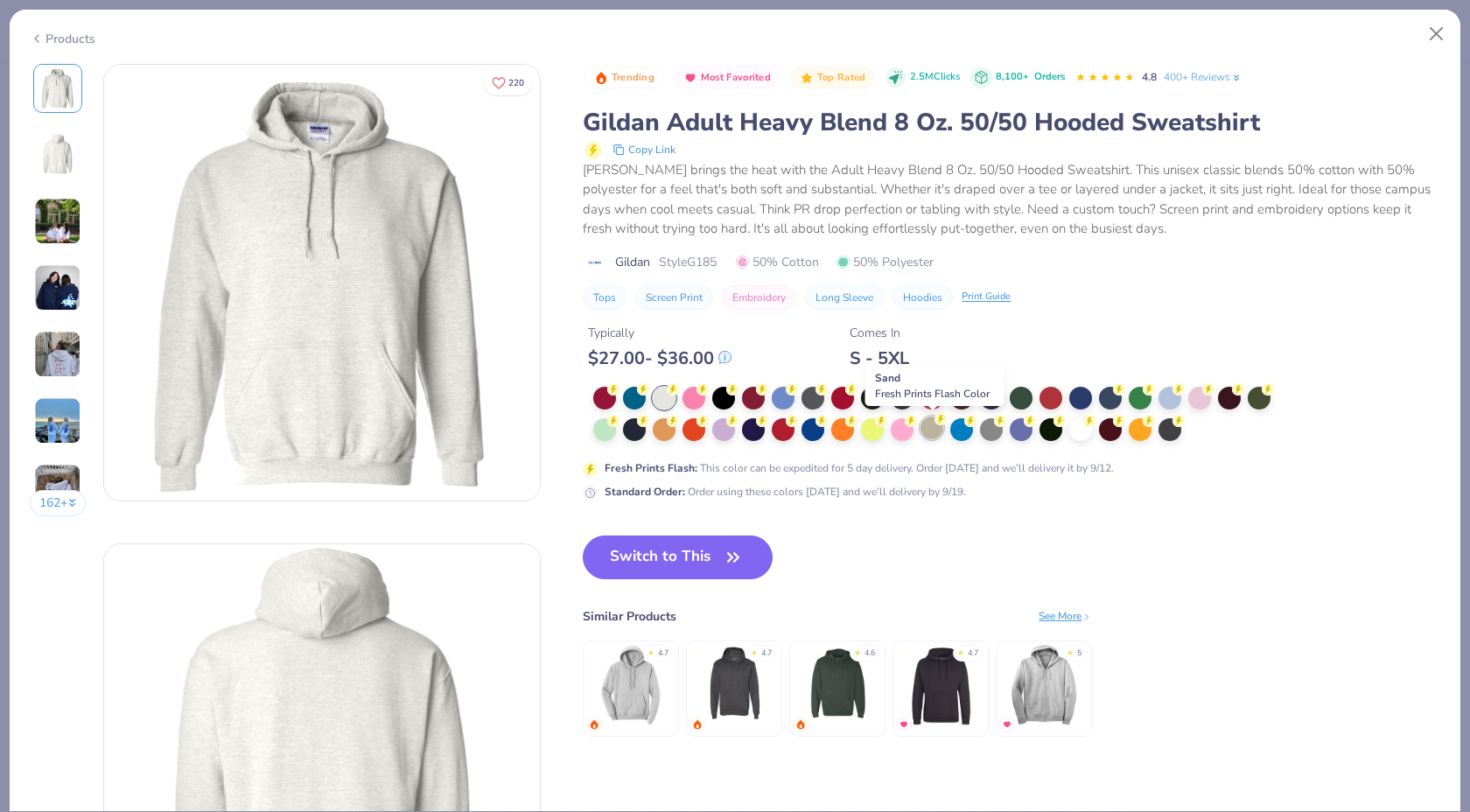
click at [929, 429] on div at bounding box center [931, 427] width 23 height 23
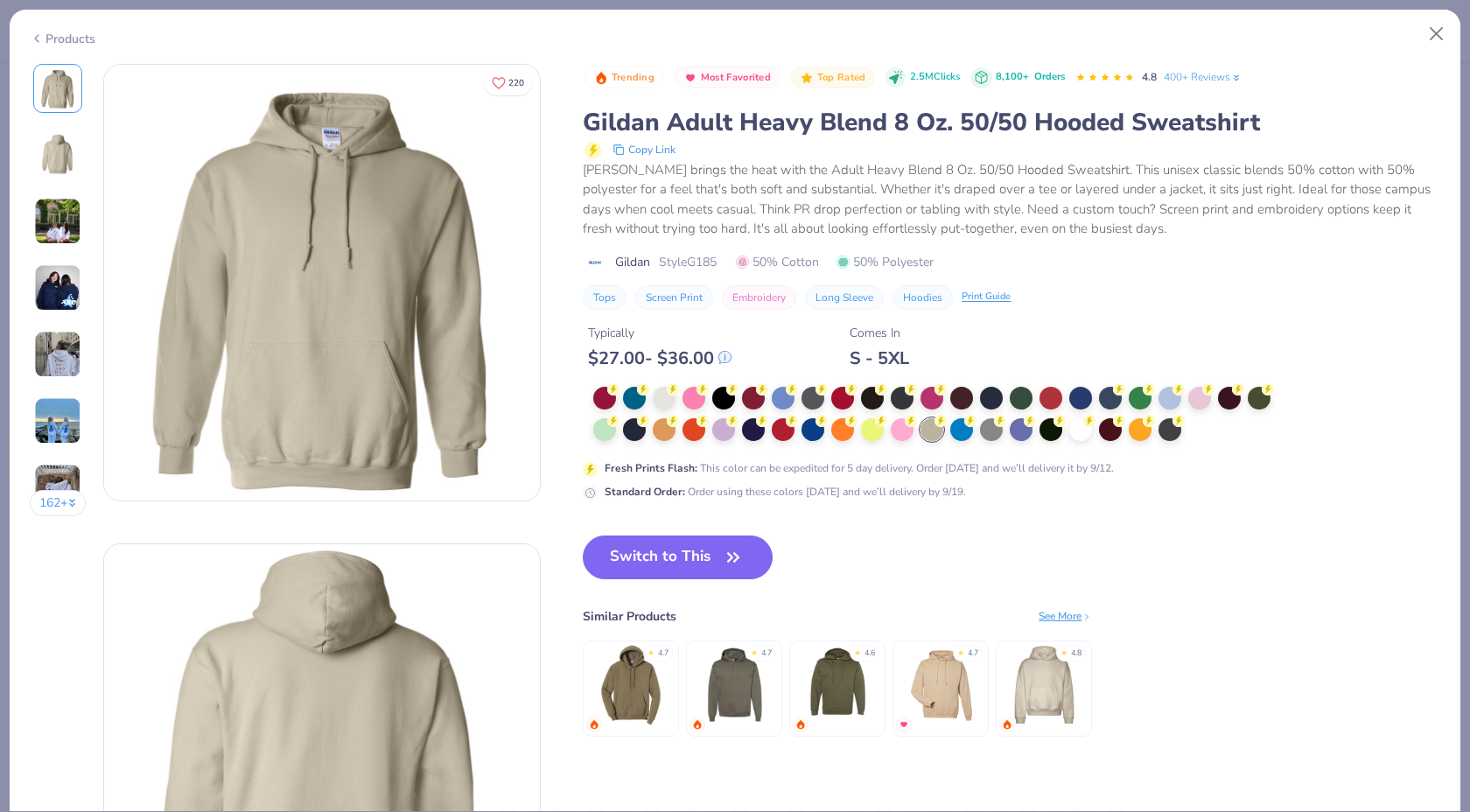
scroll to position [89, 0]
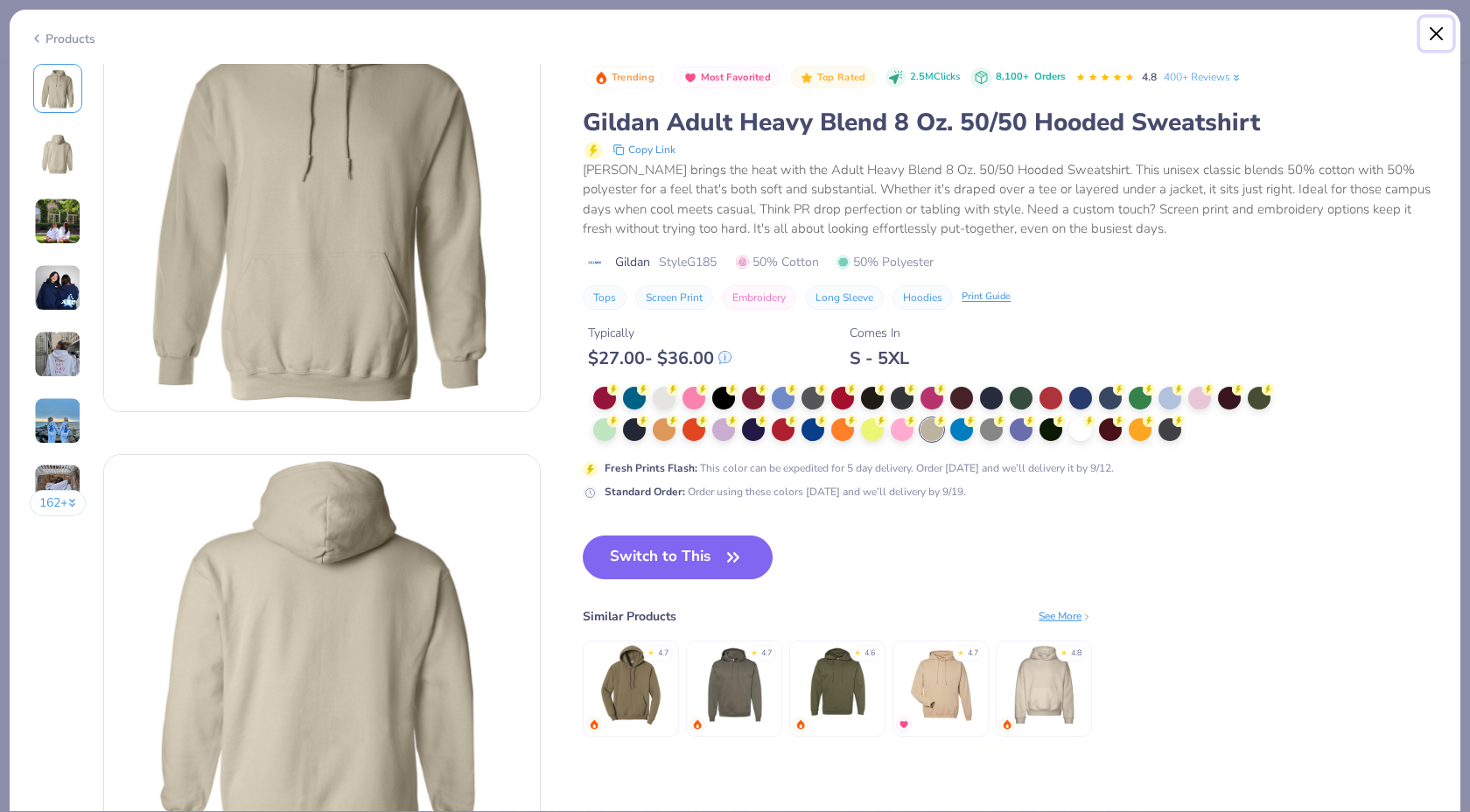
click at [1438, 25] on button "Close" at bounding box center [1437, 34] width 33 height 33
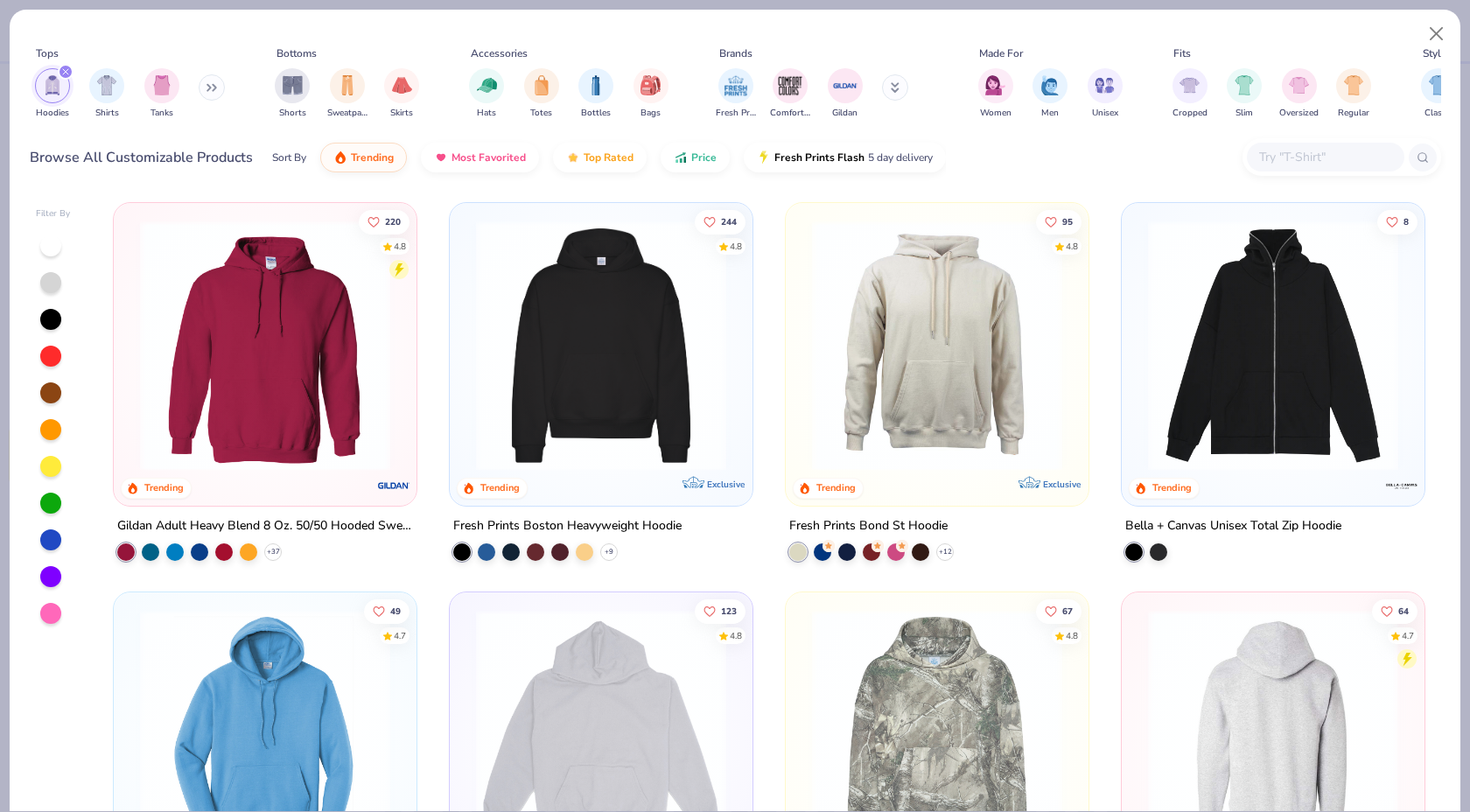
scroll to position [202, 0]
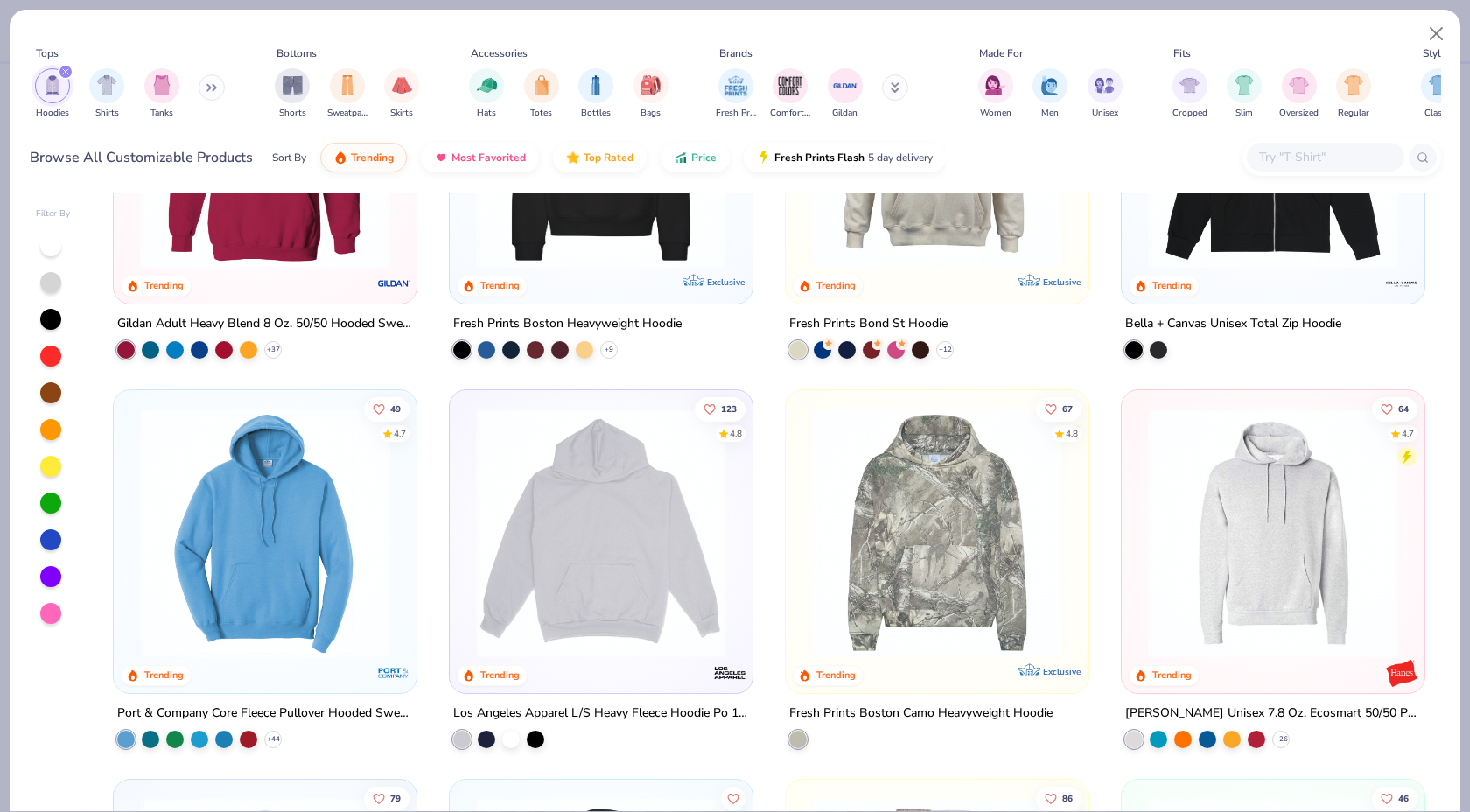
click at [1267, 593] on img at bounding box center [1273, 533] width 268 height 250
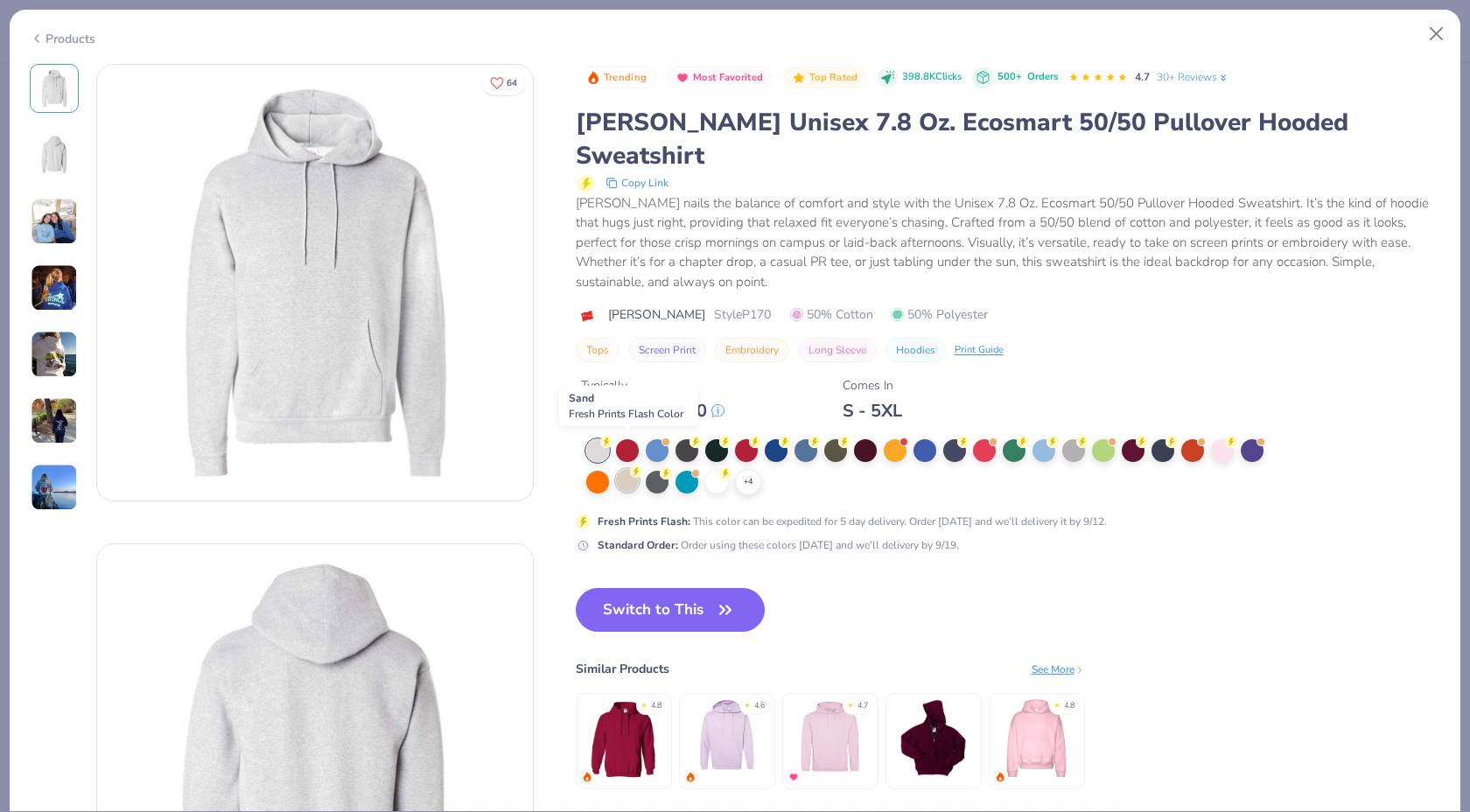
click at [634, 469] on div at bounding box center [627, 480] width 23 height 23
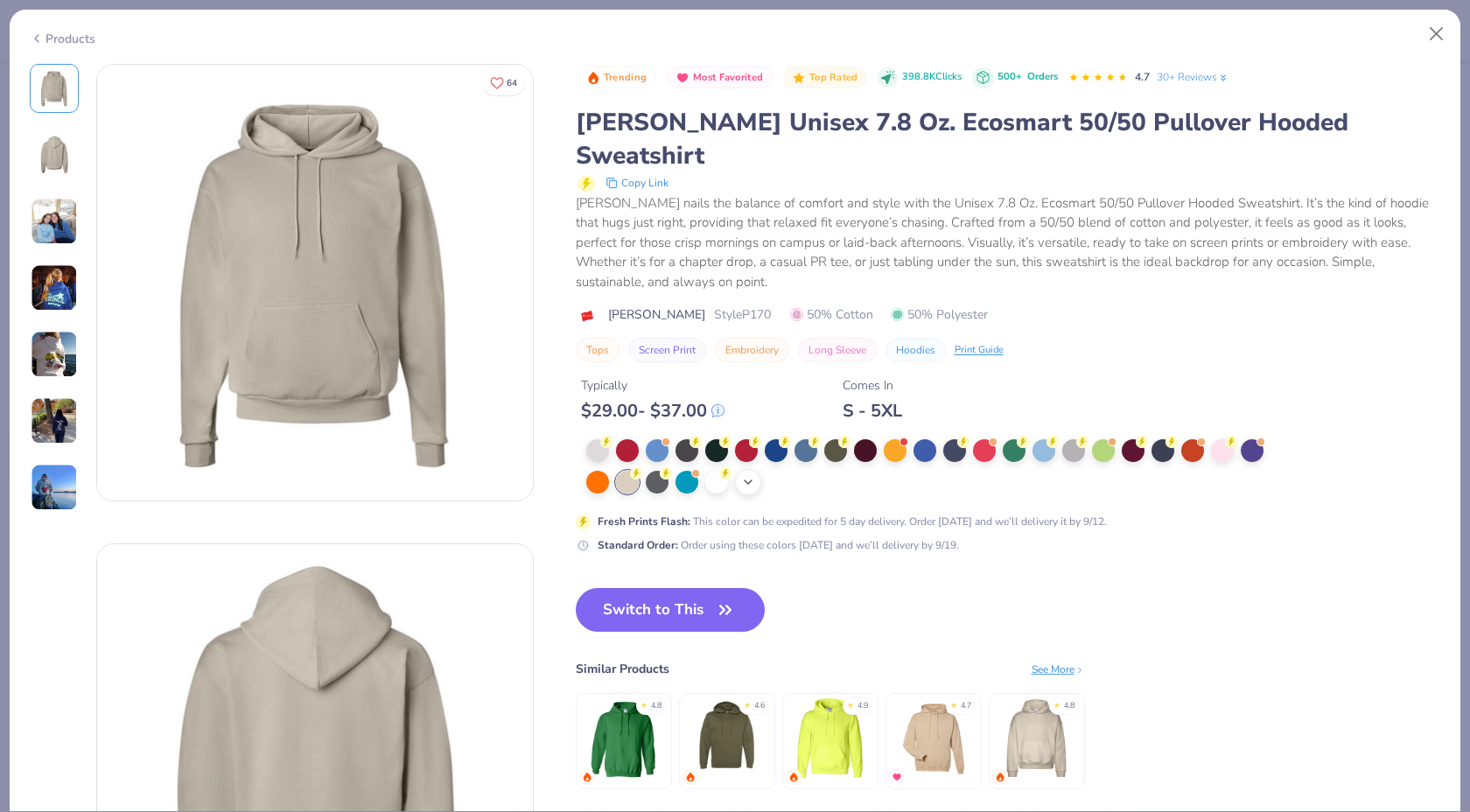
click at [740, 469] on div "+ 4" at bounding box center [748, 481] width 27 height 27
click at [592, 437] on div at bounding box center [598, 448] width 23 height 23
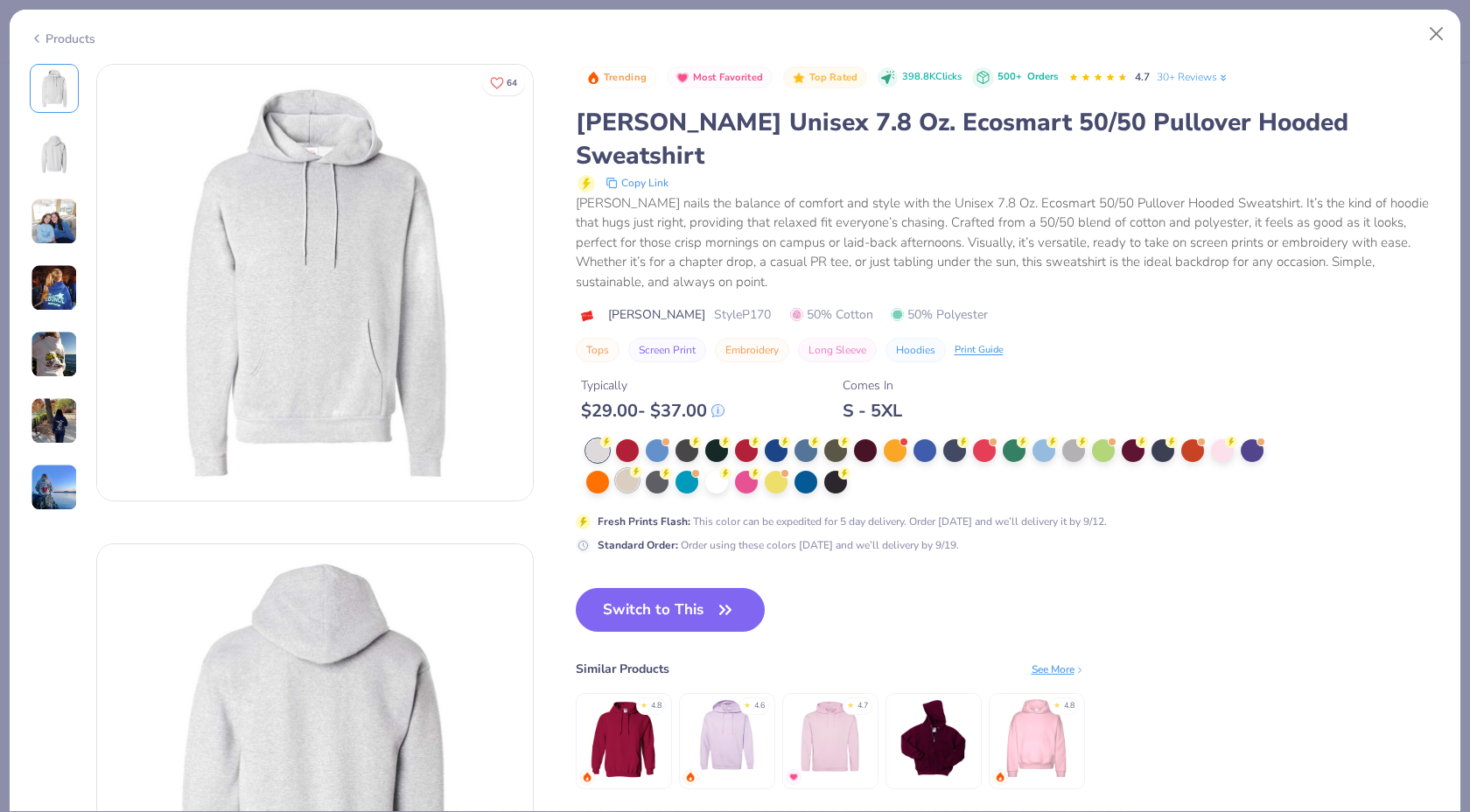
click at [619, 469] on div at bounding box center [627, 480] width 23 height 23
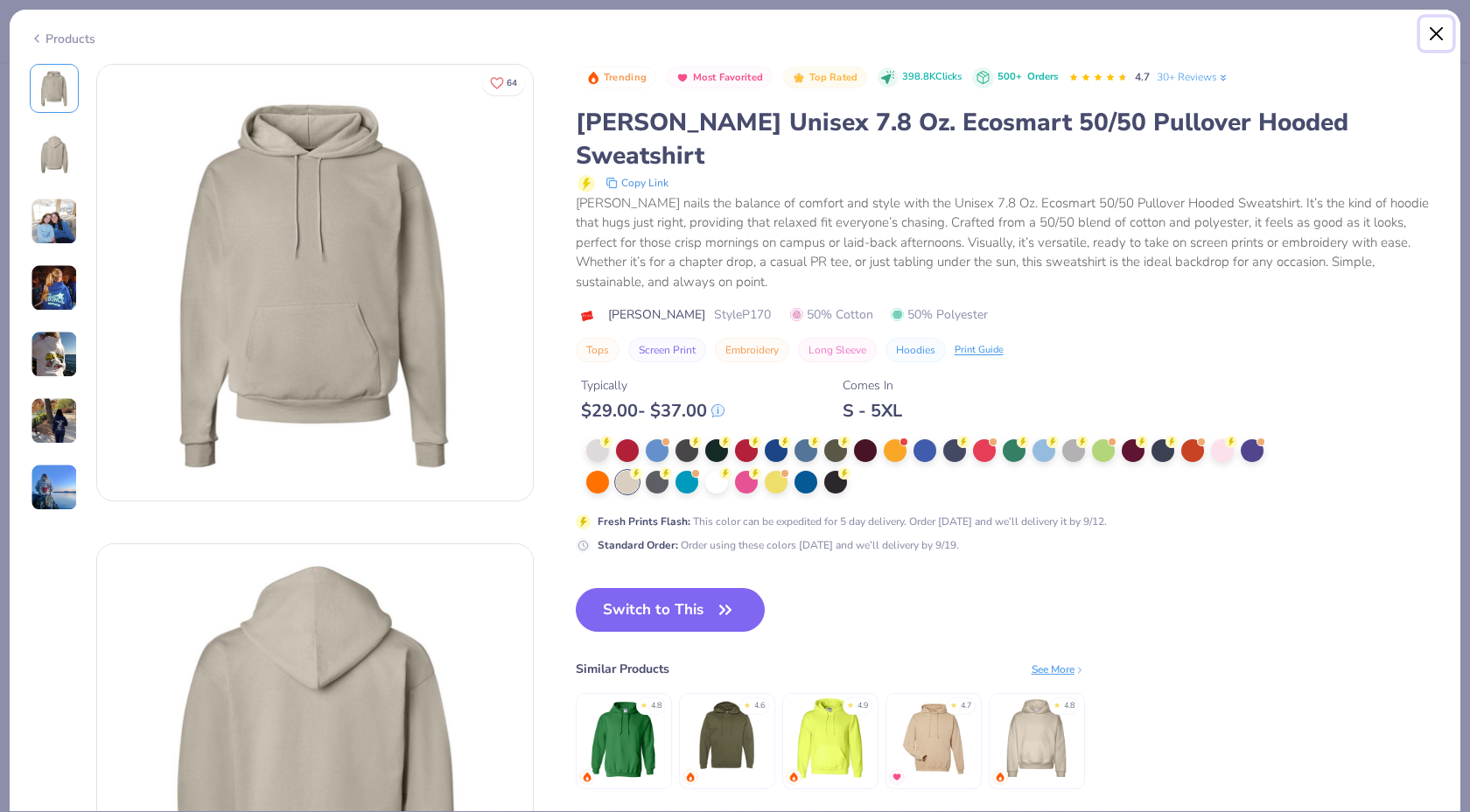
click at [1444, 23] on button "Close" at bounding box center [1437, 34] width 33 height 33
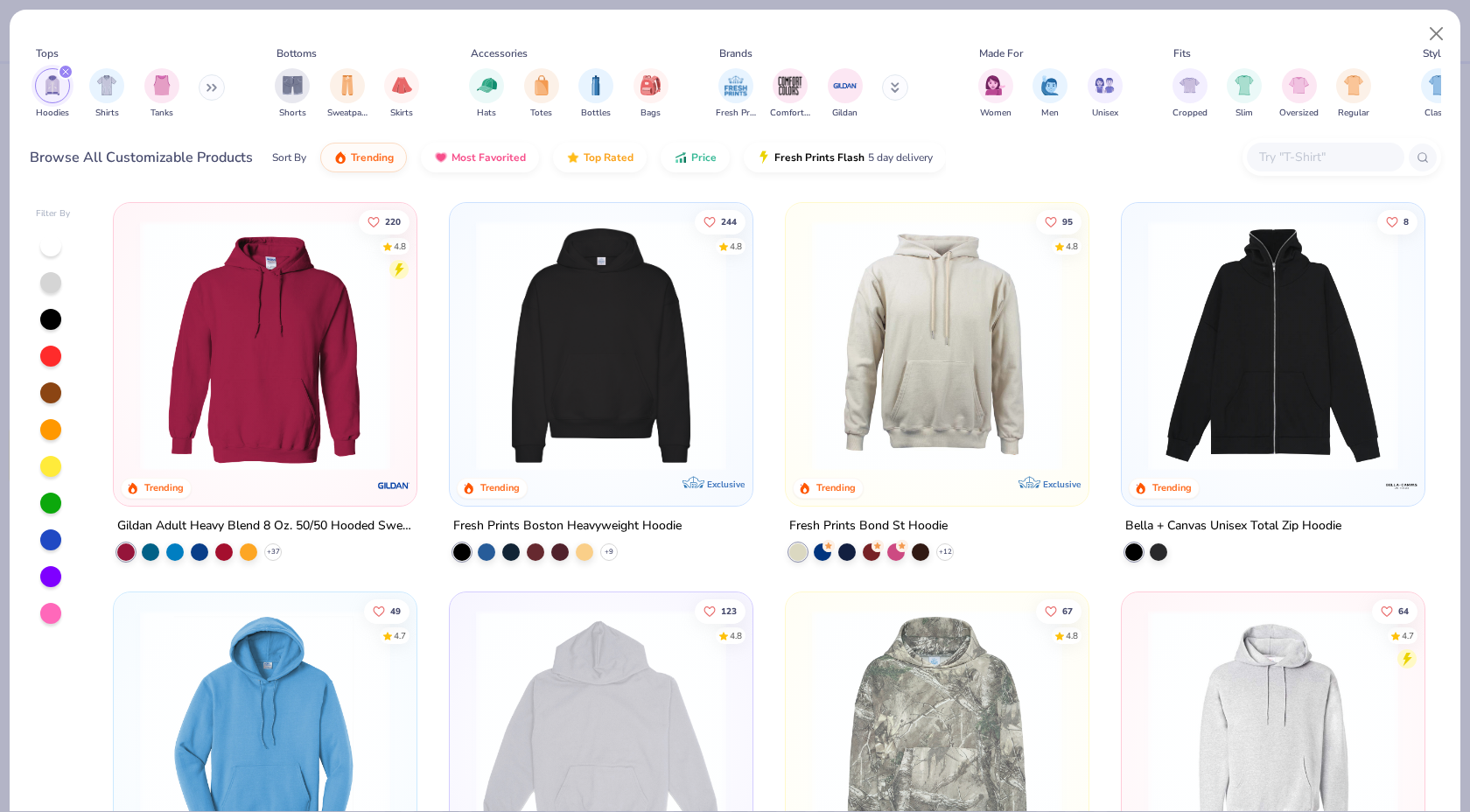
click at [665, 385] on img at bounding box center [601, 345] width 268 height 250
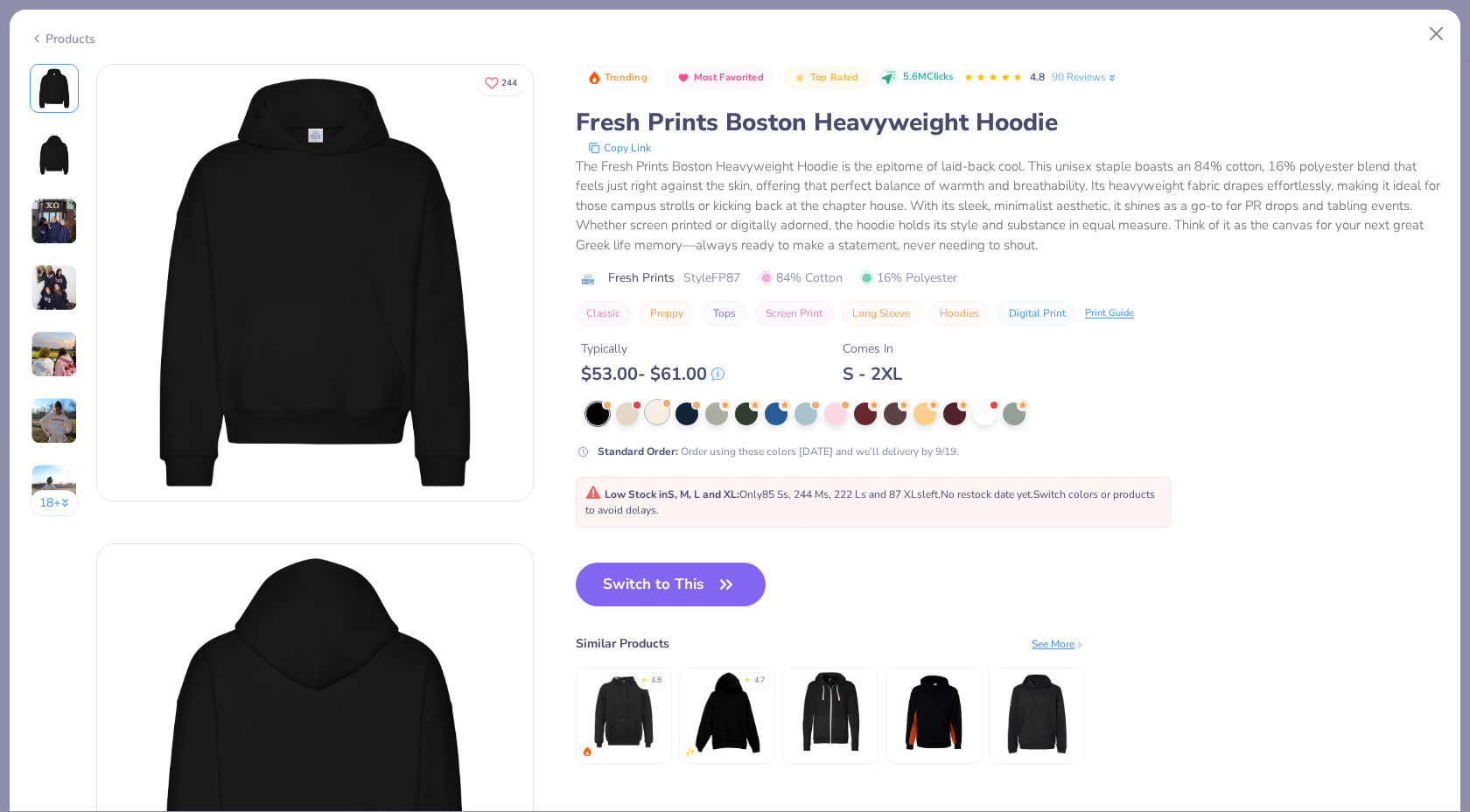
click at [659, 409] on div at bounding box center [657, 412] width 23 height 23
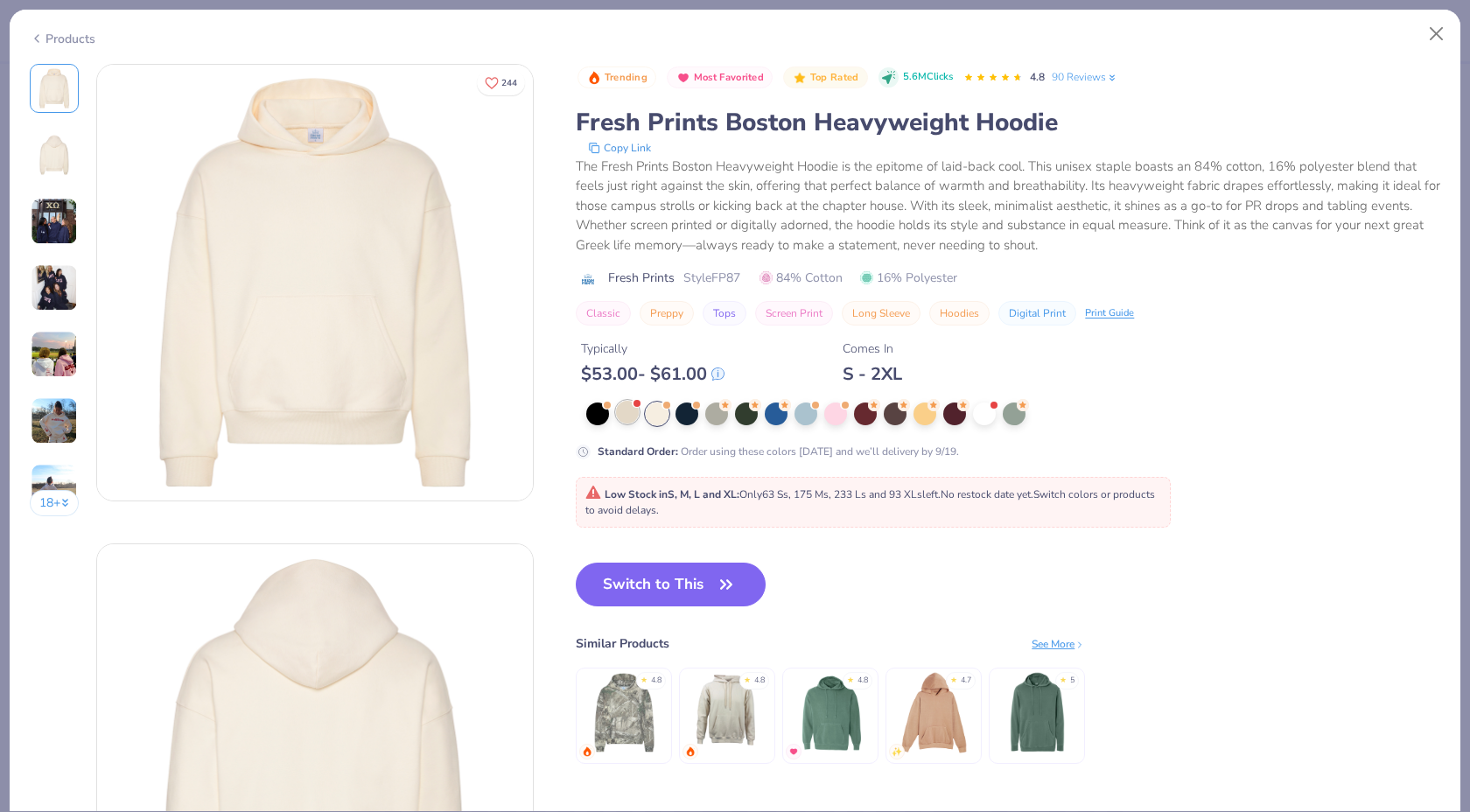
click at [636, 416] on div at bounding box center [627, 412] width 23 height 23
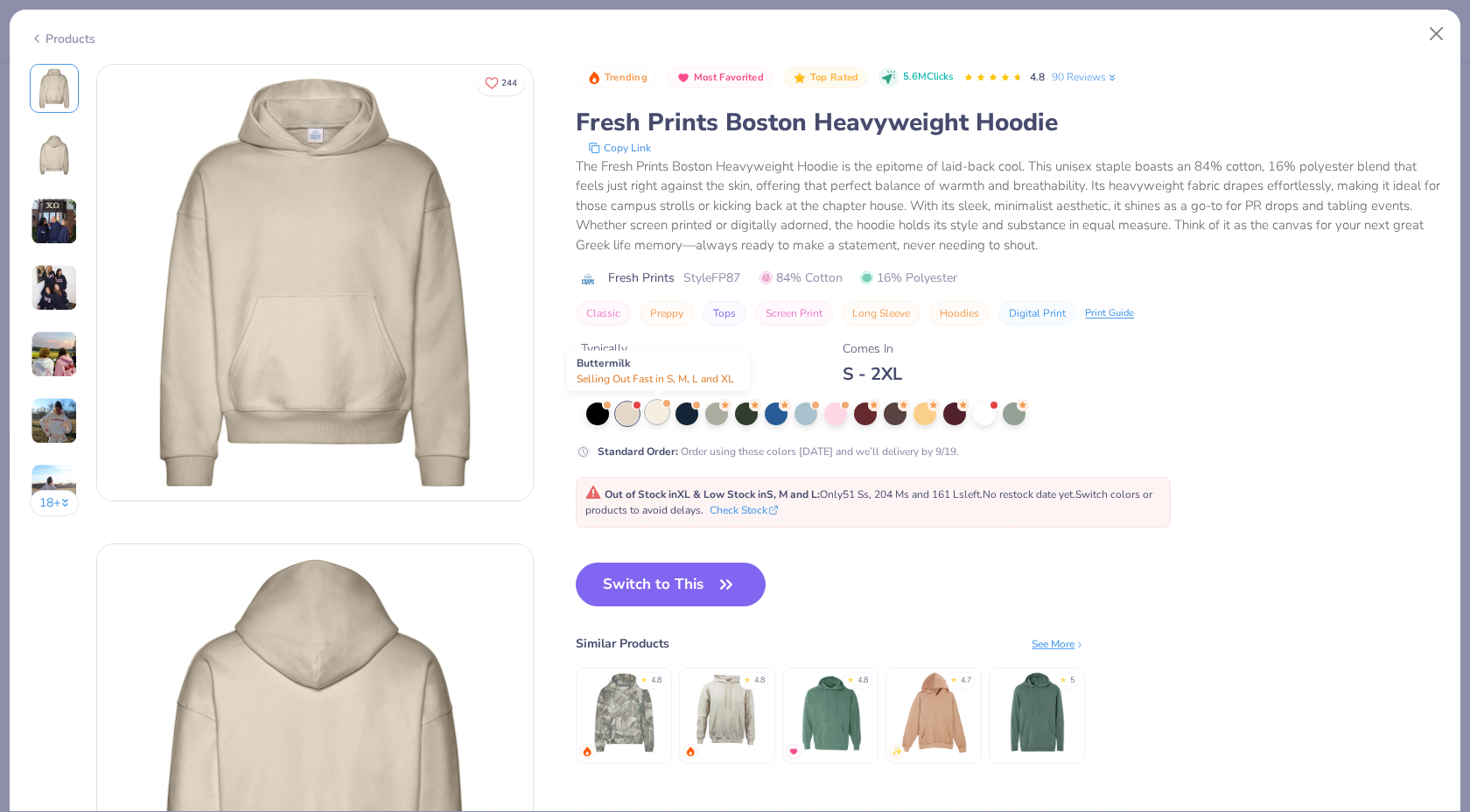
click at [662, 417] on div at bounding box center [657, 412] width 23 height 23
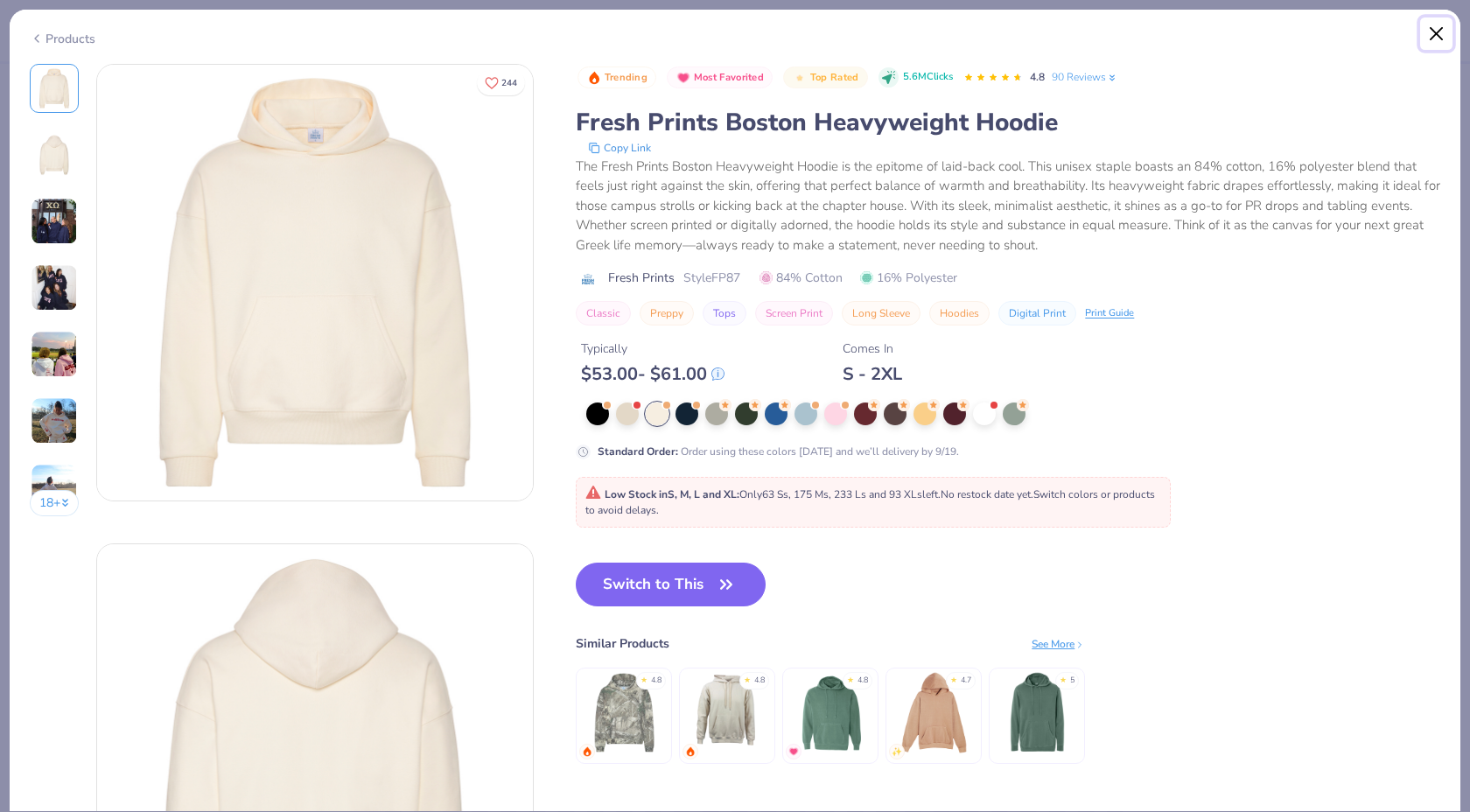
click at [1447, 29] on button "Close" at bounding box center [1437, 34] width 33 height 33
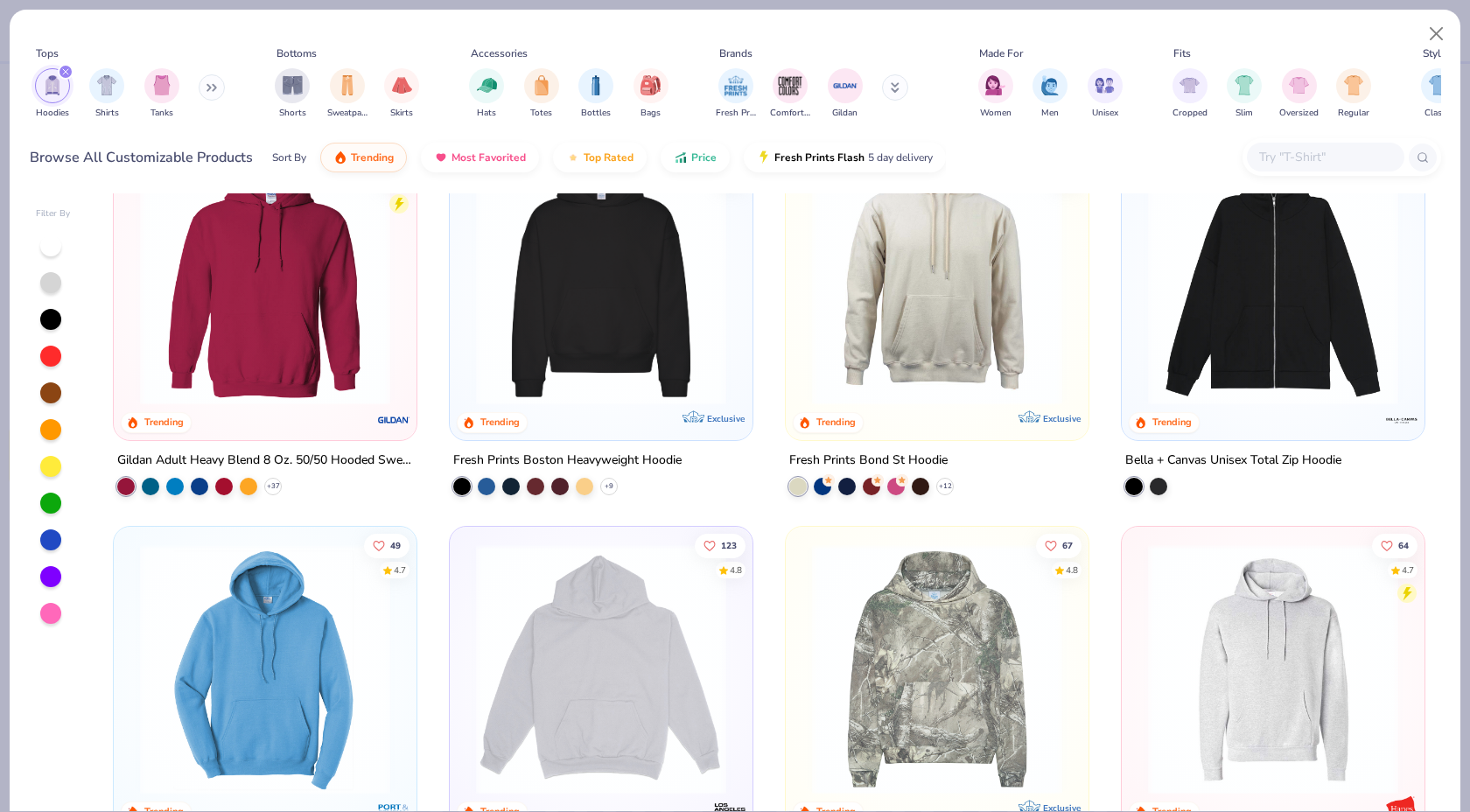
scroll to position [64, 0]
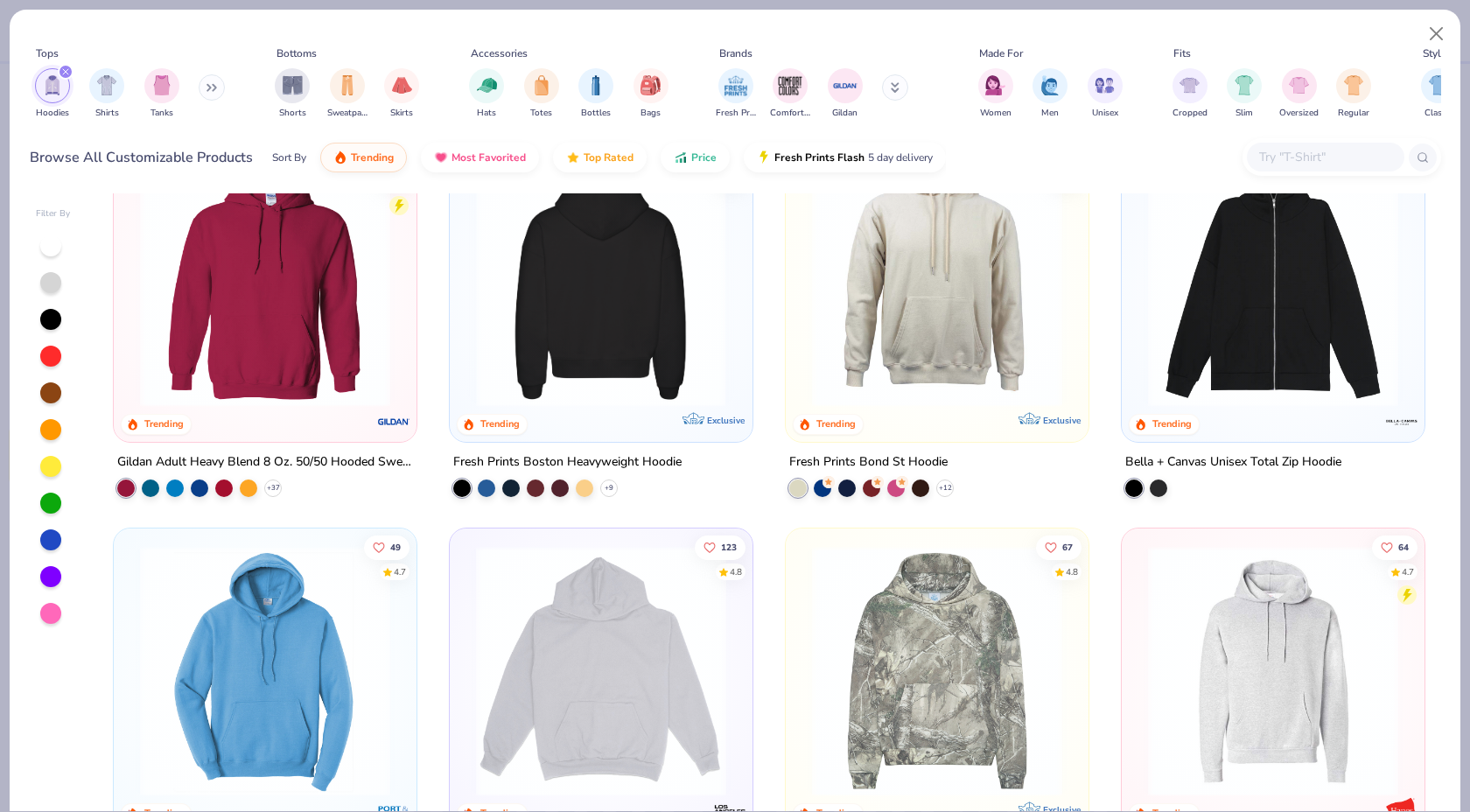
click at [612, 371] on div at bounding box center [601, 282] width 802 height 250
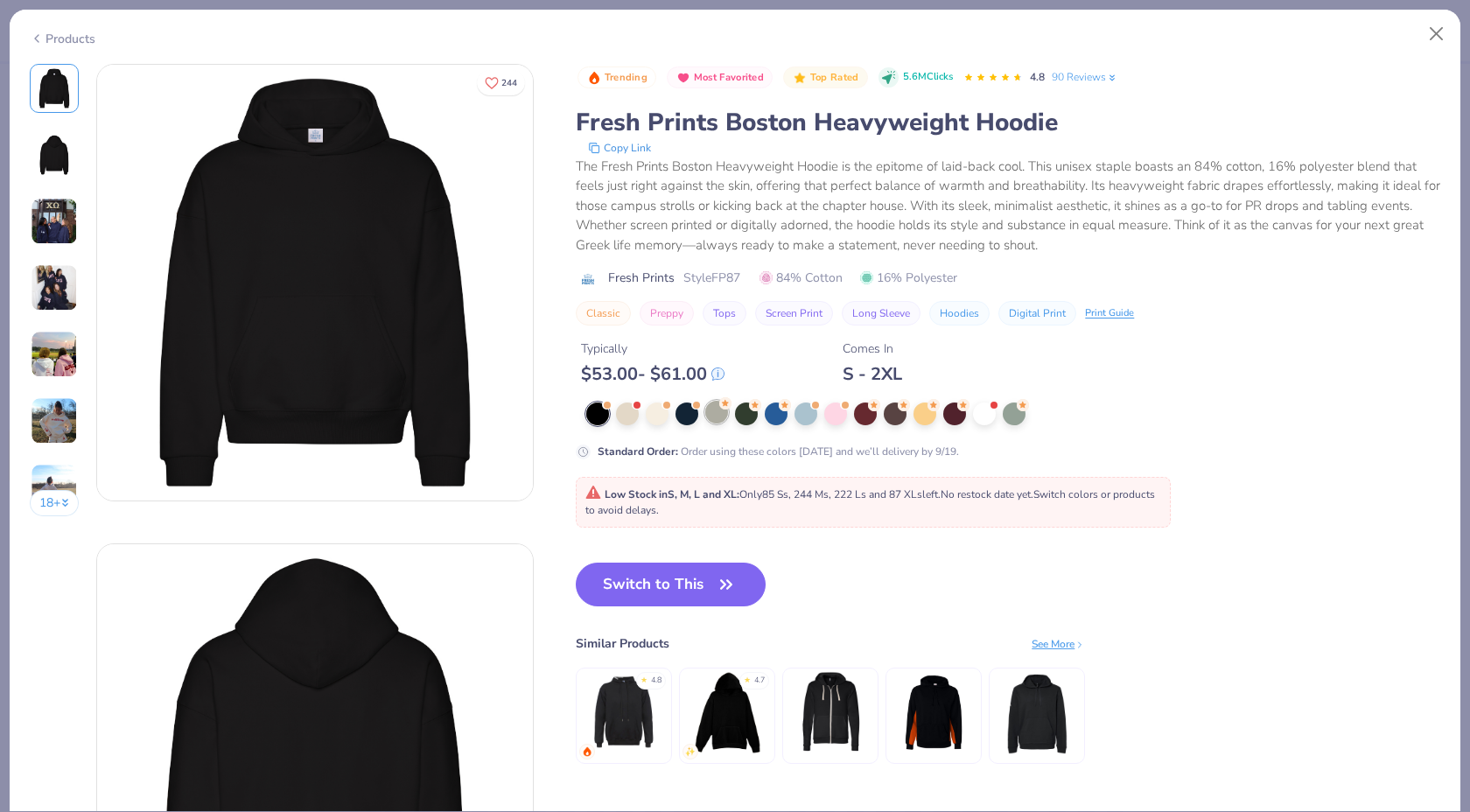
click at [717, 418] on div at bounding box center [717, 412] width 23 height 23
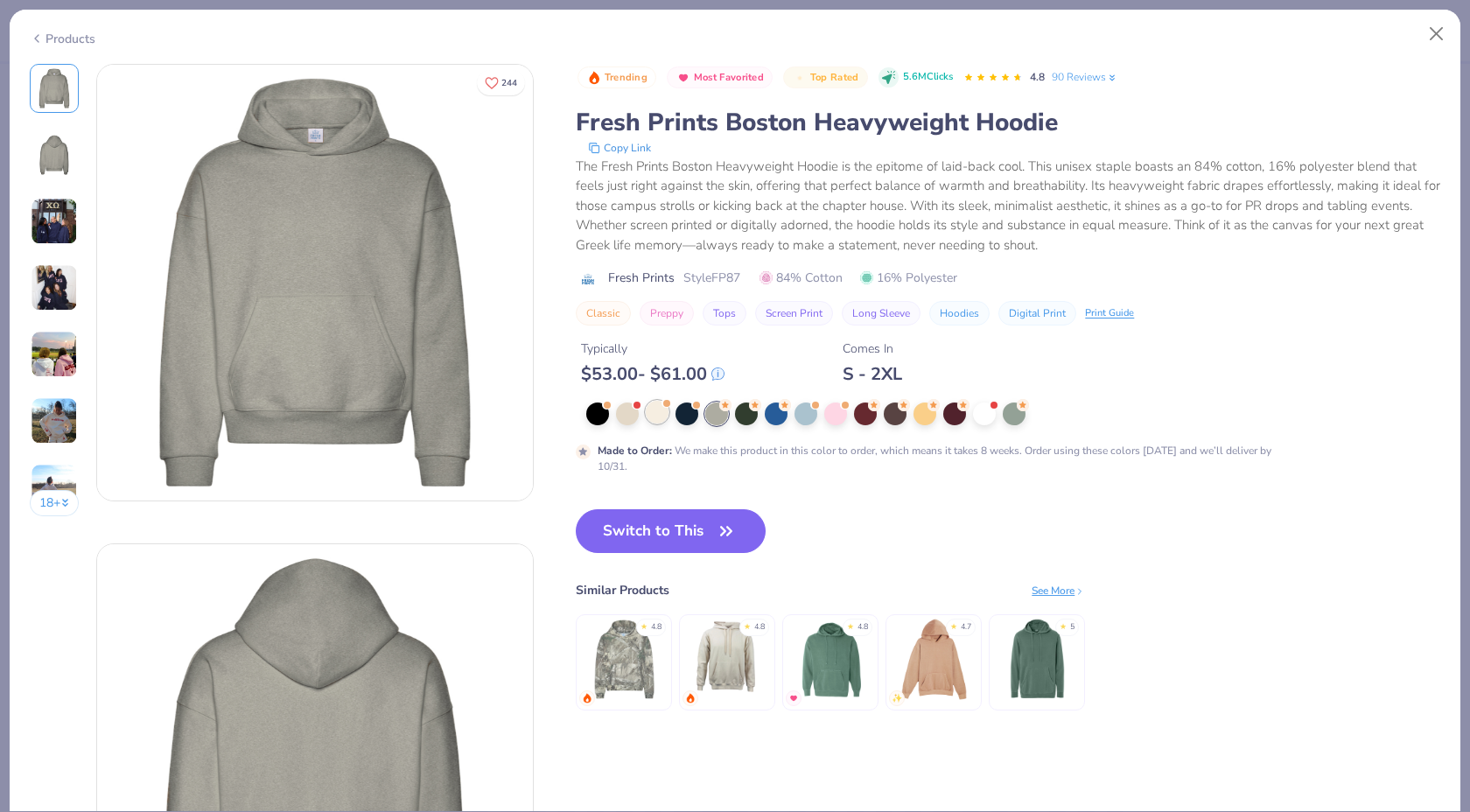
click at [656, 414] on div at bounding box center [657, 412] width 23 height 23
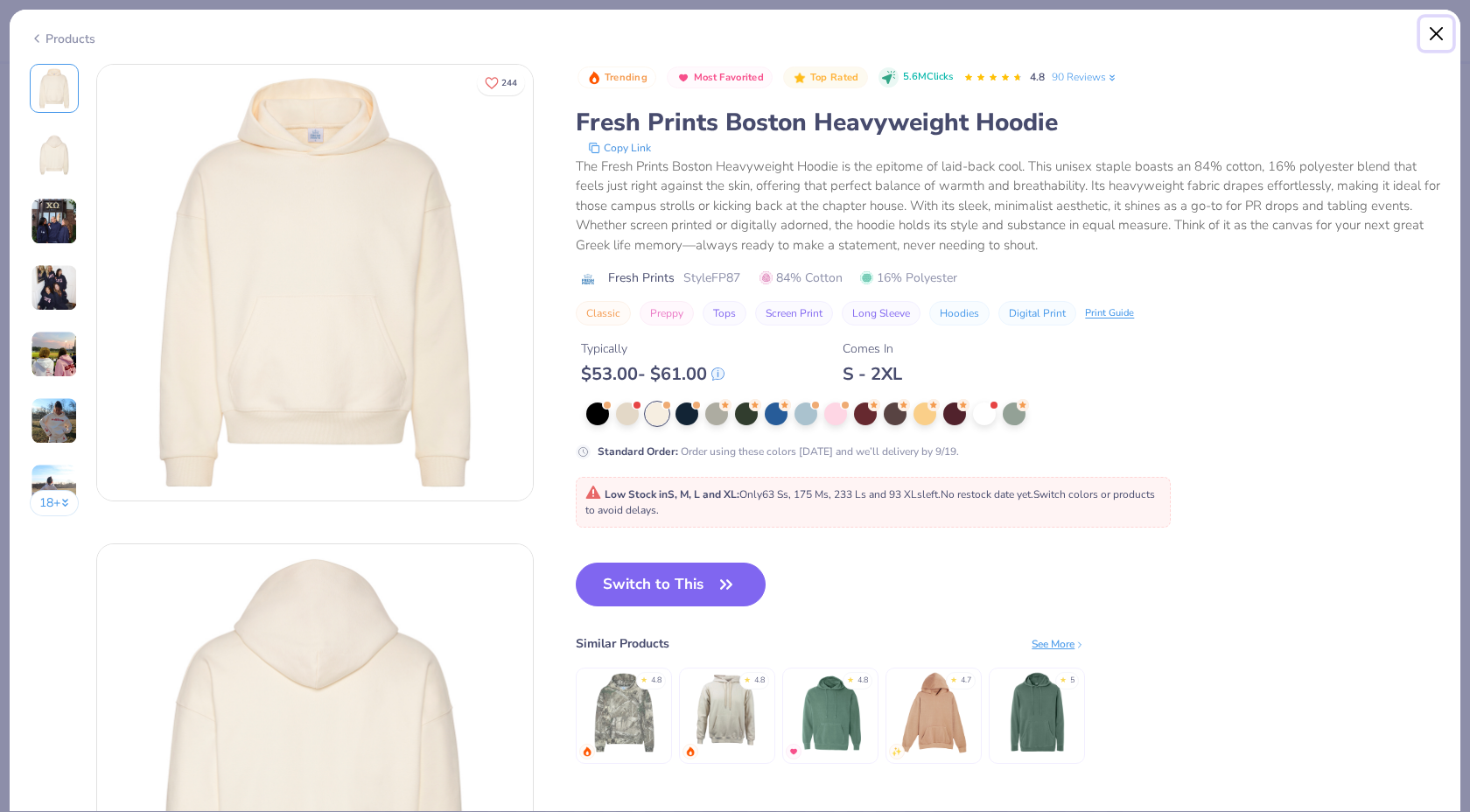
click at [1433, 29] on button "Close" at bounding box center [1437, 34] width 33 height 33
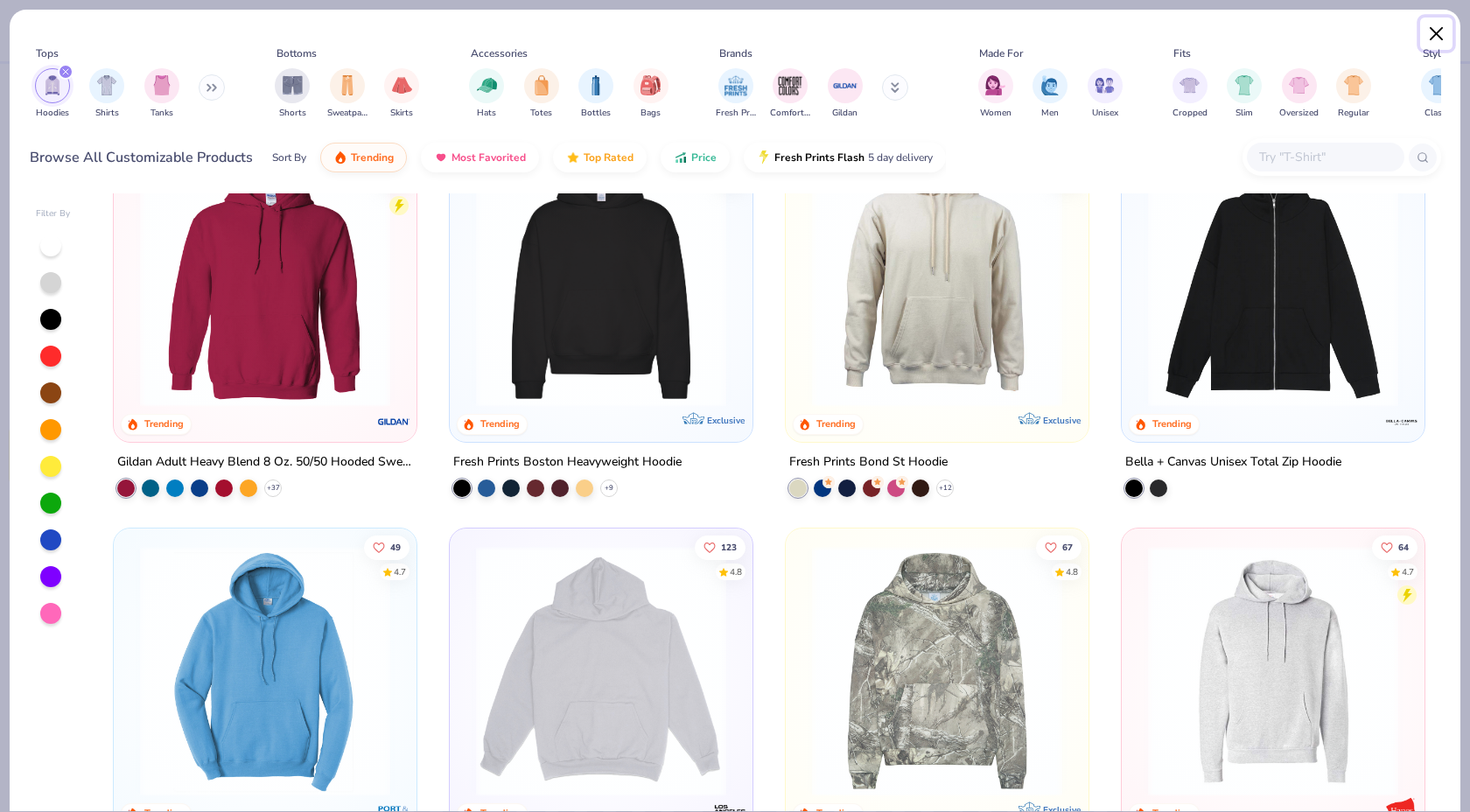
click at [1444, 32] on button "Close" at bounding box center [1437, 34] width 33 height 33
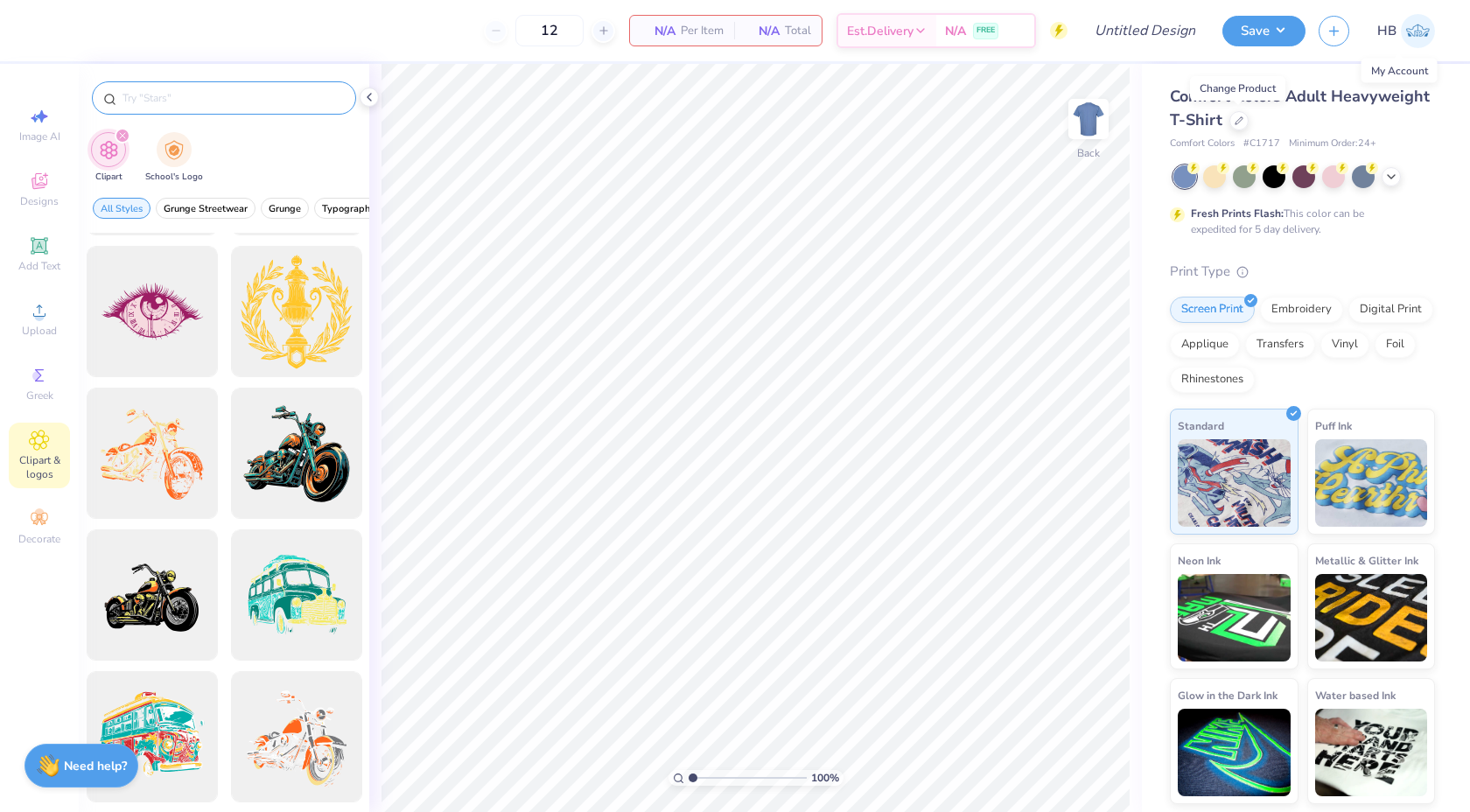
click at [1422, 29] on img at bounding box center [1418, 30] width 34 height 34
